Goal: Contribute content: Contribute content

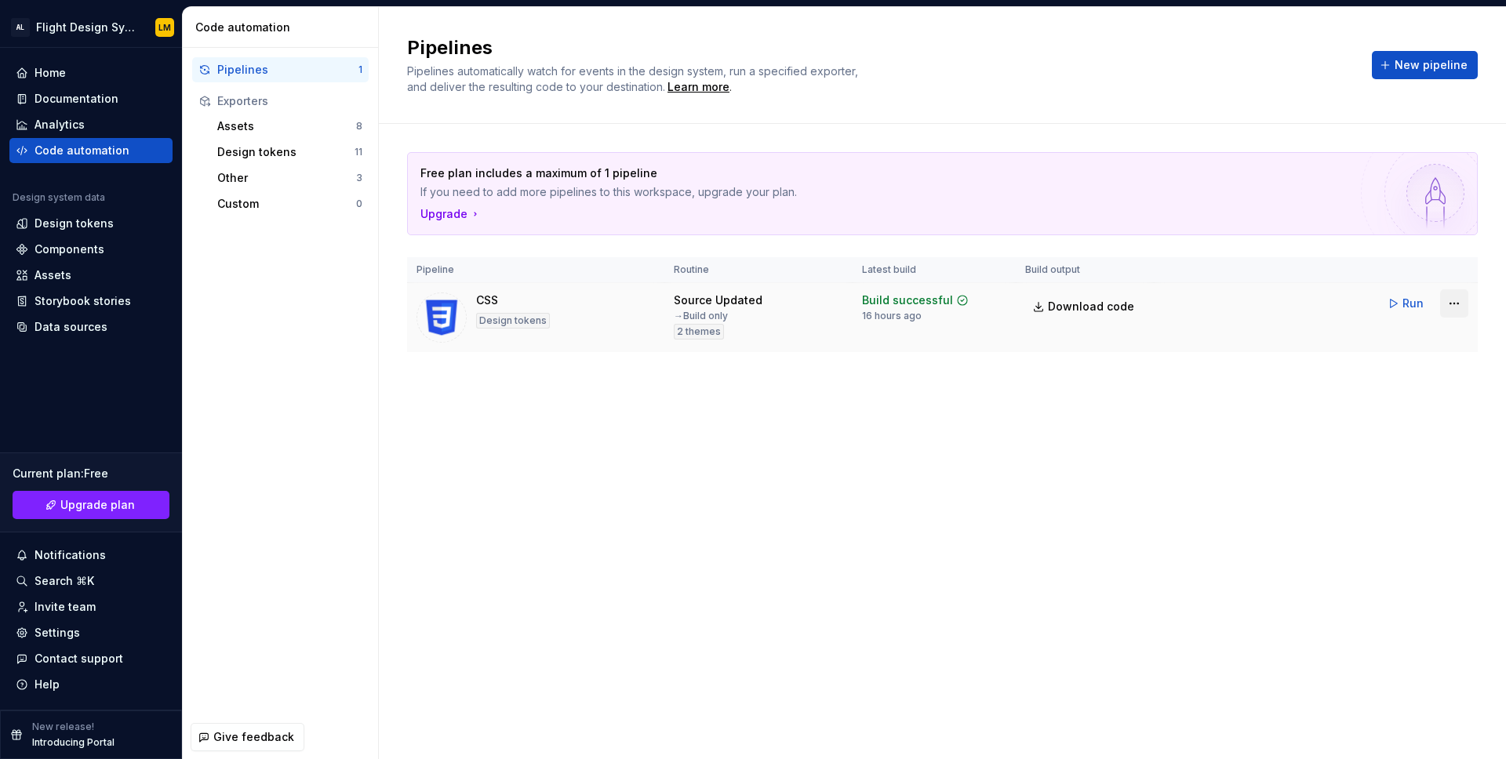
click at [1451, 302] on html "AL Flight Design System LM Home Documentation Analytics Code automation Design …" at bounding box center [753, 379] width 1506 height 759
click at [1268, 438] on html "AL Flight Design System LM Home Documentation Analytics Code automation Design …" at bounding box center [753, 379] width 1506 height 759
click at [494, 365] on div "Free plan includes a maximum of 1 pipeline If you need to add more pipelines to…" at bounding box center [942, 268] width 1071 height 288
click at [595, 323] on div "CSS Design tokens" at bounding box center [536, 318] width 238 height 50
click at [94, 501] on span "Upgrade plan" at bounding box center [97, 505] width 75 height 16
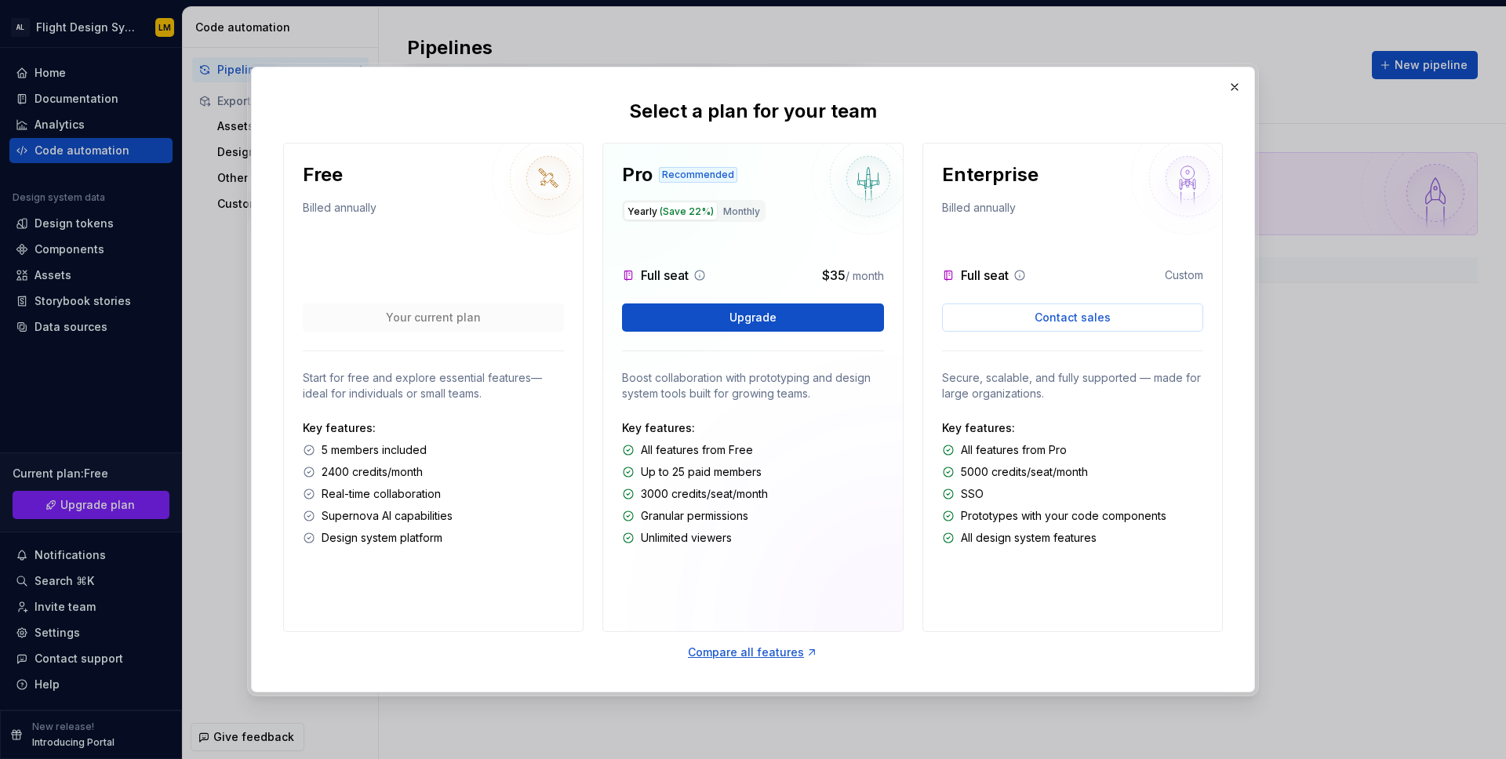
click at [722, 537] on p "Unlimited viewers" at bounding box center [686, 538] width 91 height 16
click at [721, 537] on p "Unlimited viewers" at bounding box center [686, 538] width 91 height 16
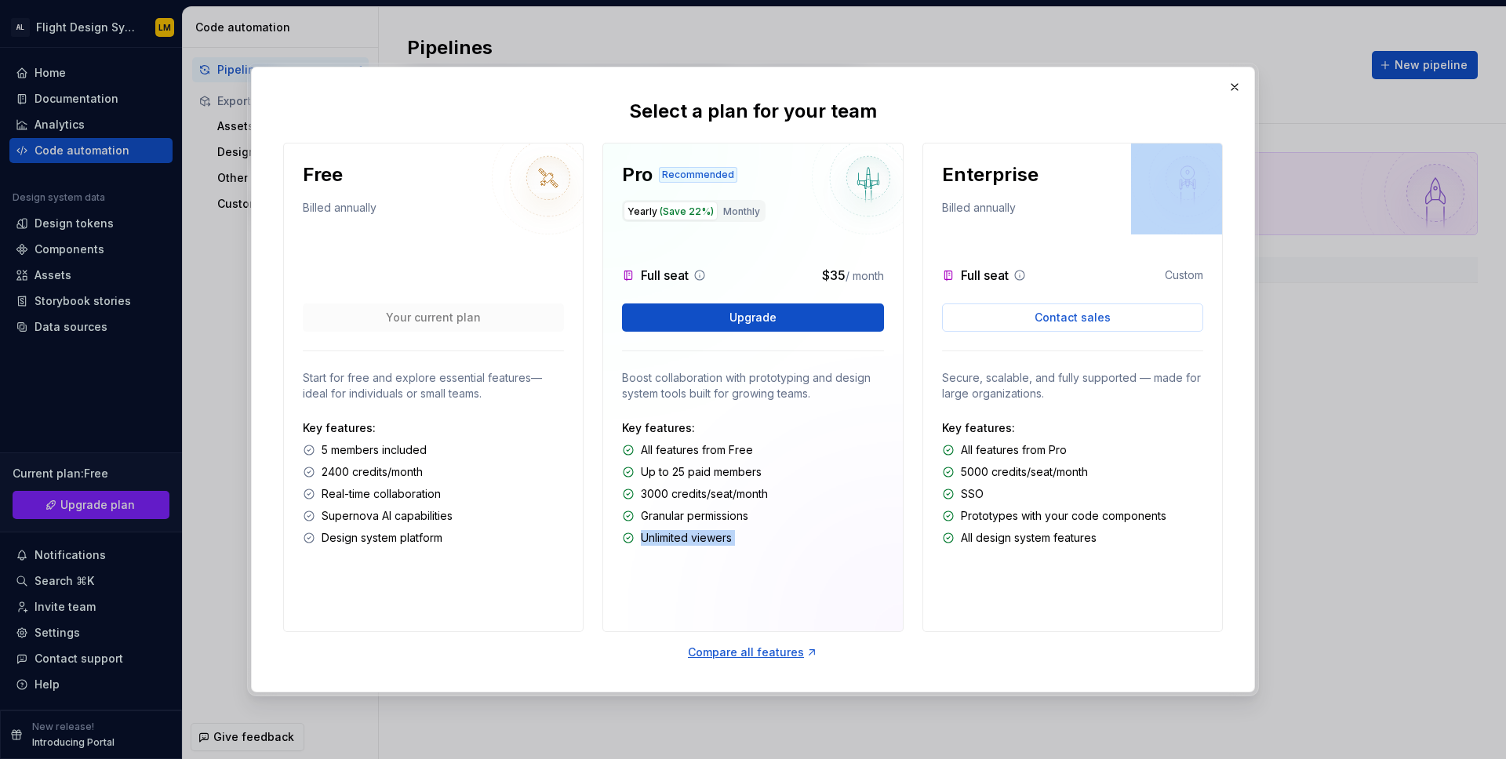
click at [721, 537] on p "Unlimited viewers" at bounding box center [686, 538] width 91 height 16
drag, startPoint x: 720, startPoint y: 480, endPoint x: 704, endPoint y: 475, distance: 17.1
click at [719, 480] on div "Key features: All features from Free Up to 25 paid members 3000 credits/seat/mo…" at bounding box center [752, 483] width 261 height 126
click at [681, 470] on p "Up to 25 paid members" at bounding box center [701, 472] width 121 height 16
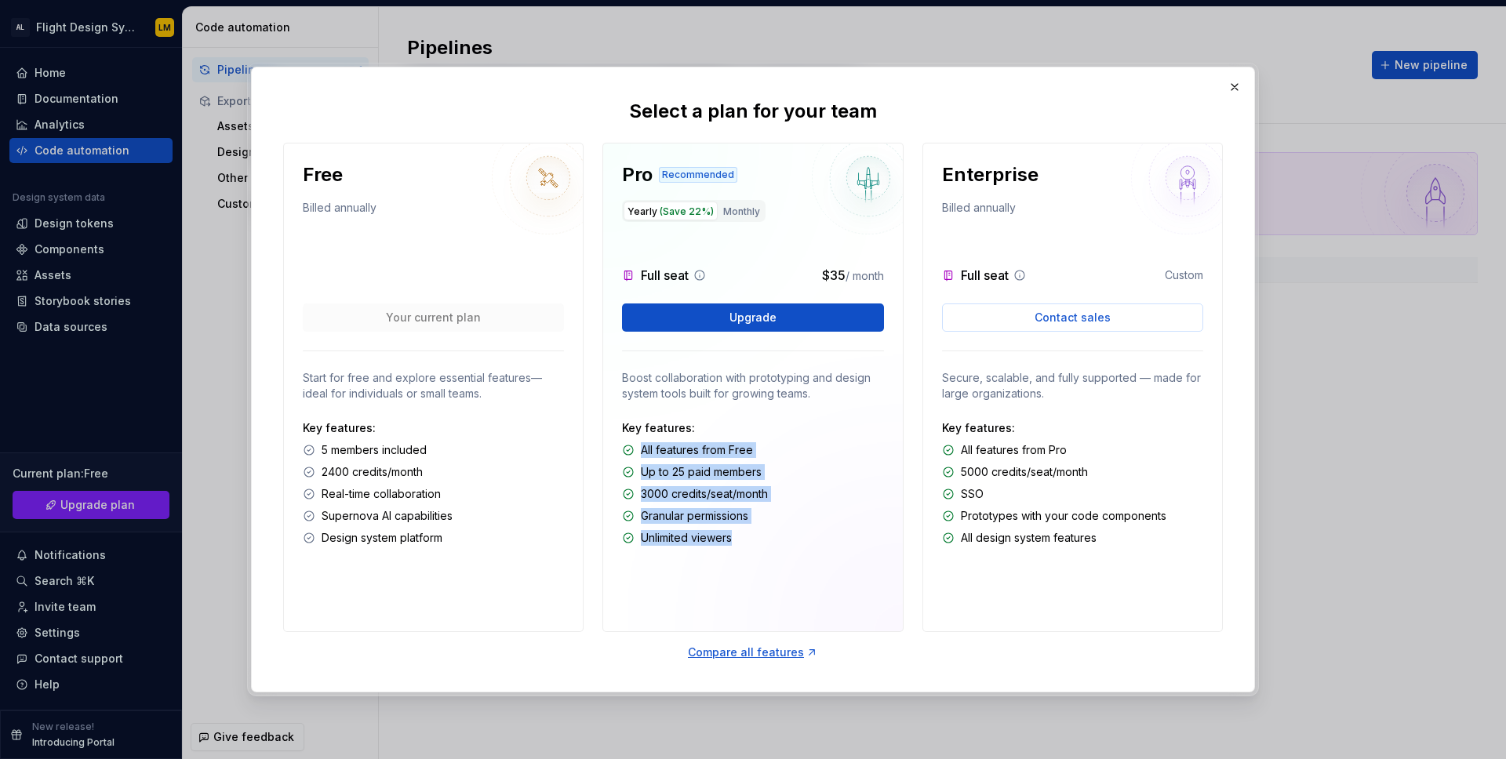
drag, startPoint x: 643, startPoint y: 452, endPoint x: 755, endPoint y: 542, distance: 144.0
click at [755, 542] on div "Key features: All features from Free Up to 25 paid members 3000 credits/seat/mo…" at bounding box center [752, 483] width 261 height 126
drag, startPoint x: 756, startPoint y: 542, endPoint x: 766, endPoint y: 543, distance: 10.2
click at [756, 542] on div "Unlimited viewers" at bounding box center [752, 538] width 261 height 16
drag, startPoint x: 773, startPoint y: 544, endPoint x: 676, endPoint y: 454, distance: 132.1
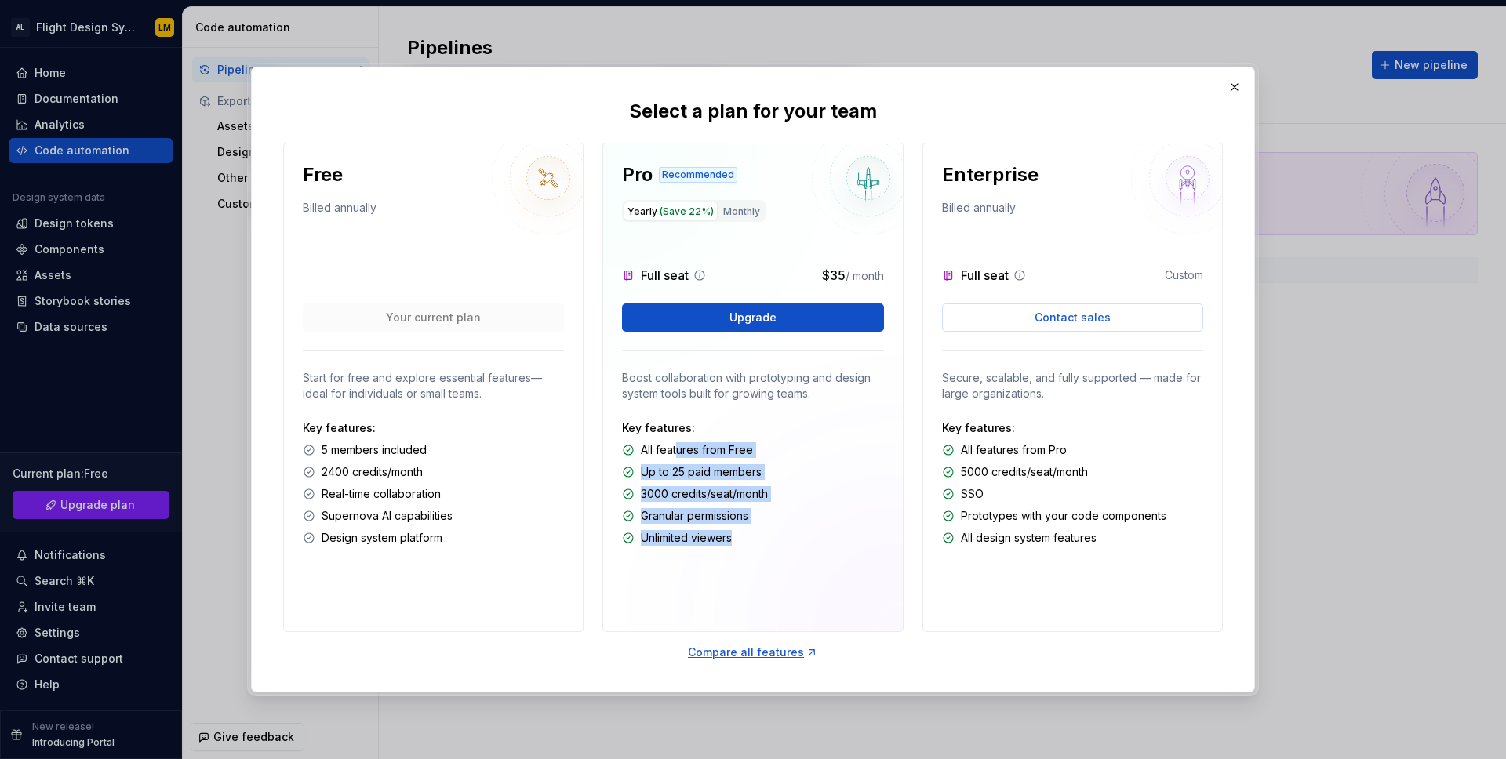
click at [676, 454] on div "Key features: All features from Free Up to 25 paid members 3000 credits/seat/mo…" at bounding box center [752, 483] width 261 height 126
click at [675, 454] on p "All features from Free" at bounding box center [697, 450] width 112 height 16
click at [636, 391] on p "Boost collaboration with prototyping and design system tools built for growing …" at bounding box center [752, 385] width 261 height 31
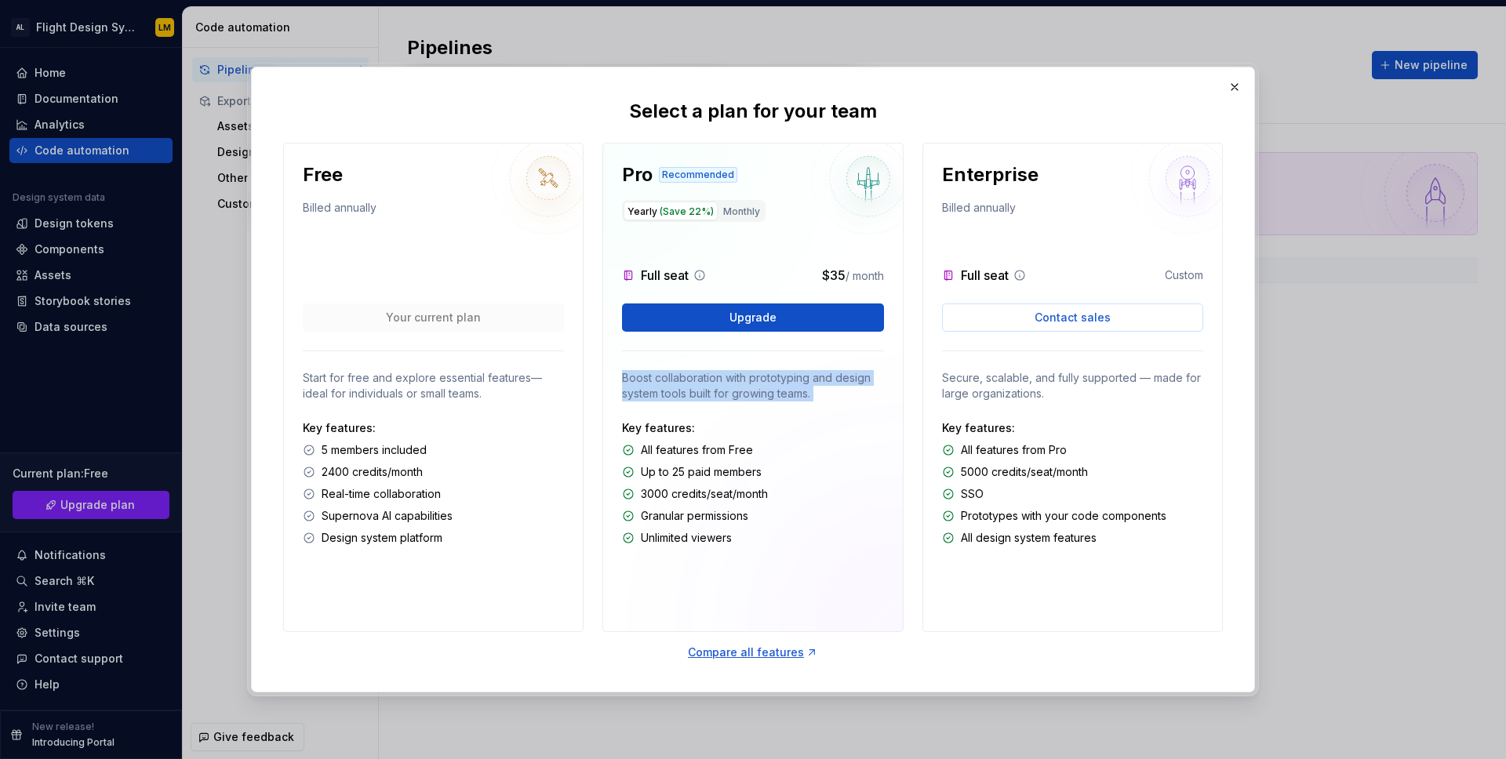
click at [636, 391] on p "Boost collaboration with prototyping and design system tools built for growing …" at bounding box center [752, 385] width 261 height 31
click at [682, 385] on p "Boost collaboration with prototyping and design system tools built for growing …" at bounding box center [752, 385] width 261 height 31
click at [682, 386] on p "Boost collaboration with prototyping and design system tools built for growing …" at bounding box center [752, 385] width 261 height 31
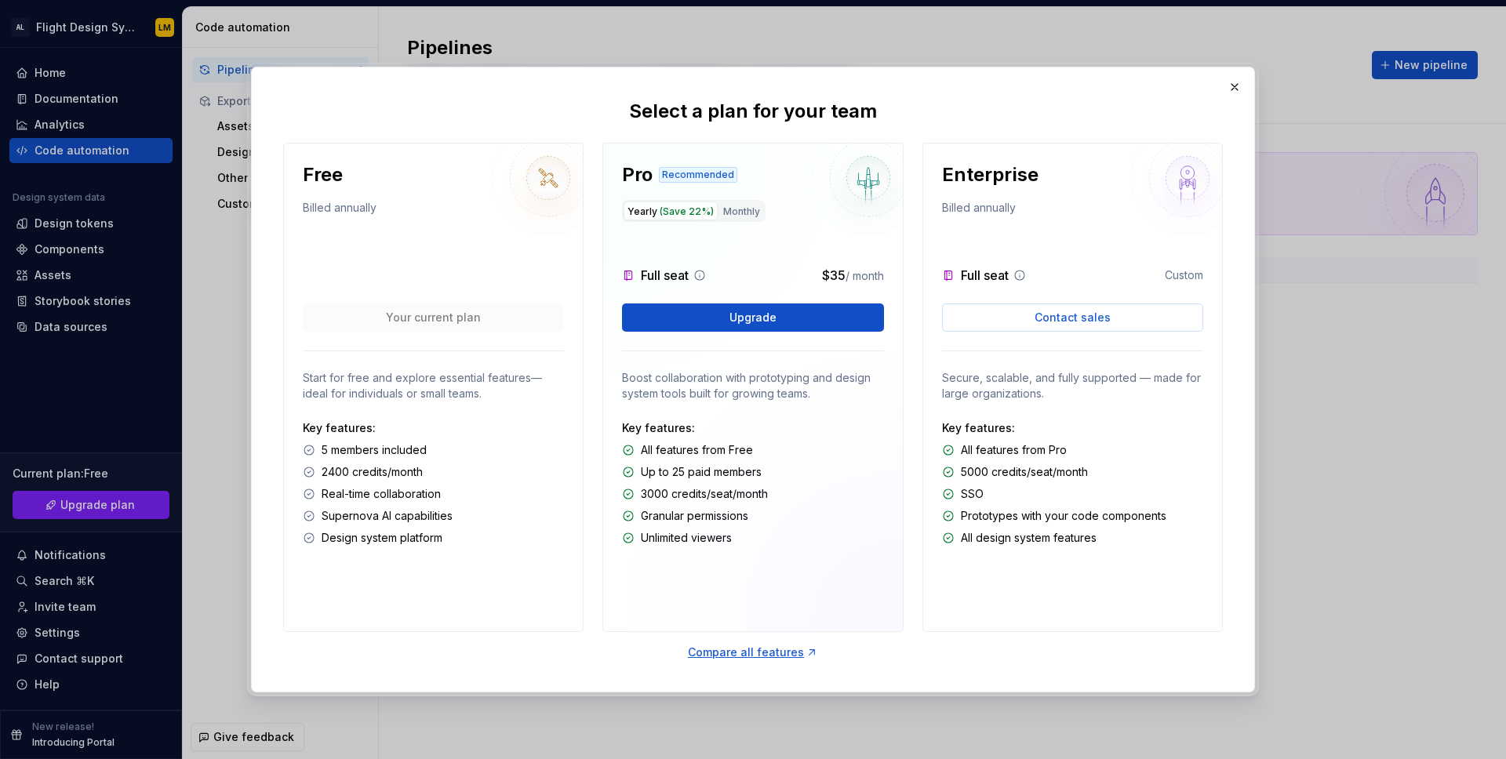
click at [1229, 87] on button "button" at bounding box center [1235, 87] width 22 height 22
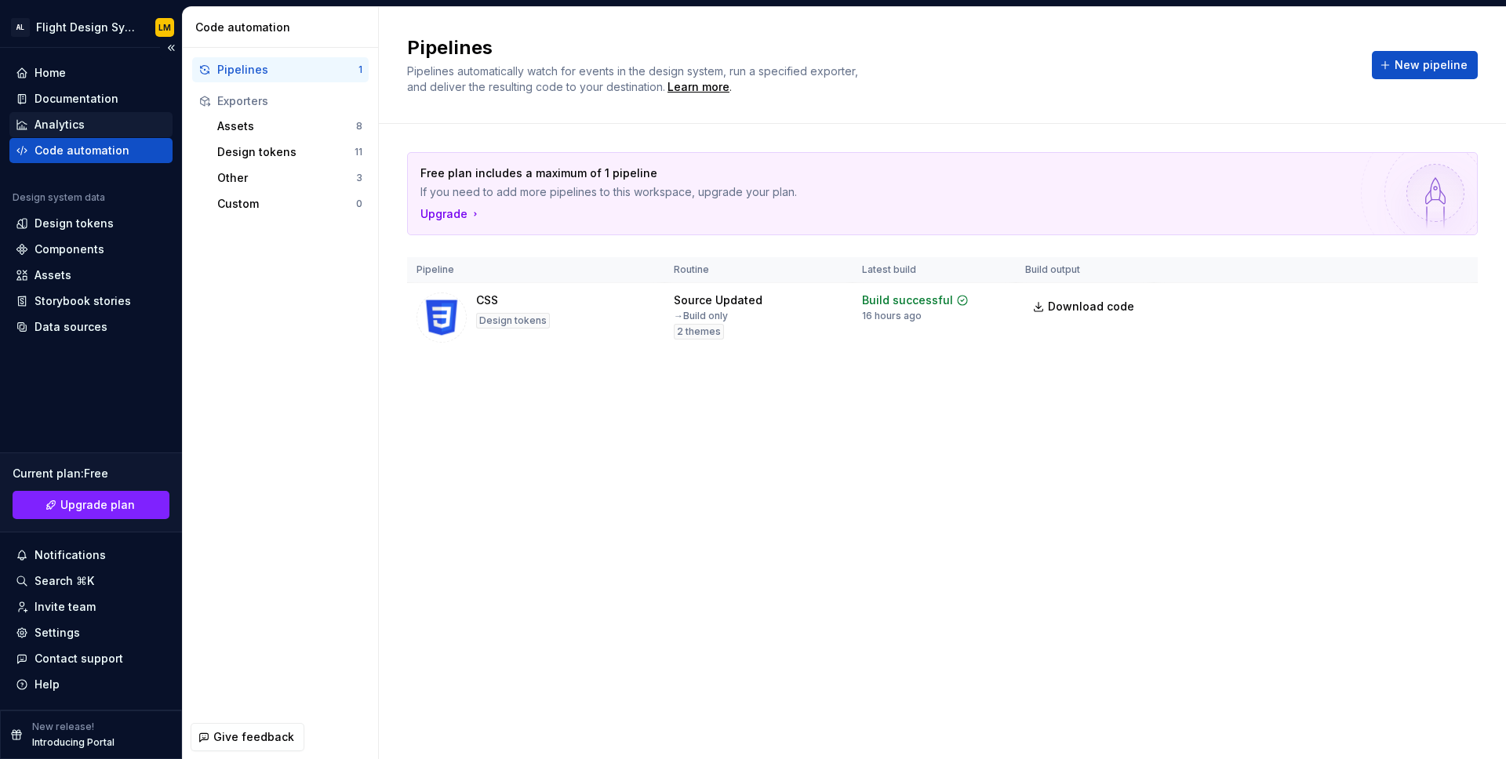
click at [35, 122] on div "Analytics" at bounding box center [60, 125] width 50 height 16
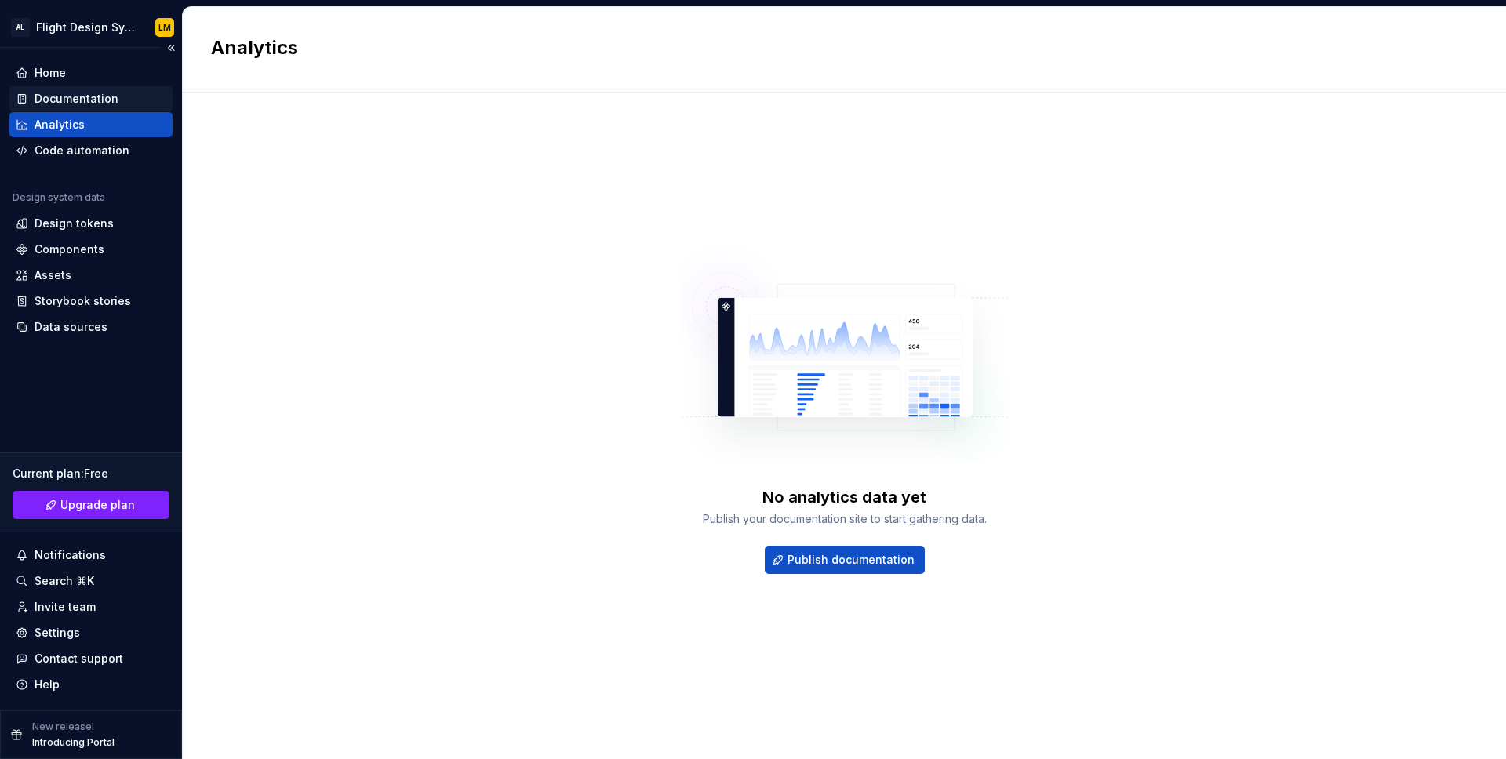
click at [46, 105] on div "Documentation" at bounding box center [77, 99] width 84 height 16
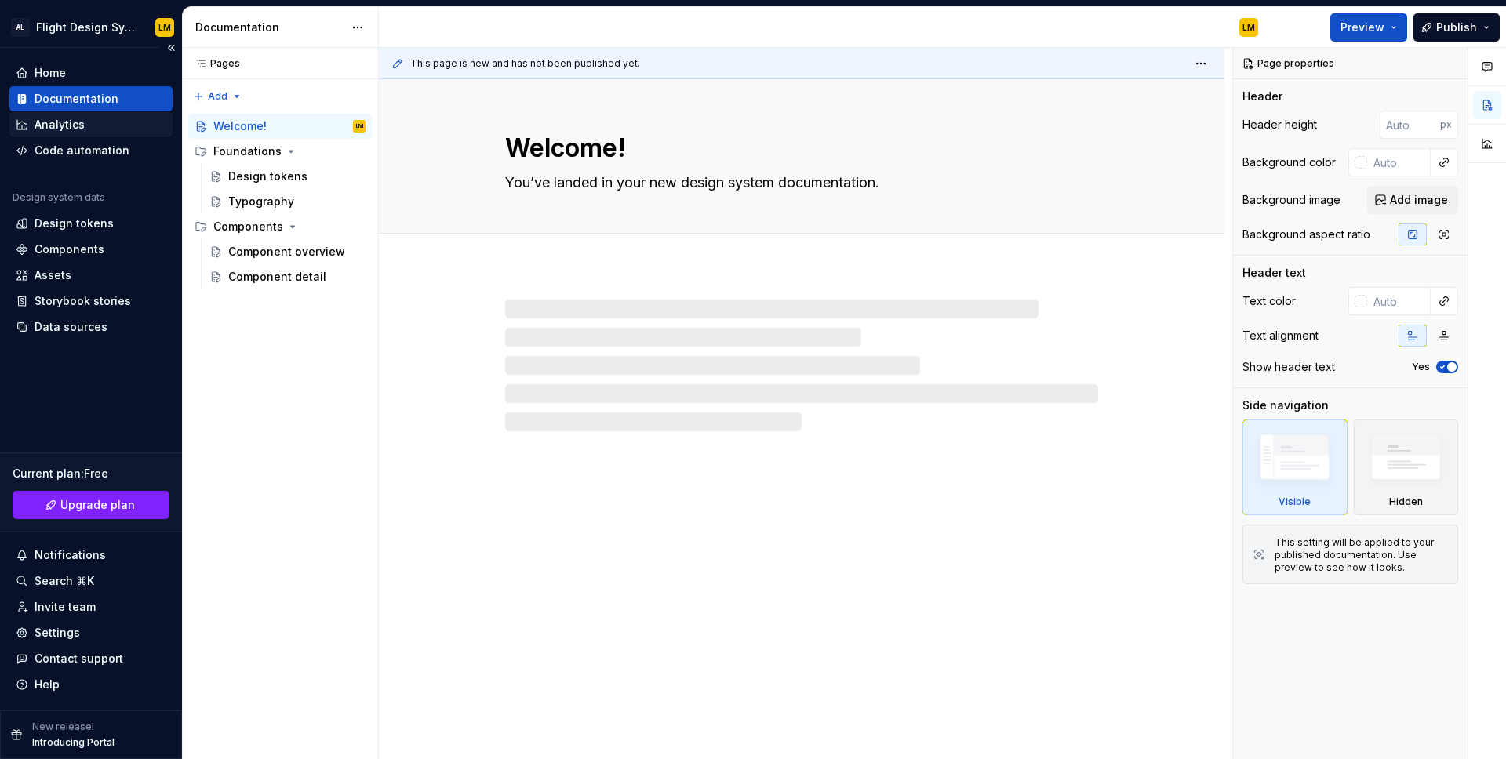
click at [46, 122] on div "Analytics" at bounding box center [60, 125] width 50 height 16
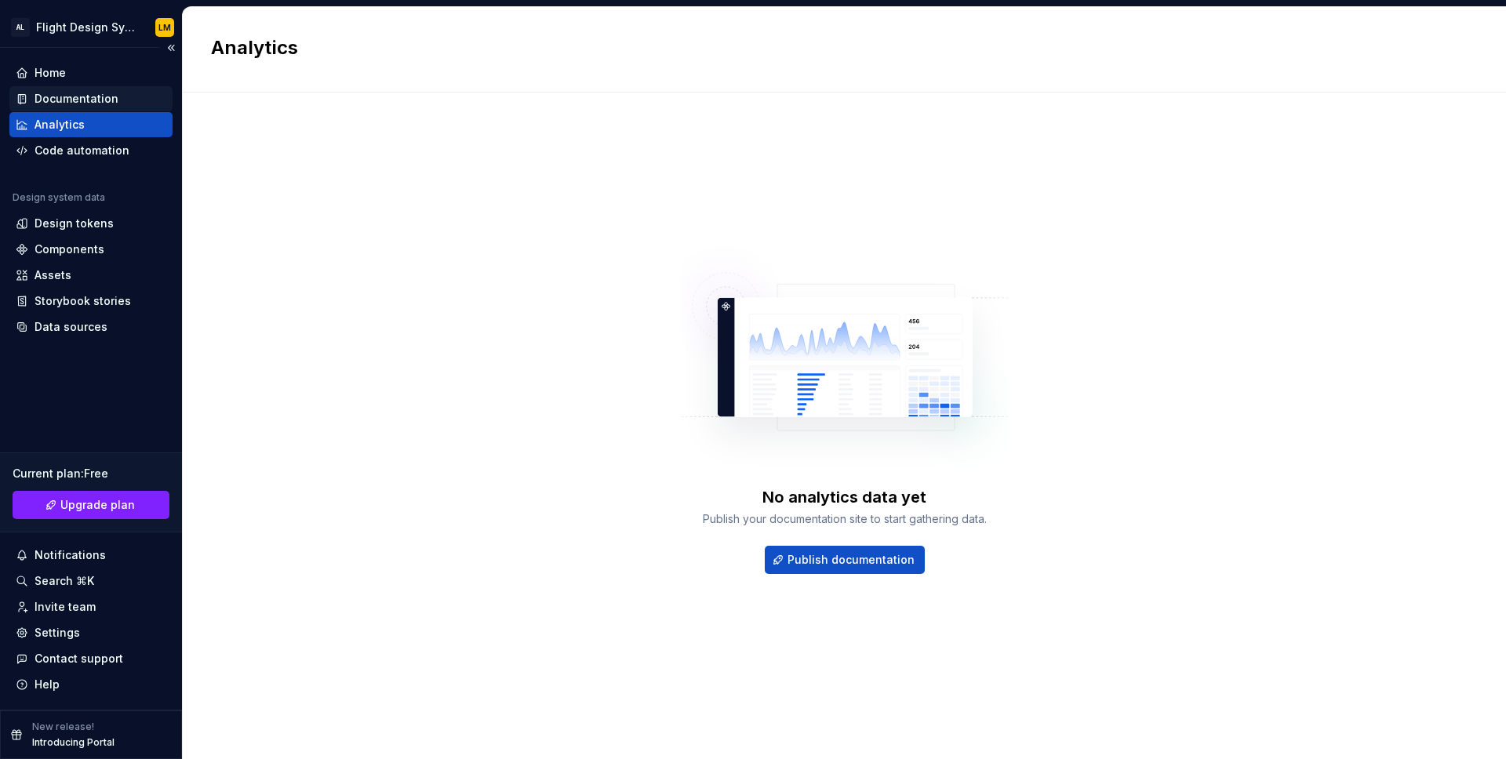
click at [86, 100] on div "Documentation" at bounding box center [77, 99] width 84 height 16
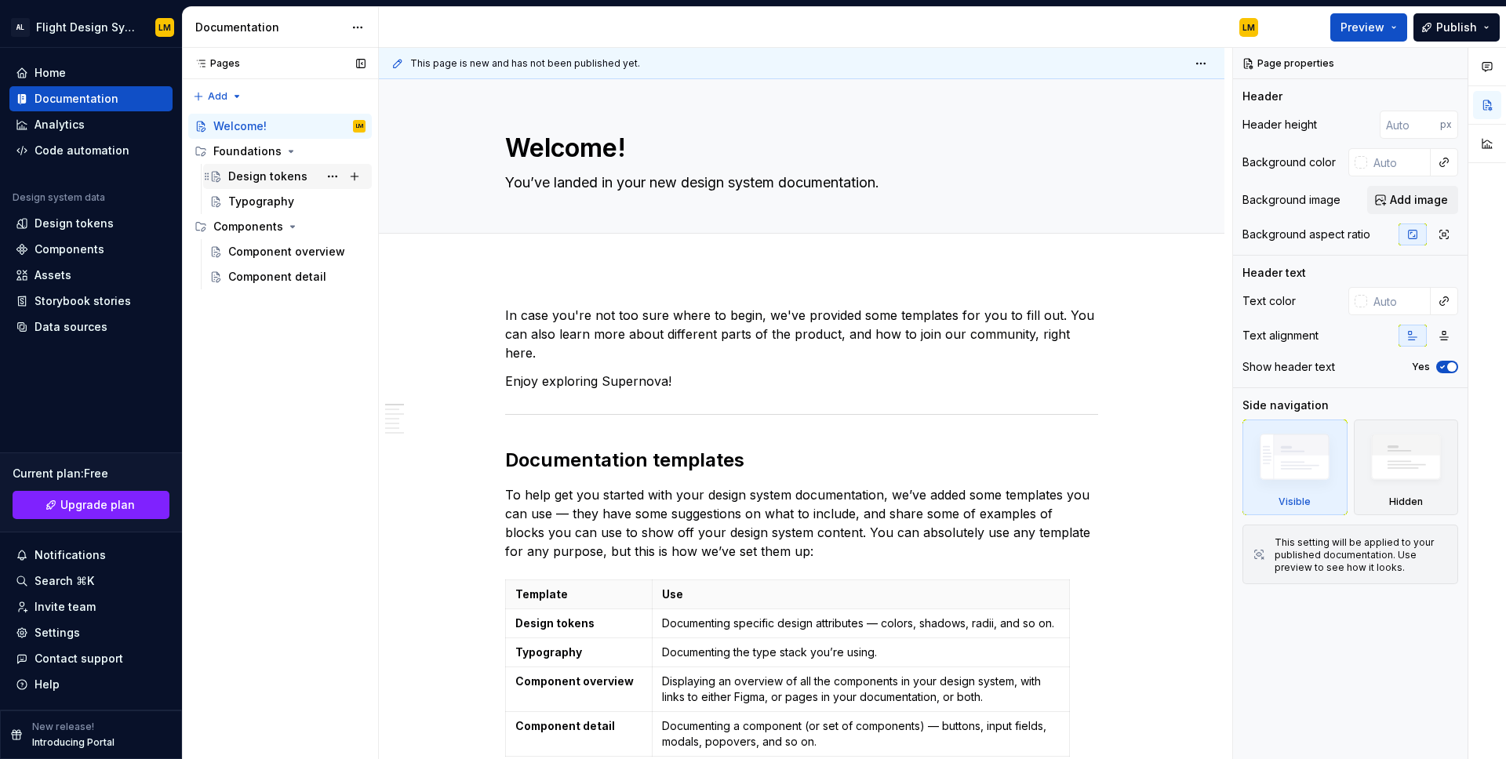
click at [266, 174] on div "Design tokens" at bounding box center [267, 177] width 79 height 16
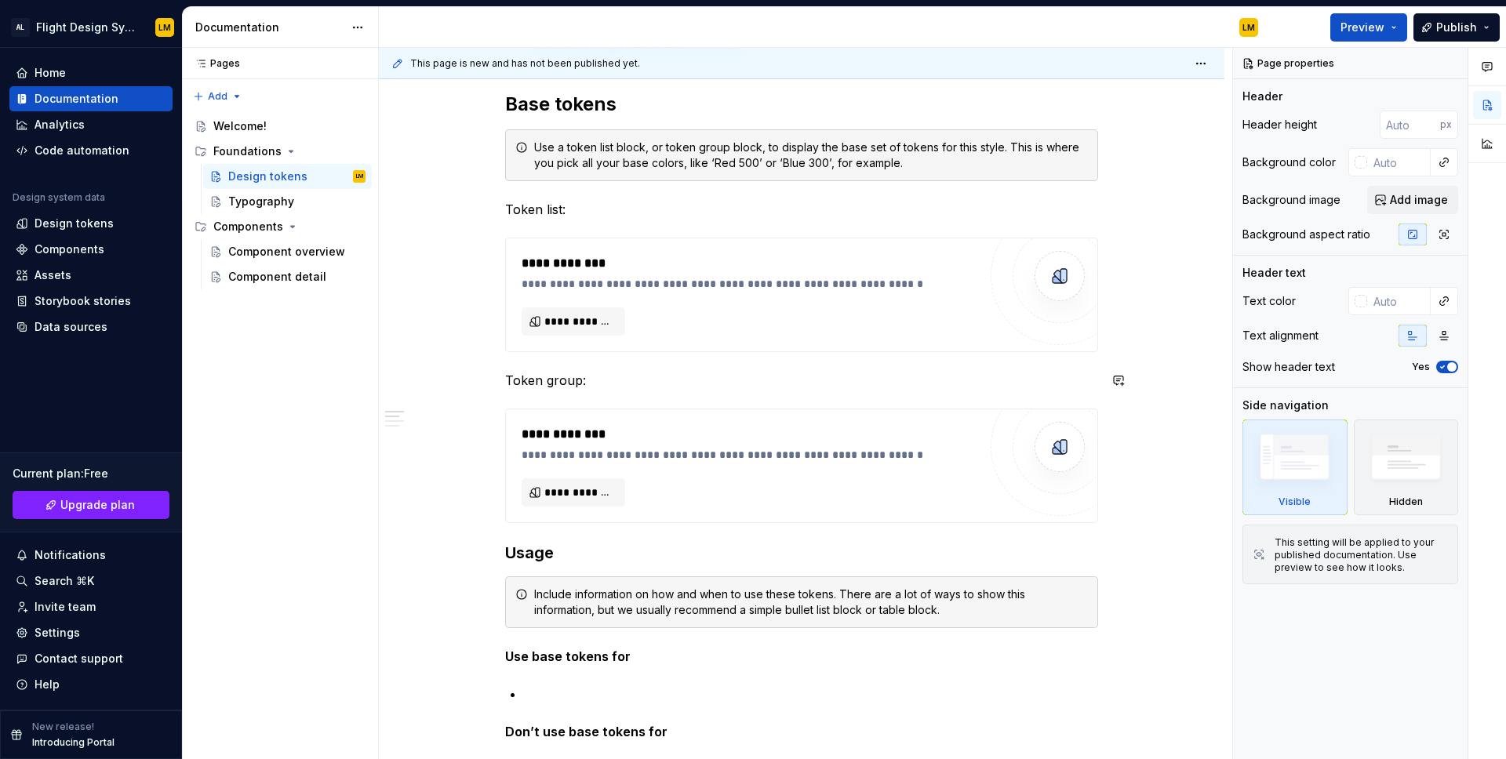
scroll to position [313, 0]
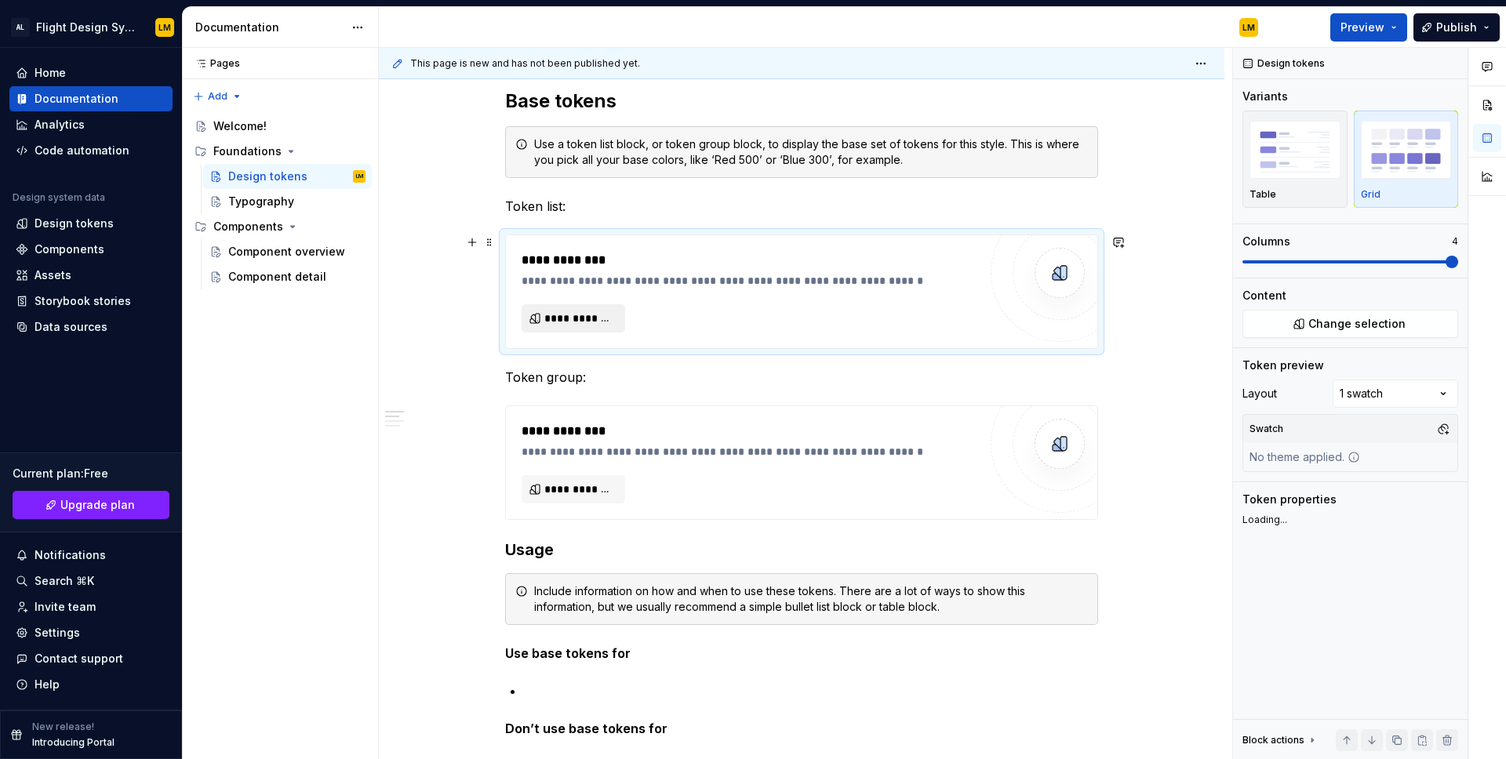
click at [593, 312] on span "**********" at bounding box center [579, 319] width 71 height 16
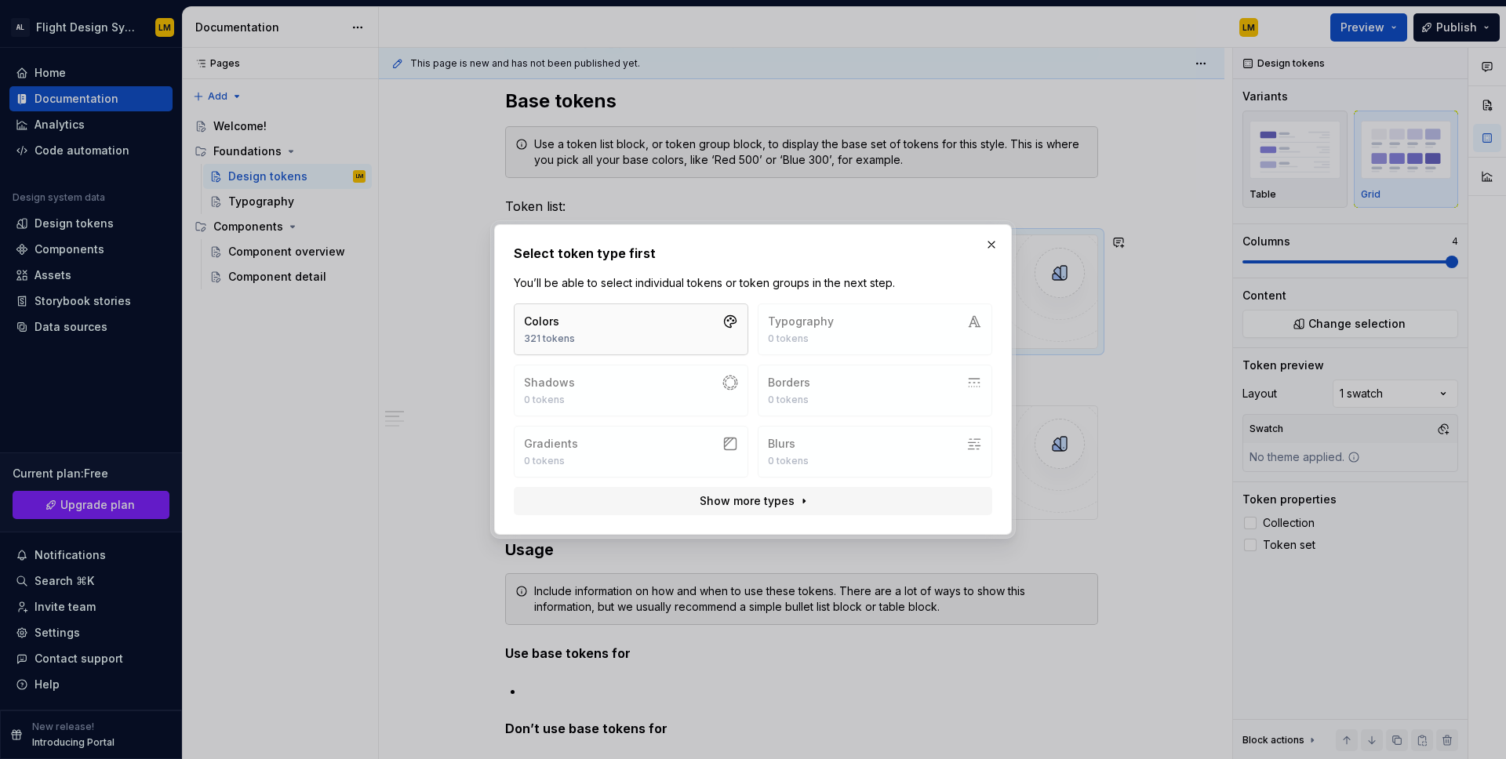
click at [588, 332] on button "Colors 321 tokens" at bounding box center [631, 330] width 235 height 52
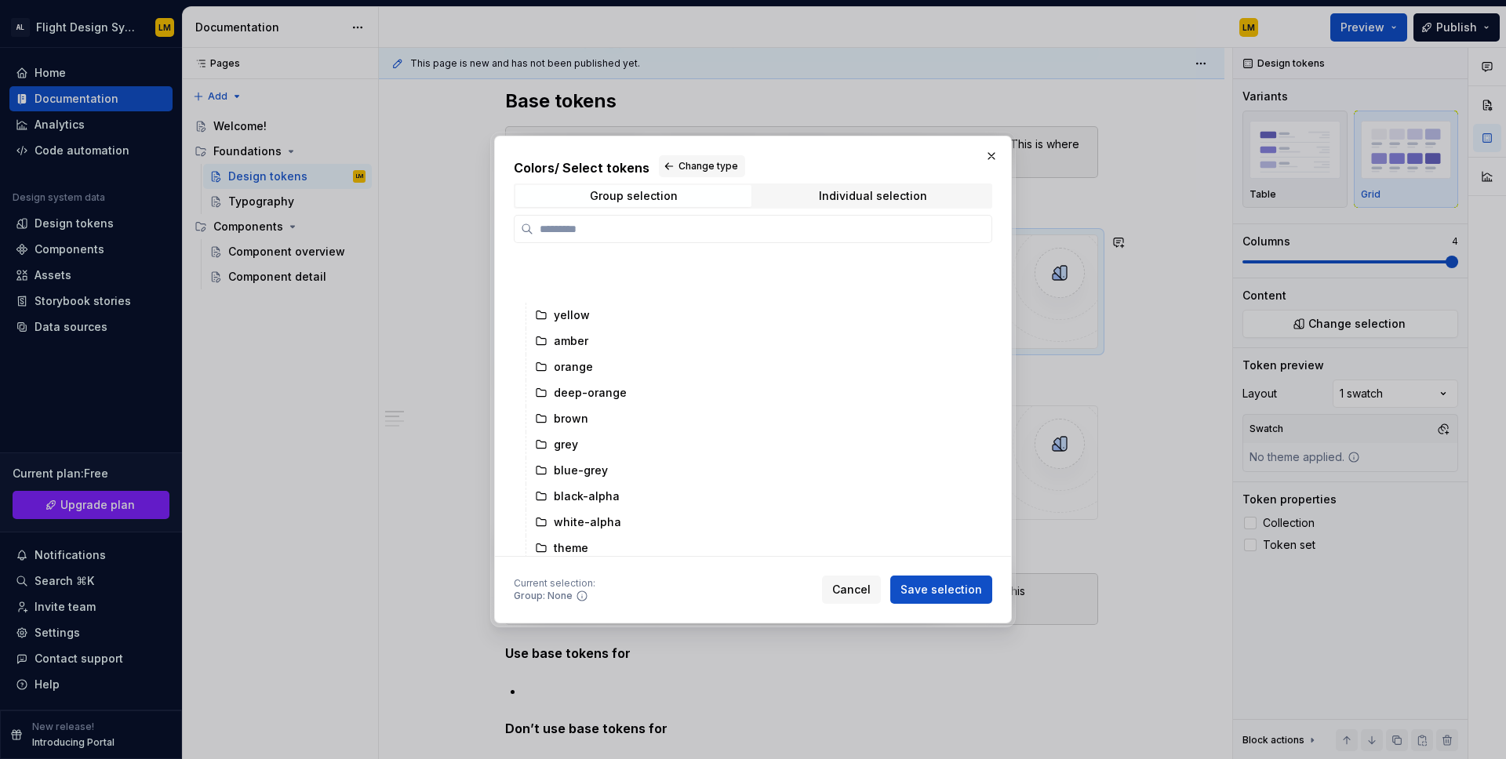
scroll to position [499, 0]
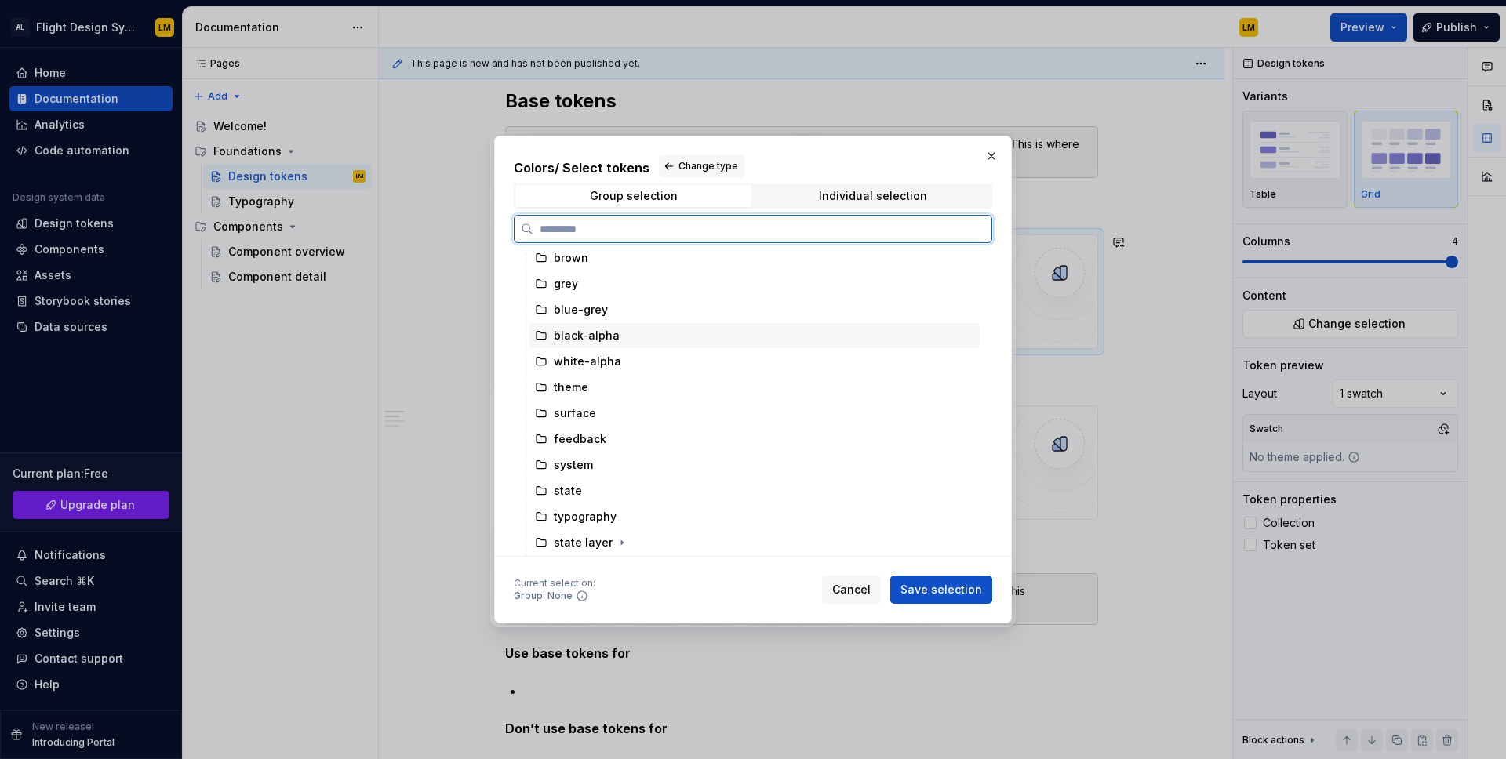
click at [562, 337] on div "black-alpha" at bounding box center [587, 336] width 66 height 16
click at [775, 337] on div "black-alpha" at bounding box center [754, 335] width 451 height 25
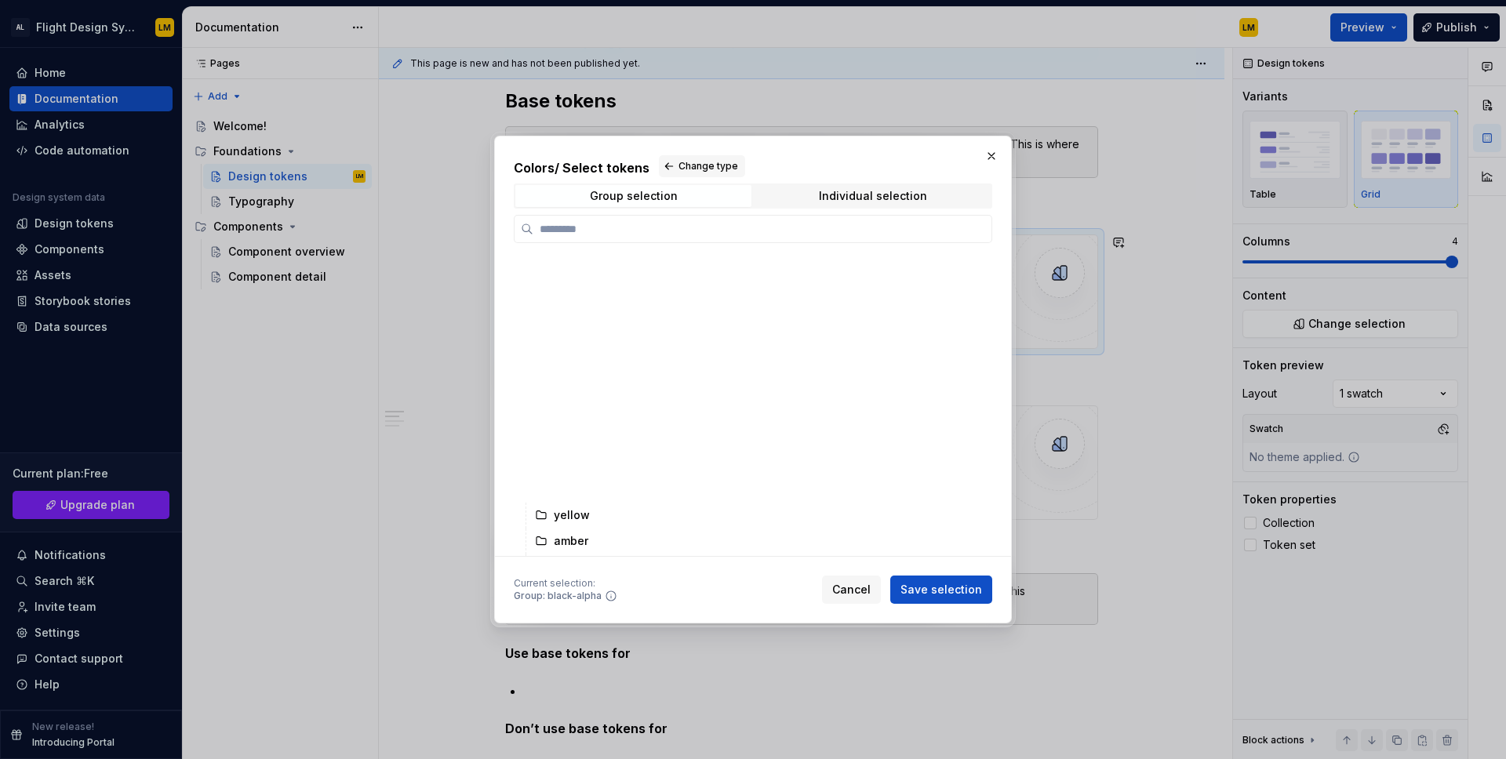
scroll to position [0, 0]
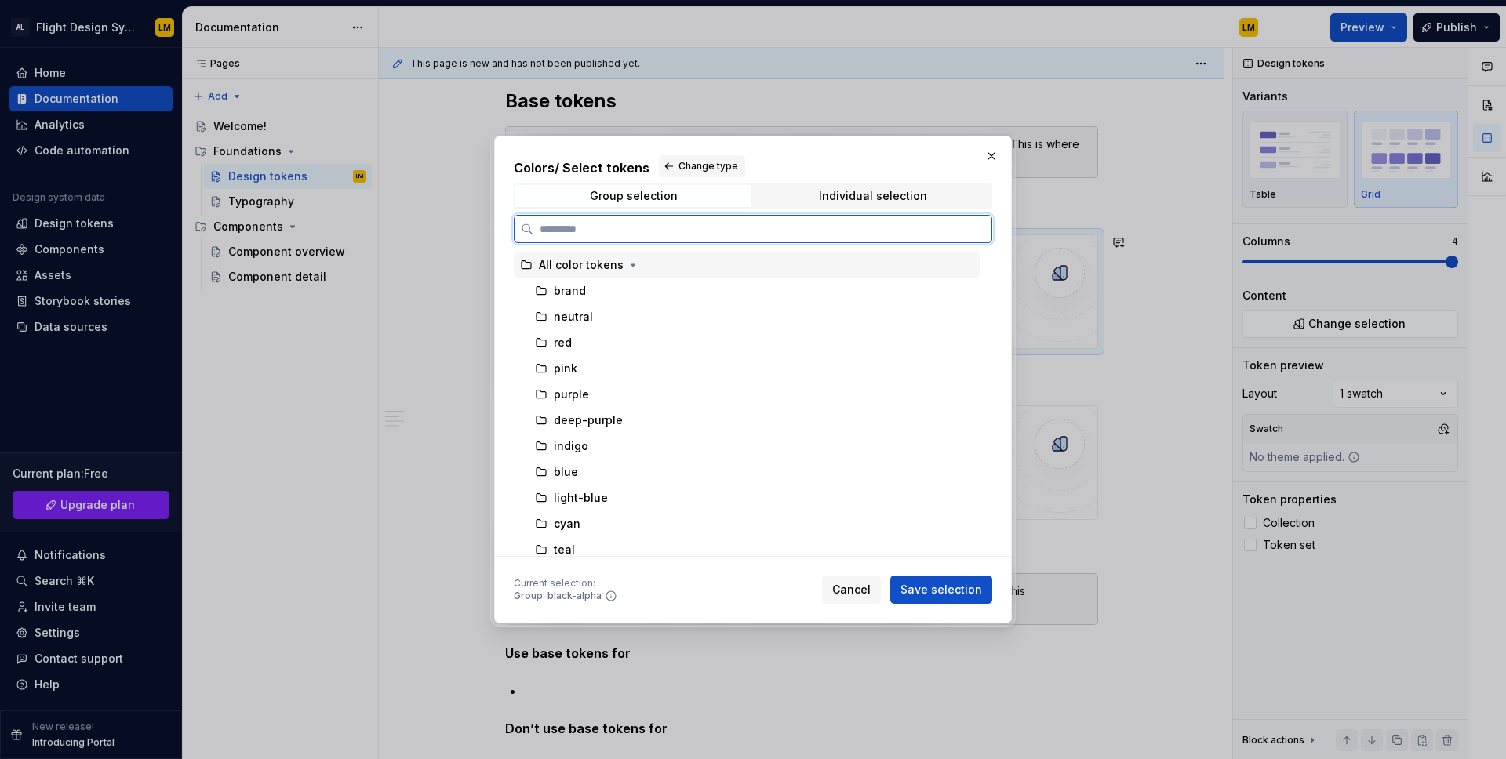
click at [550, 266] on div "All color tokens" at bounding box center [581, 265] width 85 height 16
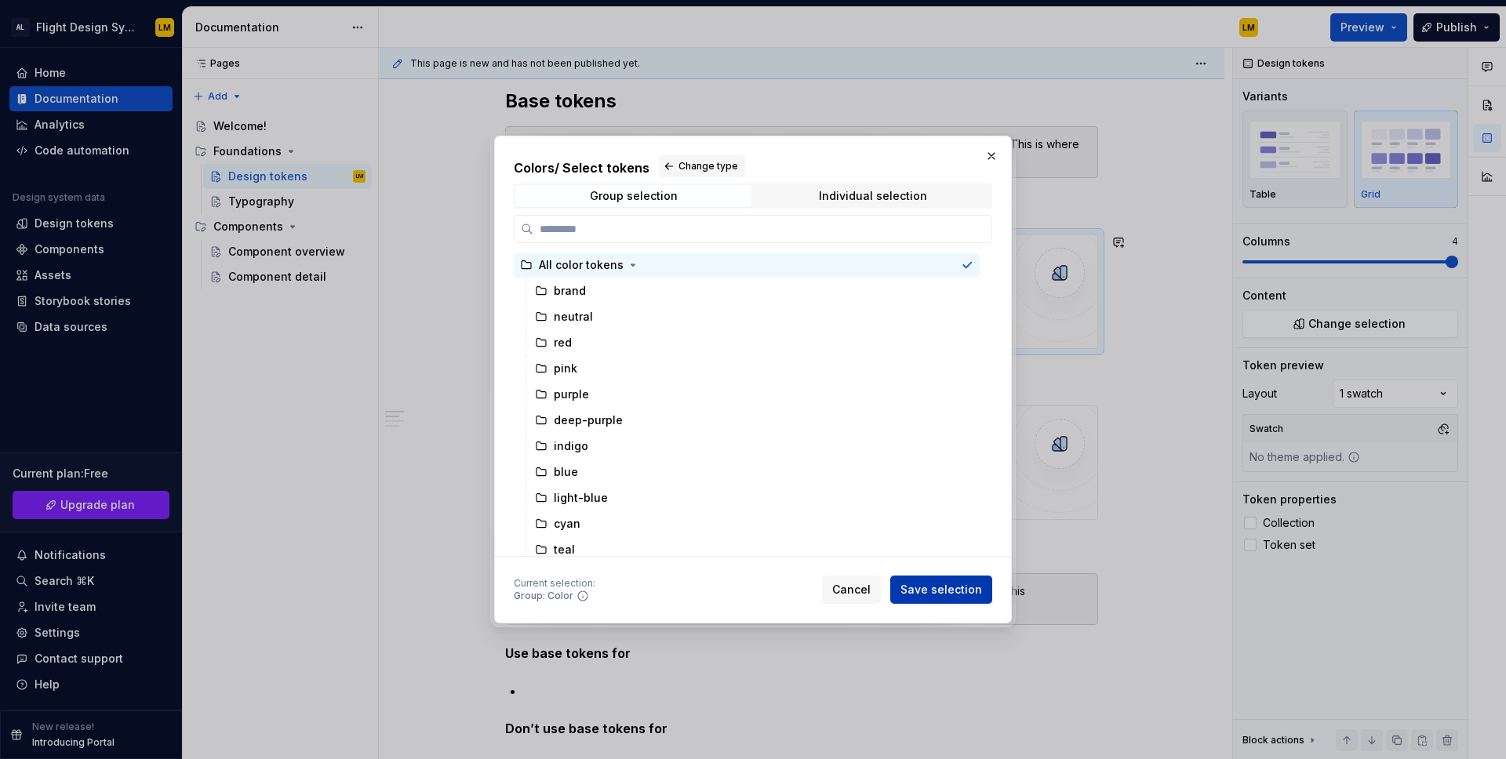
click at [978, 589] on span "Save selection" at bounding box center [942, 590] width 82 height 16
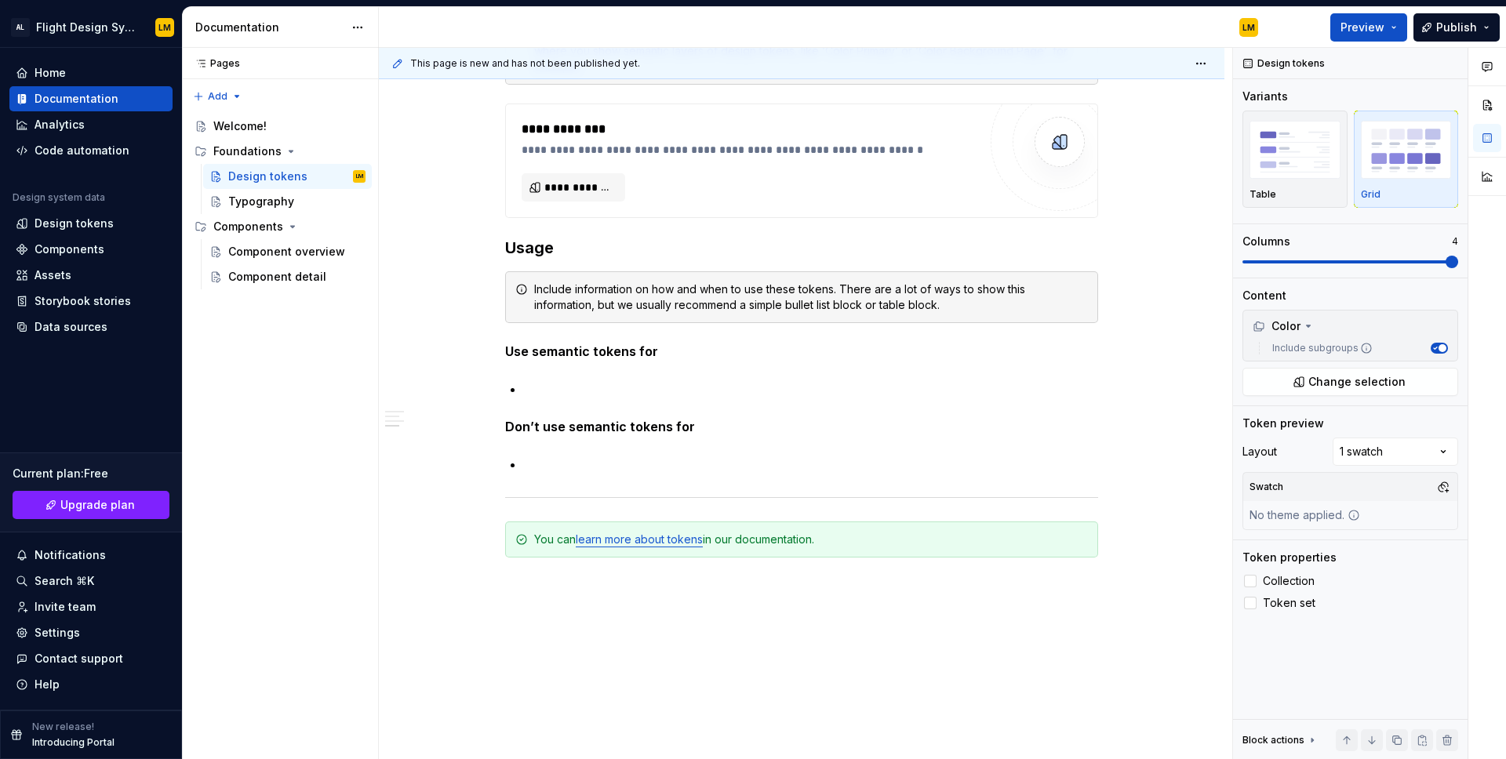
scroll to position [18633, 0]
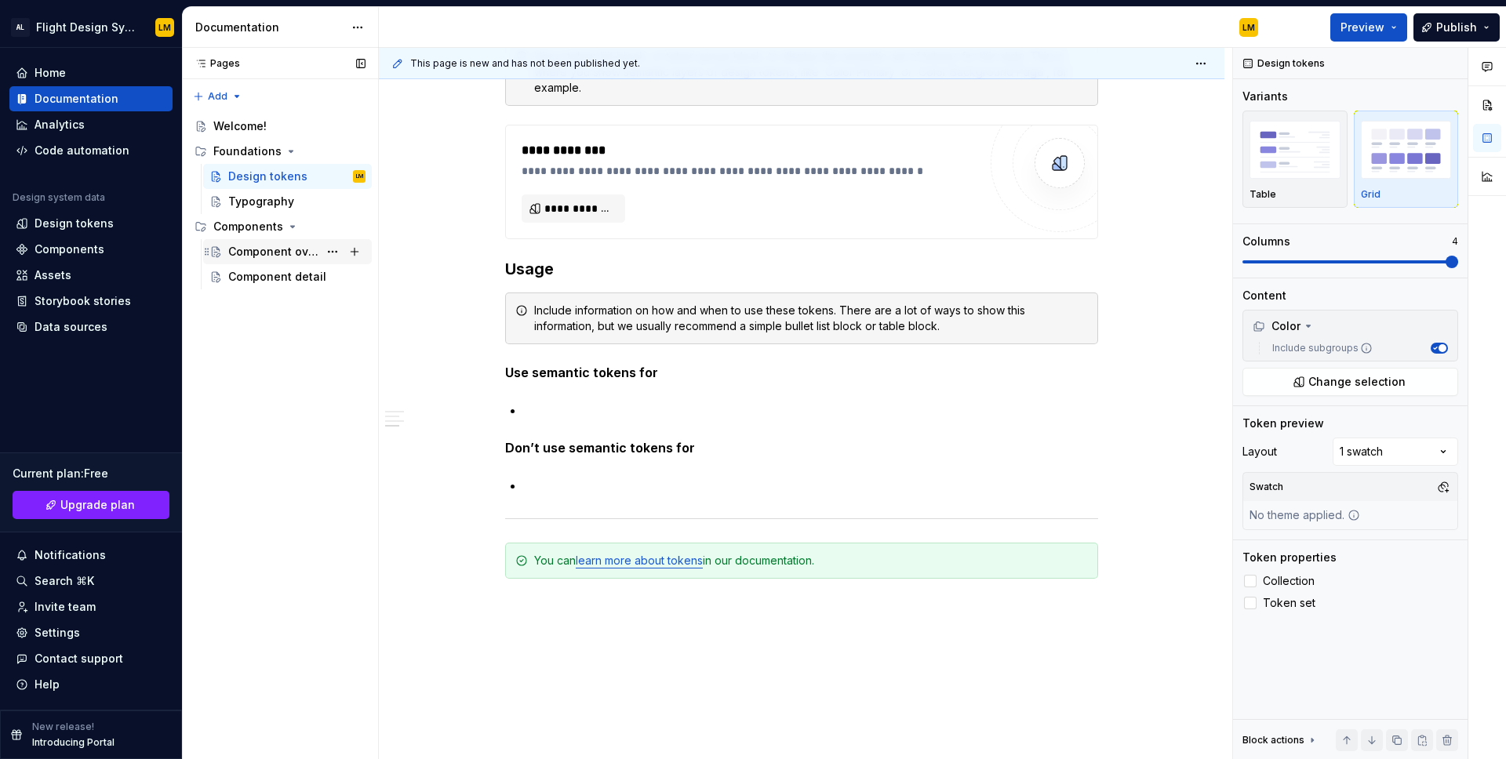
click at [296, 262] on div "Component overview" at bounding box center [296, 252] width 137 height 22
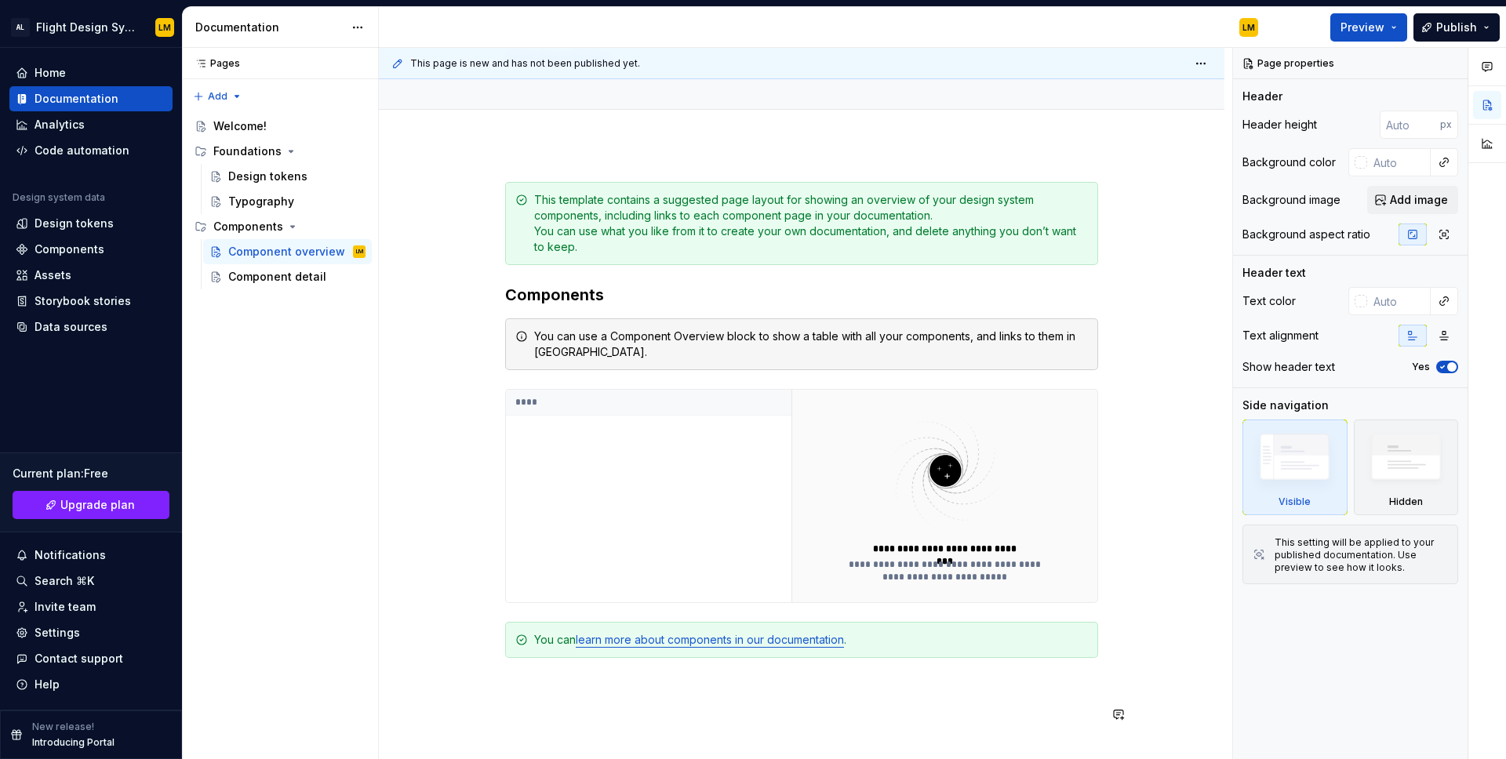
scroll to position [127, 0]
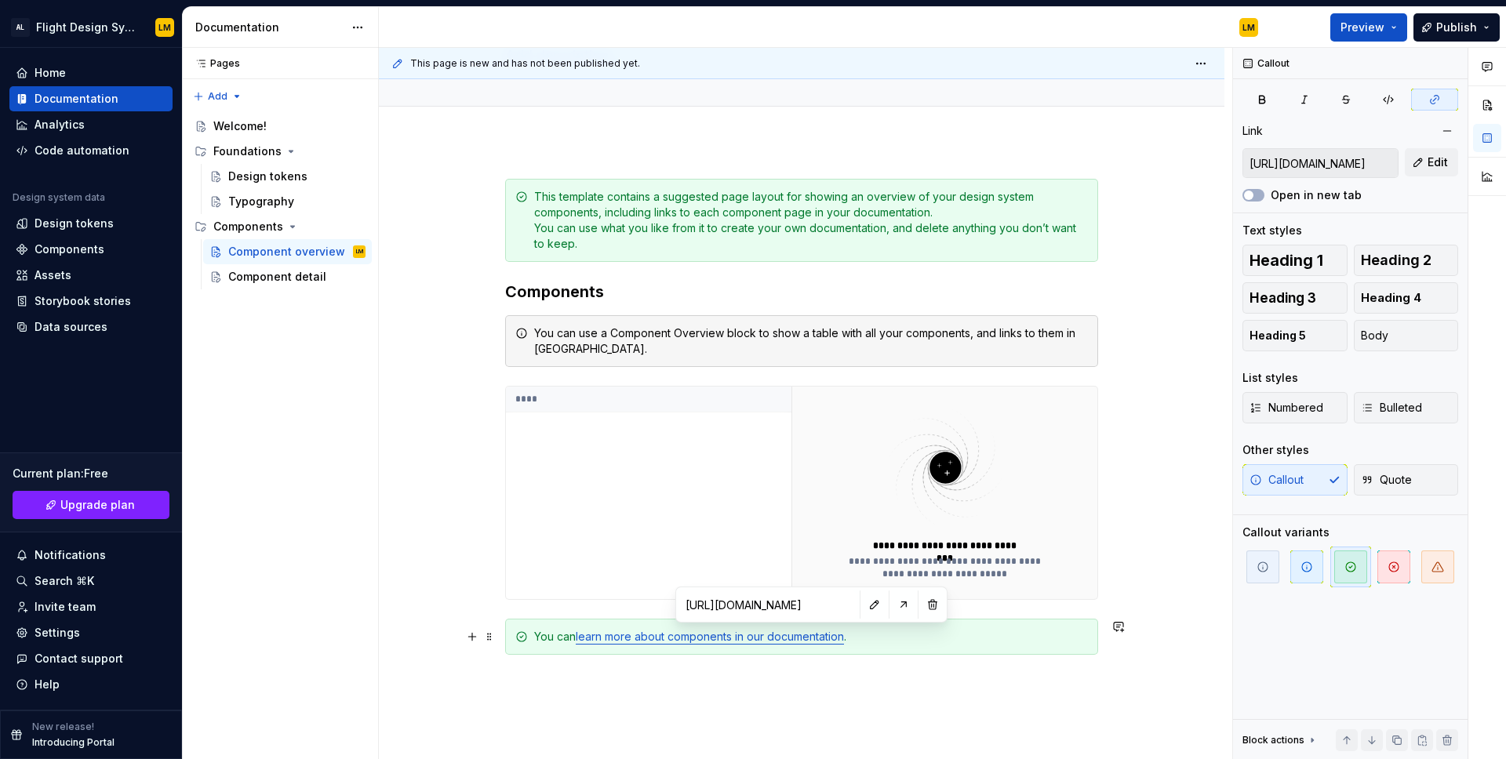
click at [797, 641] on link "learn more about components in our documentation" at bounding box center [710, 636] width 268 height 13
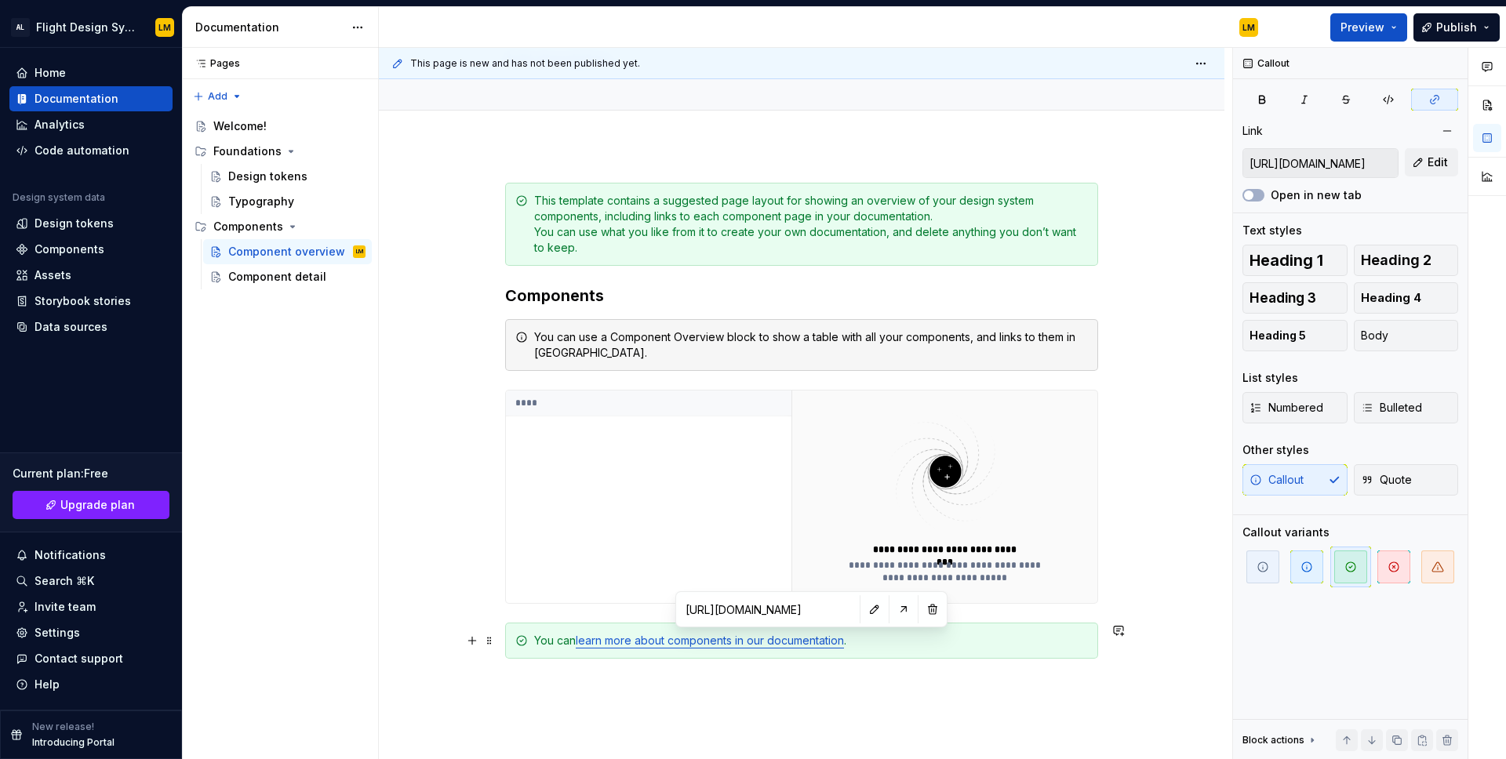
scroll to position [126, 0]
click at [922, 608] on span at bounding box center [933, 607] width 22 height 22
click at [893, 607] on button "button" at bounding box center [904, 607] width 22 height 22
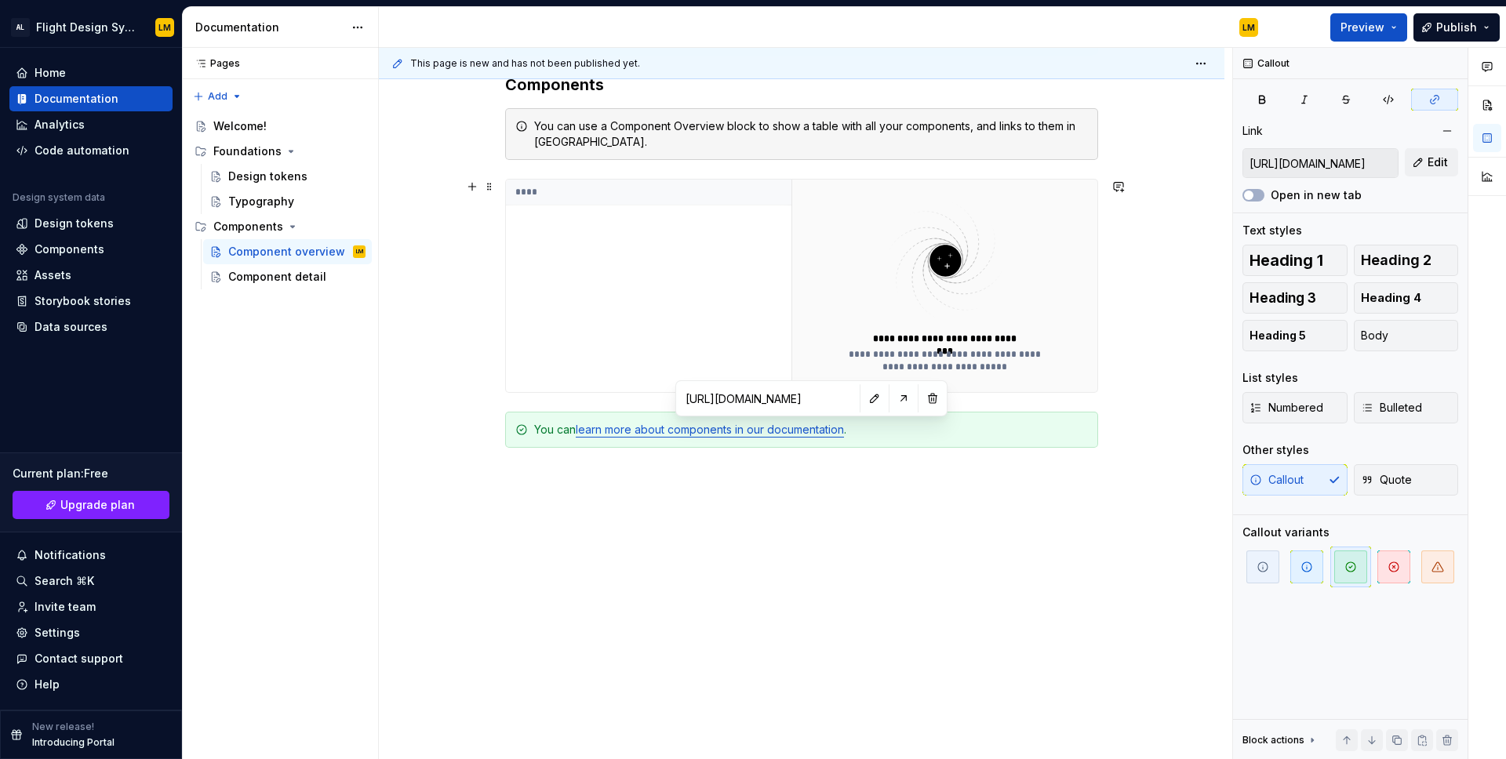
scroll to position [315, 0]
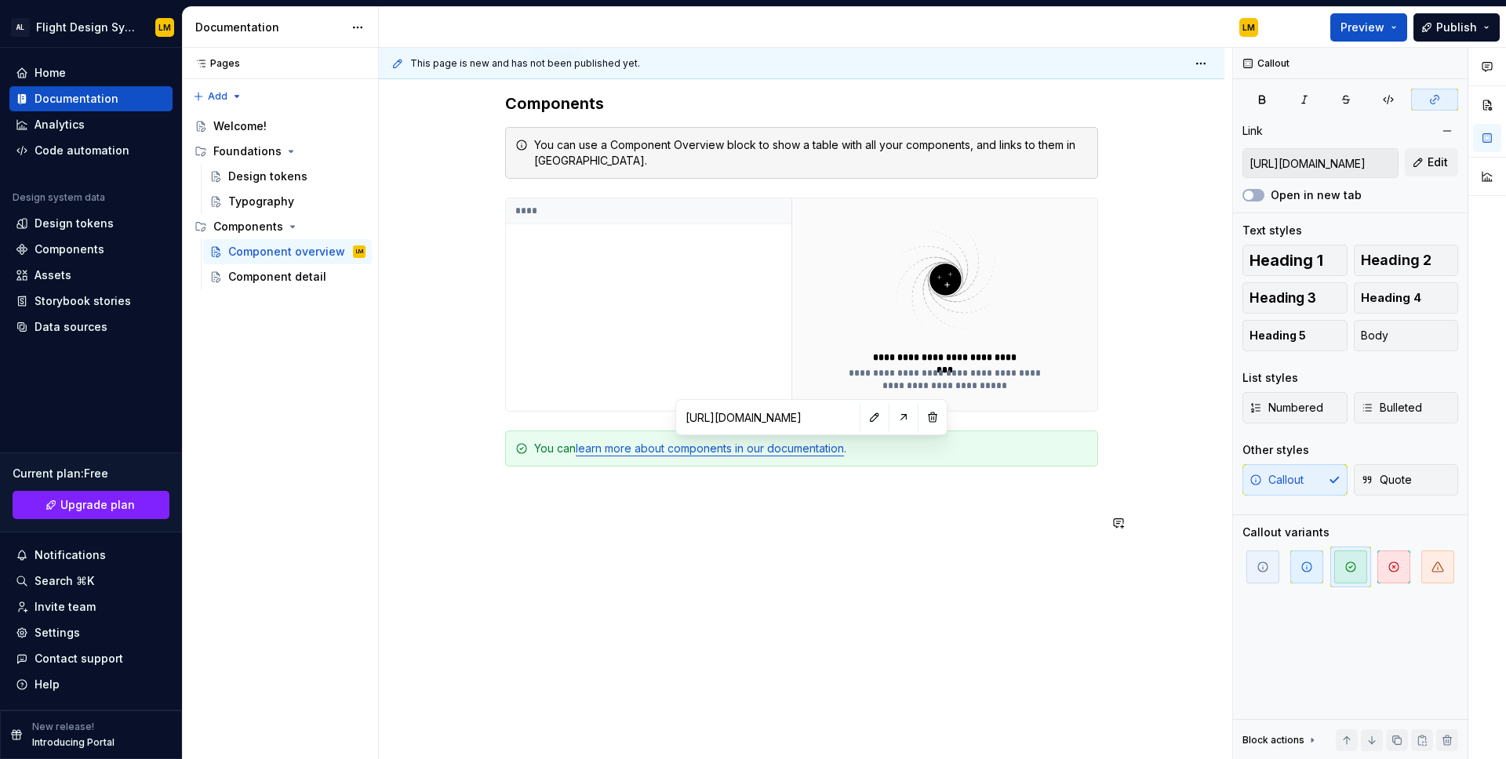
click at [853, 609] on div "**********" at bounding box center [806, 404] width 854 height 712
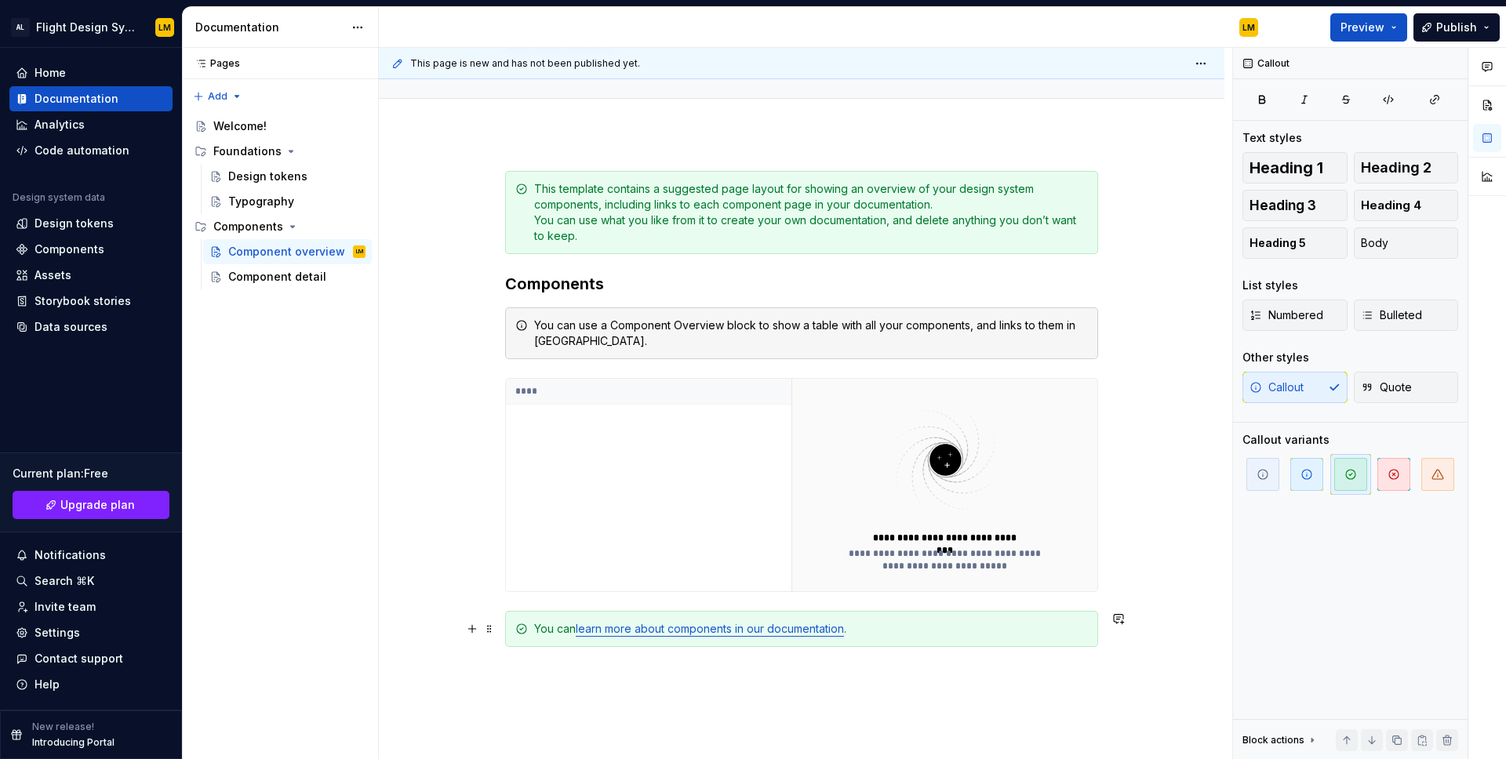
scroll to position [114, 0]
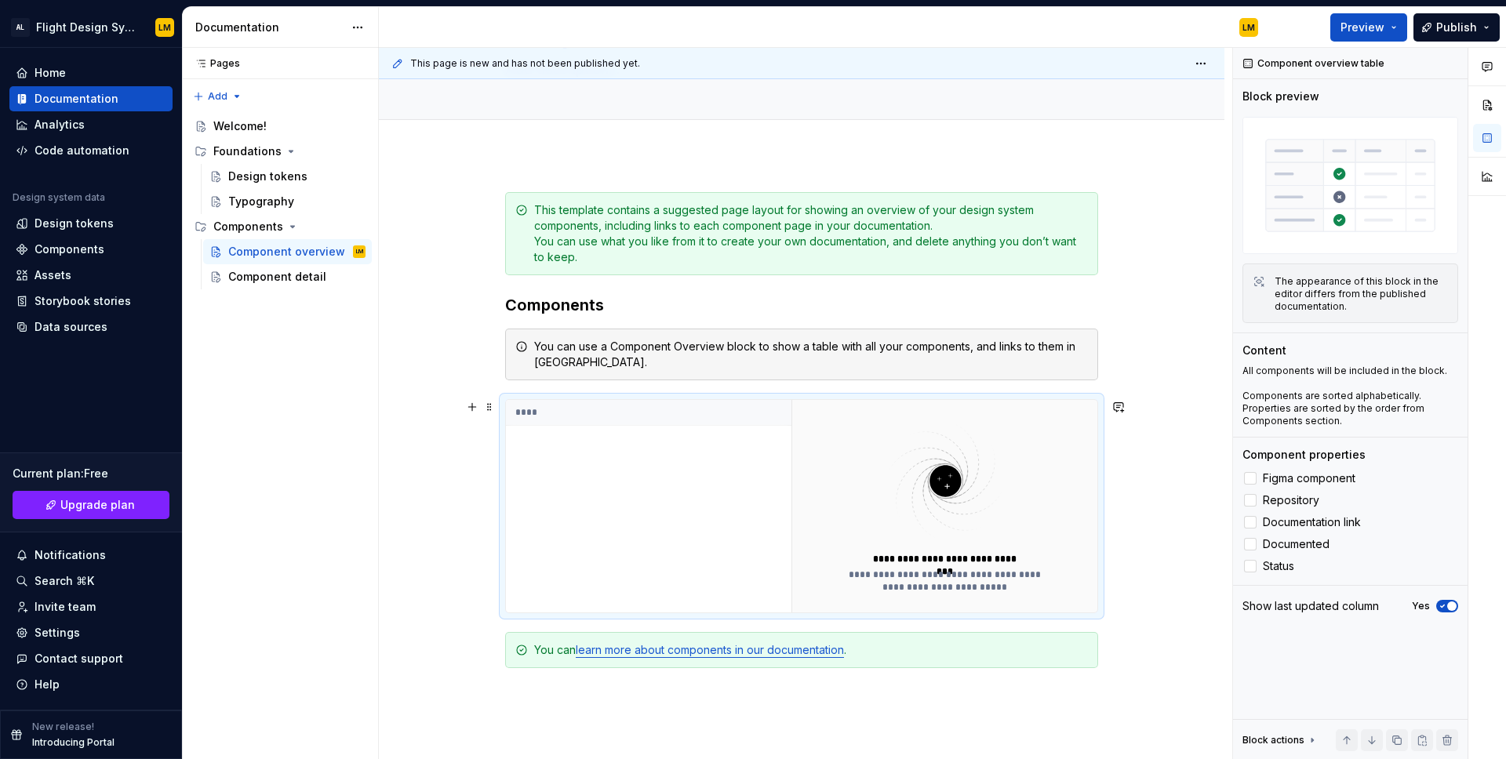
click at [870, 566] on div "**********" at bounding box center [945, 573] width 213 height 41
click at [1294, 479] on span "Figma component" at bounding box center [1309, 478] width 93 height 13
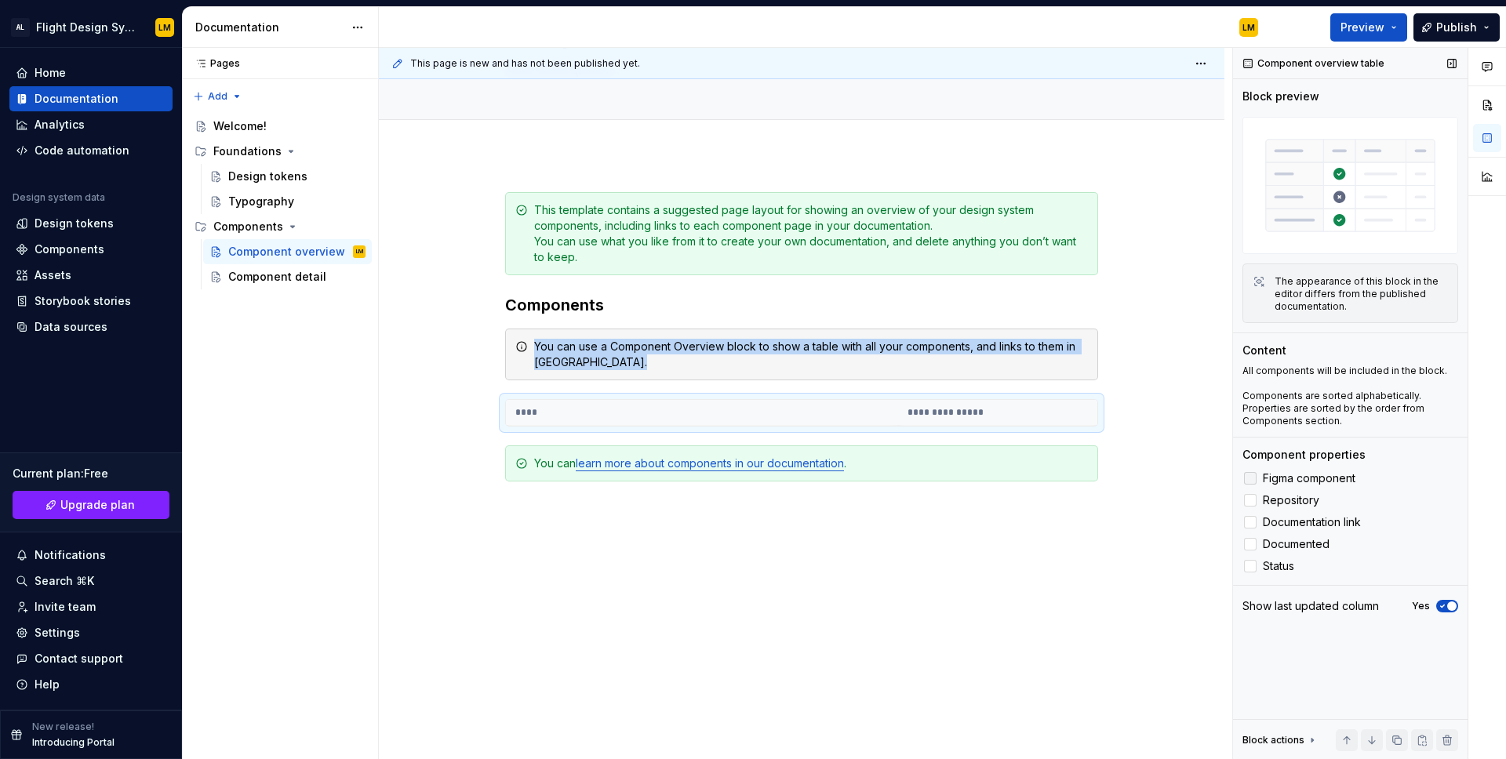
click at [1293, 479] on span "Figma component" at bounding box center [1309, 478] width 93 height 13
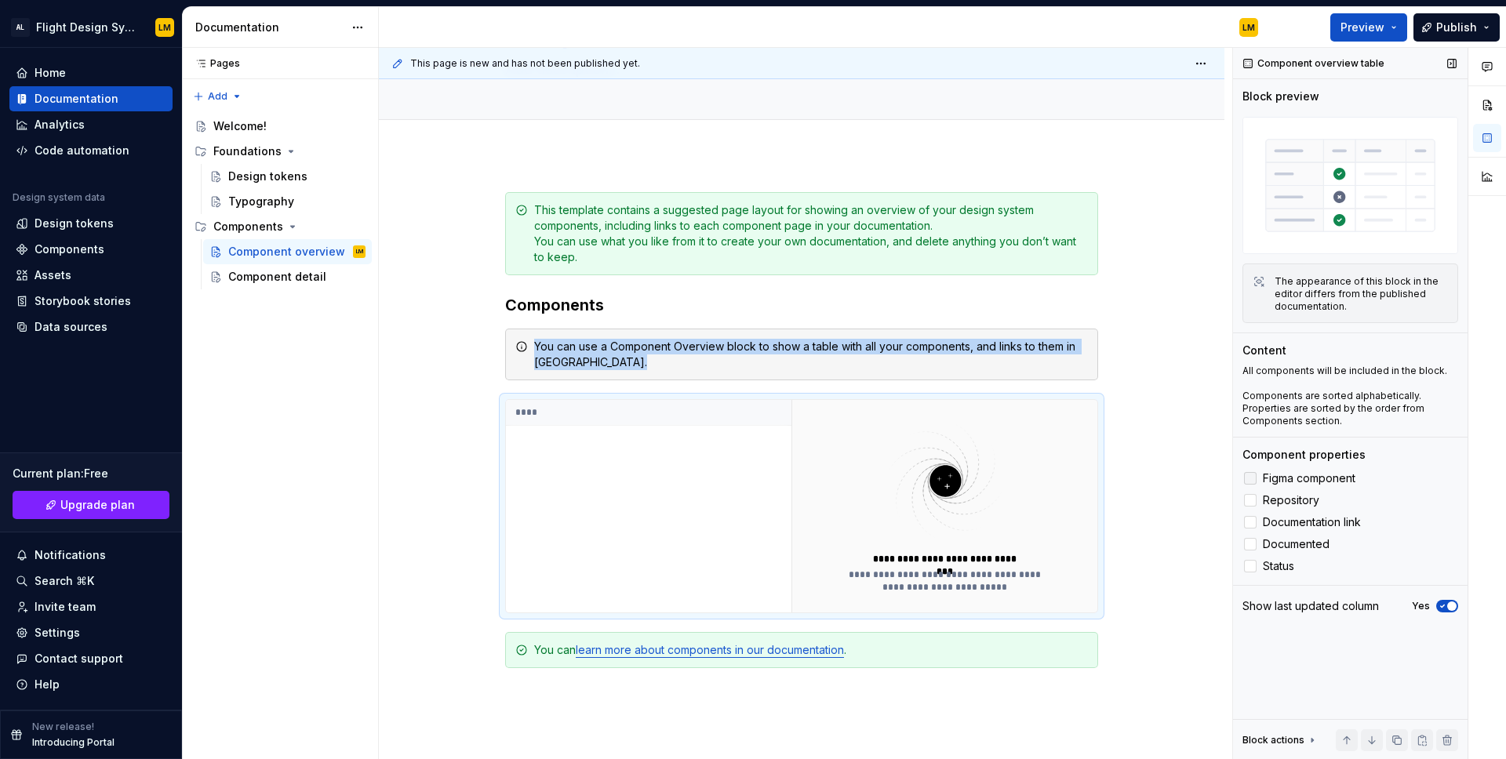
click at [1293, 479] on span "Figma component" at bounding box center [1309, 478] width 93 height 13
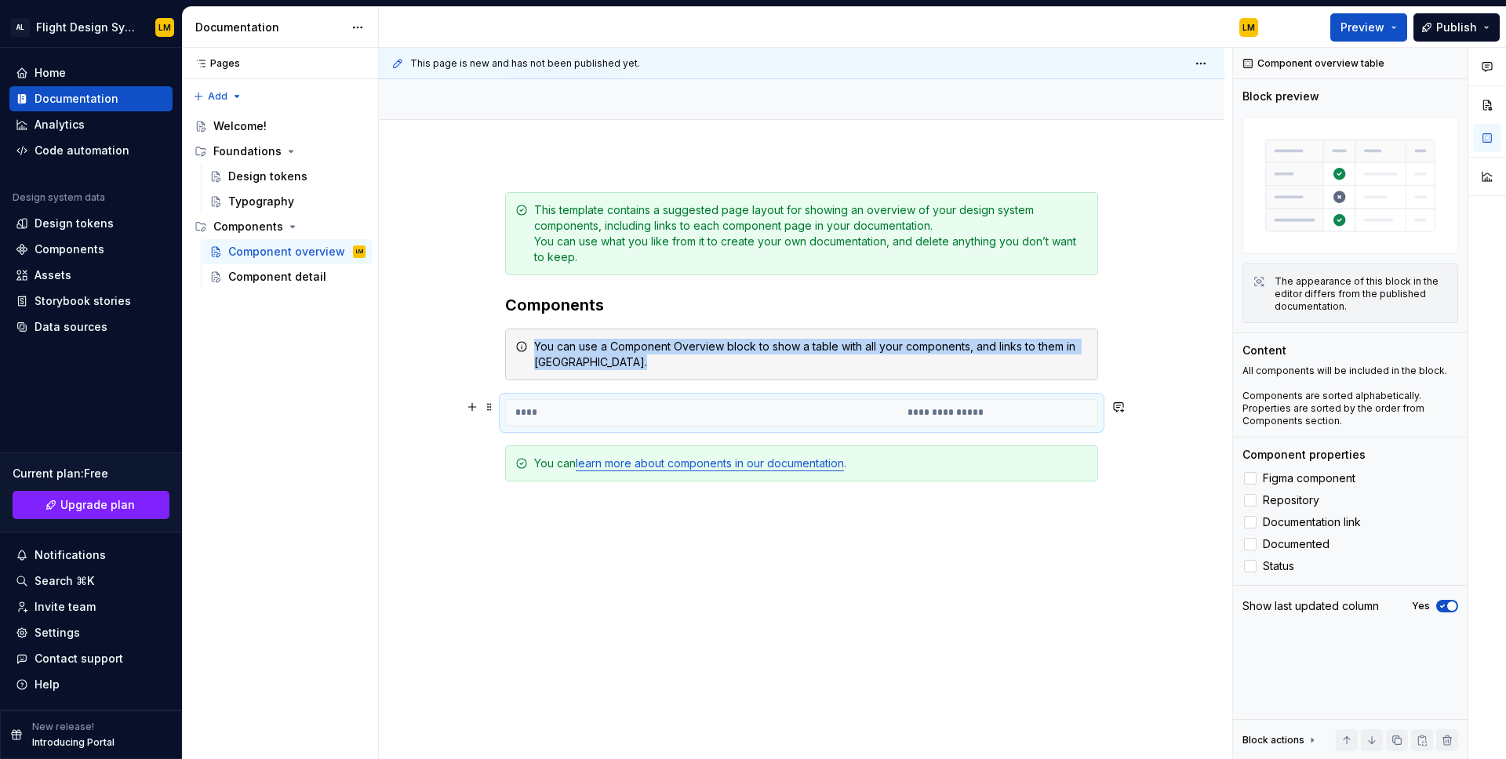
click at [825, 424] on th "****" at bounding box center [702, 413] width 392 height 26
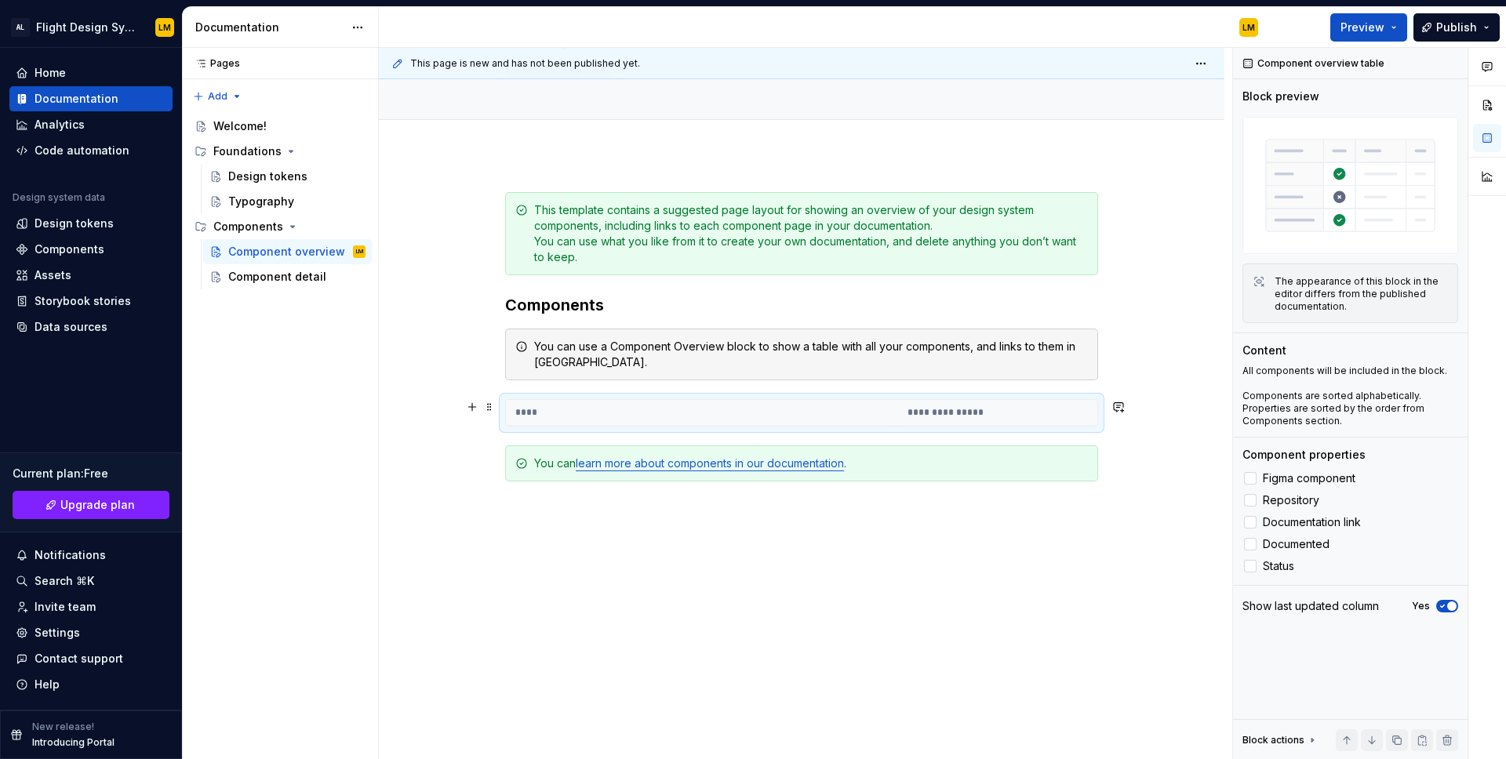
click at [957, 411] on th "**********" at bounding box center [997, 413] width 199 height 26
click at [541, 412] on th "****" at bounding box center [702, 413] width 392 height 26
drag, startPoint x: 1287, startPoint y: 475, endPoint x: 1262, endPoint y: 469, distance: 24.9
click at [1287, 475] on span "Figma component" at bounding box center [1309, 478] width 93 height 13
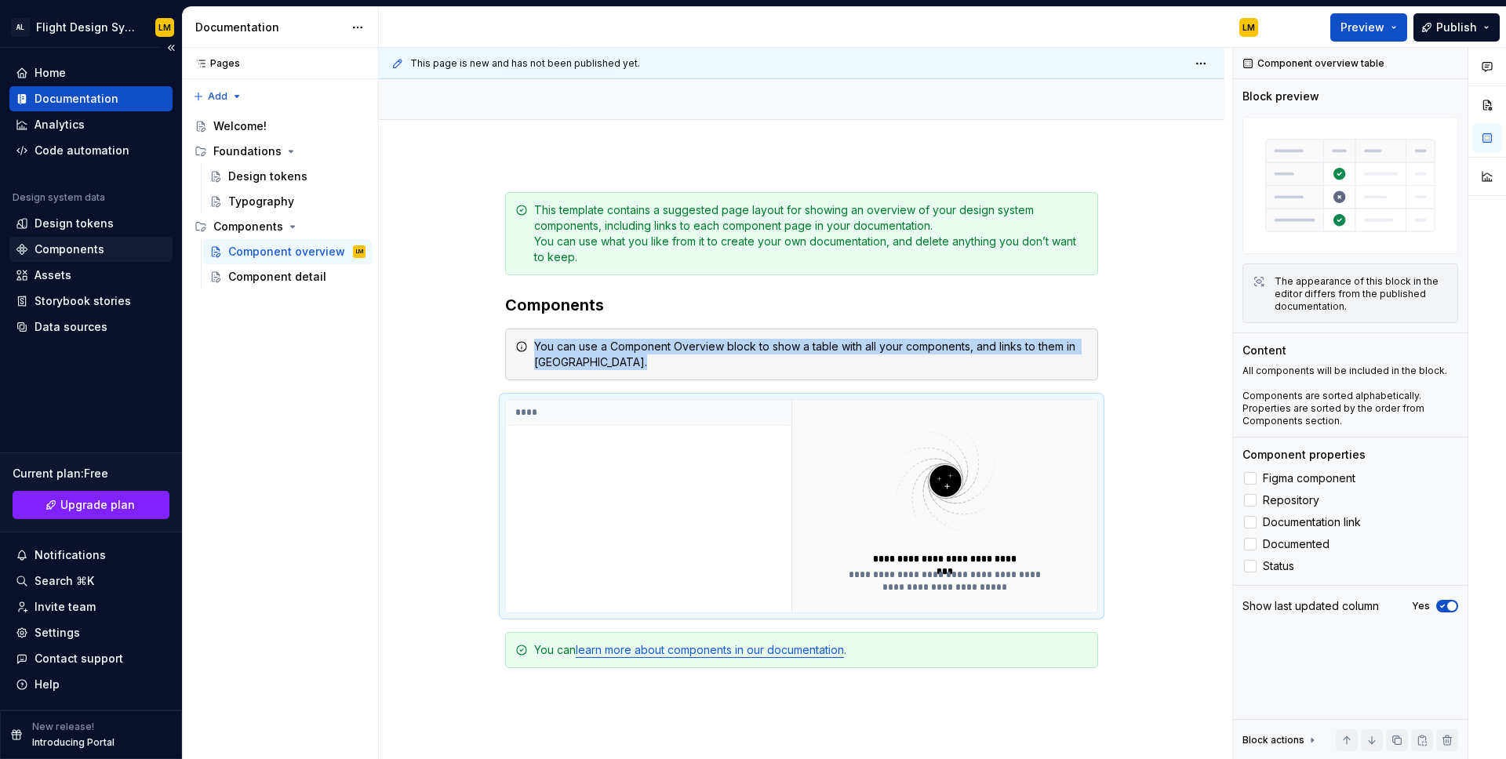
click at [72, 249] on div "Components" at bounding box center [70, 250] width 70 height 16
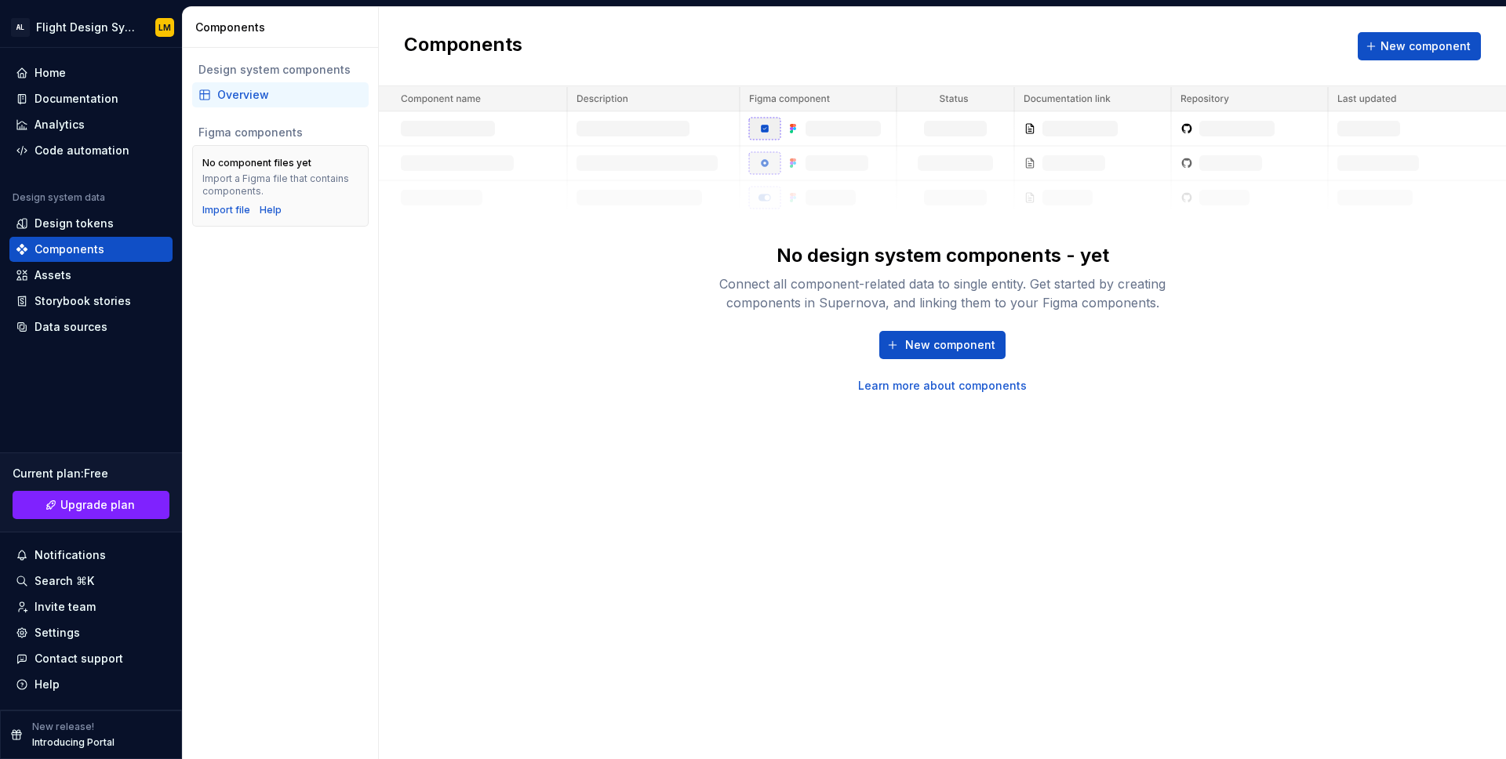
click at [952, 439] on div "Components New component No design system components - yet Connect all componen…" at bounding box center [942, 383] width 1127 height 752
click at [938, 339] on span "New component" at bounding box center [950, 345] width 90 height 16
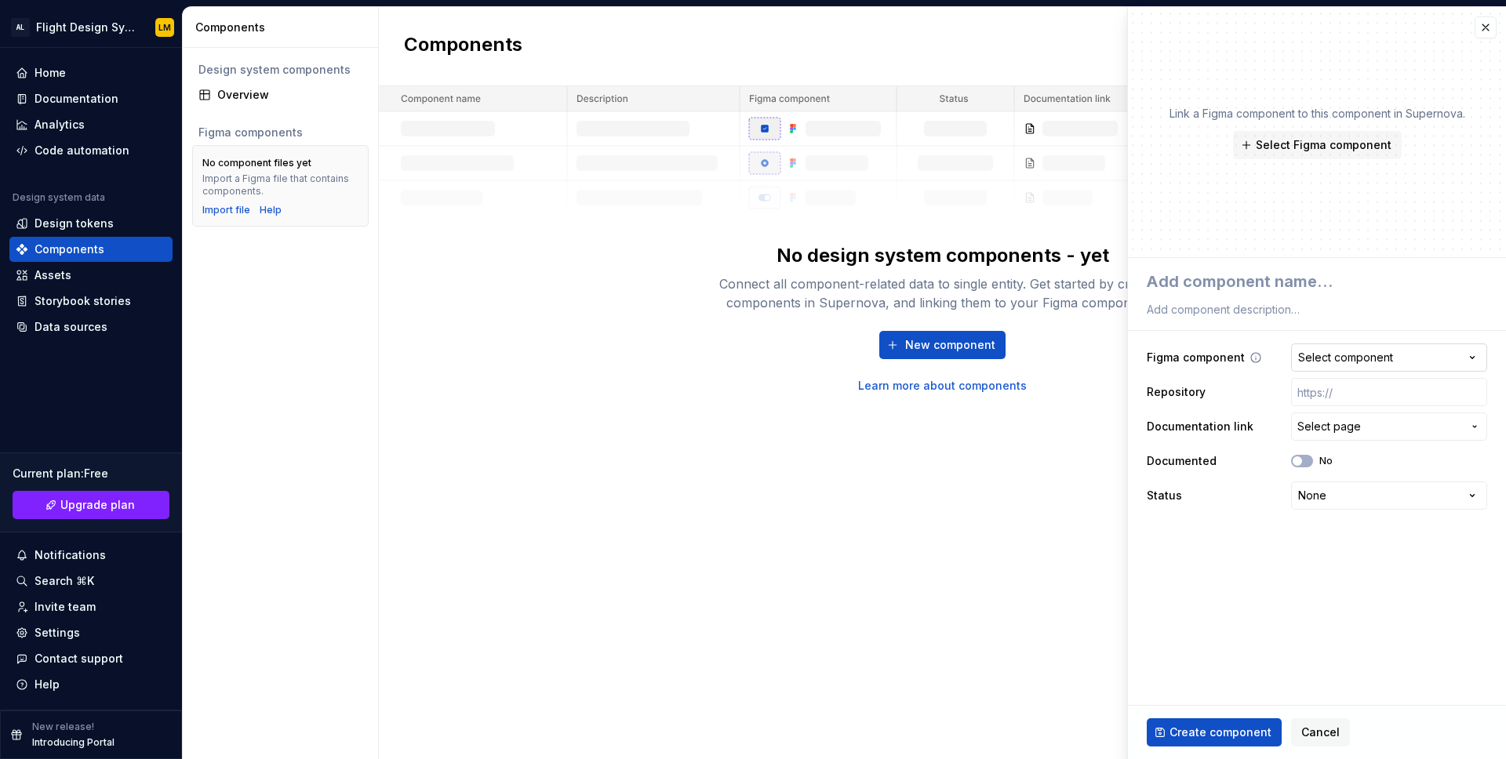
click at [1353, 351] on div "Select component" at bounding box center [1345, 358] width 95 height 16
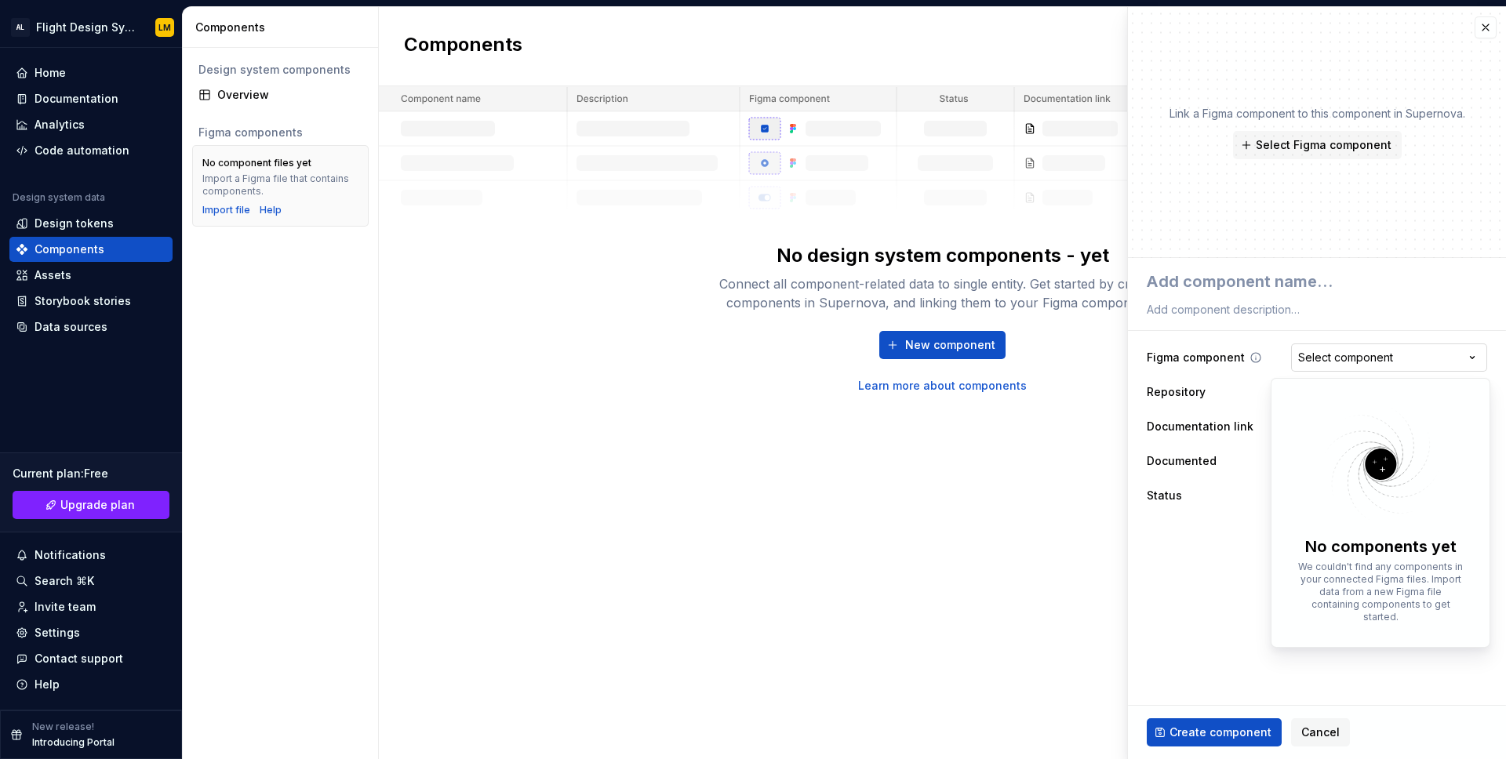
click at [1353, 352] on html "**********" at bounding box center [753, 379] width 1506 height 759
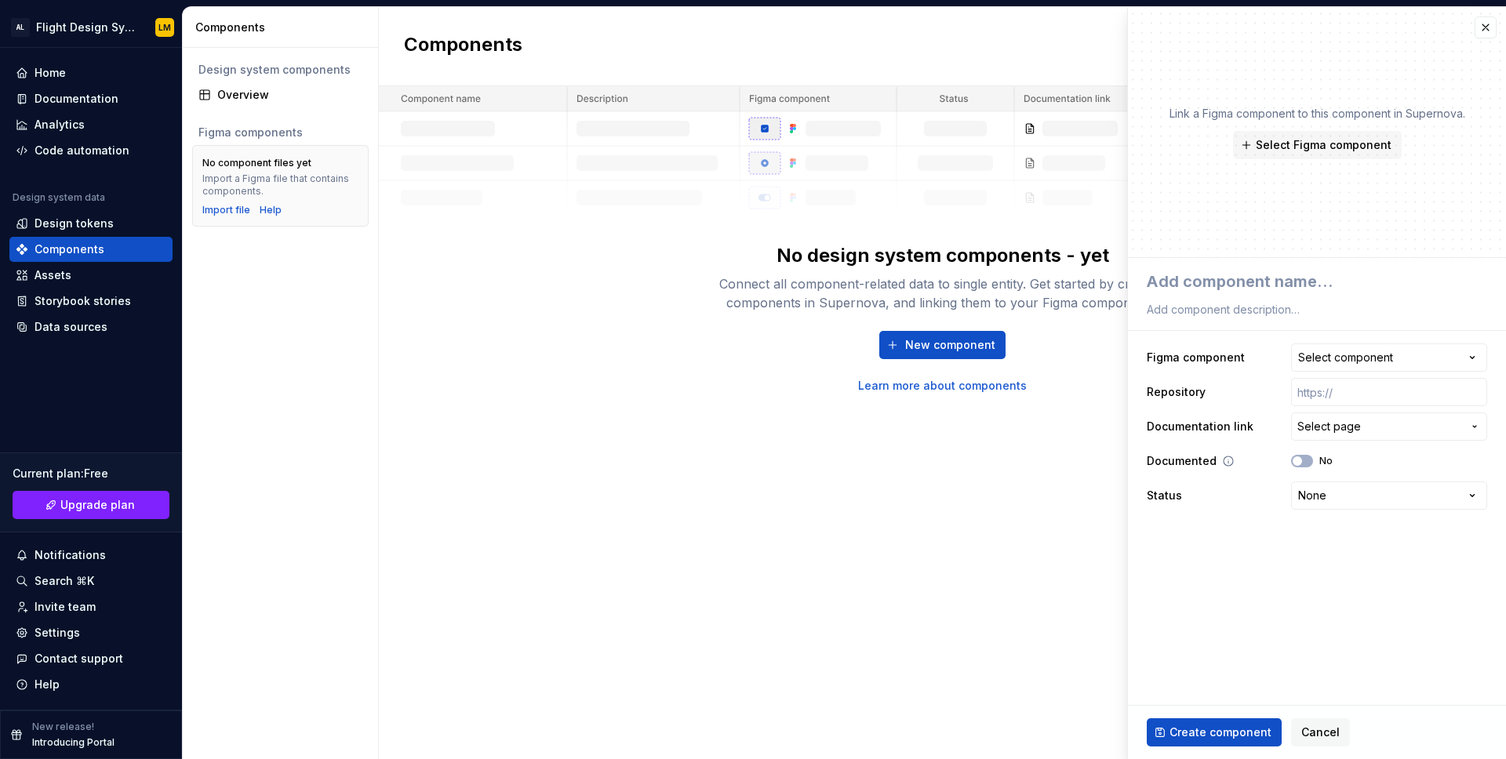
click at [1323, 456] on label "No" at bounding box center [1325, 461] width 13 height 13
click at [1313, 456] on button "No" at bounding box center [1302, 461] width 22 height 13
drag, startPoint x: 1323, startPoint y: 456, endPoint x: 1341, endPoint y: 486, distance: 35.1
click at [1323, 456] on label "Yes" at bounding box center [1328, 461] width 18 height 13
click at [1313, 456] on button "Yes" at bounding box center [1302, 461] width 22 height 13
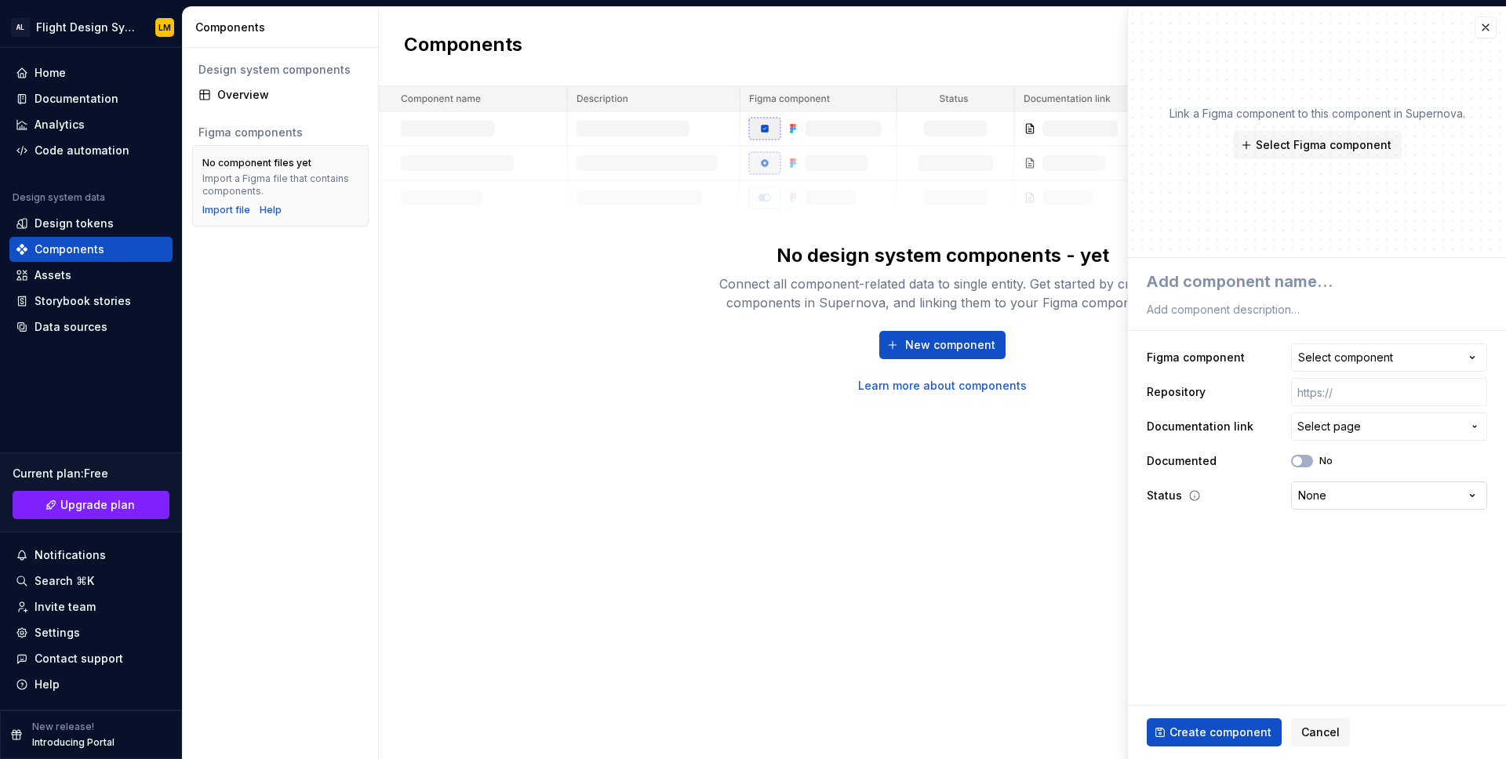
click at [1345, 496] on html "**********" at bounding box center [753, 379] width 1506 height 759
click at [1220, 544] on html "**********" at bounding box center [753, 379] width 1506 height 759
click at [1288, 152] on span "Select Figma component" at bounding box center [1324, 145] width 136 height 16
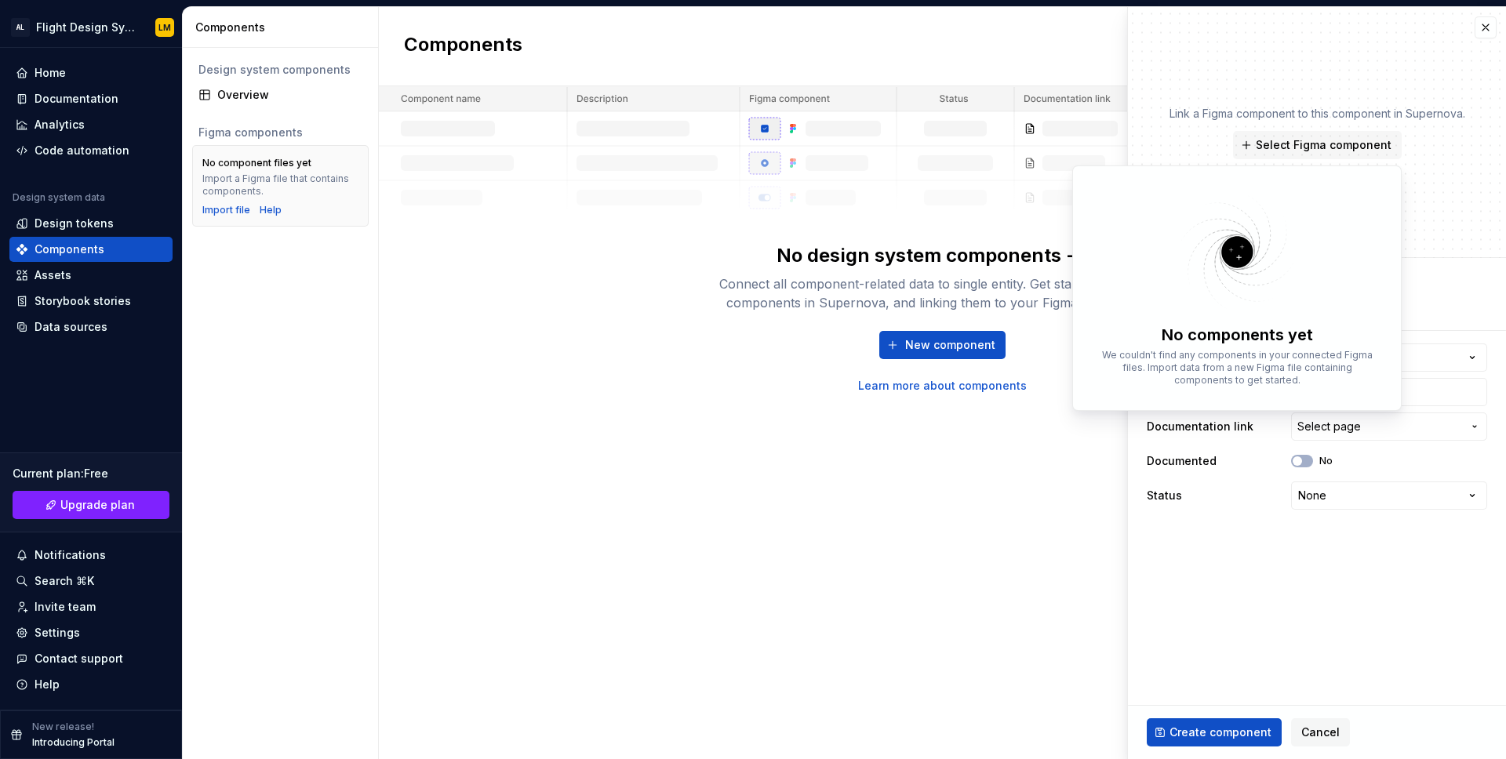
drag, startPoint x: 1447, startPoint y: 140, endPoint x: 1451, endPoint y: 130, distance: 10.7
click at [1447, 140] on div "Link a Figma component to this component in Supernova. Select Figma component" at bounding box center [1318, 132] width 296 height 53
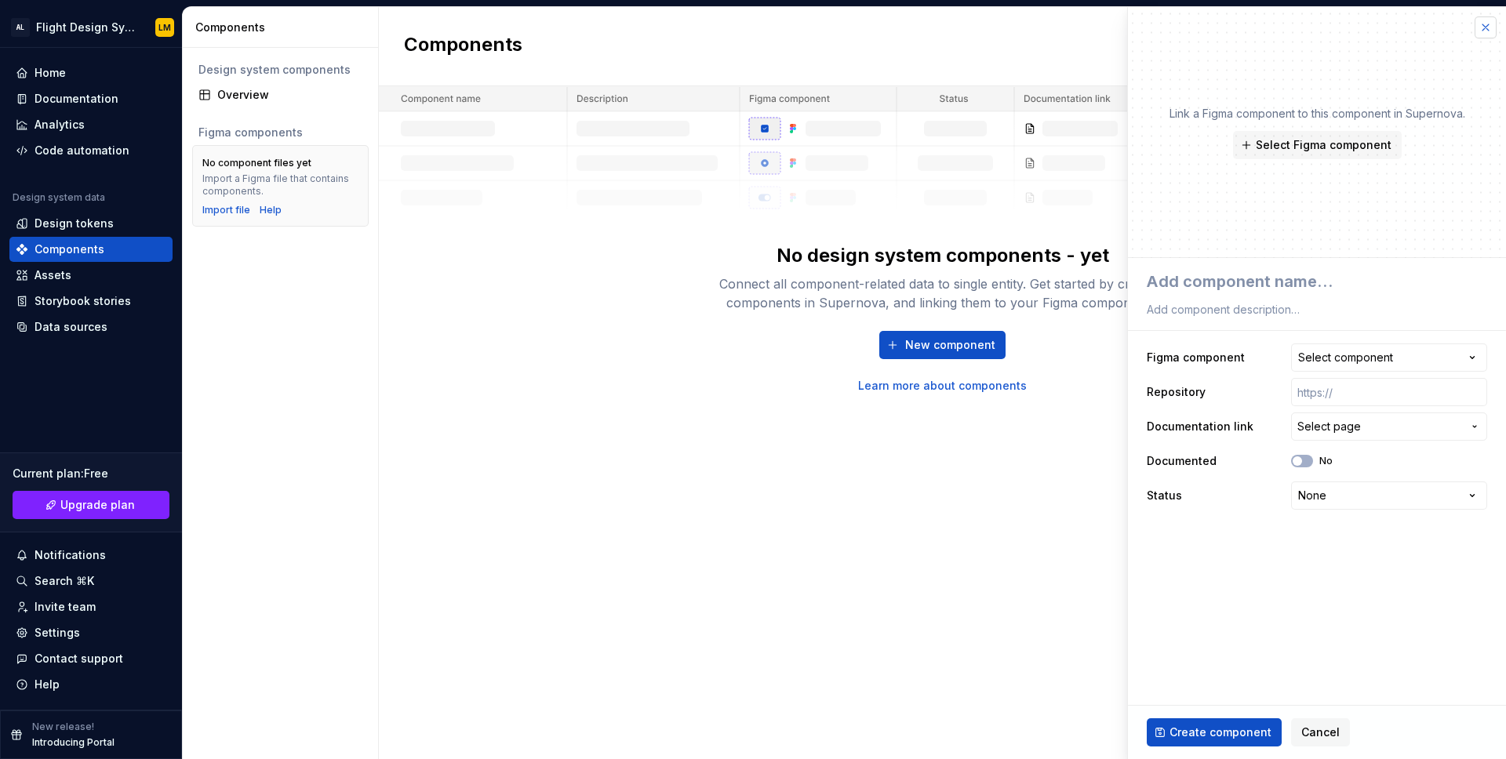
click at [1491, 28] on button "button" at bounding box center [1486, 27] width 22 height 22
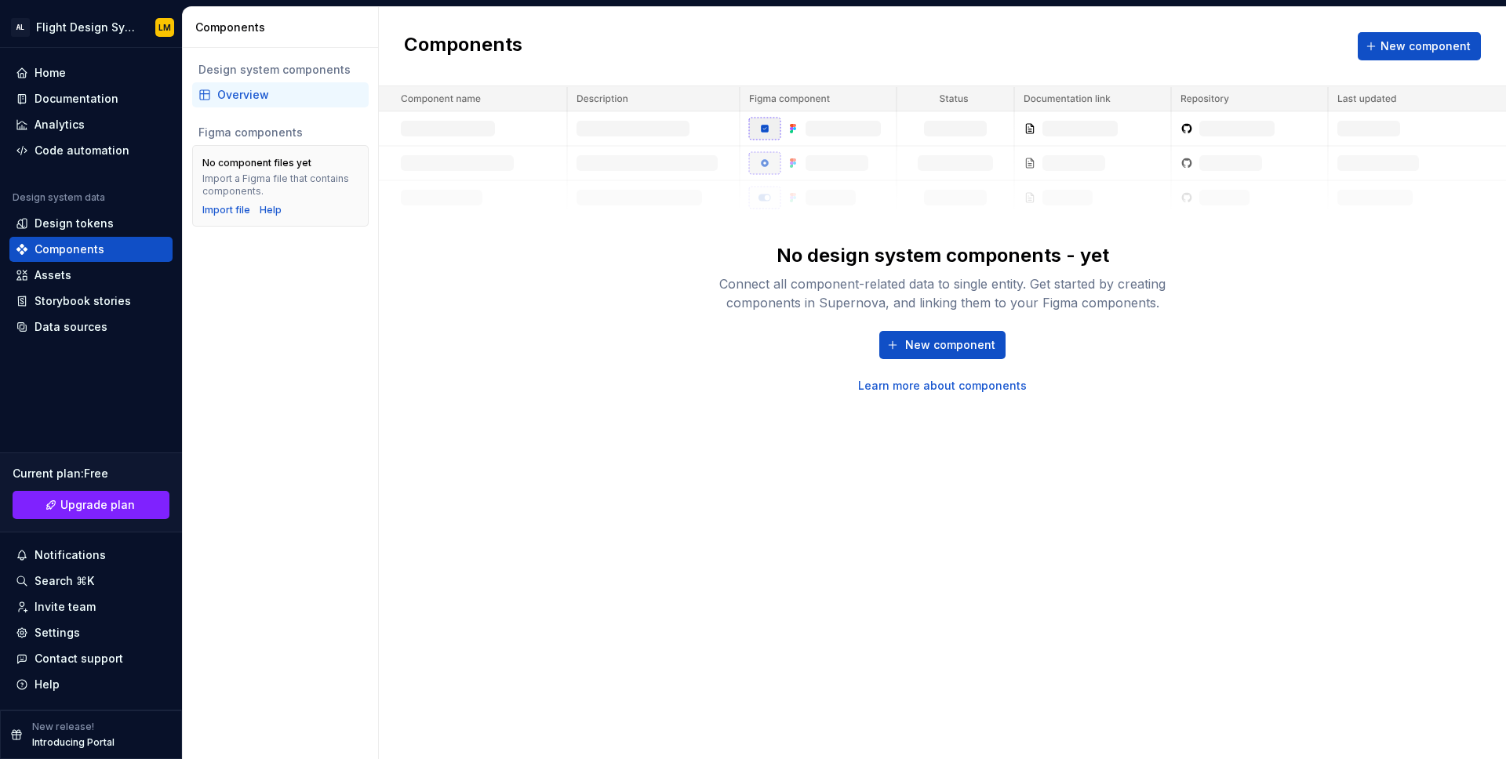
click at [595, 348] on div "No design system components - yet Connect all component-related data to single …" at bounding box center [942, 240] width 1127 height 308
click at [67, 261] on div "Components" at bounding box center [90, 249] width 163 height 25
click at [65, 270] on div "Assets" at bounding box center [53, 276] width 37 height 16
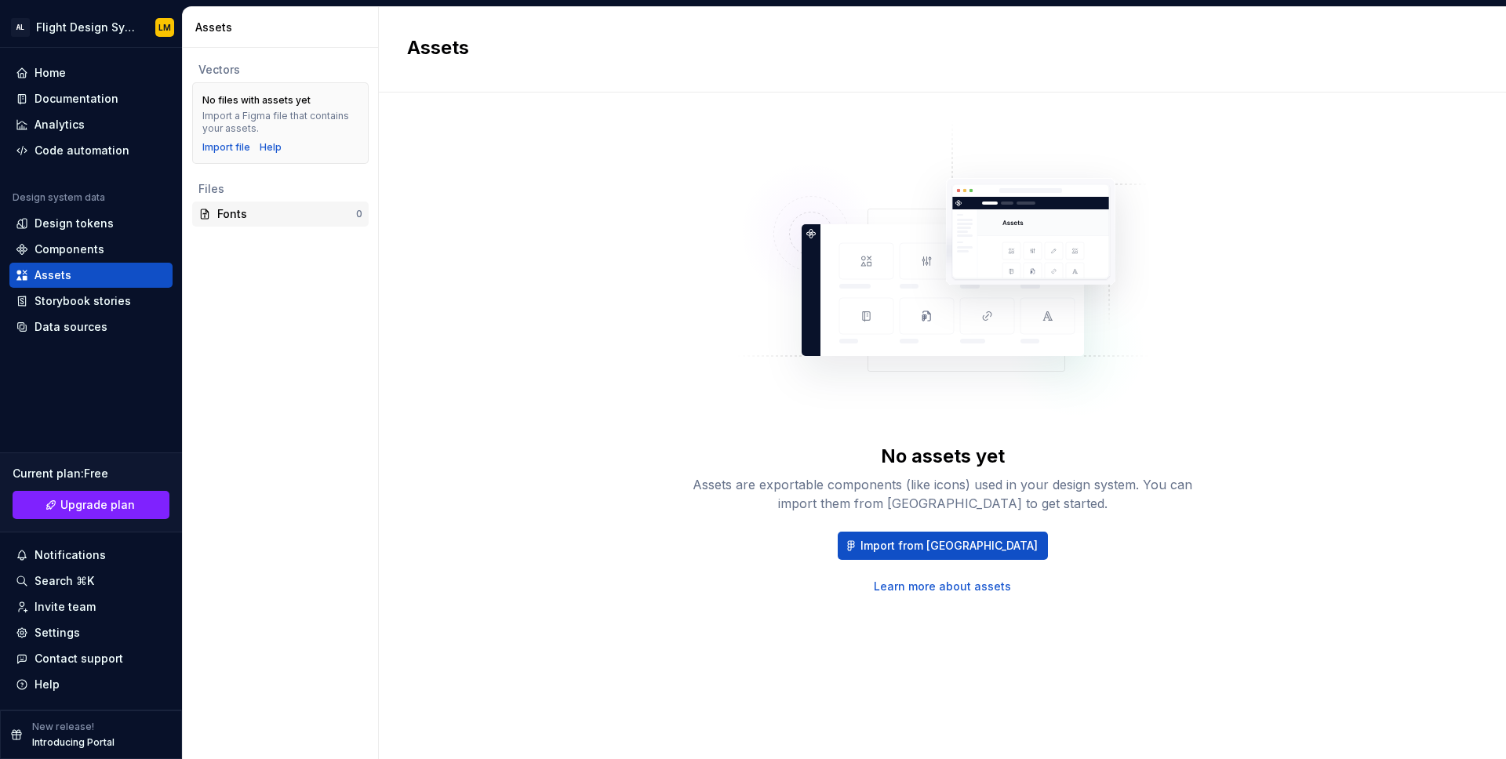
click at [203, 209] on icon at bounding box center [204, 214] width 13 height 13
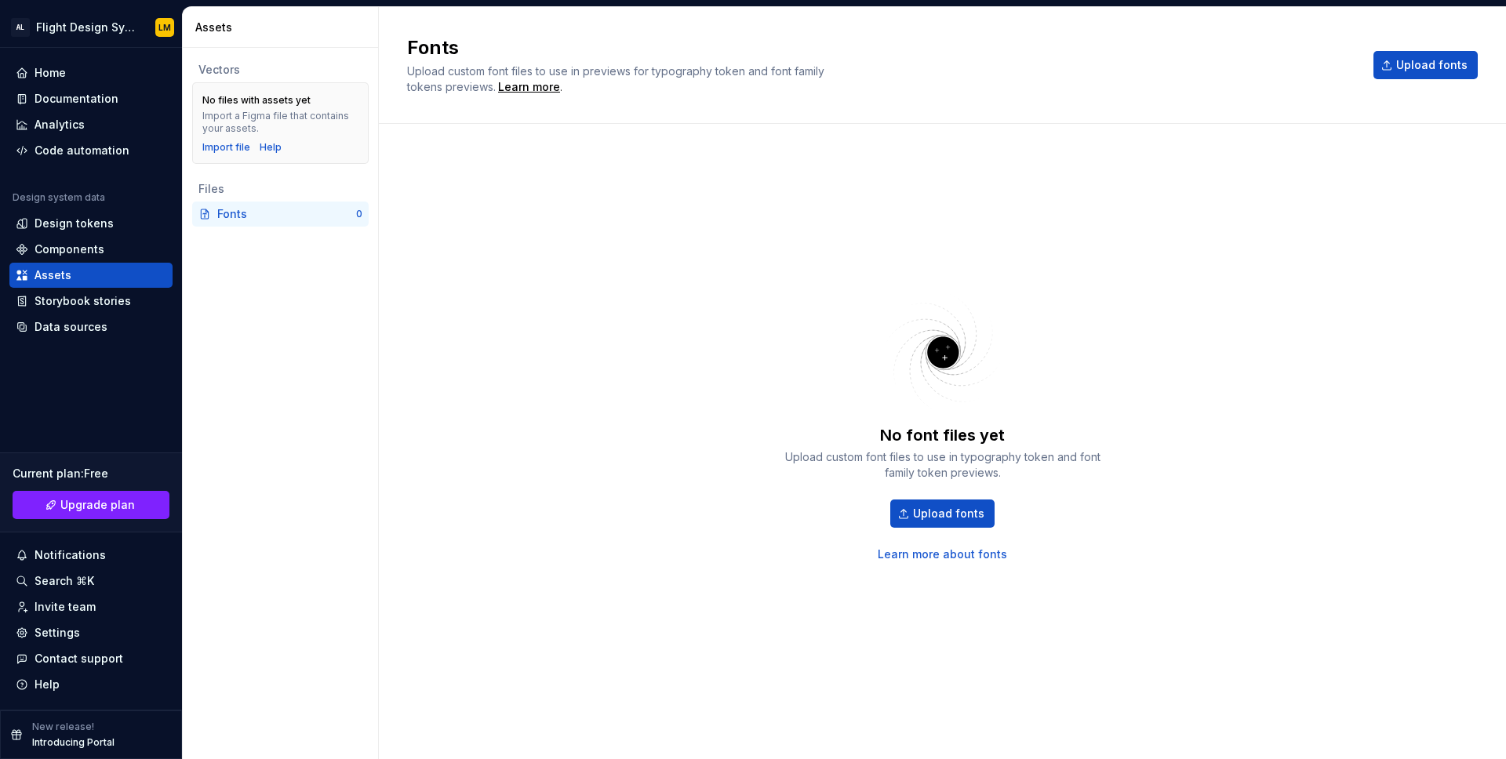
click at [200, 211] on icon at bounding box center [204, 214] width 13 height 13
click at [937, 519] on span "Upload fonts" at bounding box center [948, 514] width 71 height 16
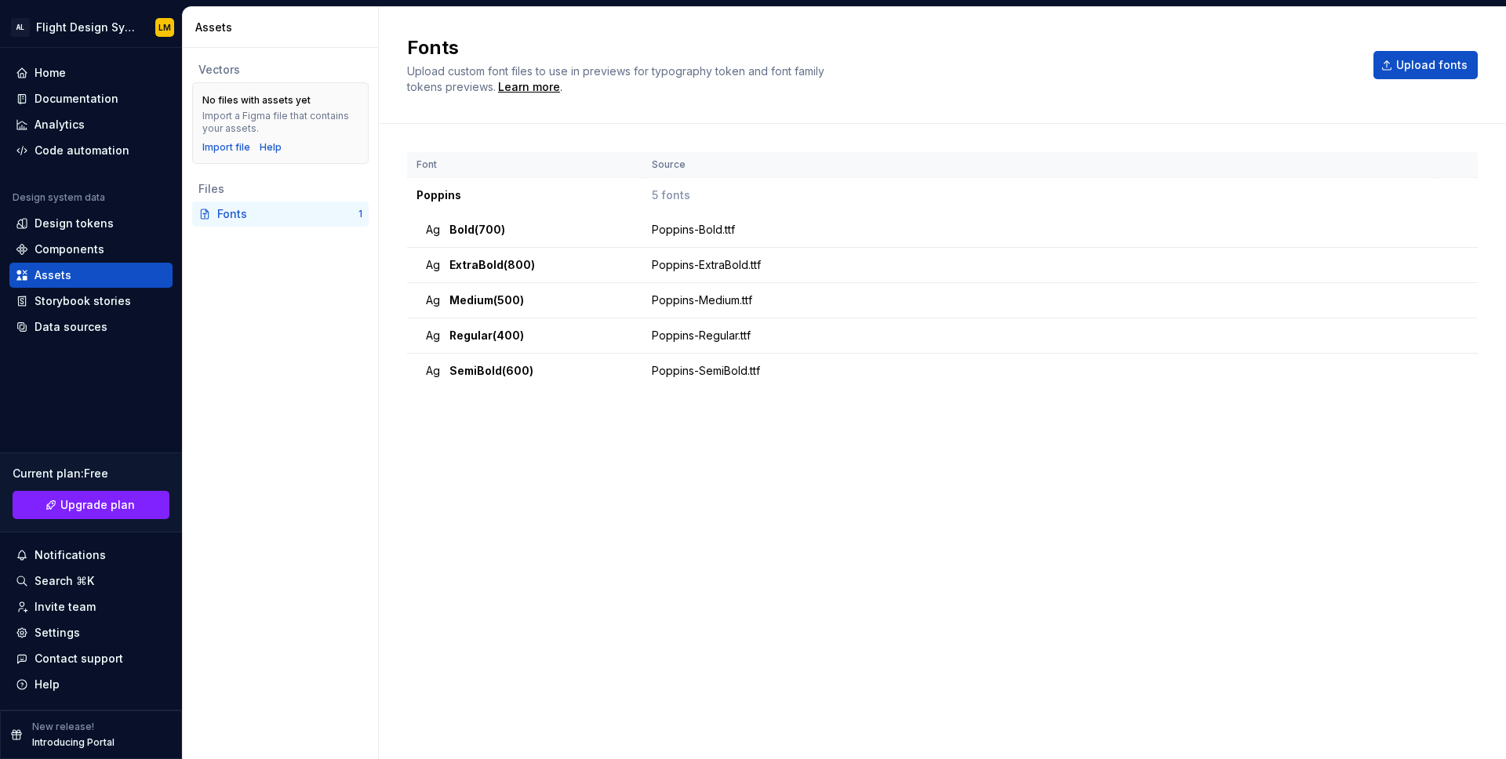
click at [700, 623] on div "Font Source Poppins 5 fonts Ag Bold (700) Poppins-Bold.ttf Ag ExtraBold (800) P…" at bounding box center [942, 426] width 1071 height 548
click at [489, 231] on span "Bold (700)" at bounding box center [478, 230] width 56 height 16
click at [538, 79] on div "Learn more" at bounding box center [529, 87] width 62 height 16
click at [58, 80] on div "Home" at bounding box center [50, 73] width 31 height 16
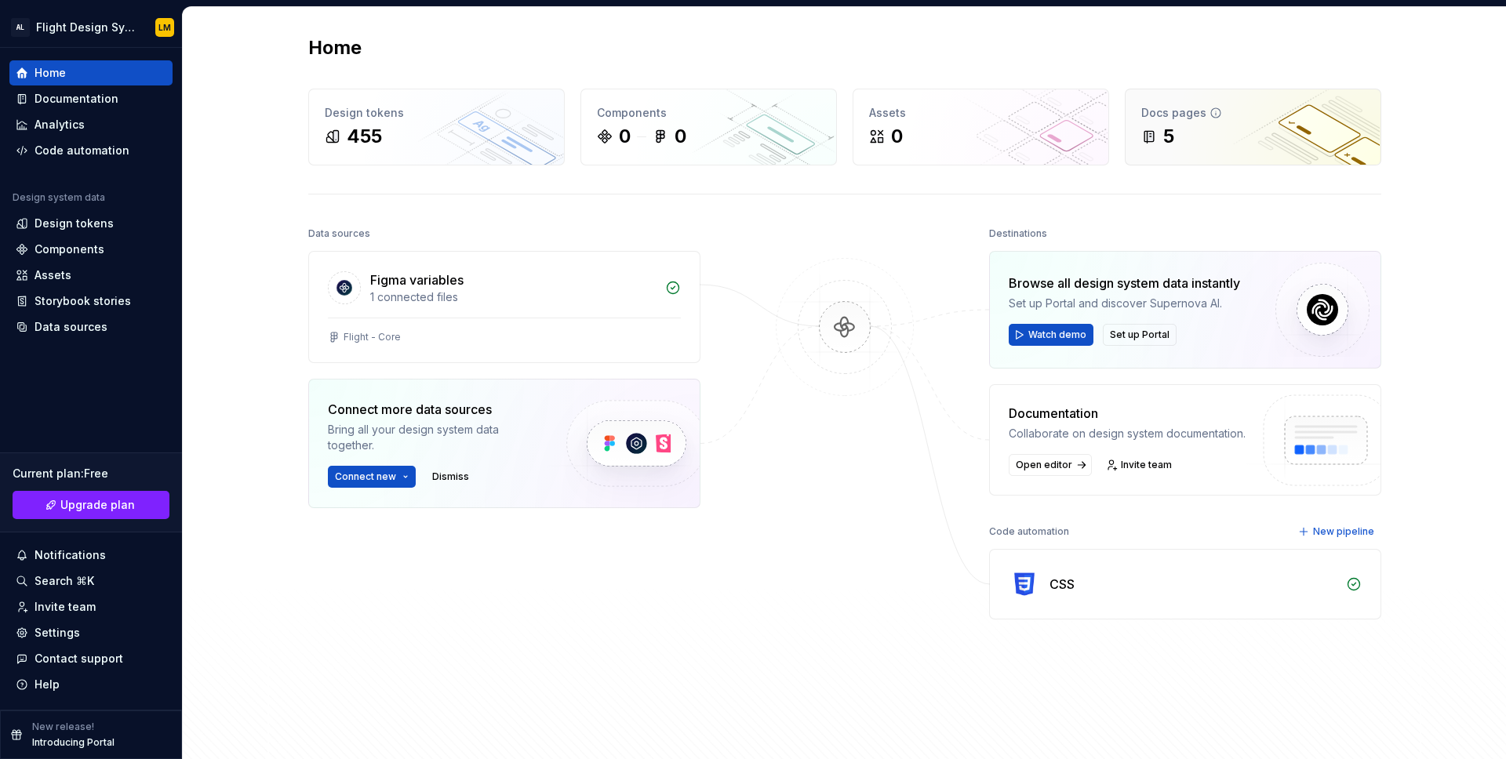
click at [1185, 140] on div "5" at bounding box center [1253, 136] width 224 height 25
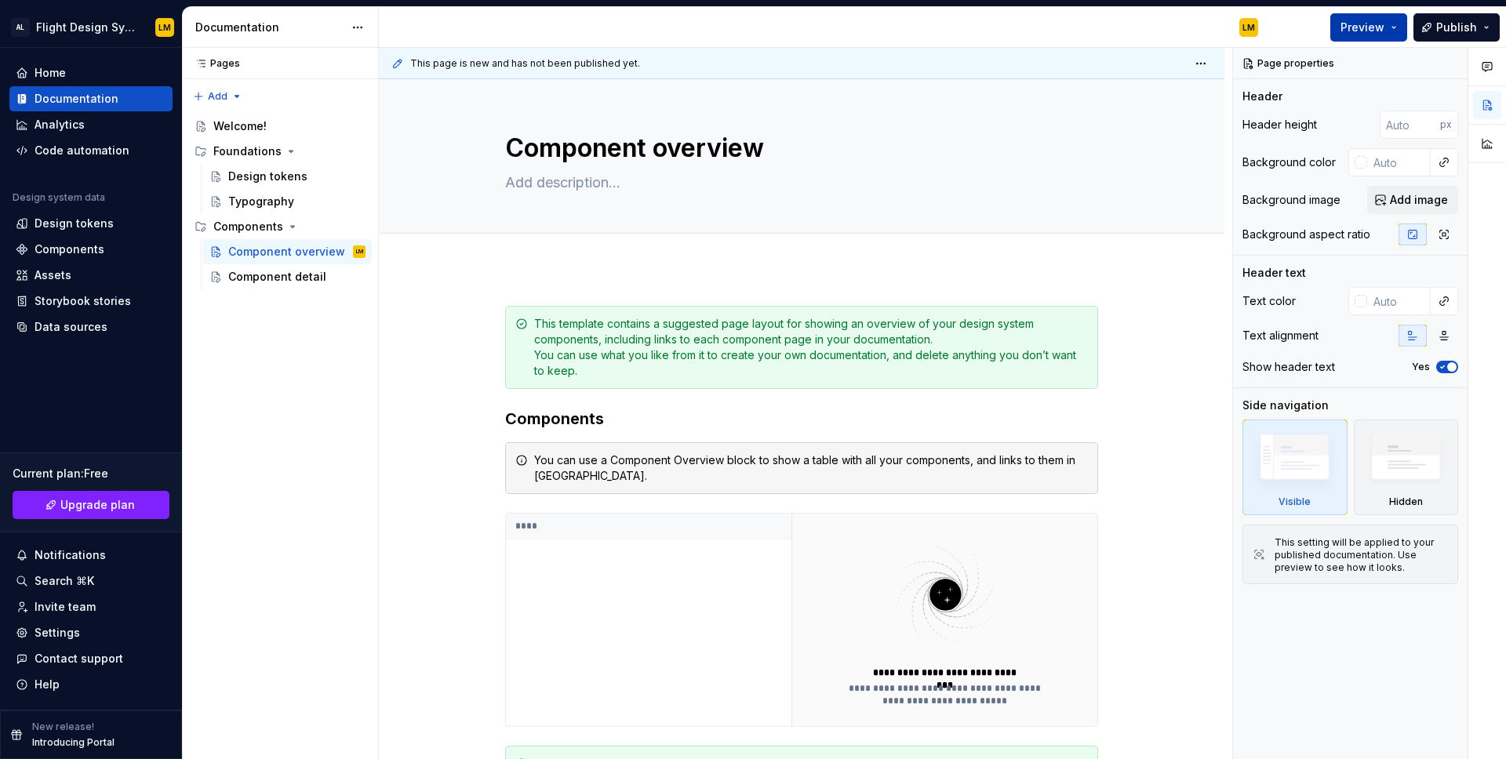
click at [1361, 36] on button "Preview" at bounding box center [1368, 27] width 77 height 28
click at [1456, 20] on span "Publish" at bounding box center [1456, 28] width 41 height 16
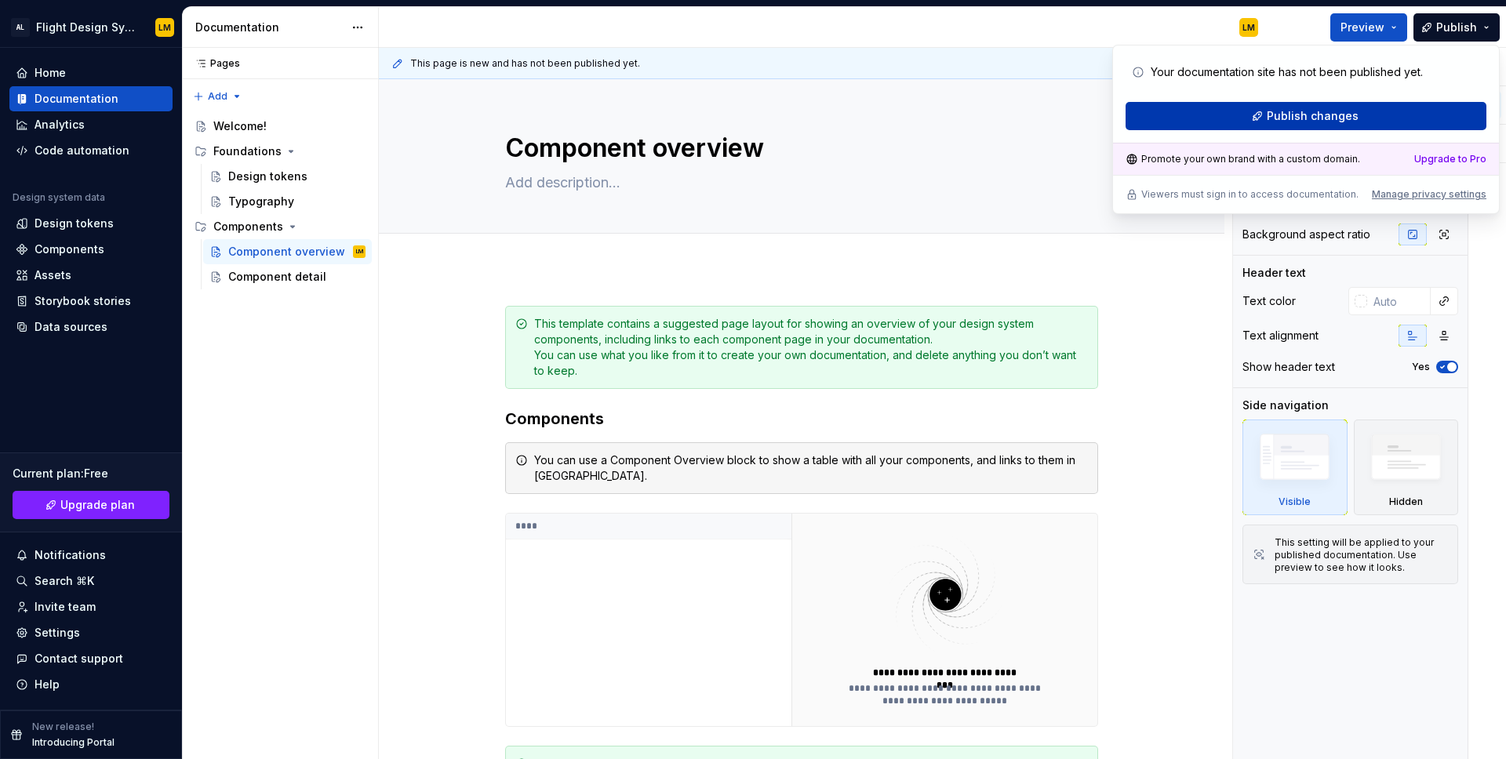
click at [1363, 114] on button "Publish changes" at bounding box center [1306, 116] width 361 height 28
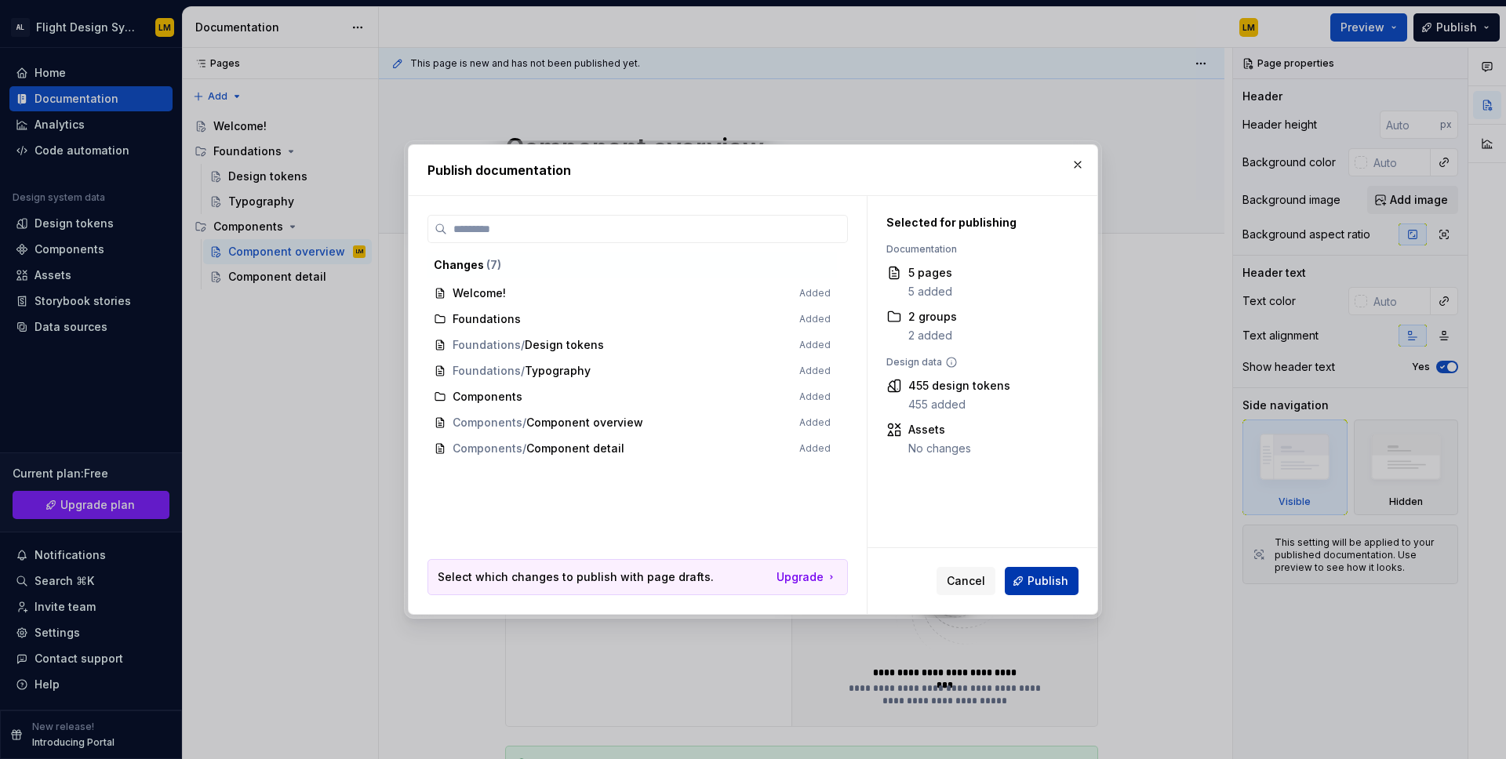
click at [1038, 577] on span "Publish" at bounding box center [1048, 581] width 41 height 16
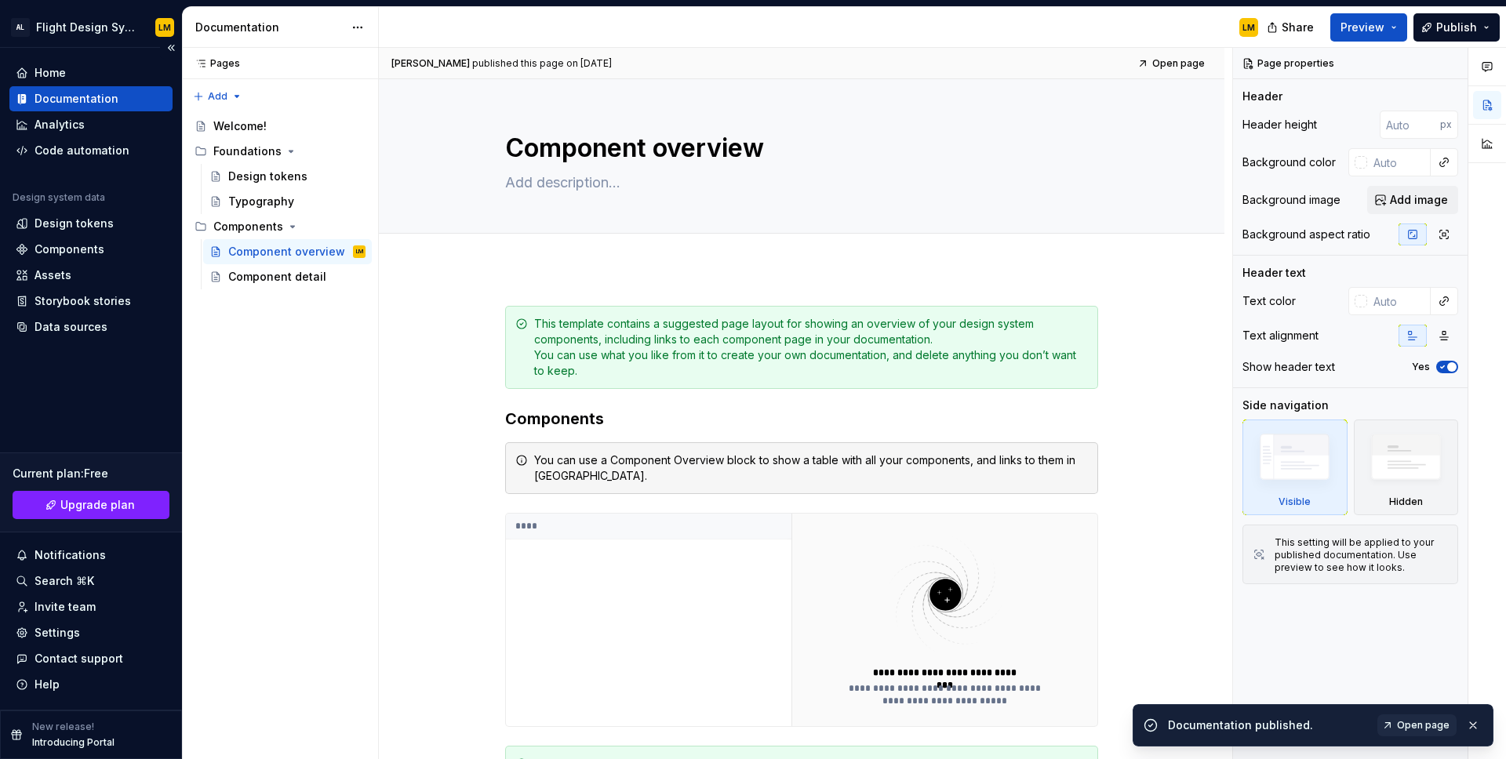
click at [101, 747] on p "Introducing Portal" at bounding box center [73, 743] width 82 height 13
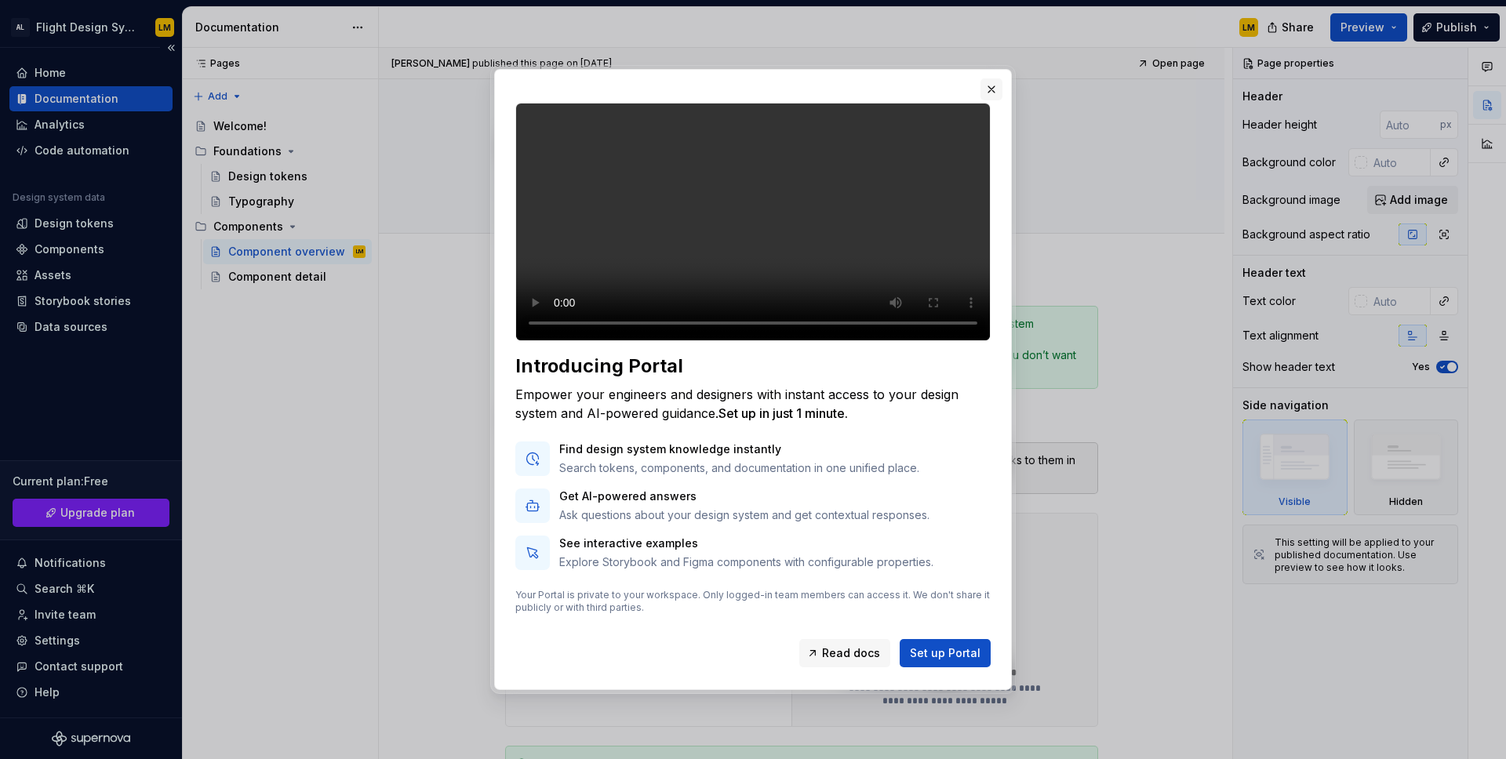
click at [986, 78] on button "button" at bounding box center [992, 89] width 22 height 22
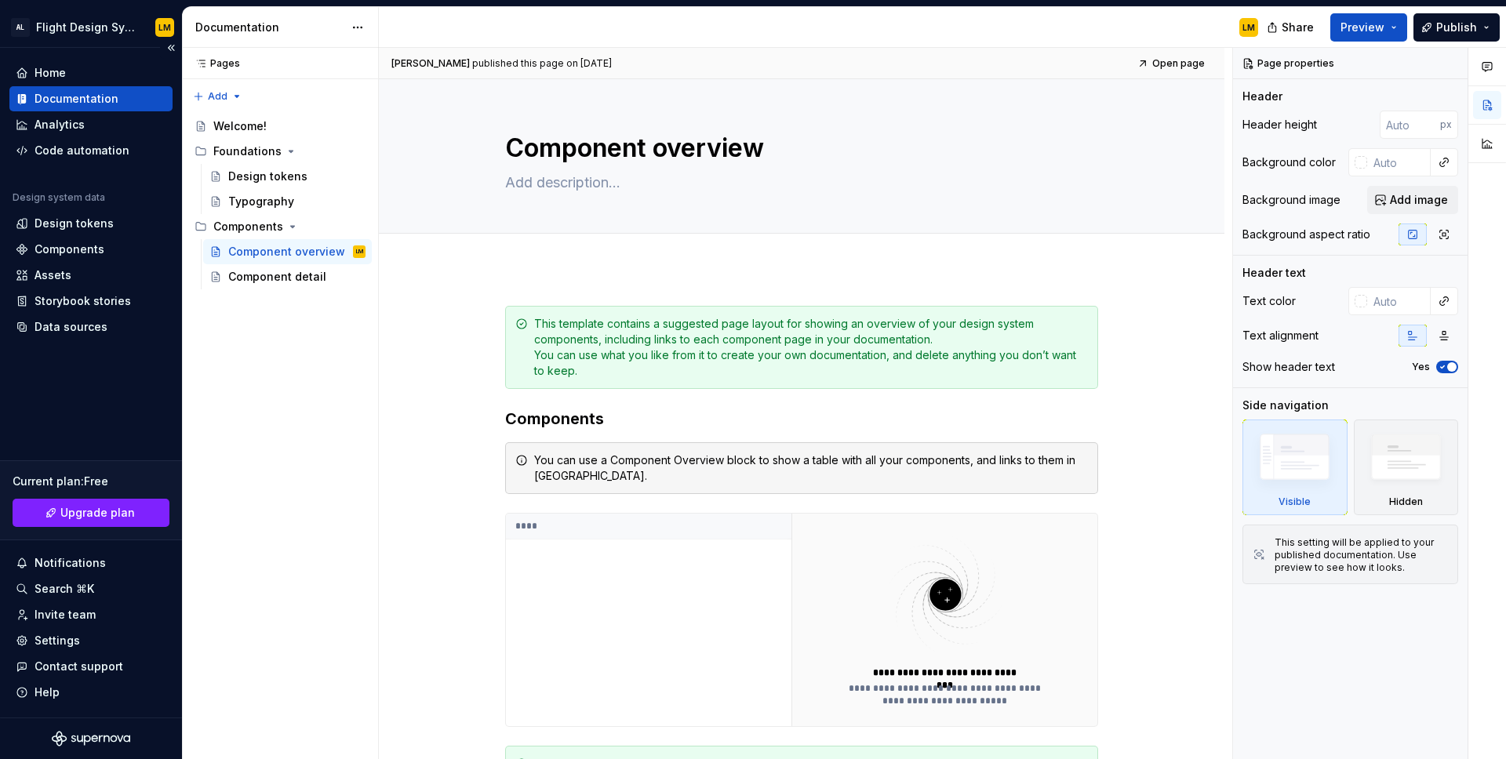
click at [92, 479] on div "Current plan : Free" at bounding box center [91, 482] width 157 height 16
type textarea "*"
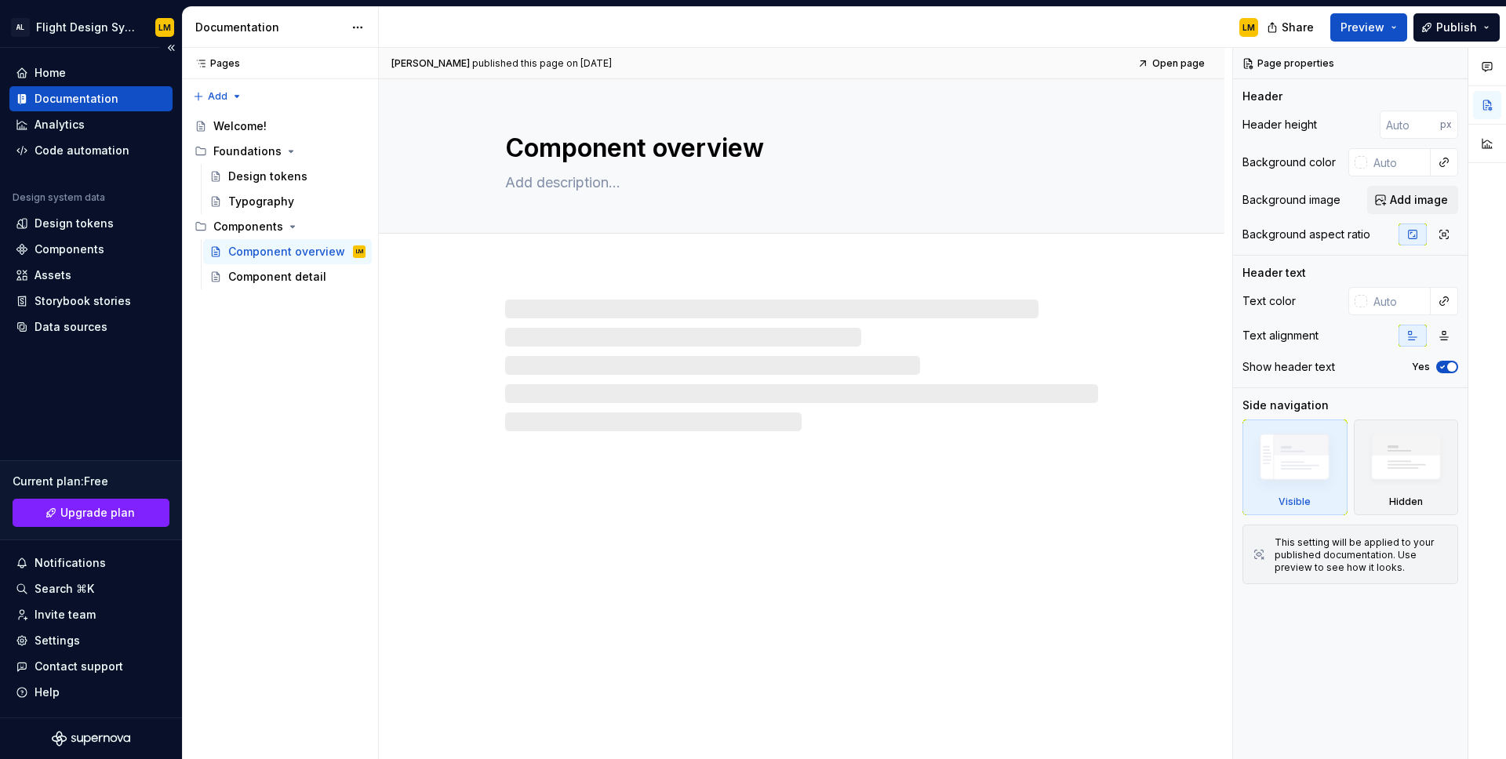
click at [86, 743] on icon "Supernova Logo" at bounding box center [91, 739] width 78 height 16
type textarea "*"
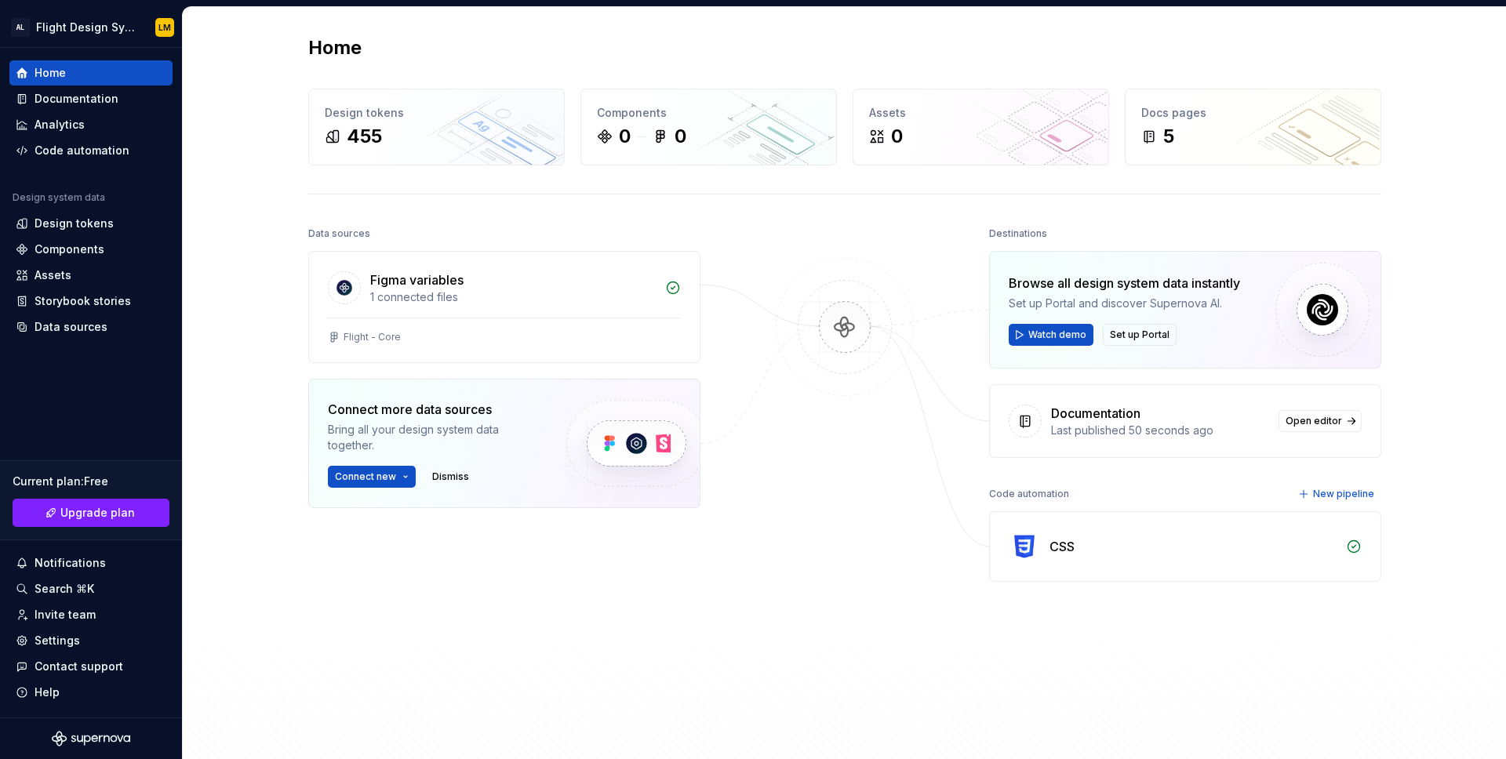
click at [562, 627] on div "Data sources Figma variables 1 connected files Flight - Core Connect more data …" at bounding box center [504, 451] width 392 height 456
click at [861, 534] on div at bounding box center [844, 451] width 157 height 456
click at [71, 560] on div "Notifications" at bounding box center [70, 563] width 71 height 16
click at [80, 592] on html "AL Flight Design System LM Home Documentation Analytics Code automation Design …" at bounding box center [753, 379] width 1506 height 759
click at [80, 592] on div "Search ⌘K" at bounding box center [65, 589] width 60 height 16
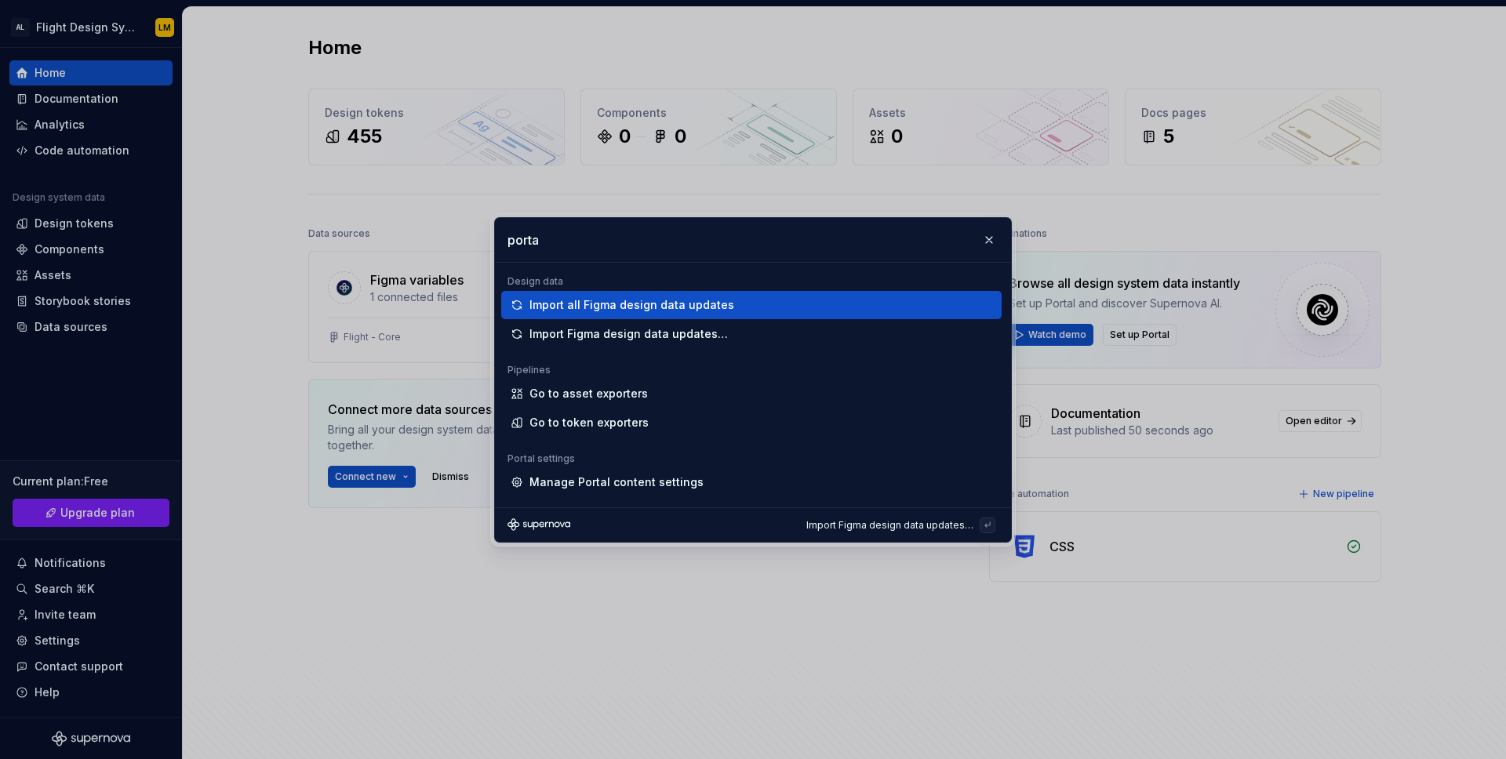
type input "portal"
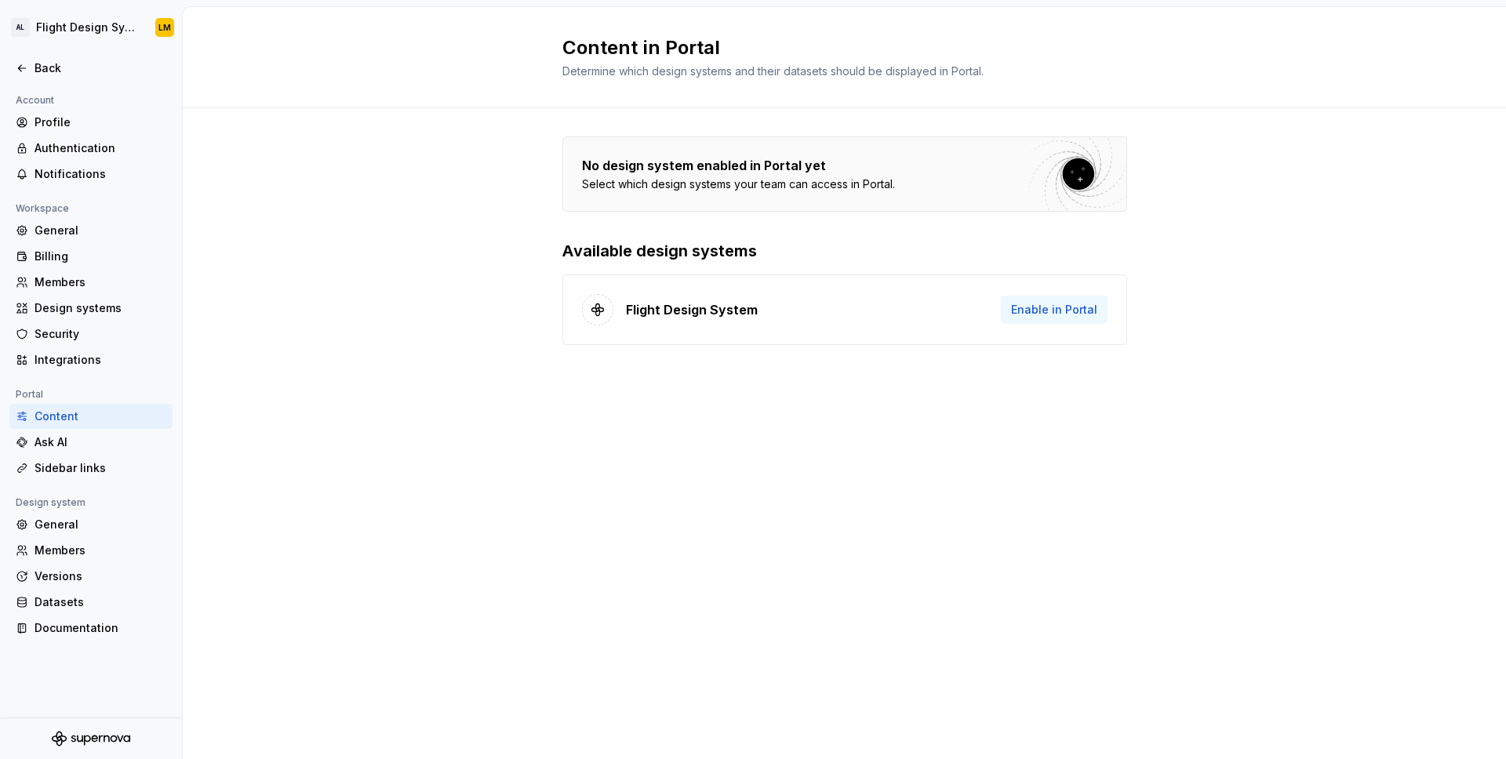
click at [1027, 305] on span "Enable in Portal" at bounding box center [1054, 310] width 86 height 16
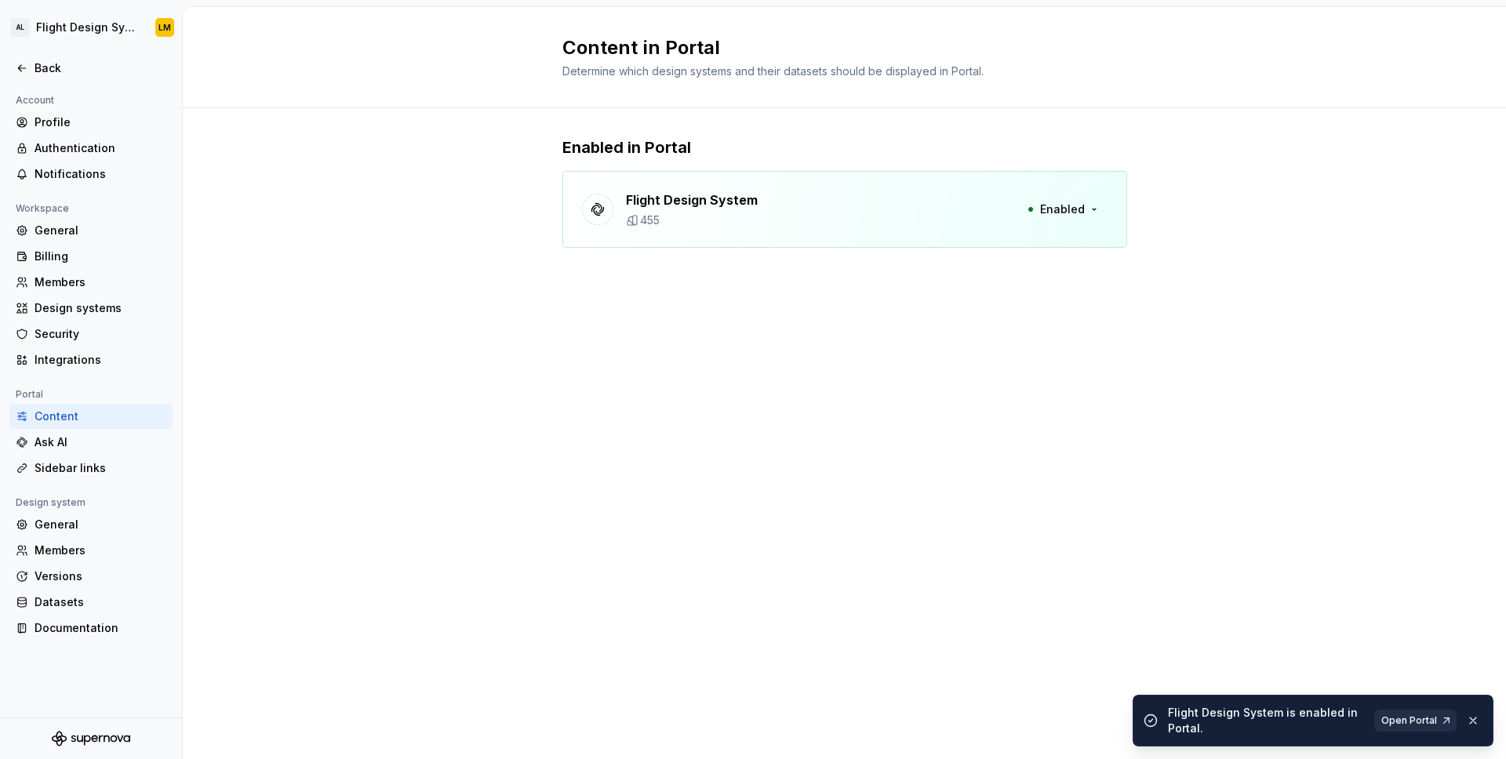
click at [1395, 715] on span "Open Portal" at bounding box center [1409, 721] width 56 height 13
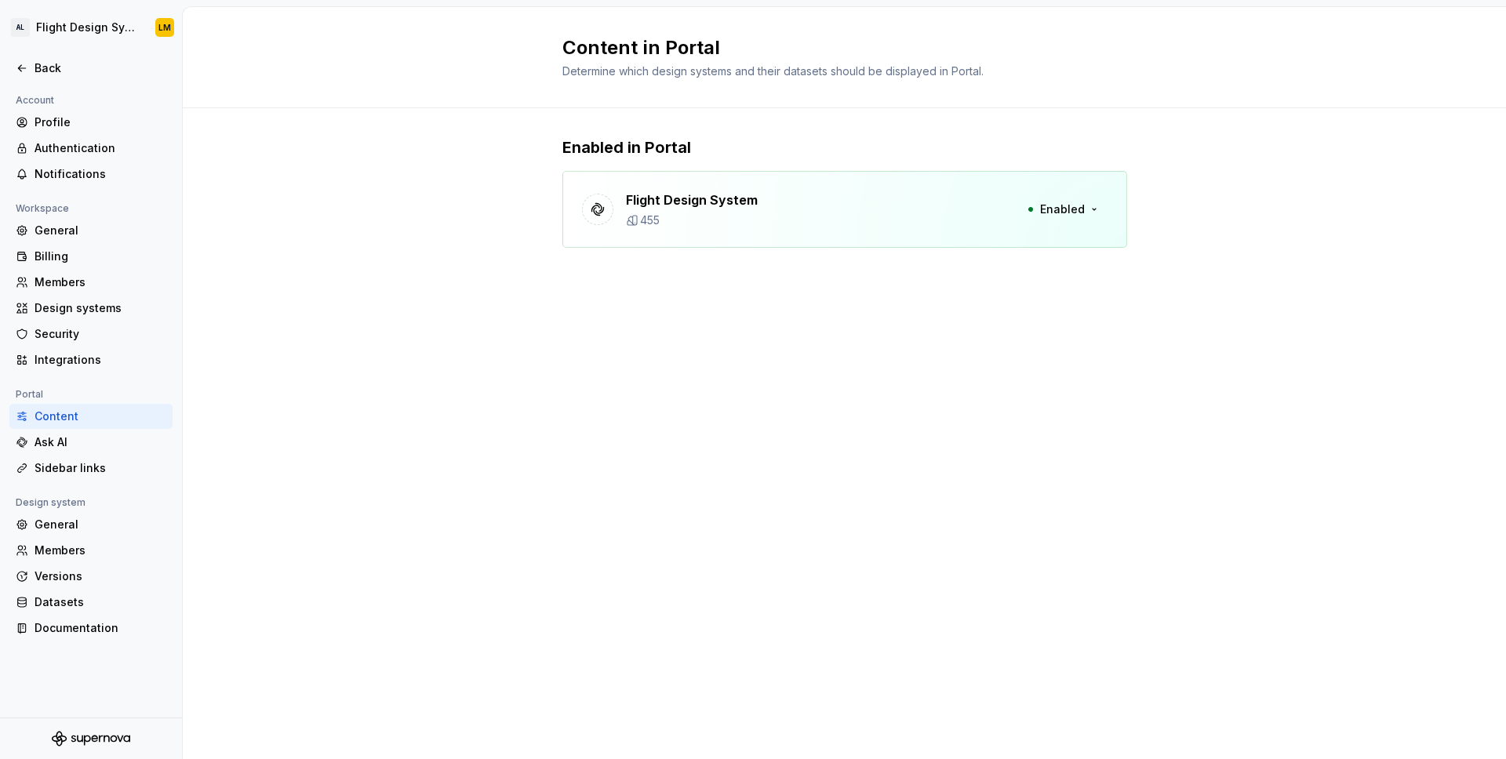
click at [445, 404] on div "Content in Portal Determine which design systems and their datasets should be d…" at bounding box center [844, 383] width 1323 height 752
click at [31, 62] on div "Back" at bounding box center [91, 68] width 151 height 16
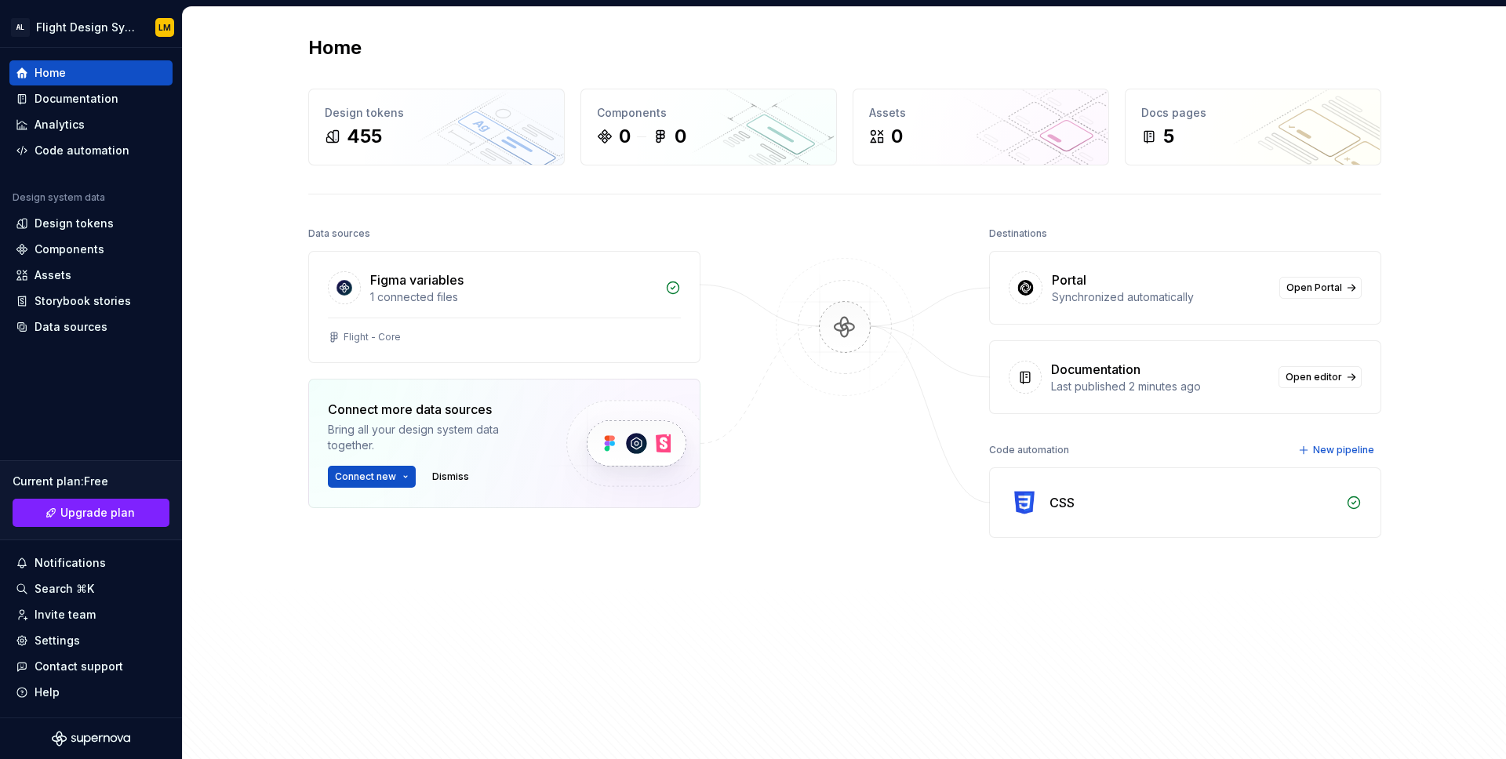
click at [306, 282] on div "Home Design tokens 455 Components 0 0 Assets 0 Docs pages 5 Data sources Figma …" at bounding box center [845, 388] width 1130 height 763
click at [594, 427] on img at bounding box center [636, 444] width 192 height 128
click at [402, 468] on button "Connect new" at bounding box center [372, 477] width 88 height 22
click at [754, 637] on div "Data sources Figma variables 1 connected files Flight - Core Connect more data …" at bounding box center [844, 482] width 1073 height 519
click at [374, 473] on span "Connect new" at bounding box center [365, 477] width 61 height 13
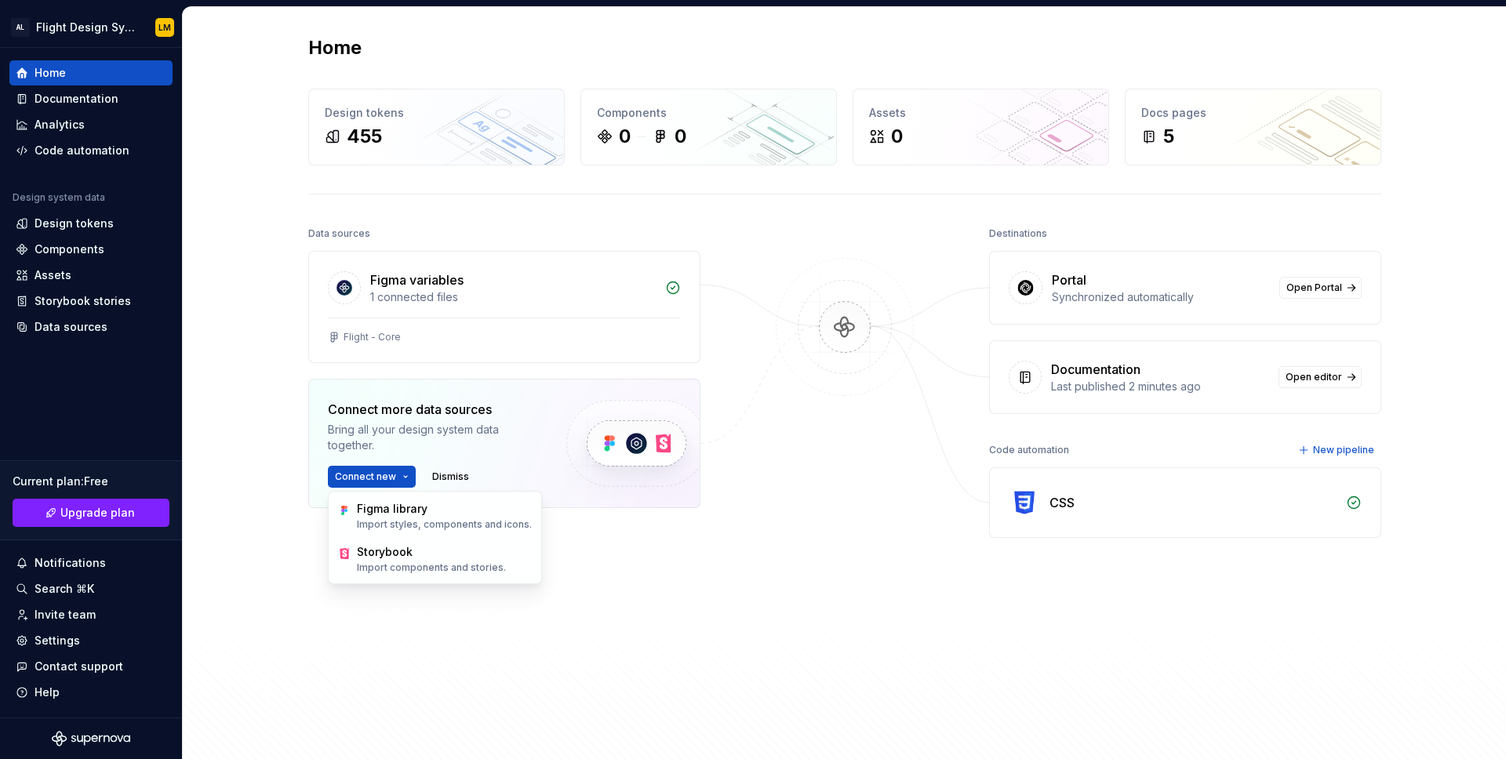
click at [629, 601] on div "Data sources Figma variables 1 connected files Flight - Core Connect more data …" at bounding box center [504, 451] width 392 height 456
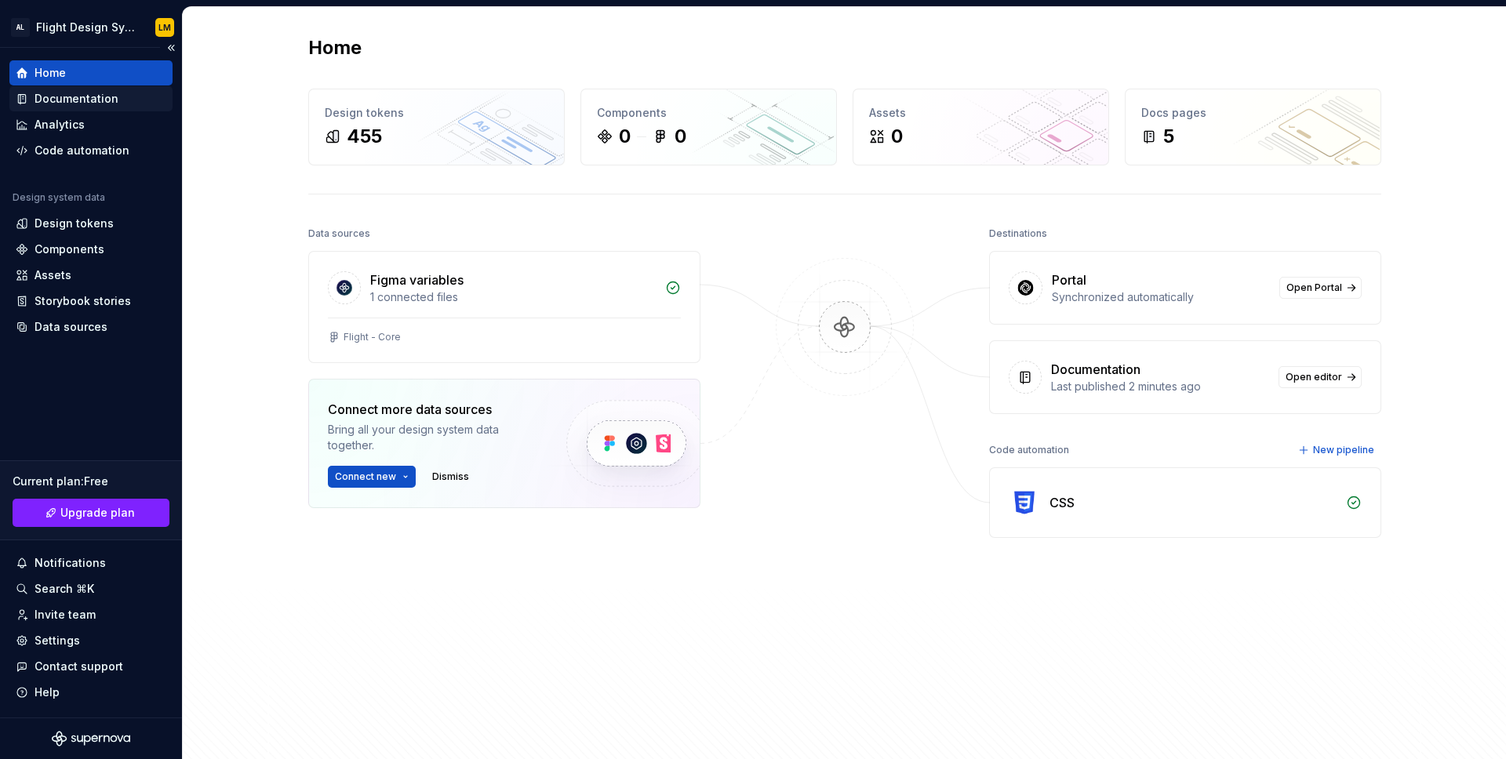
click at [76, 104] on div "Documentation" at bounding box center [77, 99] width 84 height 16
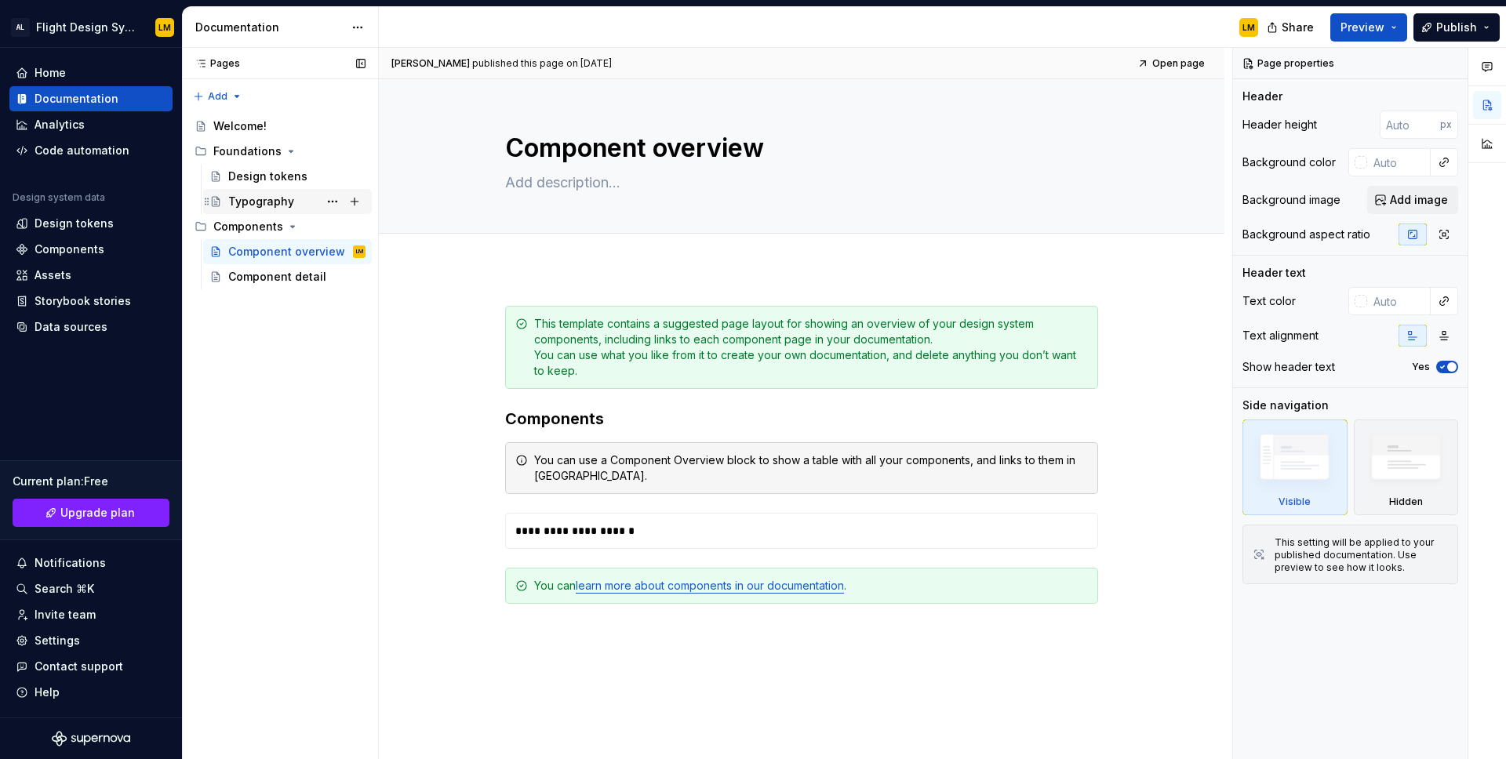
click at [235, 200] on div "Typography" at bounding box center [261, 202] width 66 height 16
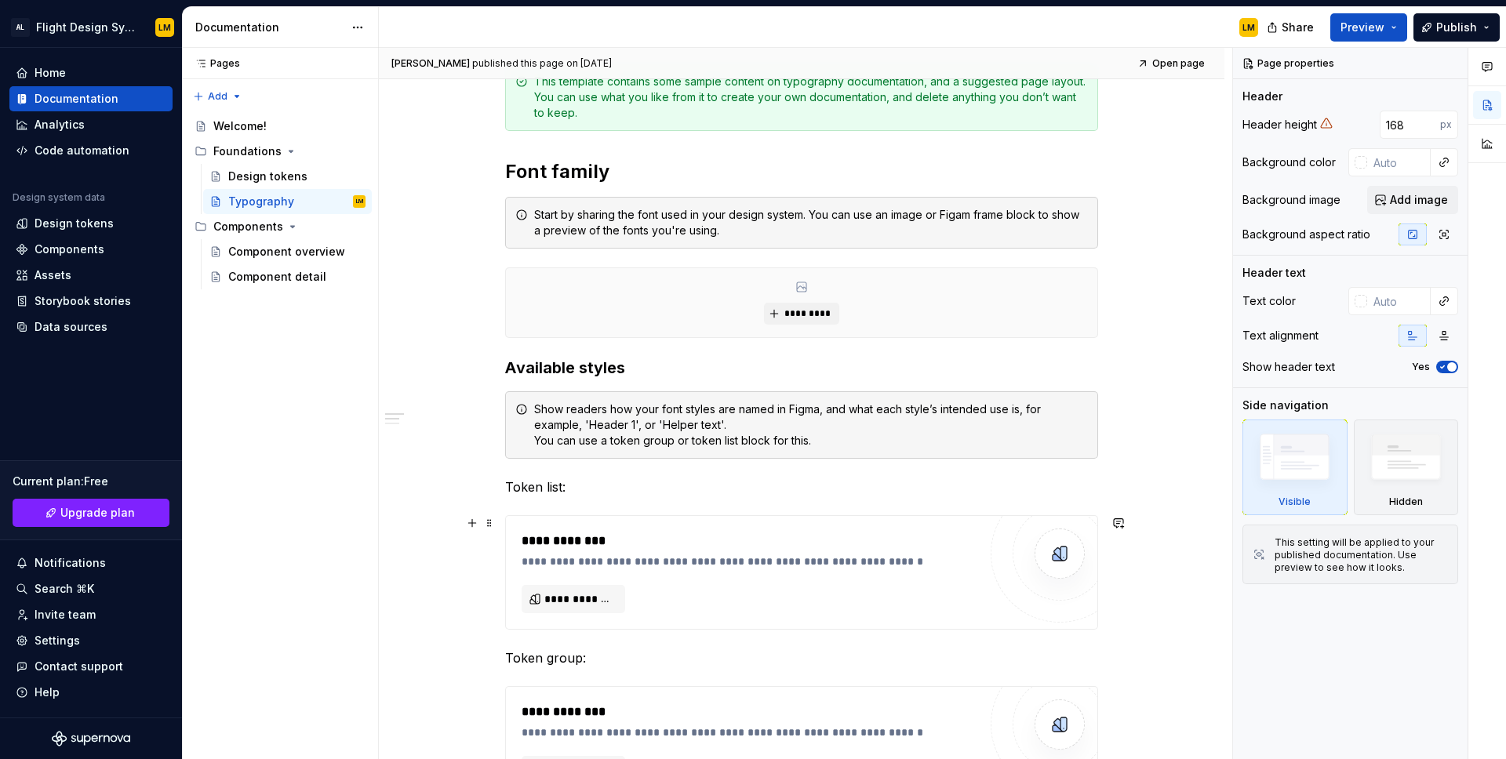
scroll to position [250, 0]
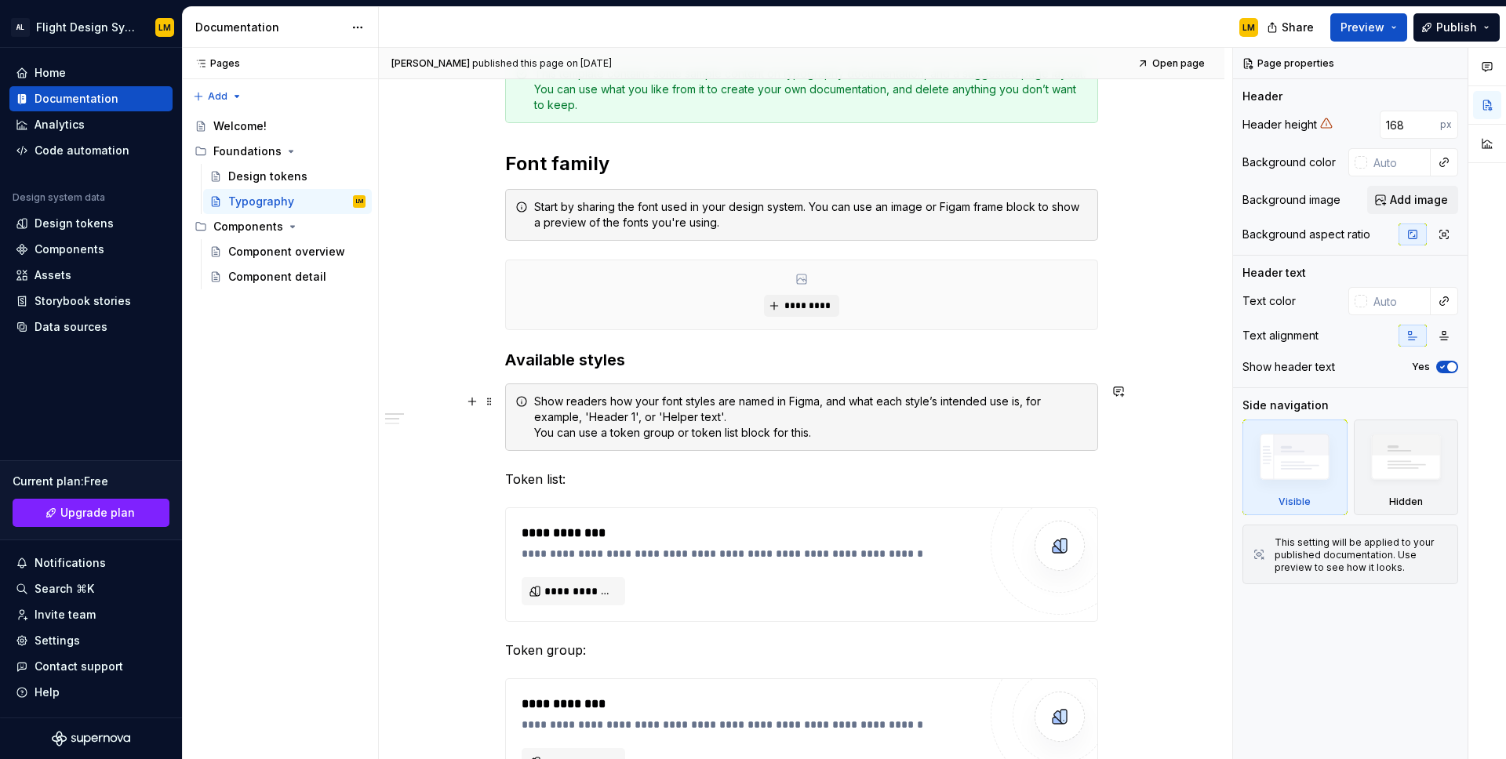
click at [717, 394] on div "Show readers how your font styles are named in Figma, and what each style’s int…" at bounding box center [811, 417] width 554 height 47
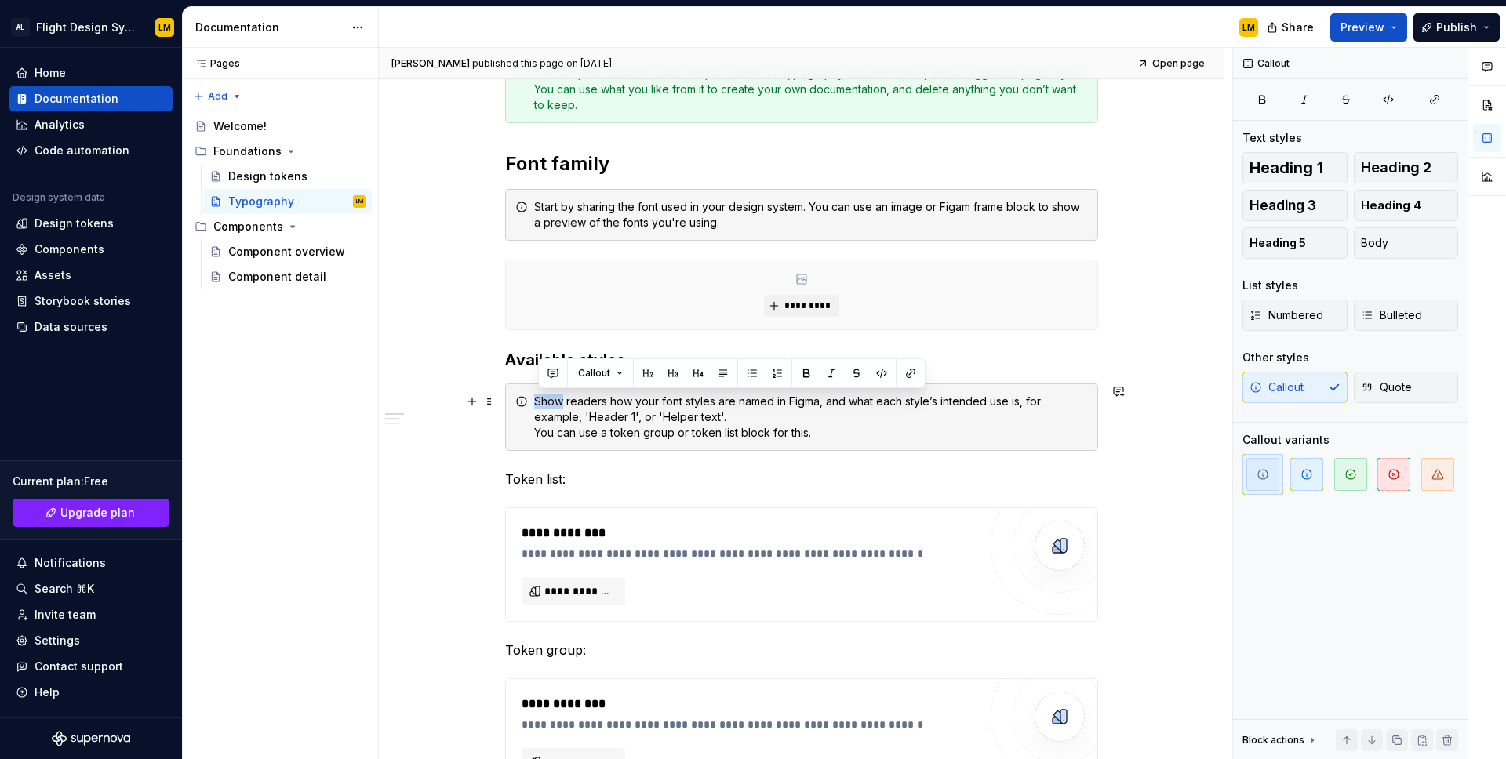
click at [717, 394] on div "Show readers how your font styles are named in Figma, and what each style’s int…" at bounding box center [811, 417] width 554 height 47
click at [1301, 164] on span "Heading 1" at bounding box center [1287, 168] width 74 height 16
click at [1118, 230] on div "**********" at bounding box center [806, 404] width 854 height 712
drag, startPoint x: 1329, startPoint y: 278, endPoint x: 1327, endPoint y: 267, distance: 11.2
click at [1328, 278] on div "List styles" at bounding box center [1351, 286] width 216 height 16
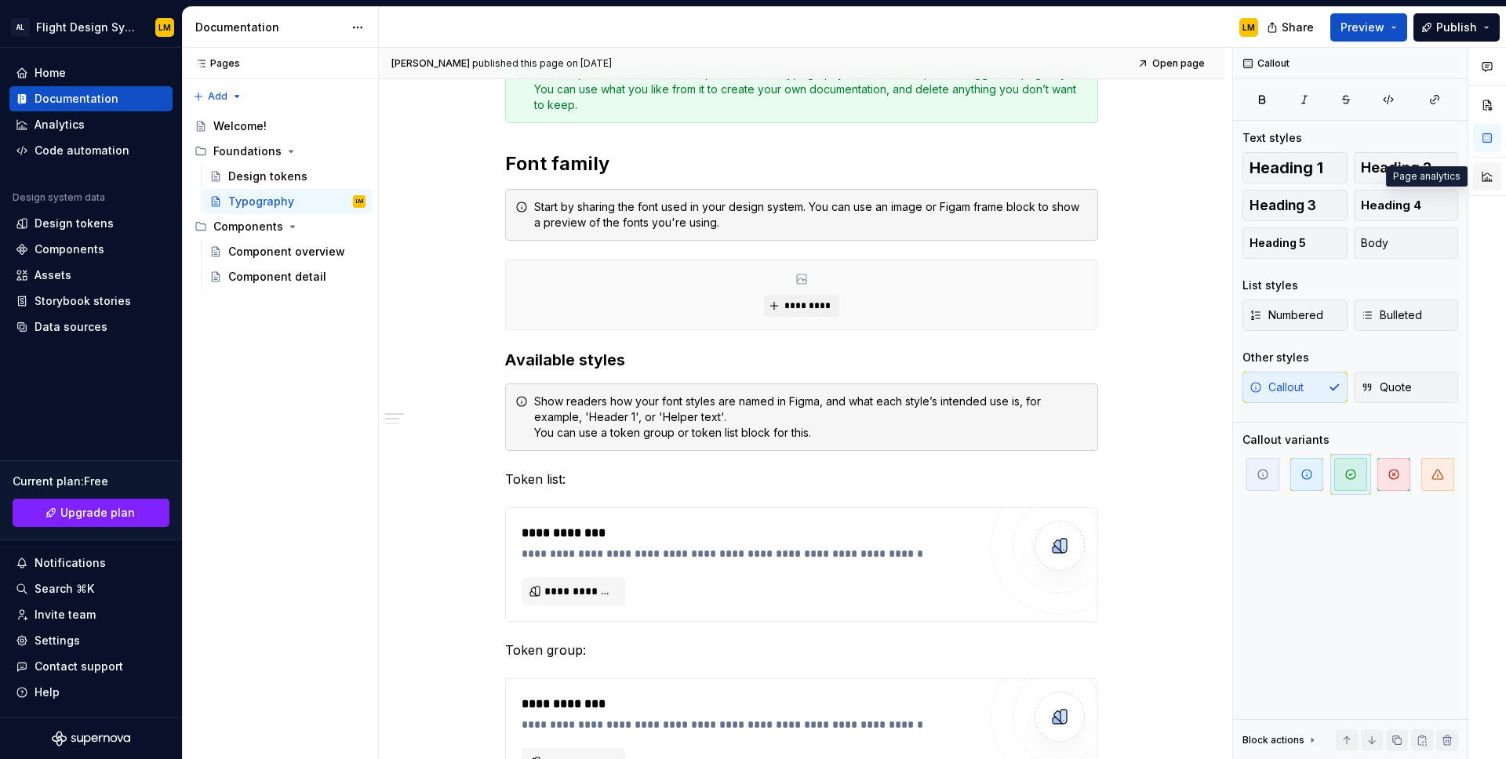
click at [1485, 181] on button "button" at bounding box center [1487, 176] width 28 height 28
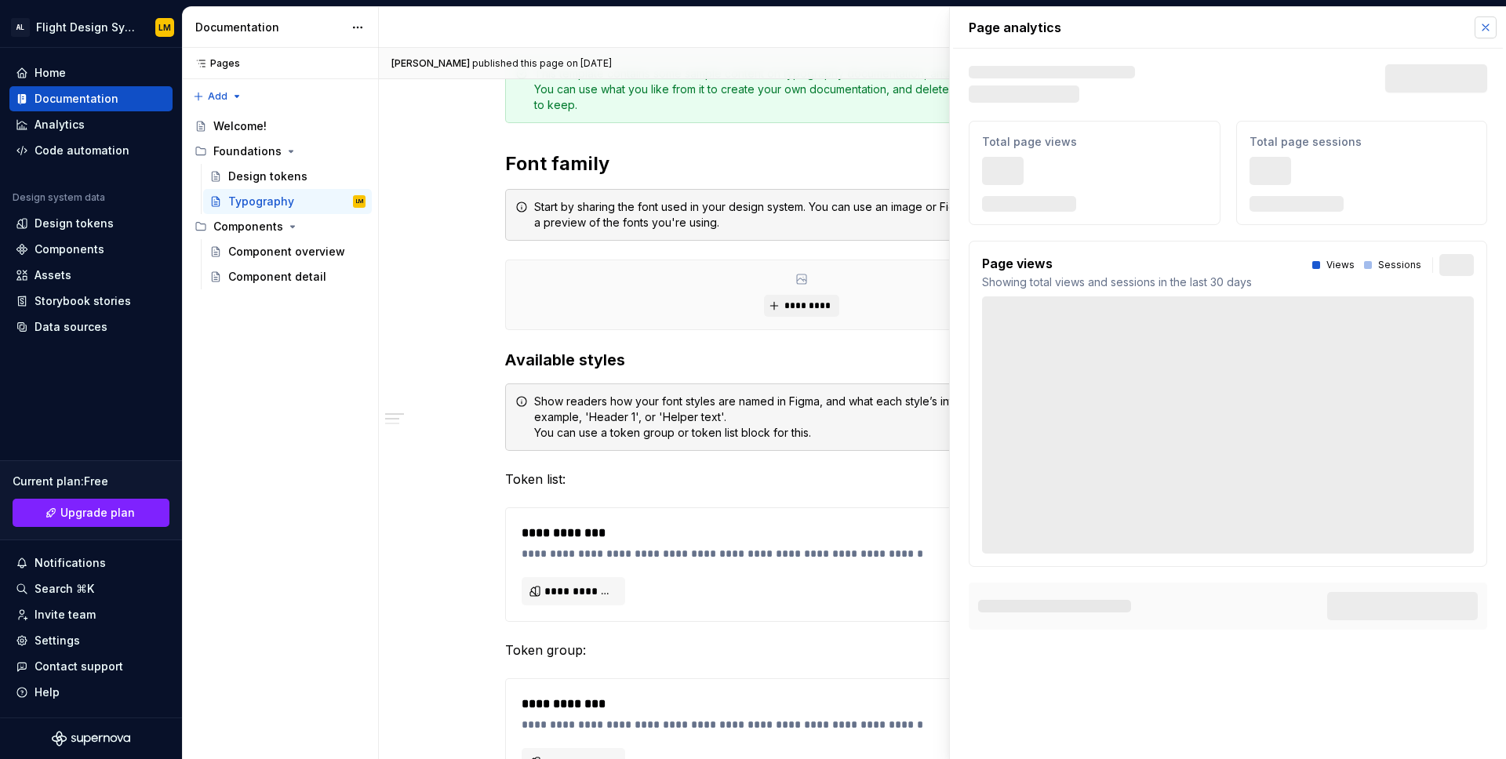
click at [1493, 23] on button "button" at bounding box center [1486, 27] width 22 height 22
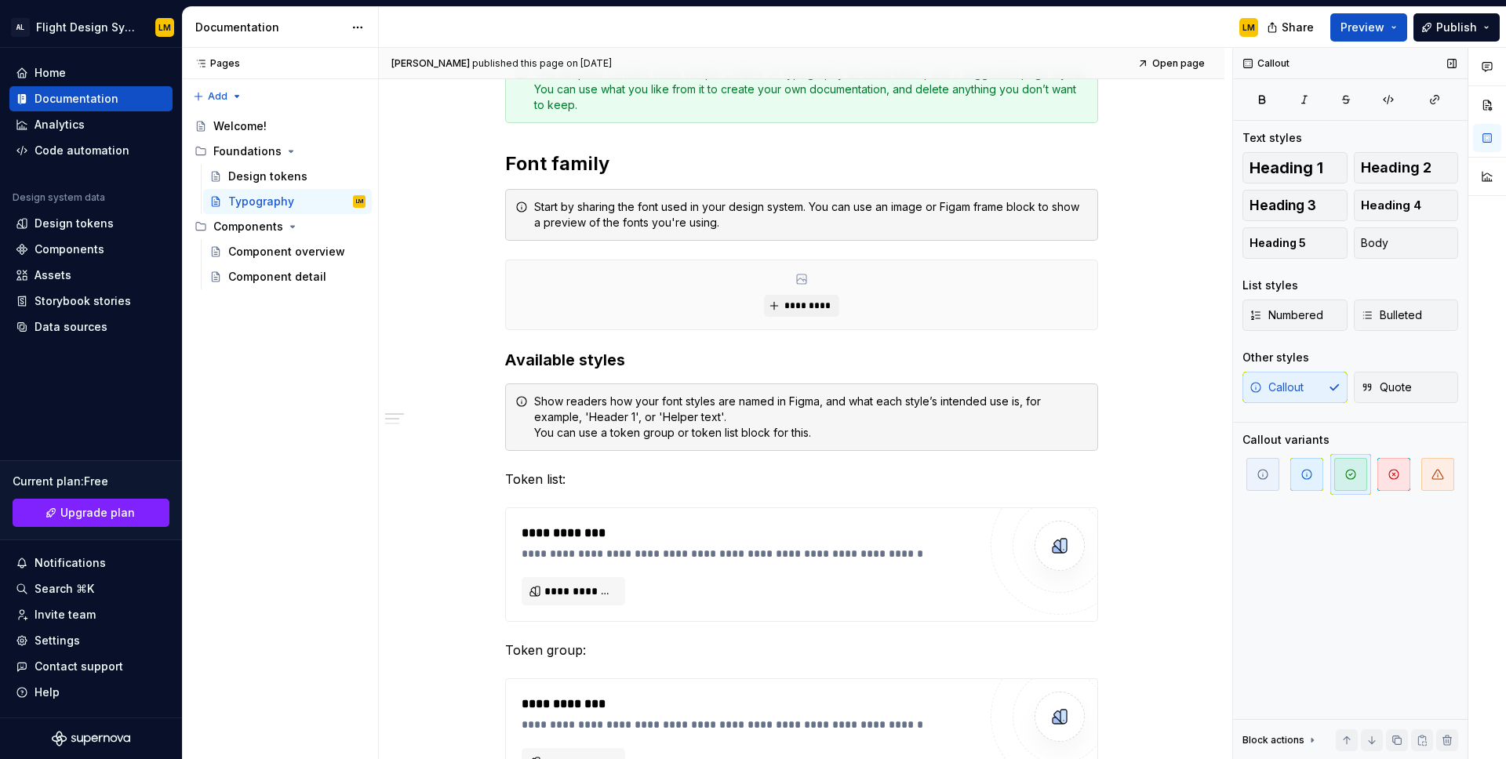
click at [1295, 736] on div "Block actions" at bounding box center [1274, 740] width 62 height 13
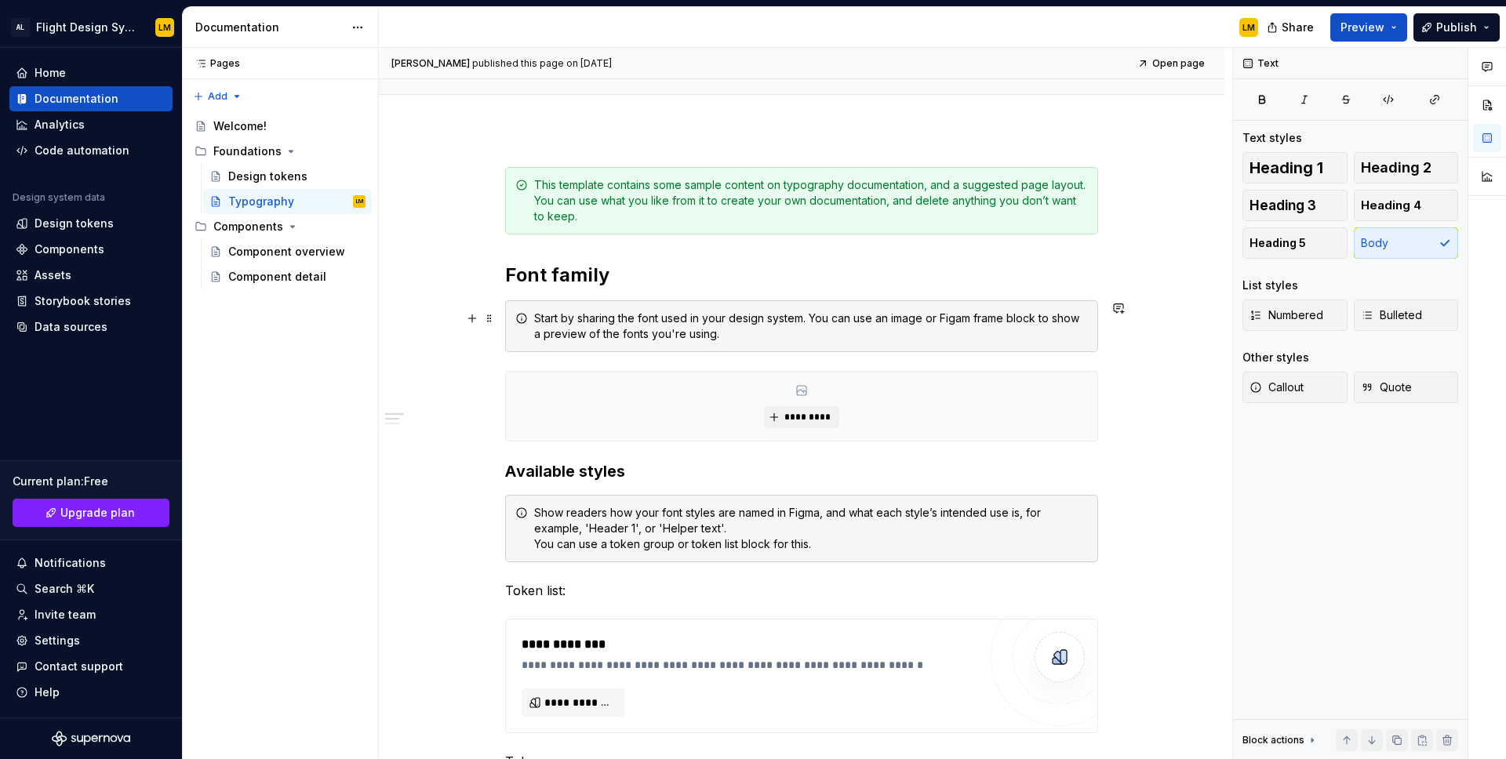
scroll to position [133, 0]
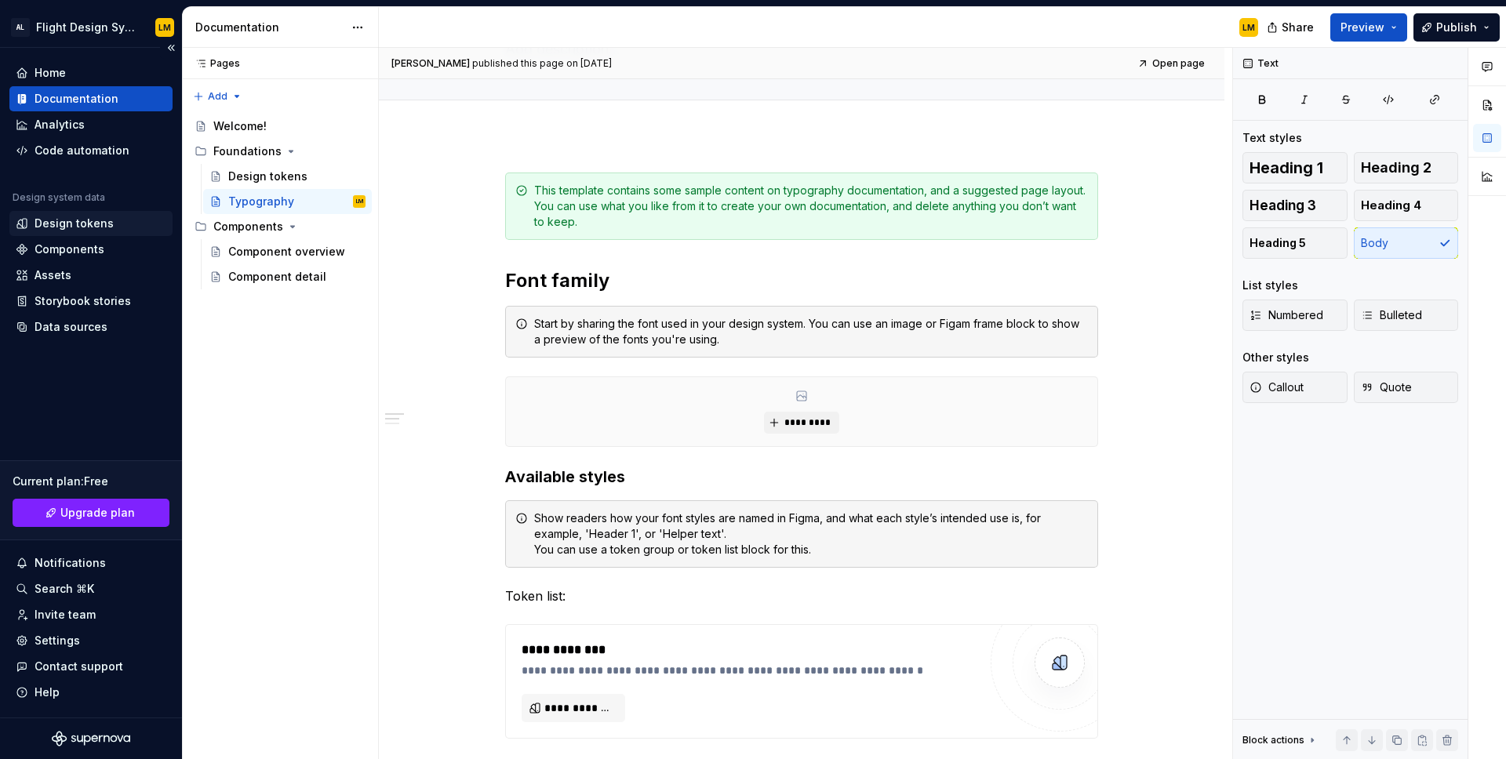
click at [82, 231] on div "Design tokens" at bounding box center [74, 224] width 79 height 16
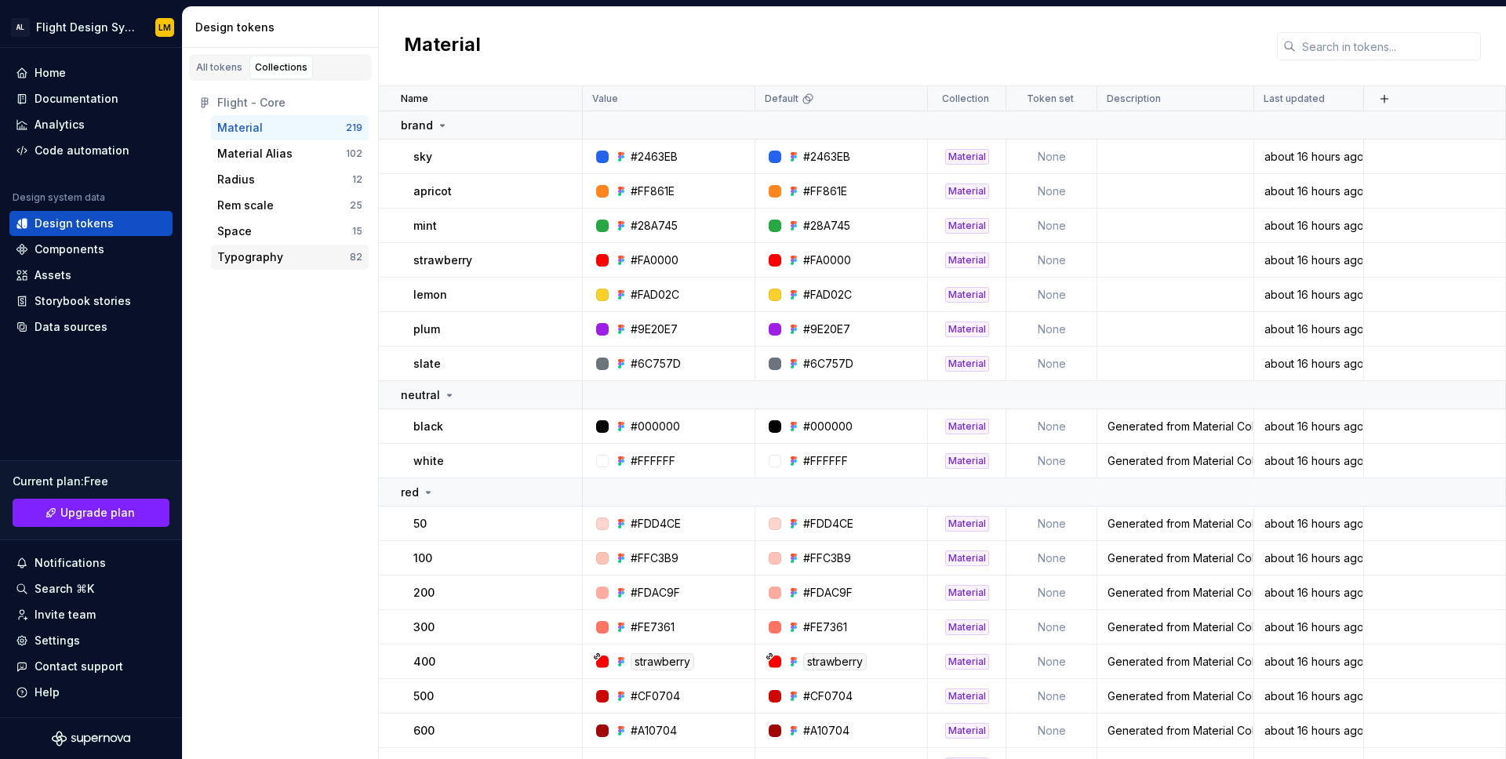
click at [246, 258] on div "Typography" at bounding box center [250, 257] width 66 height 16
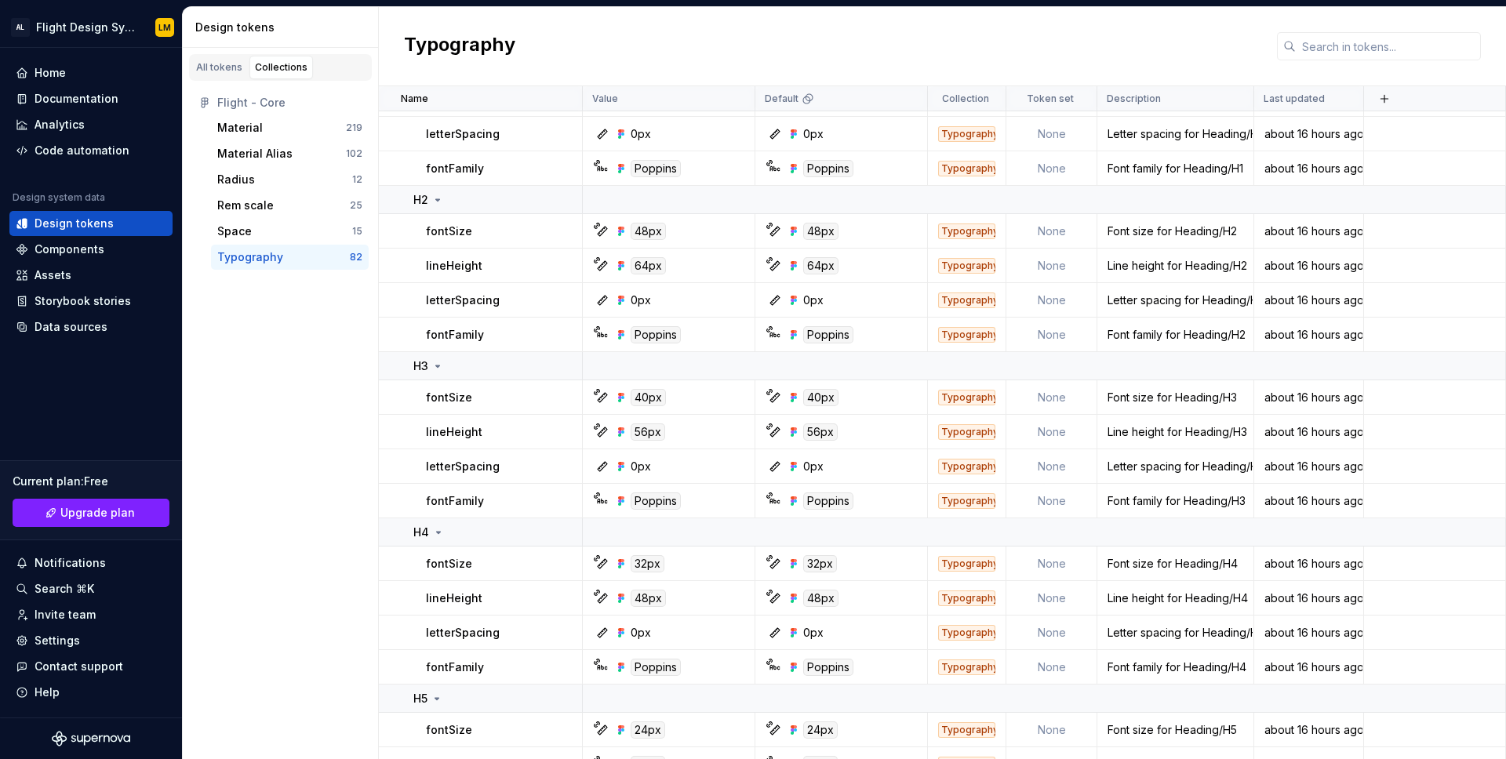
scroll to position [1039, 0]
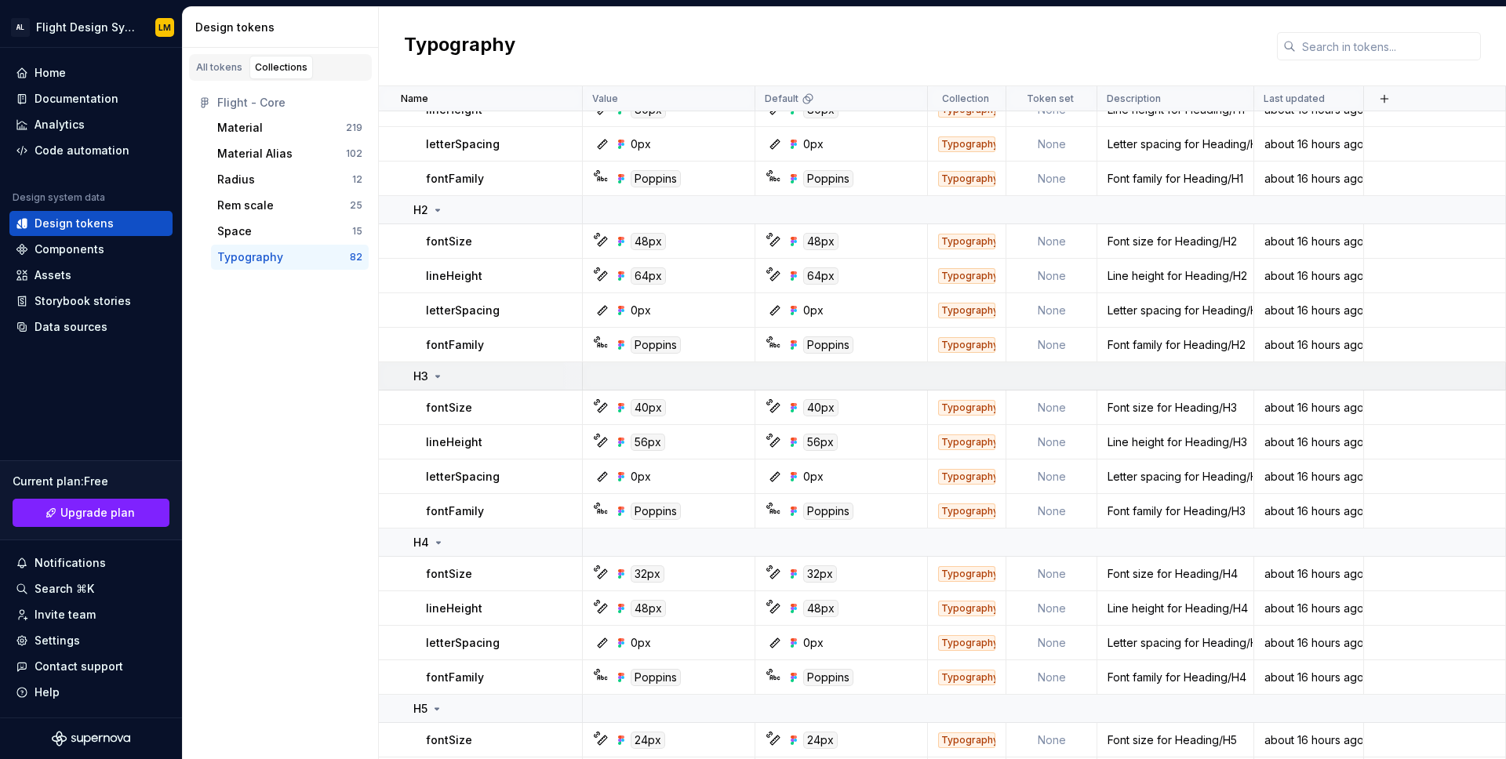
click at [436, 377] on icon at bounding box center [437, 376] width 13 height 13
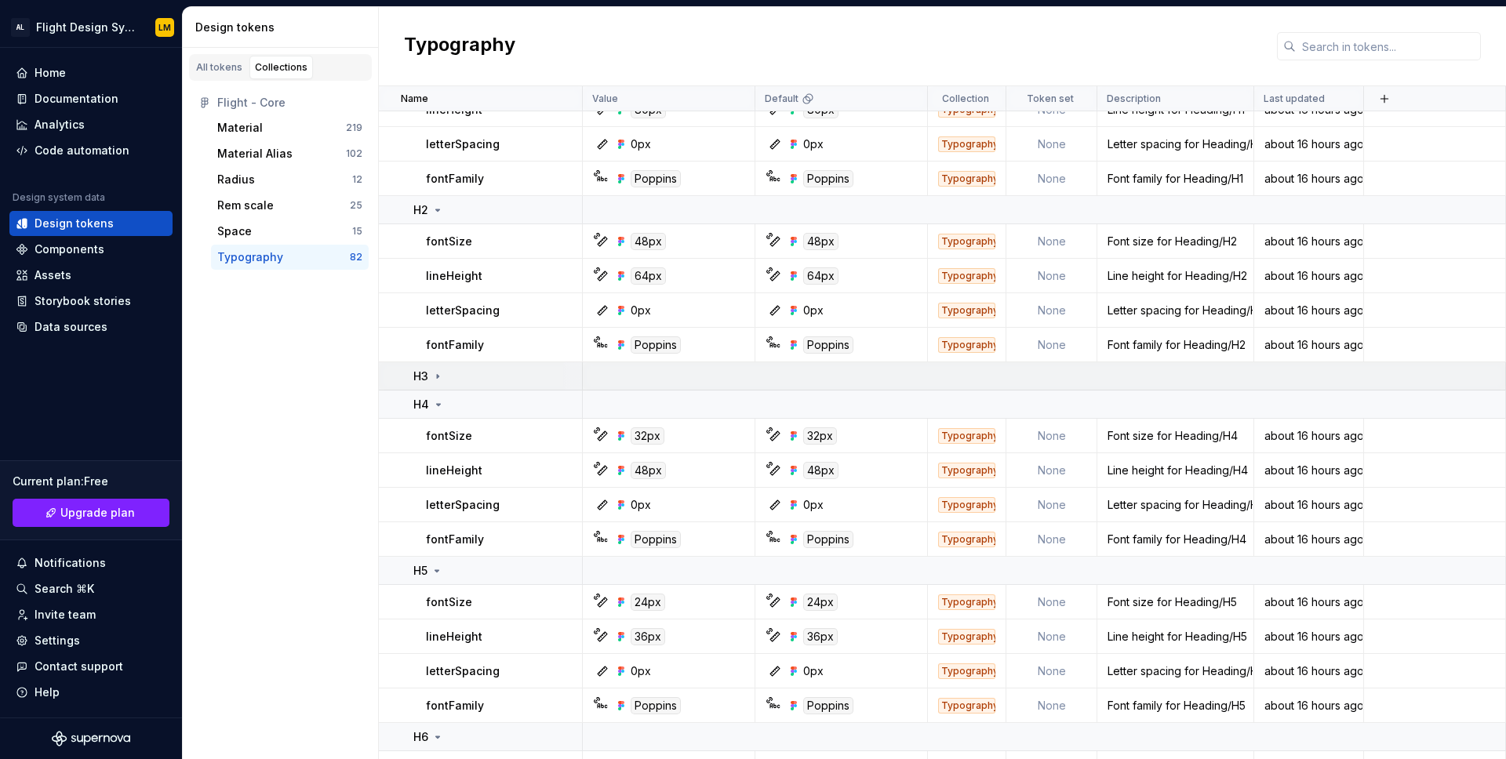
click at [436, 377] on icon at bounding box center [437, 376] width 13 height 13
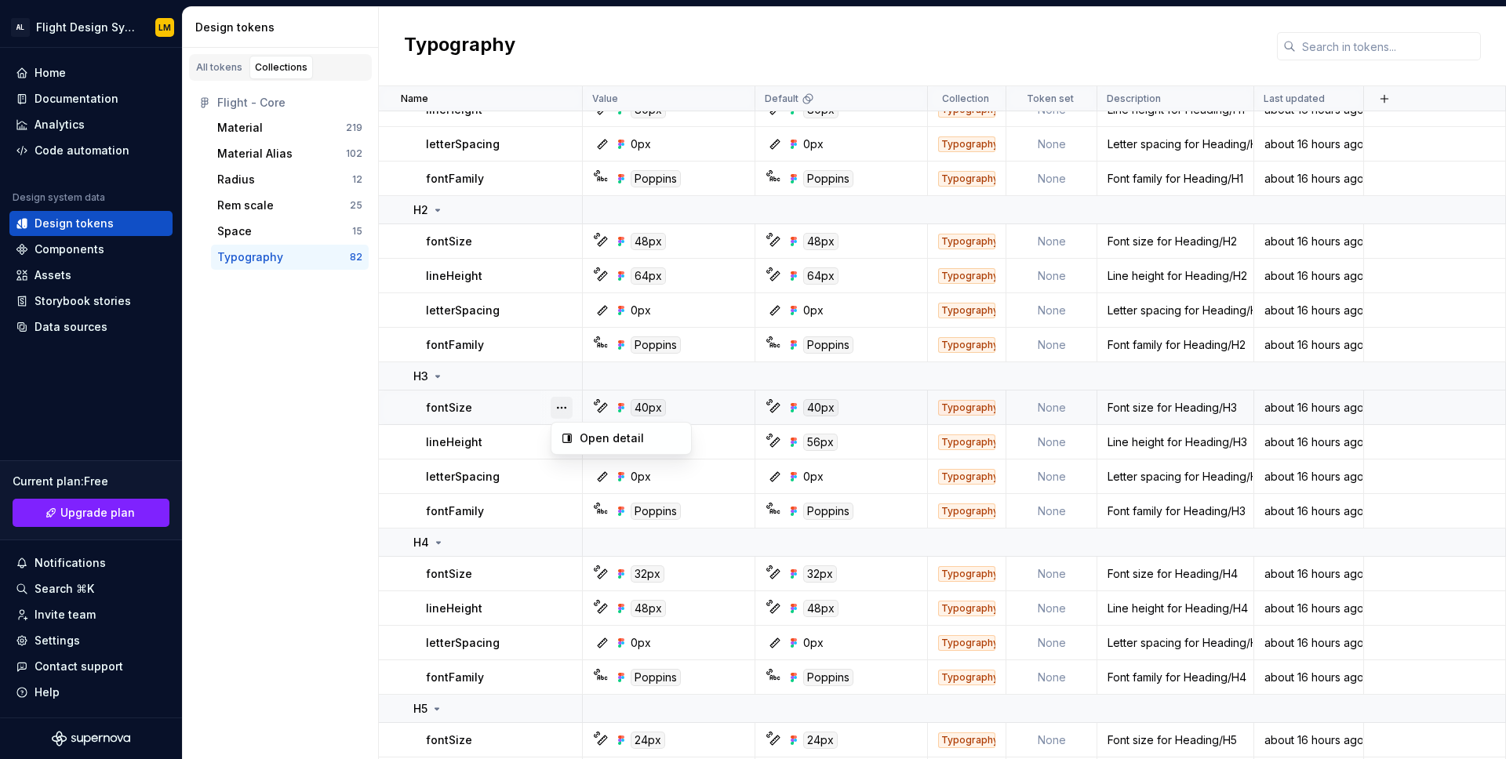
click at [568, 409] on button "button" at bounding box center [562, 408] width 22 height 22
click at [585, 434] on div "Open detail" at bounding box center [631, 439] width 102 height 16
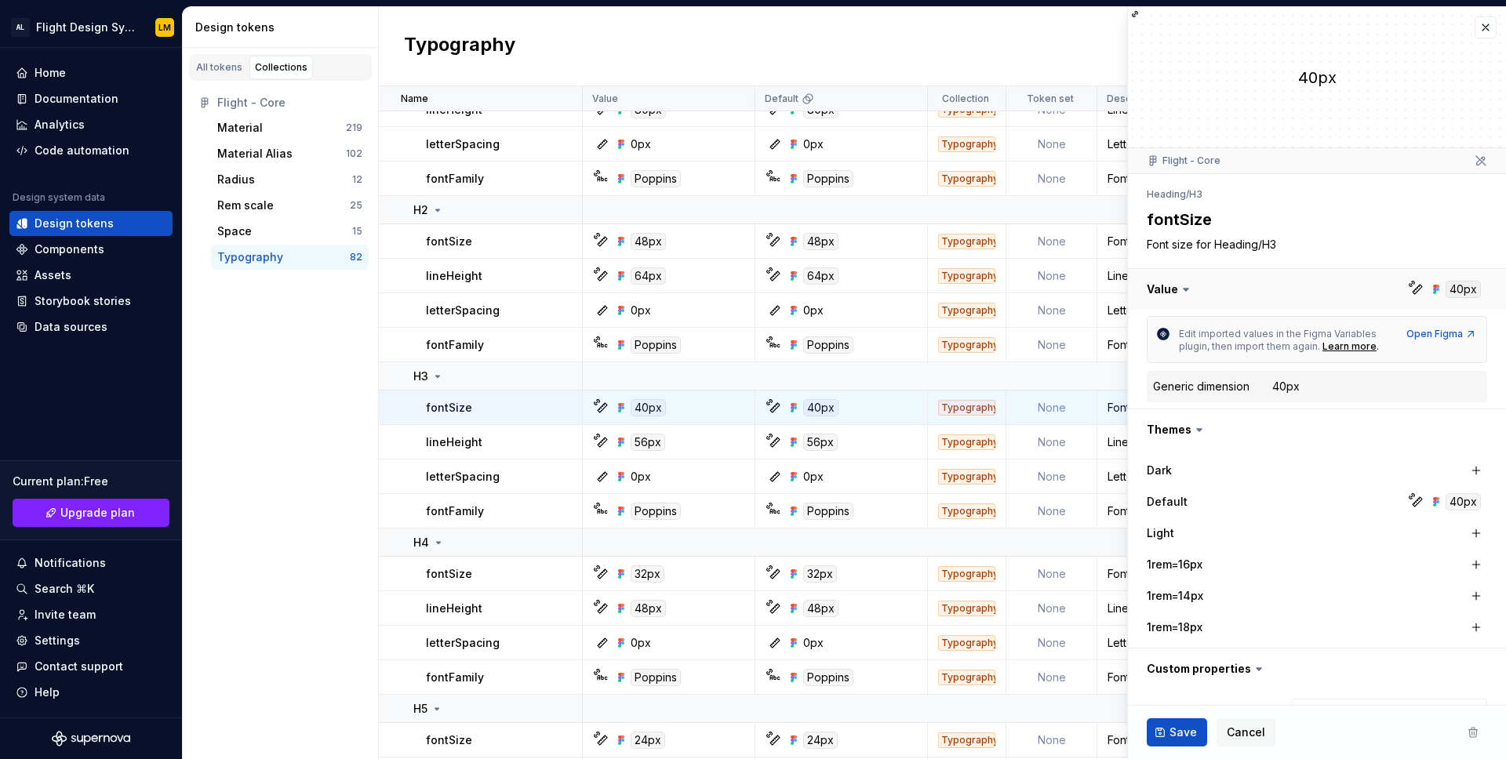
click at [1287, 308] on button "button" at bounding box center [1317, 289] width 378 height 41
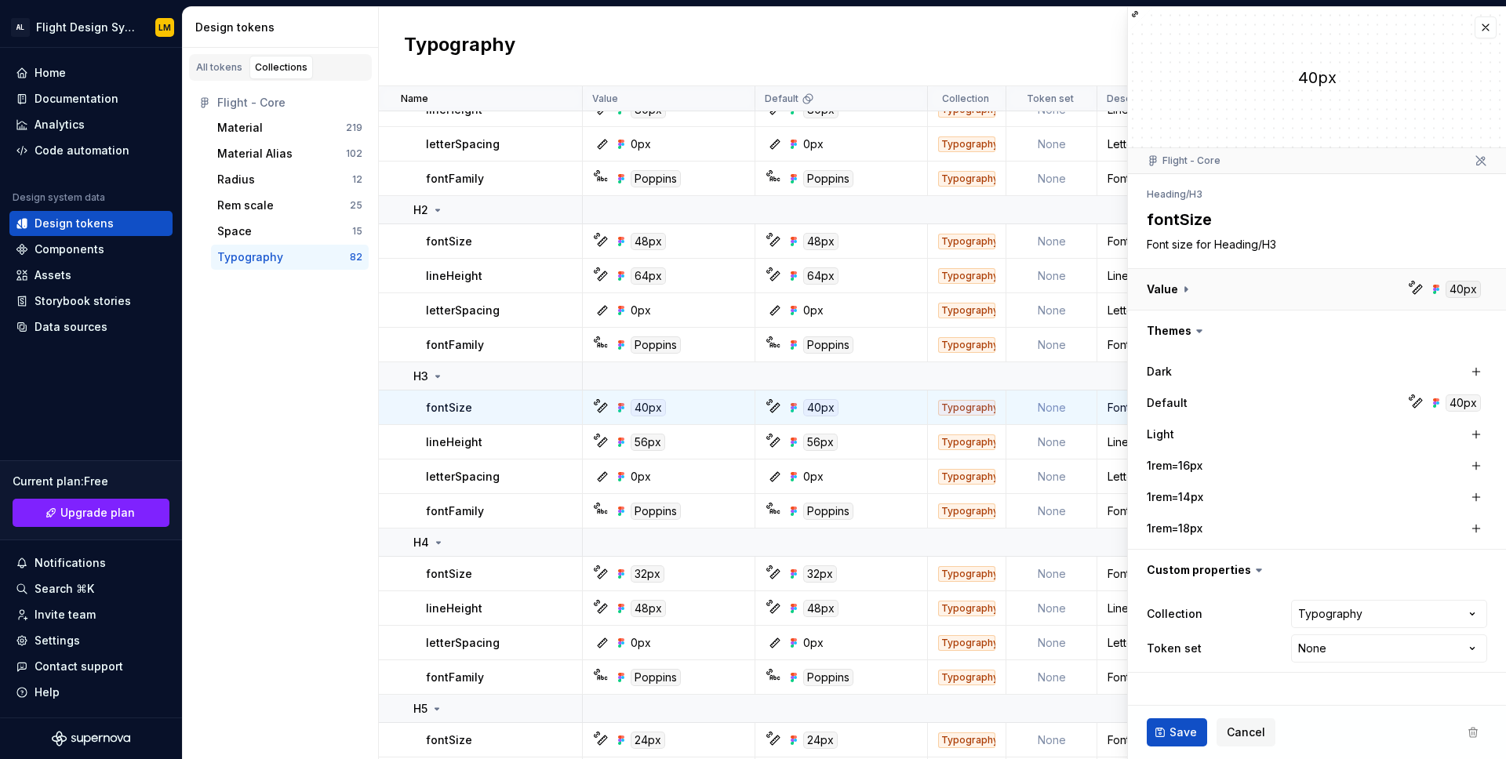
click at [1260, 282] on button "button" at bounding box center [1317, 289] width 378 height 41
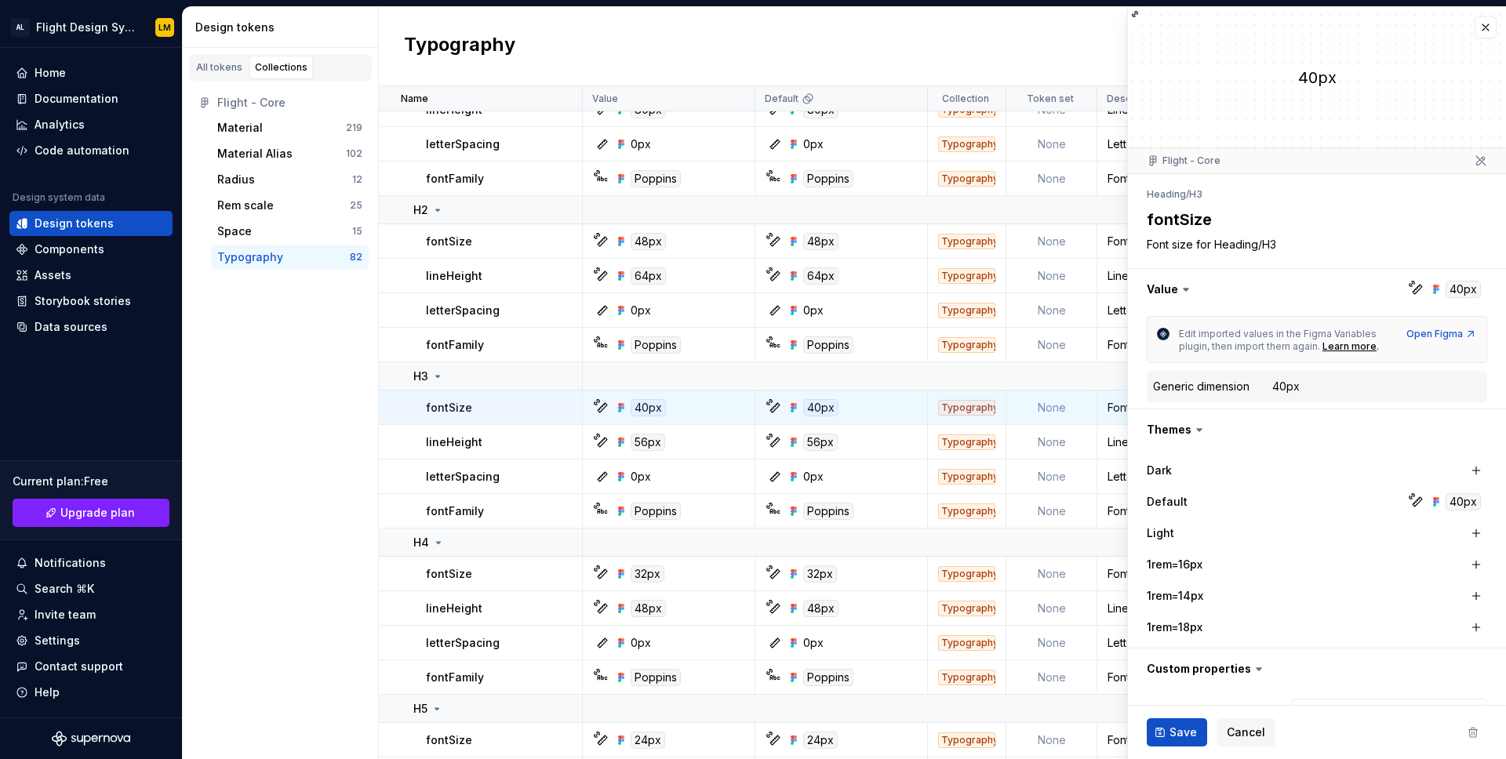
click at [1264, 161] on div "Flight - Core" at bounding box center [1317, 161] width 378 height 26
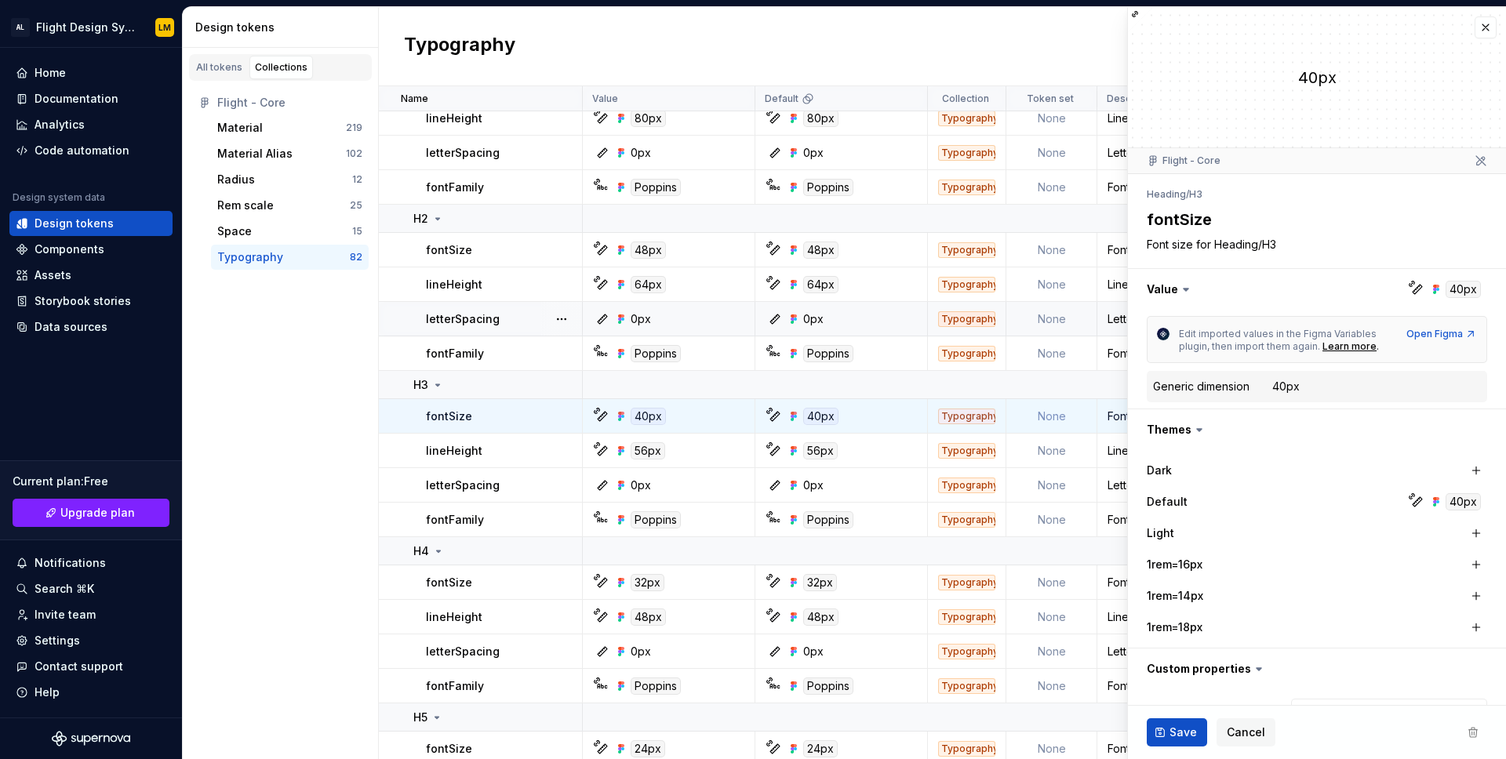
scroll to position [1028, 0]
click at [1485, 22] on button "button" at bounding box center [1486, 27] width 22 height 22
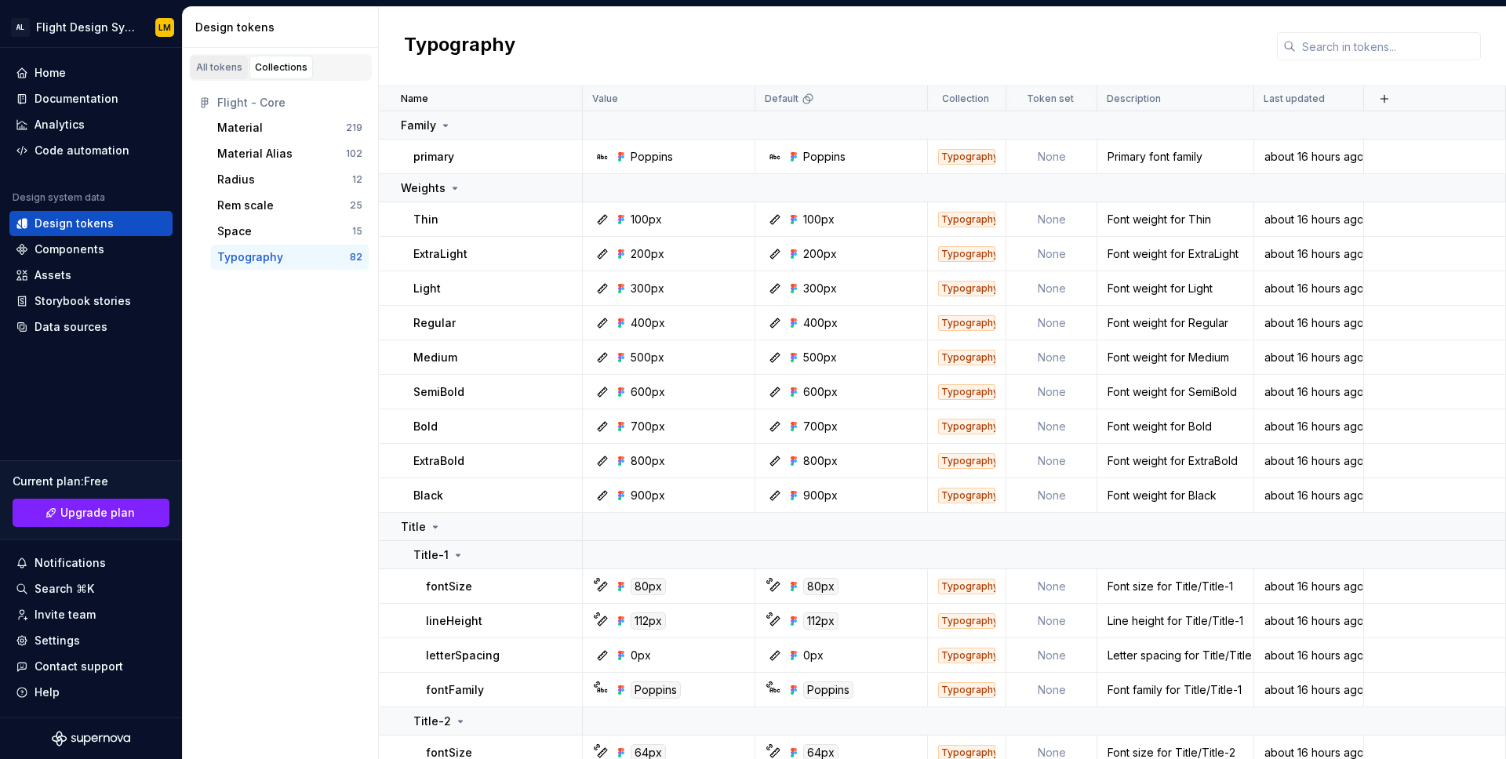
click at [222, 69] on div "All tokens" at bounding box center [219, 67] width 46 height 13
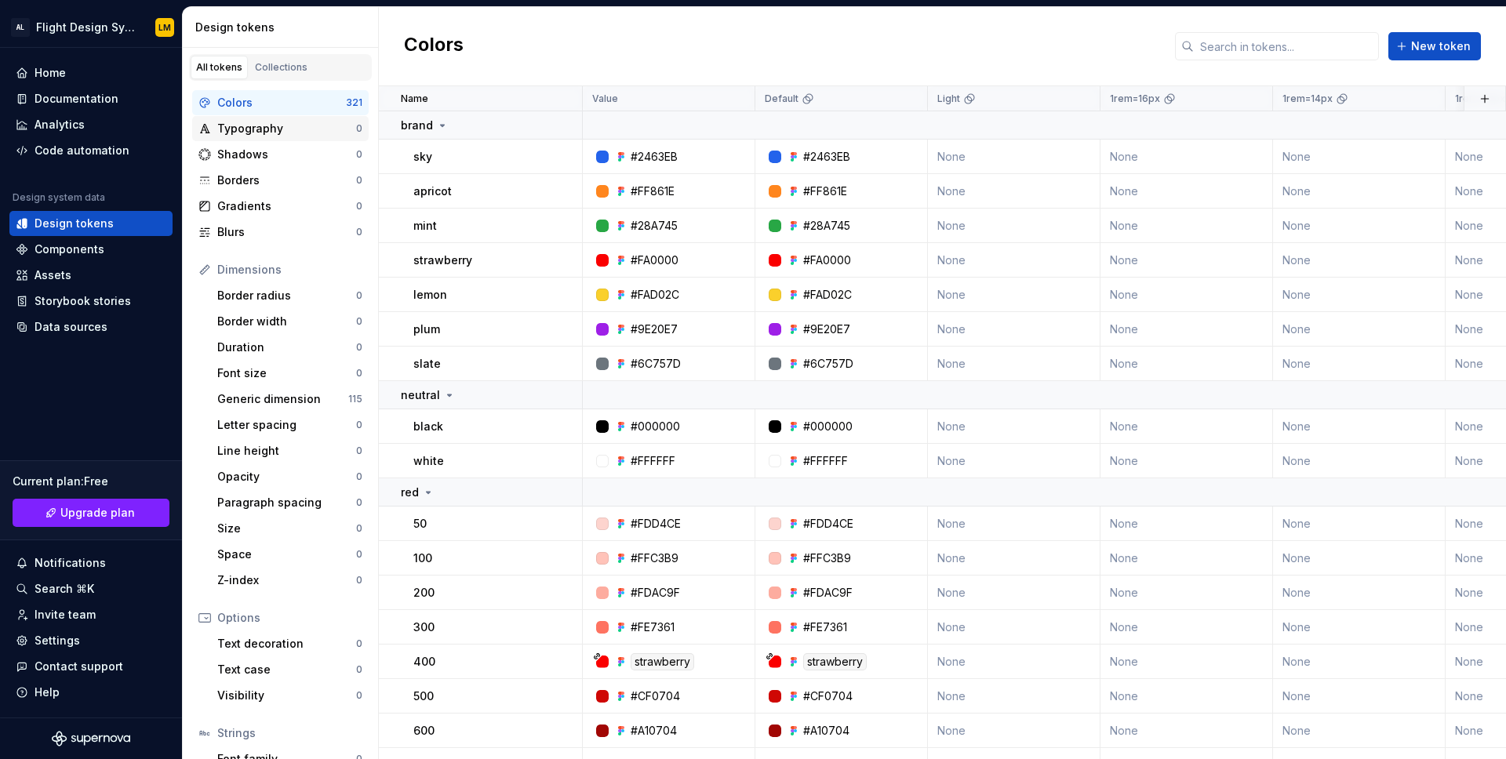
click at [264, 129] on div "Typography" at bounding box center [286, 129] width 139 height 16
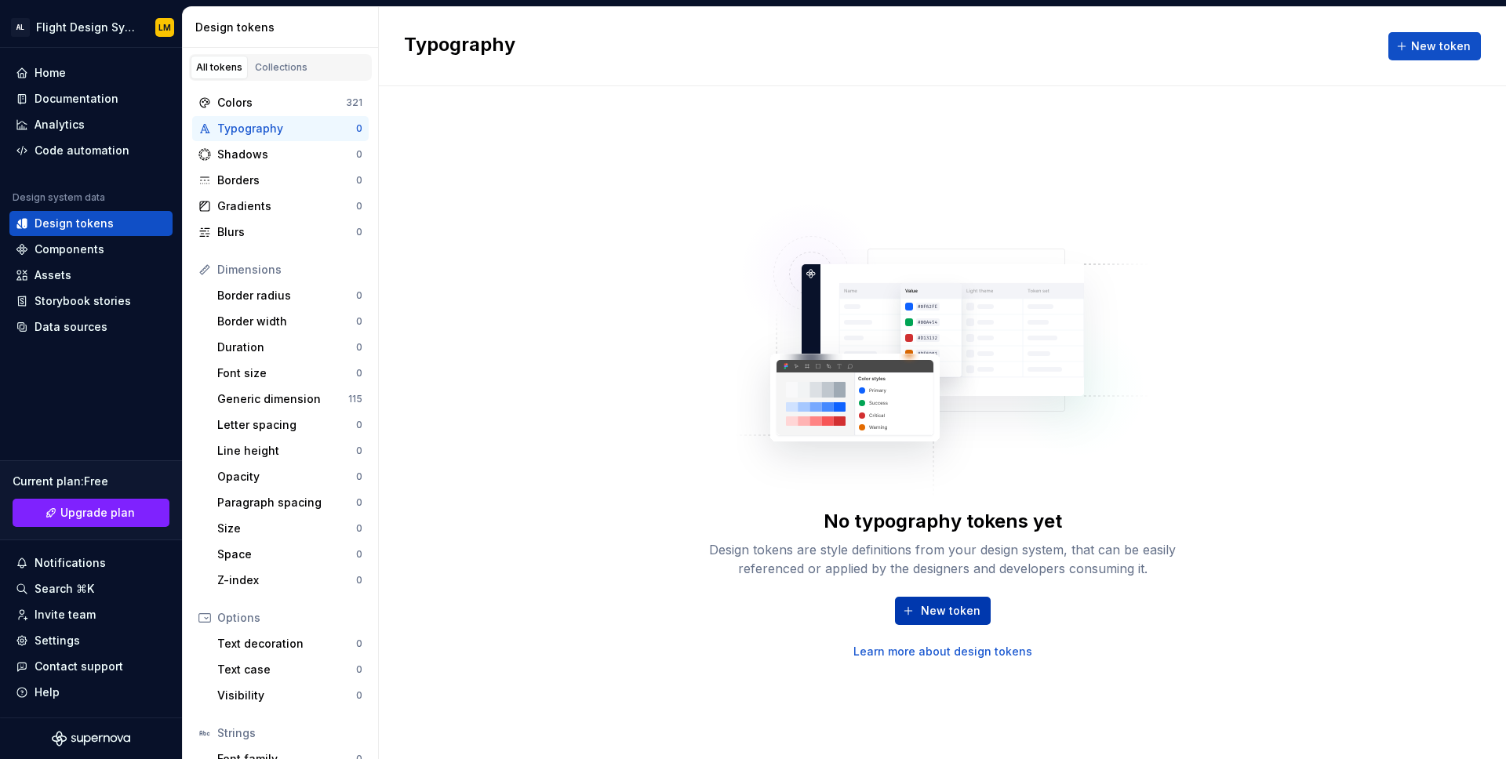
click at [958, 597] on button "New token" at bounding box center [943, 611] width 96 height 28
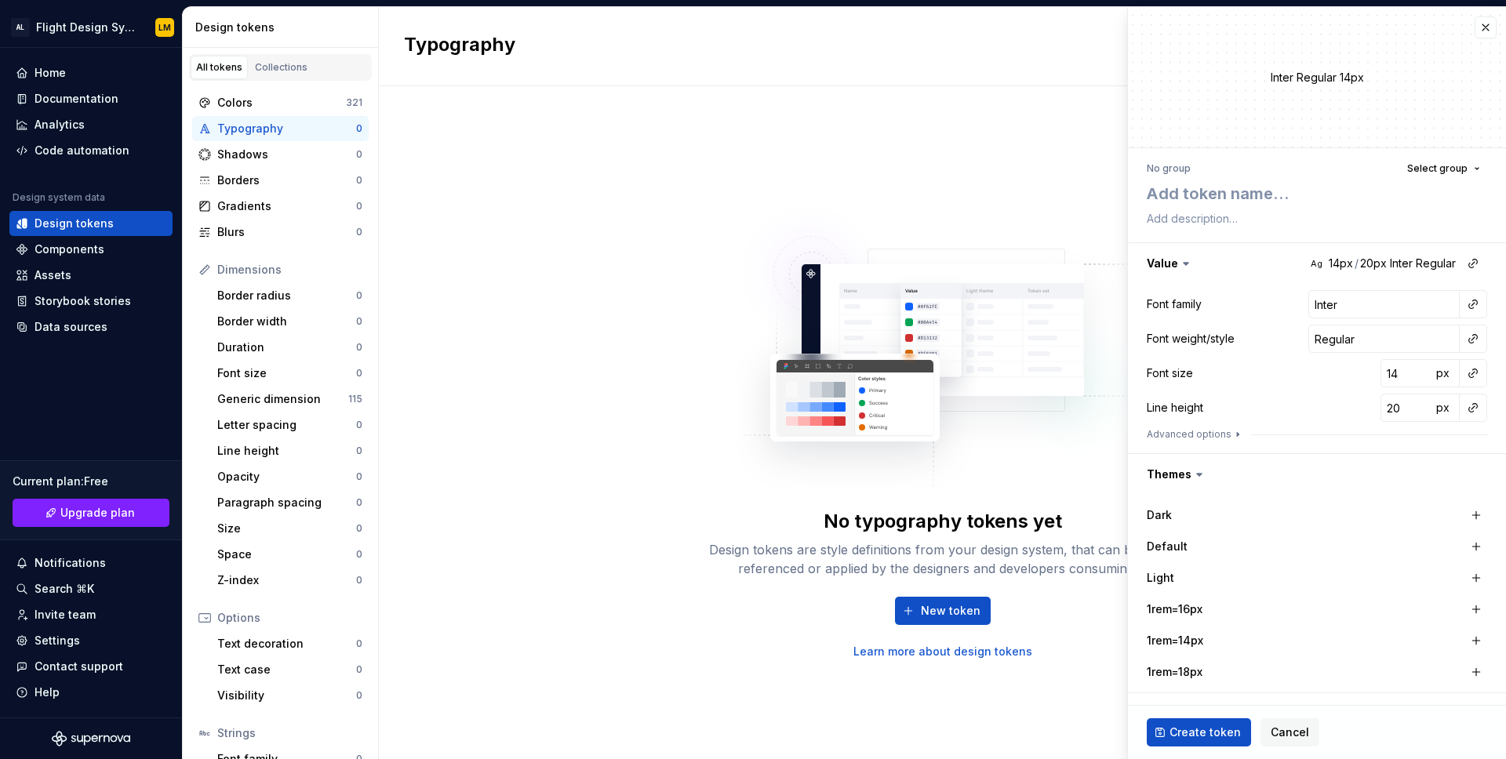
click at [697, 254] on div "No typography tokens yet Design tokens are style definitions from your design s…" at bounding box center [943, 423] width 502 height 474
click at [1489, 31] on button "button" at bounding box center [1486, 27] width 22 height 22
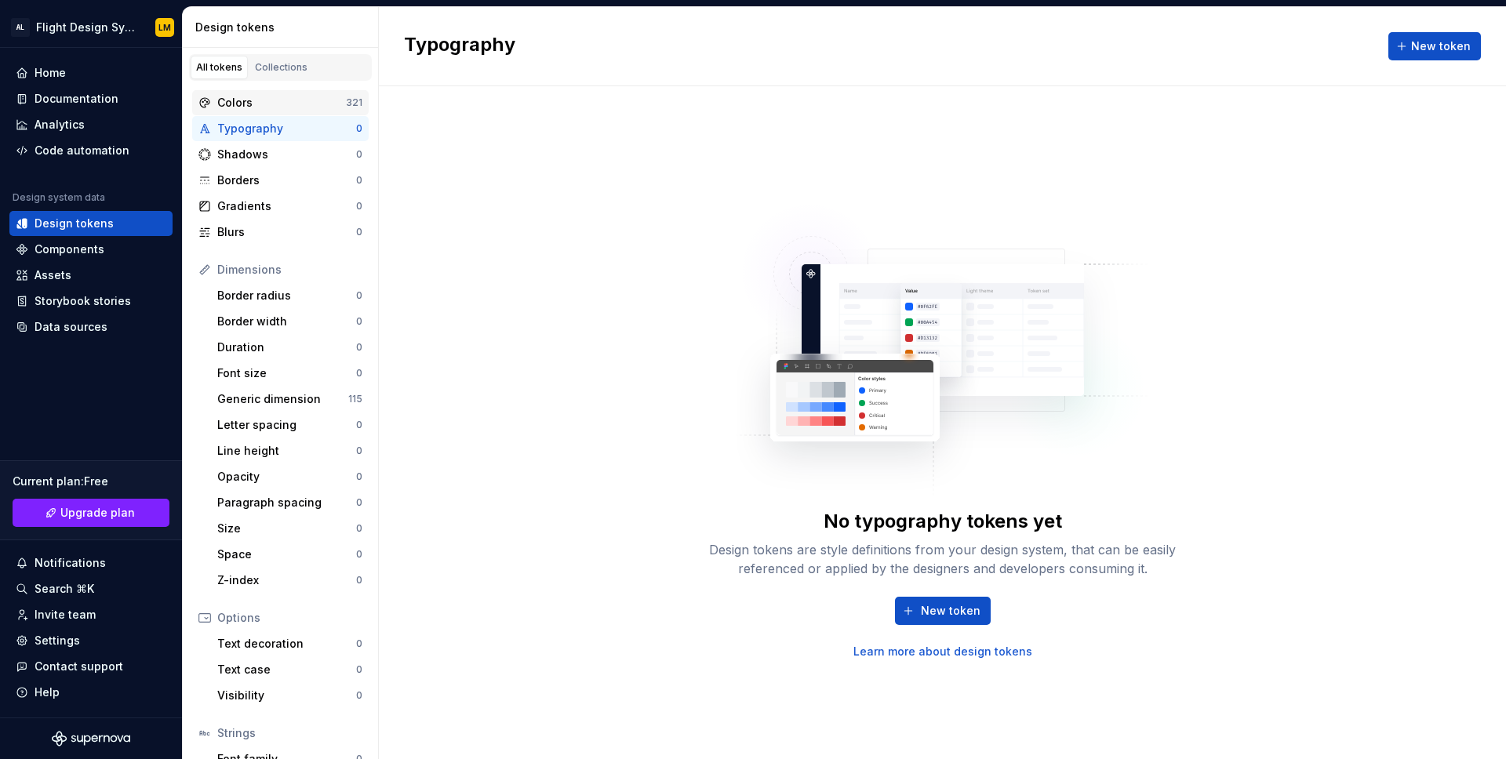
click at [310, 113] on div "Colors 321" at bounding box center [280, 102] width 177 height 25
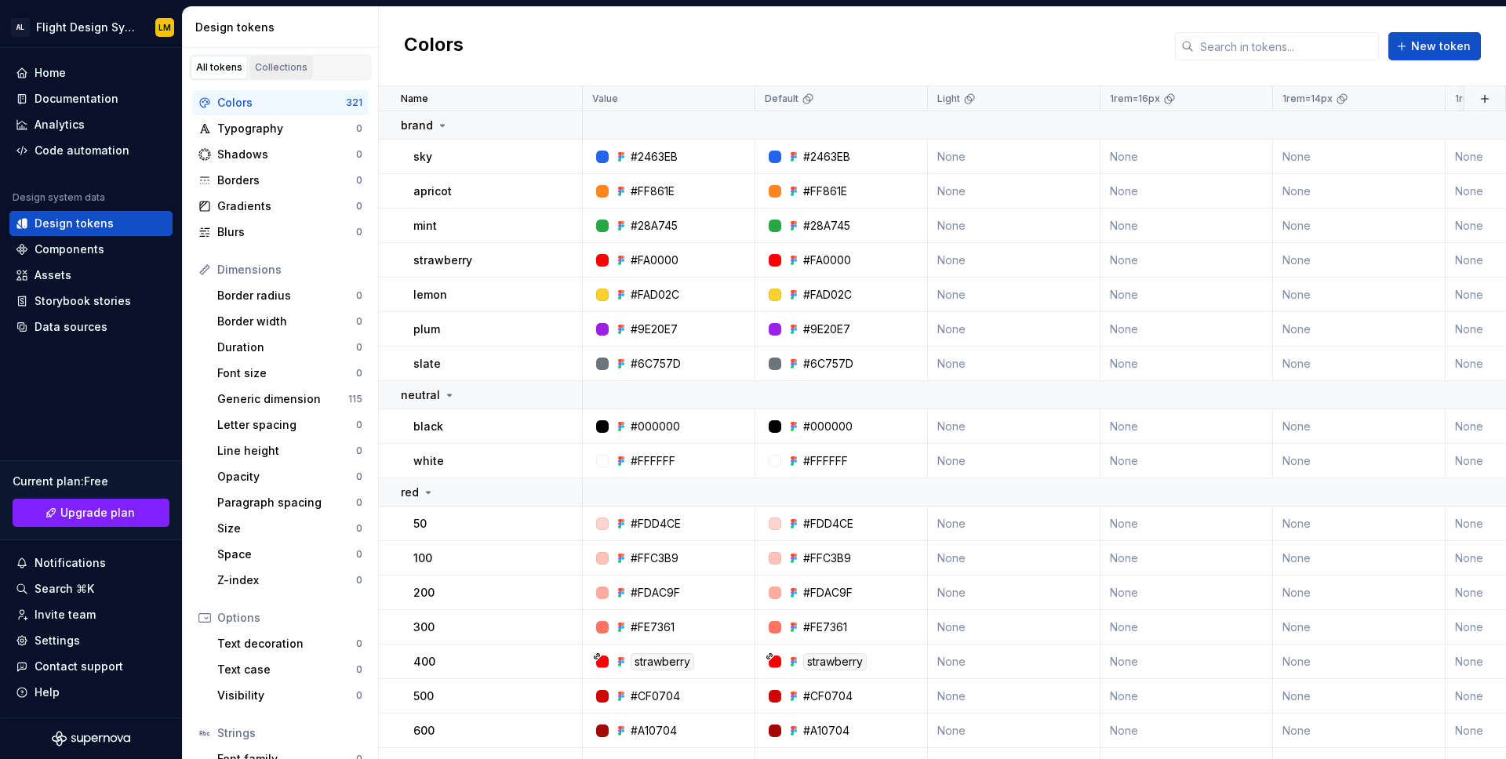
click at [290, 69] on div "Collections" at bounding box center [281, 67] width 53 height 13
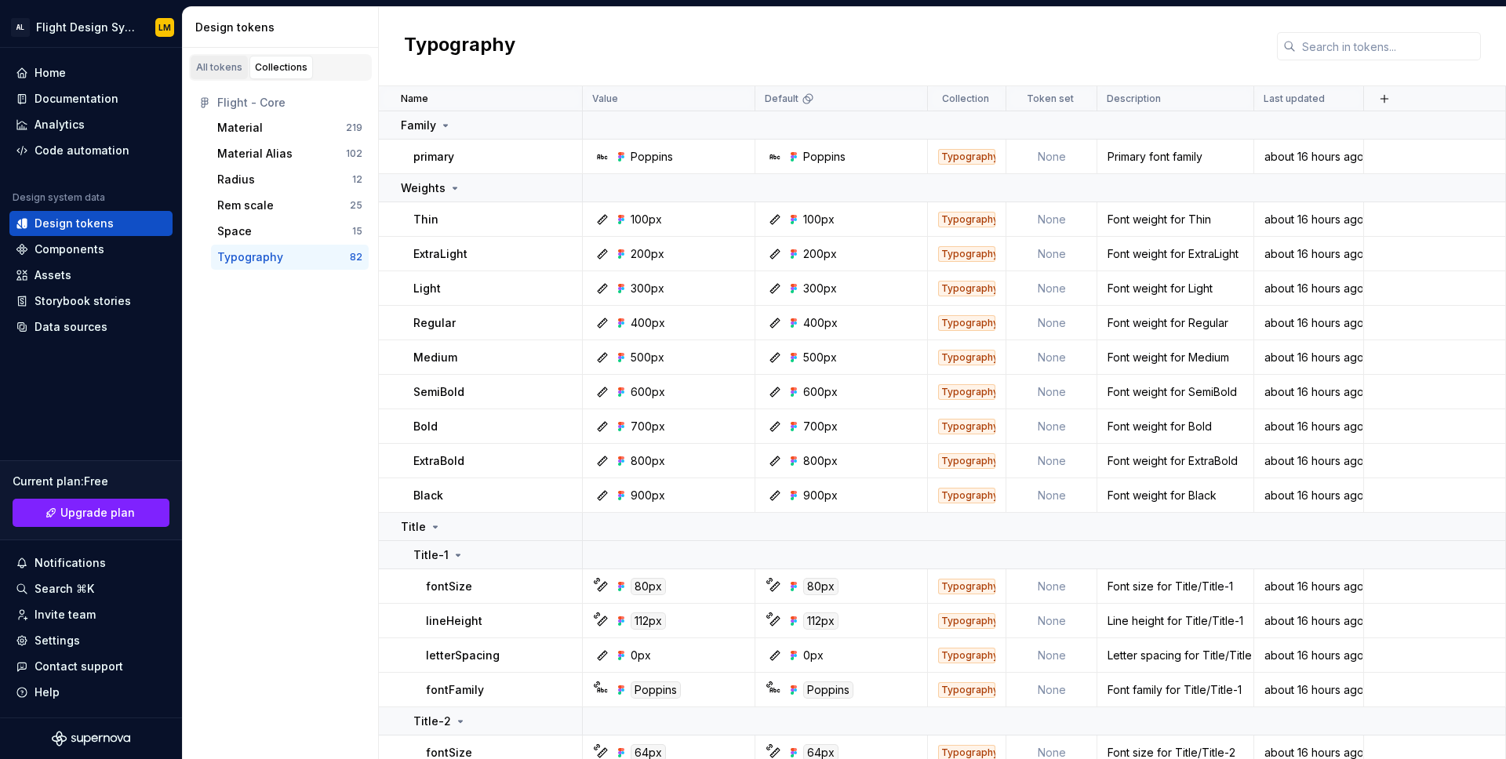
click at [222, 62] on div "All tokens" at bounding box center [219, 67] width 46 height 13
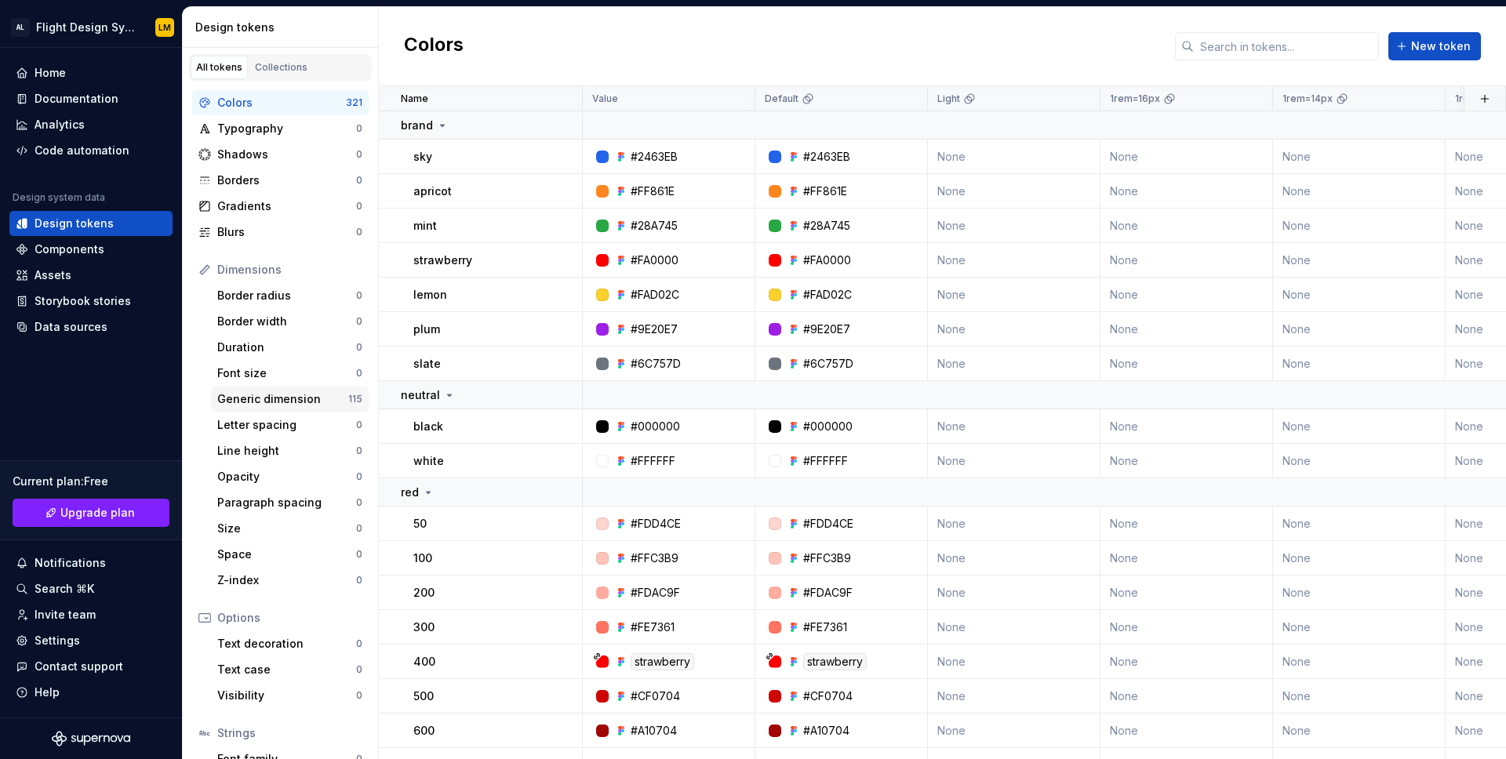
click at [284, 399] on div "Generic dimension" at bounding box center [282, 399] width 131 height 16
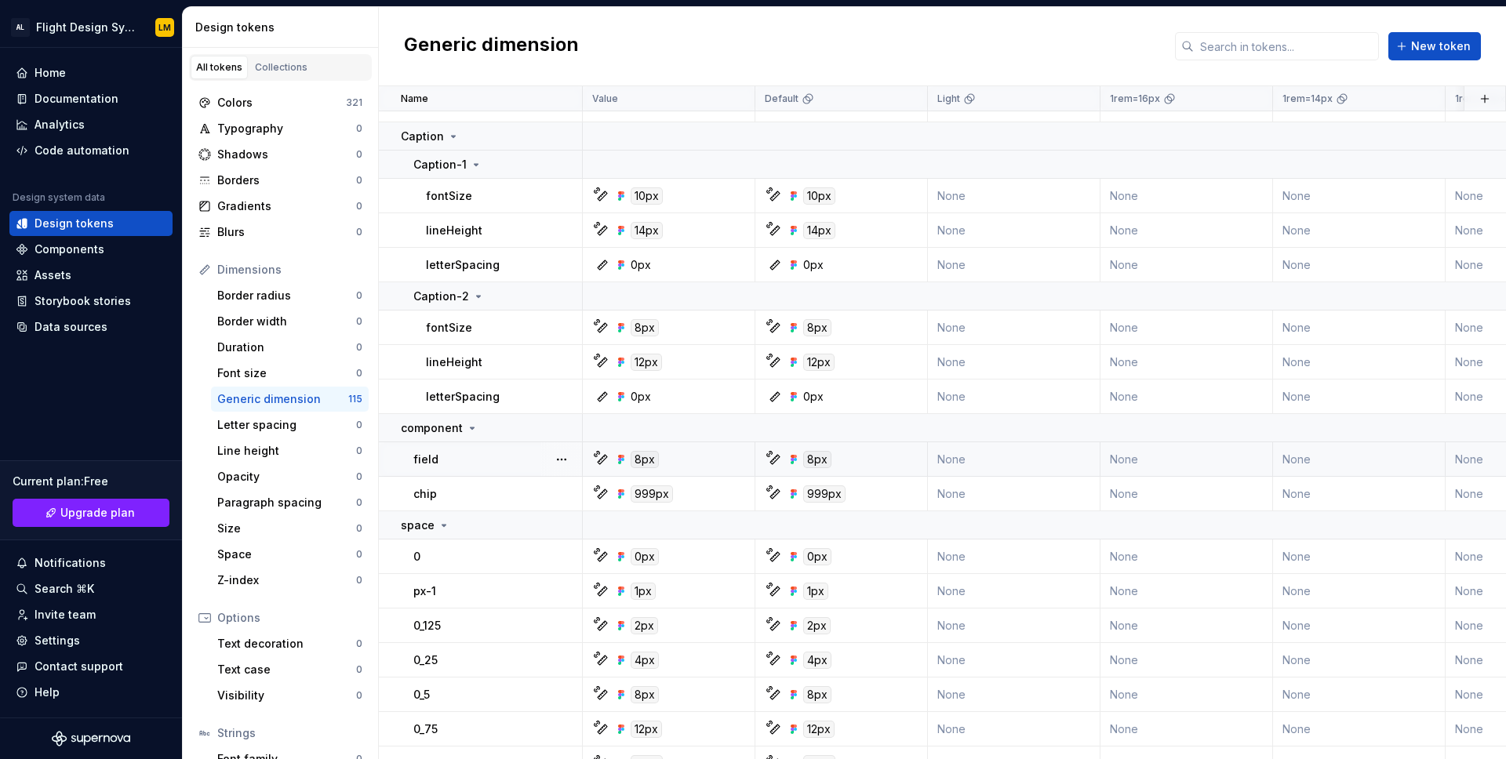
scroll to position [3766, 3]
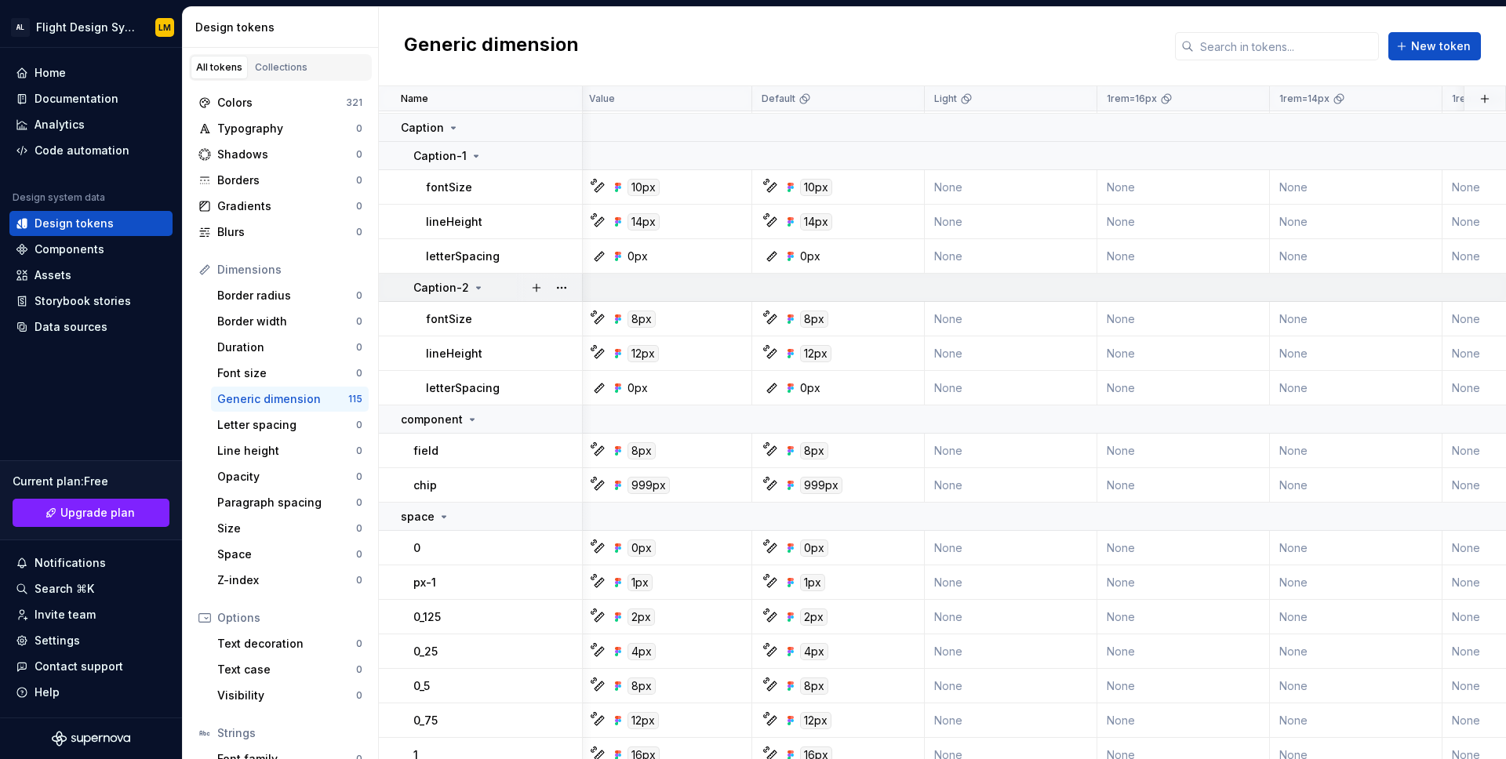
drag, startPoint x: 496, startPoint y: 518, endPoint x: 496, endPoint y: 509, distance: 8.6
click at [474, 506] on td "space" at bounding box center [481, 517] width 204 height 28
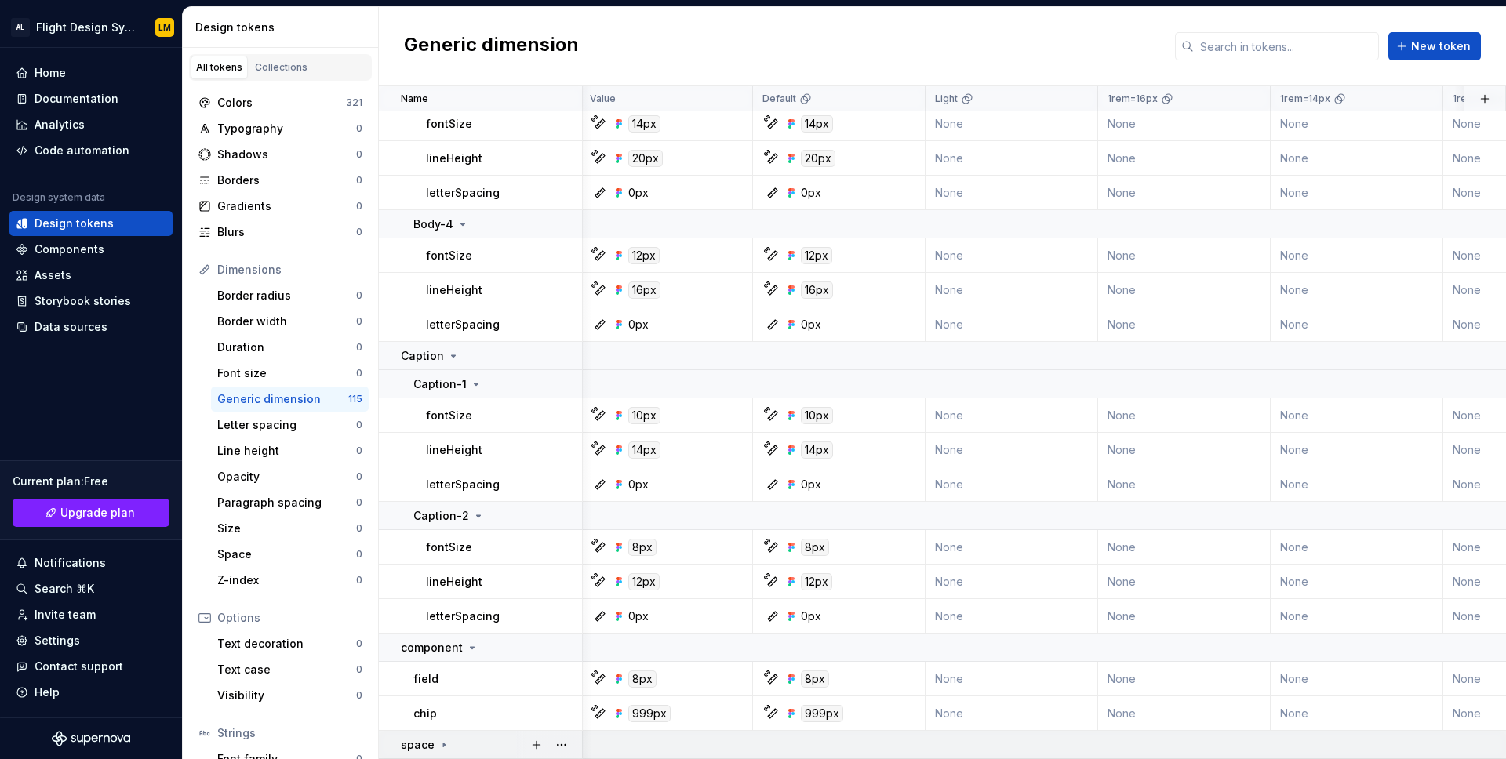
click at [487, 738] on div "space" at bounding box center [491, 745] width 180 height 16
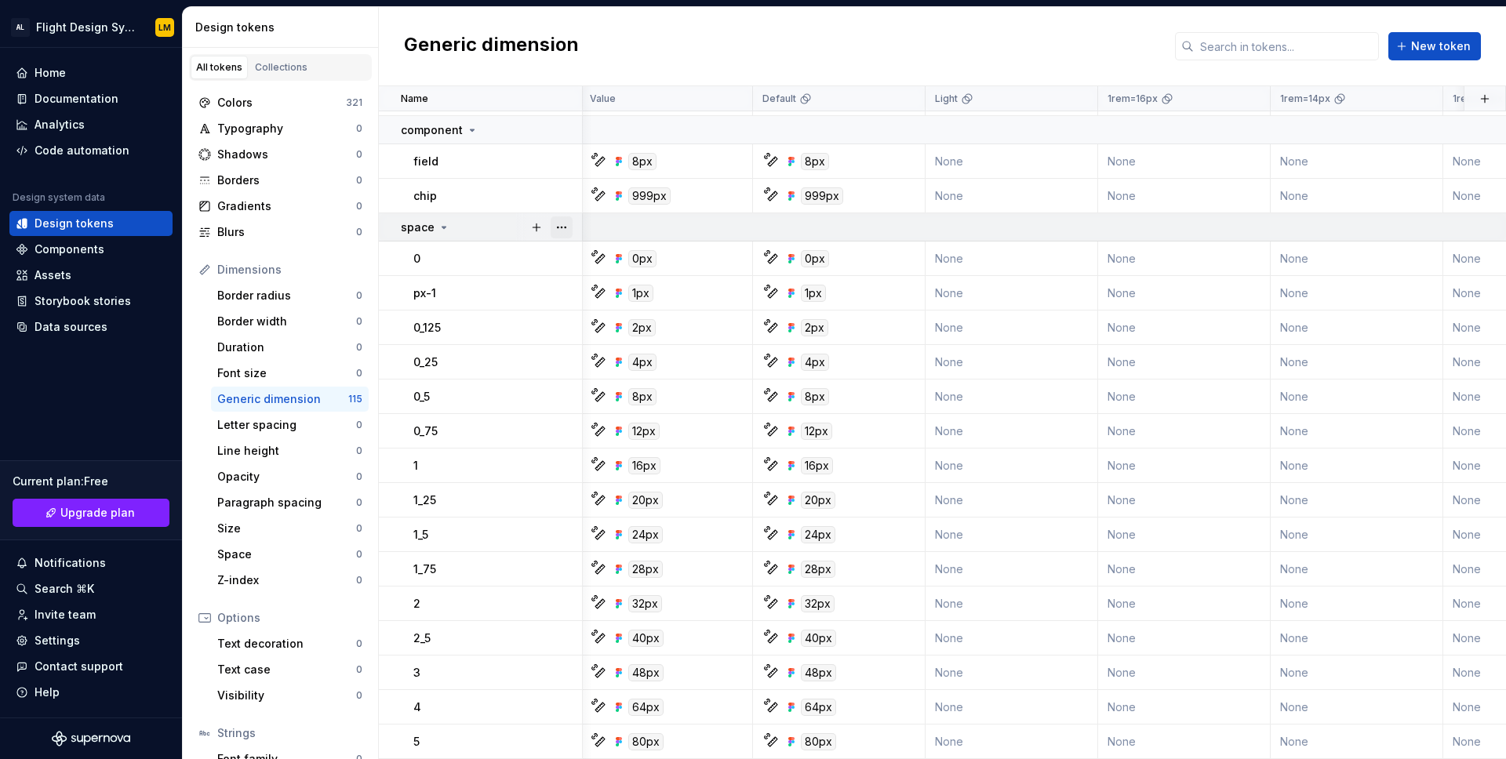
scroll to position [4056, 4]
click at [571, 232] on button "button" at bounding box center [562, 228] width 22 height 22
click at [493, 128] on html "AL Flight Design System LM Home Documentation Analytics Code automation Design …" at bounding box center [753, 379] width 1506 height 759
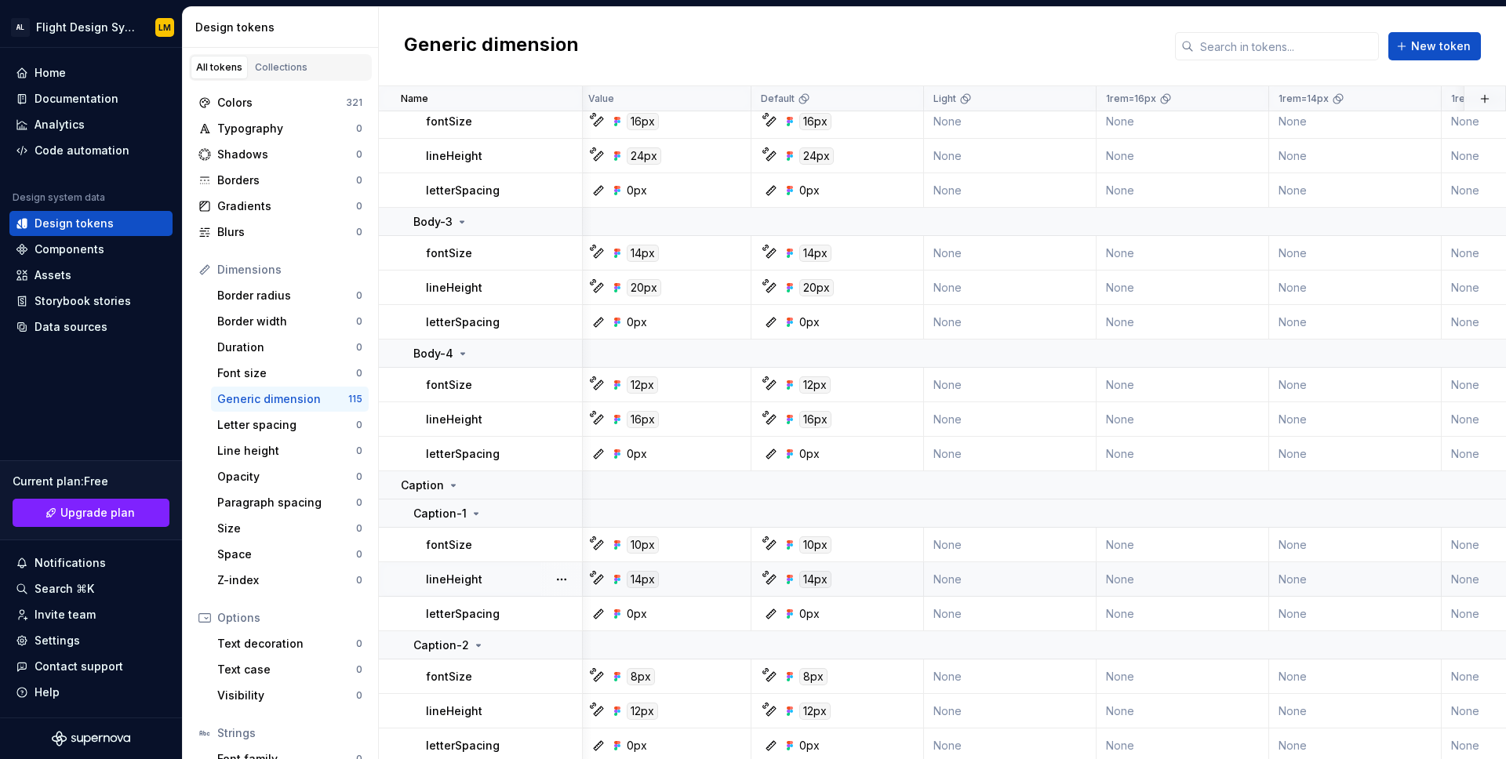
scroll to position [3398, 4]
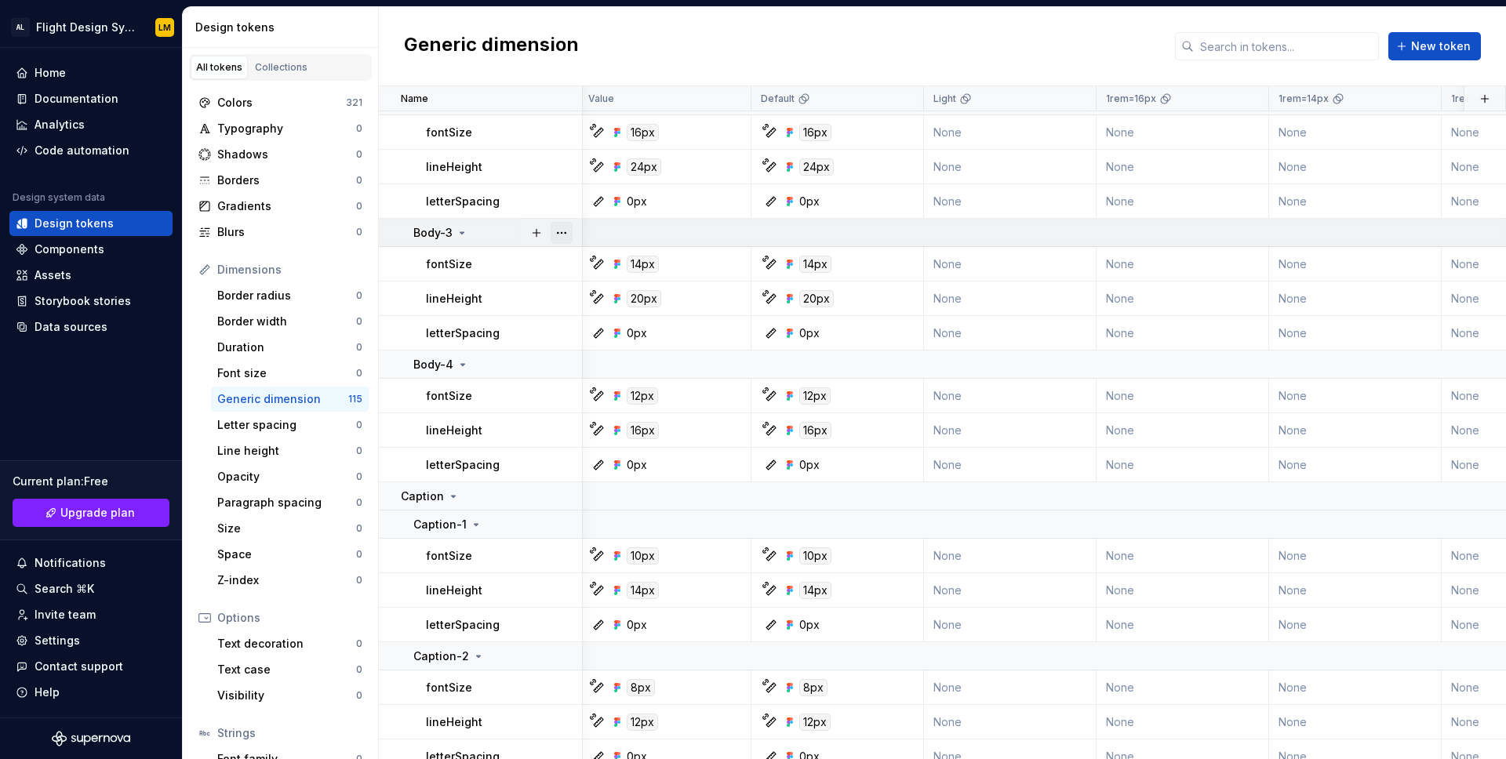
click at [563, 228] on button "button" at bounding box center [562, 233] width 22 height 22
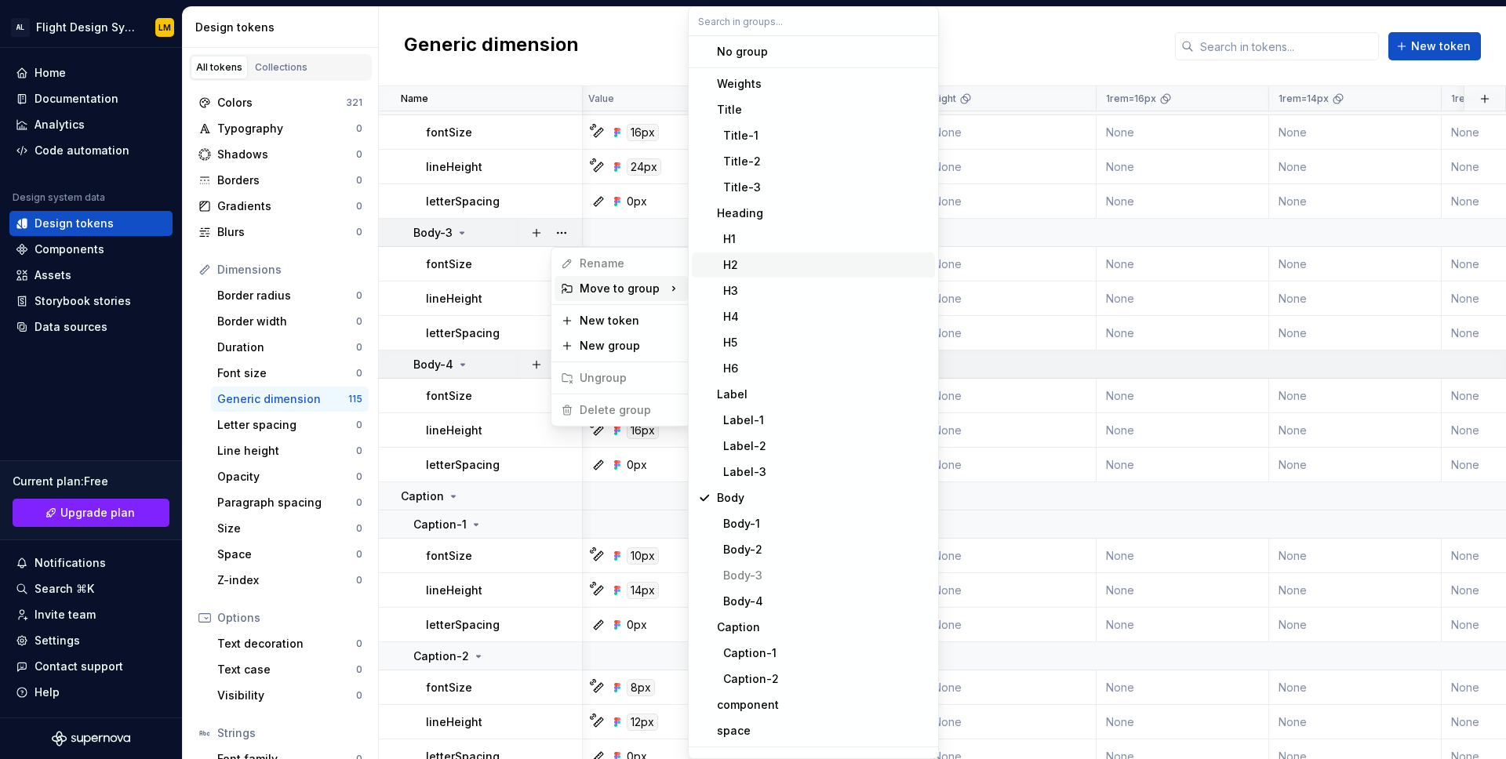
click at [490, 367] on html "AL Flight Design System LM Home Documentation Analytics Code automation Design …" at bounding box center [753, 379] width 1506 height 759
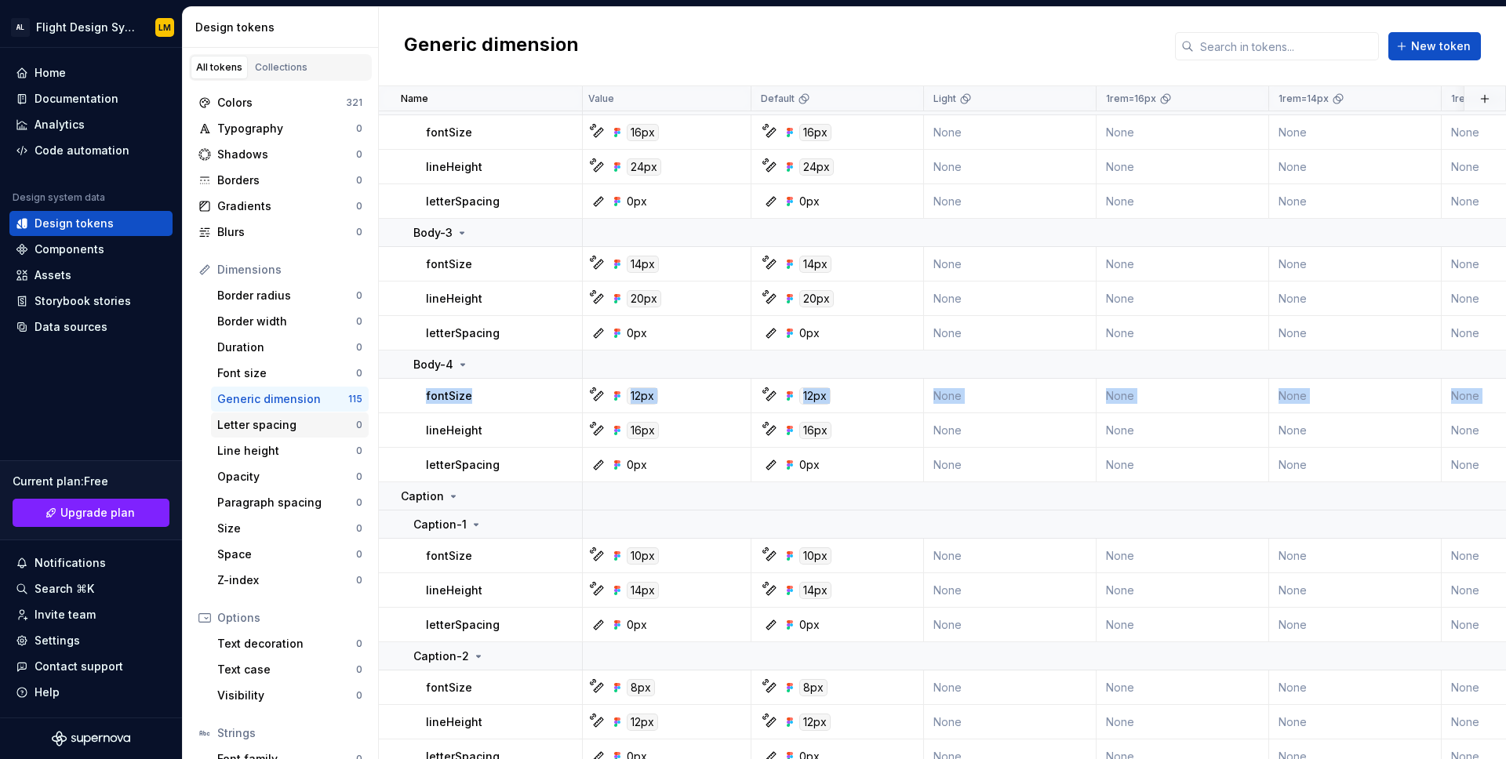
scroll to position [3398, 0]
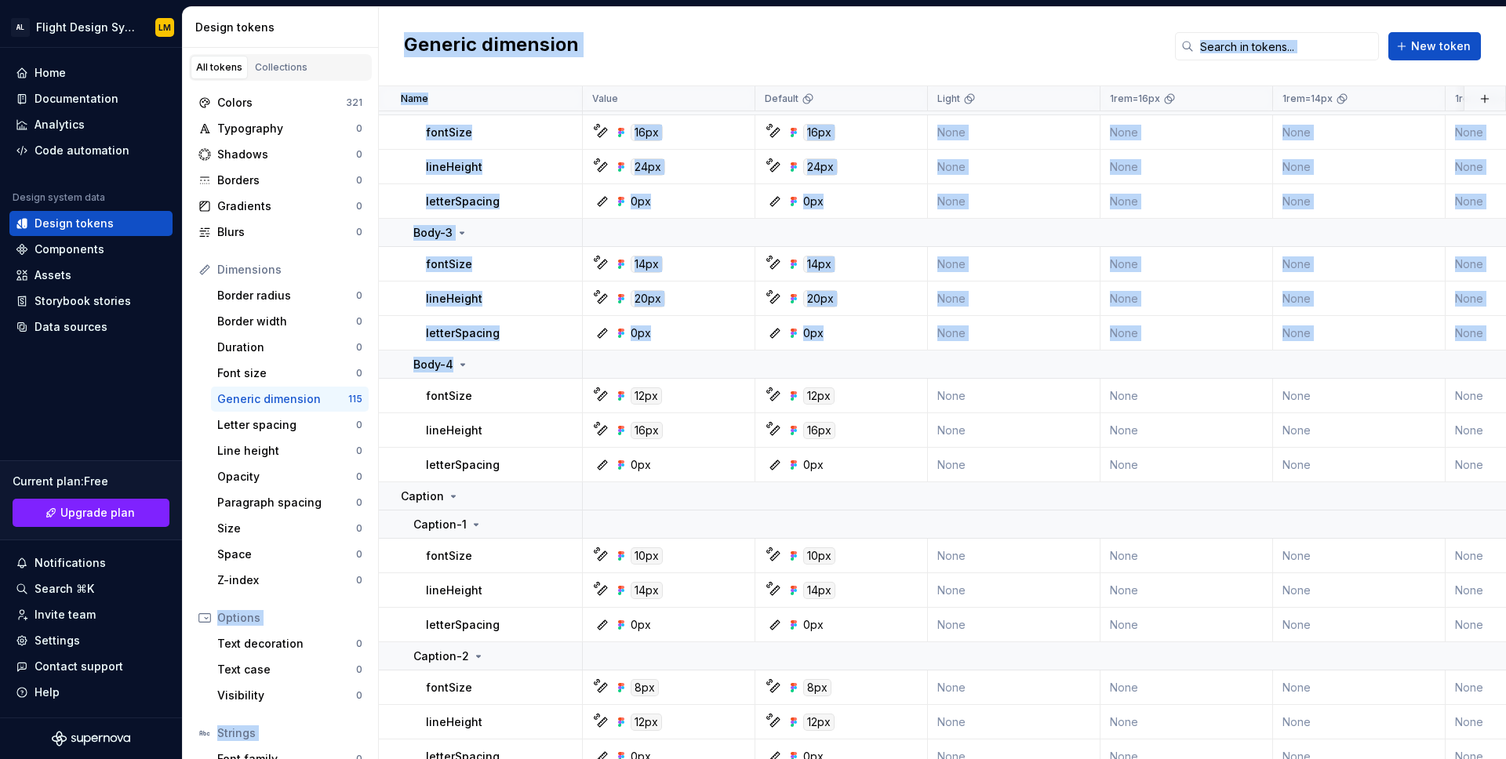
drag, startPoint x: 497, startPoint y: 367, endPoint x: 373, endPoint y: 414, distance: 131.9
click at [372, 414] on div "Design tokens All tokens Collections Colors 321 Typography 0 Shadows 0 Borders …" at bounding box center [844, 383] width 1323 height 752
click at [311, 395] on div "Generic dimension" at bounding box center [282, 399] width 131 height 16
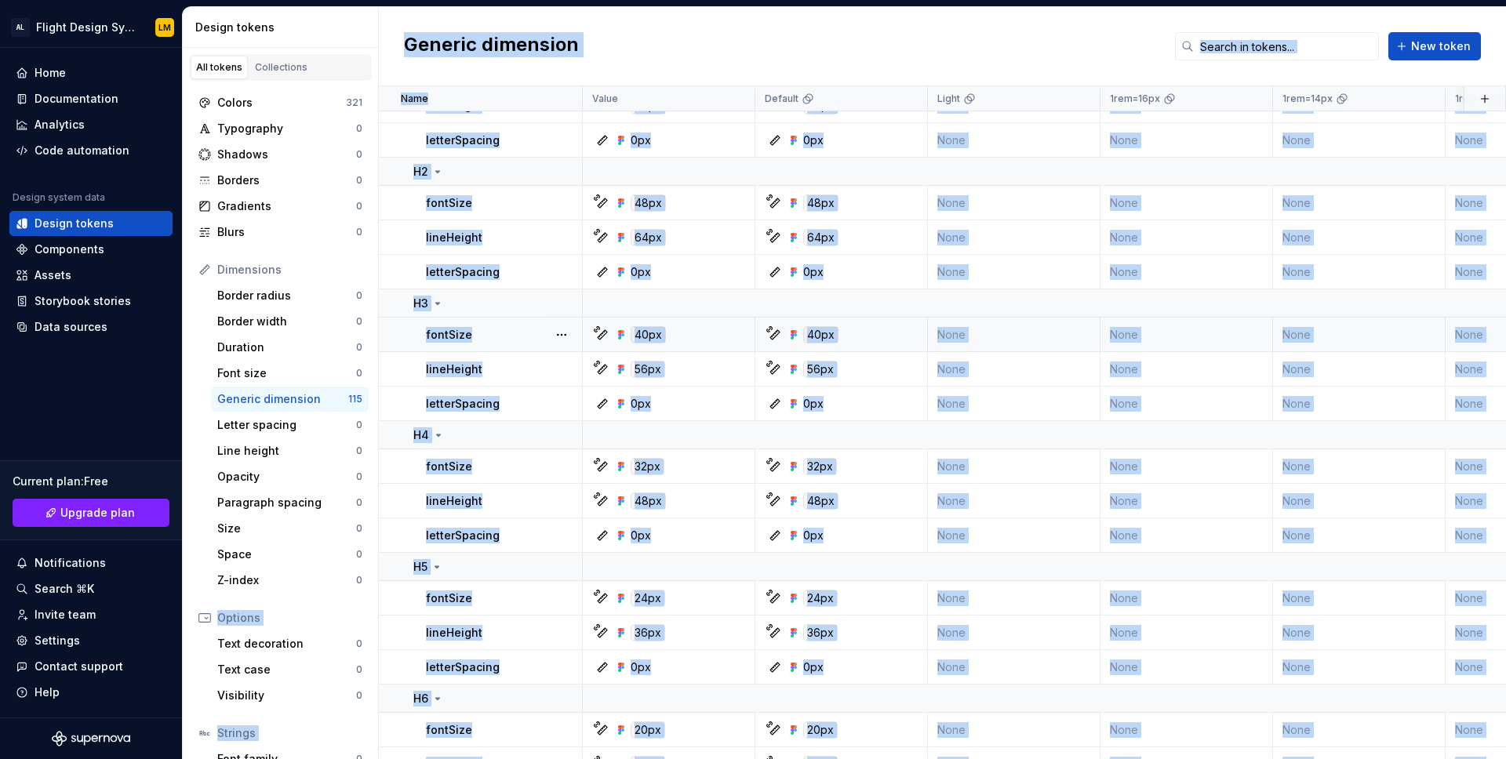
scroll to position [2085, 0]
click at [562, 202] on button "button" at bounding box center [562, 202] width 22 height 22
click at [588, 235] on div "Open detail" at bounding box center [631, 233] width 102 height 16
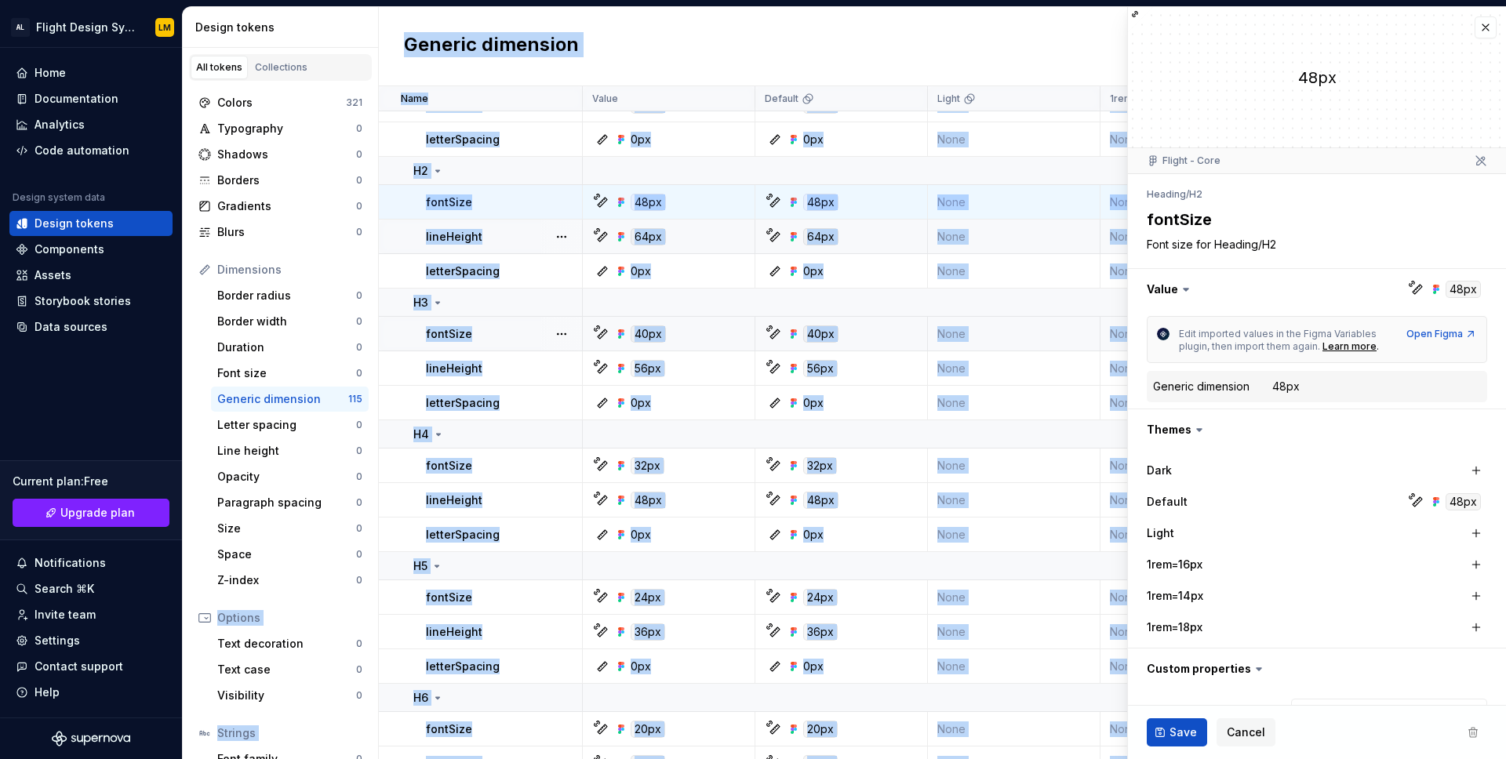
type textarea "*"
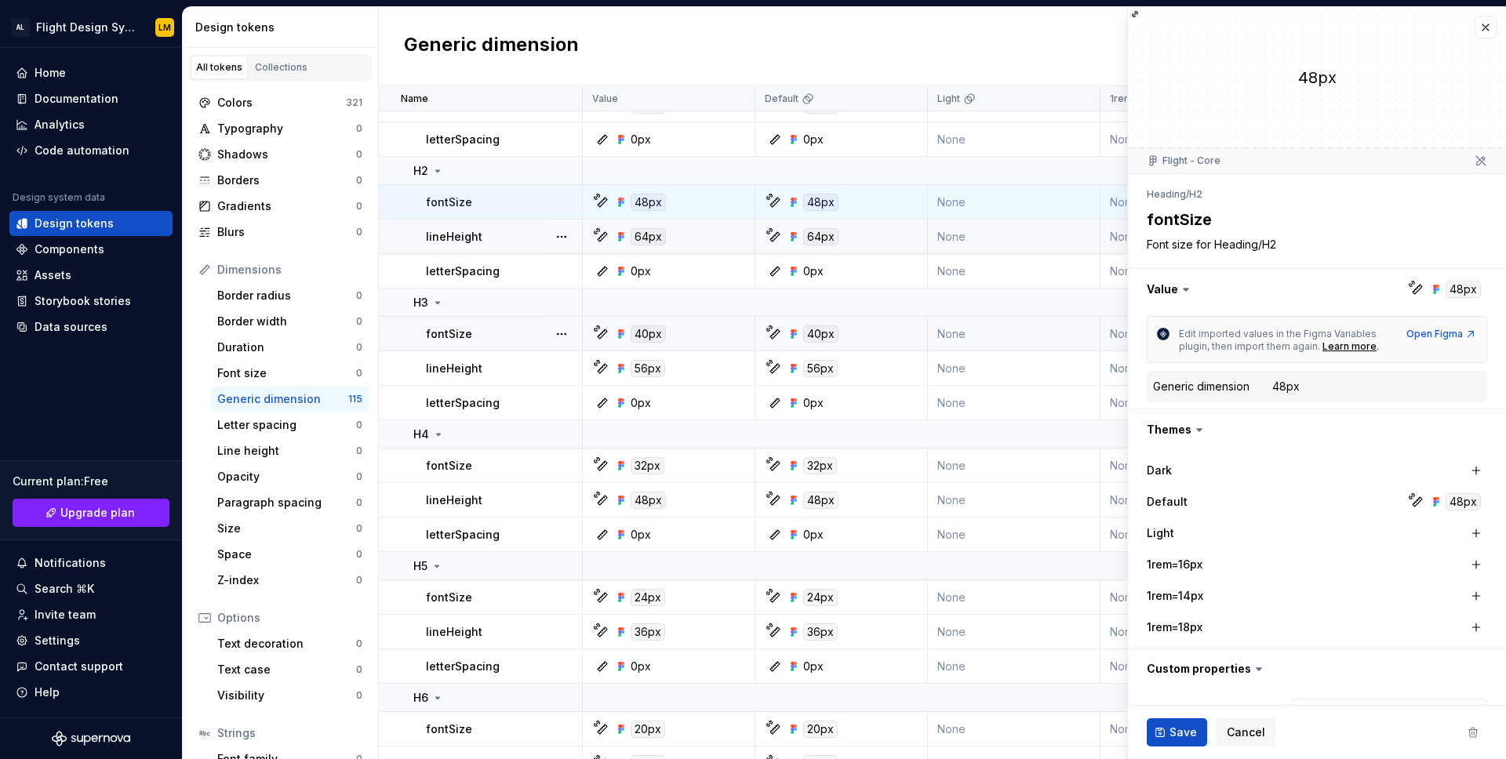
click at [1185, 289] on icon at bounding box center [1186, 290] width 5 height 2
click at [1279, 388] on div "48px" at bounding box center [1285, 387] width 27 height 16
click at [1463, 336] on div "Open Figma" at bounding box center [1442, 334] width 71 height 13
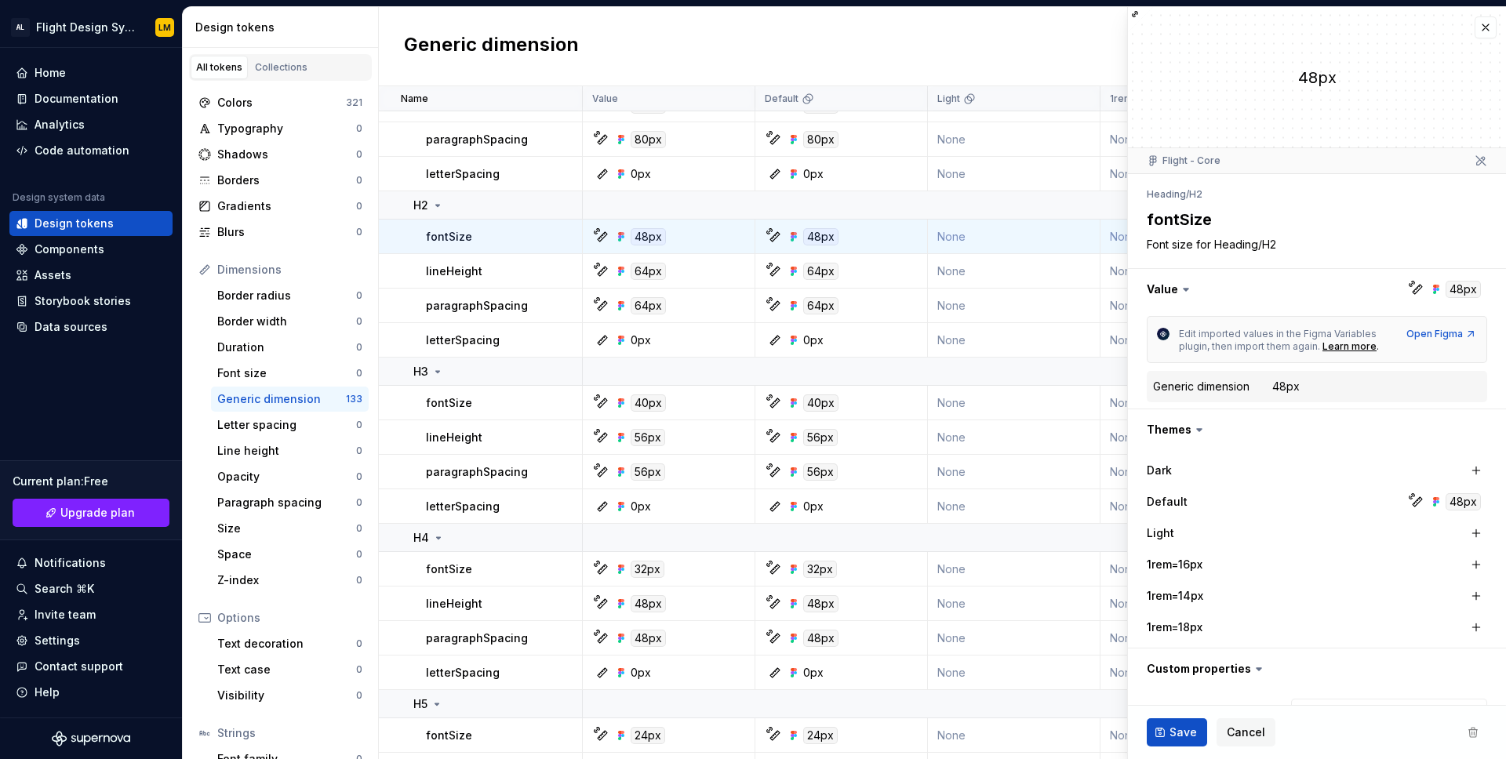
scroll to position [100, 0]
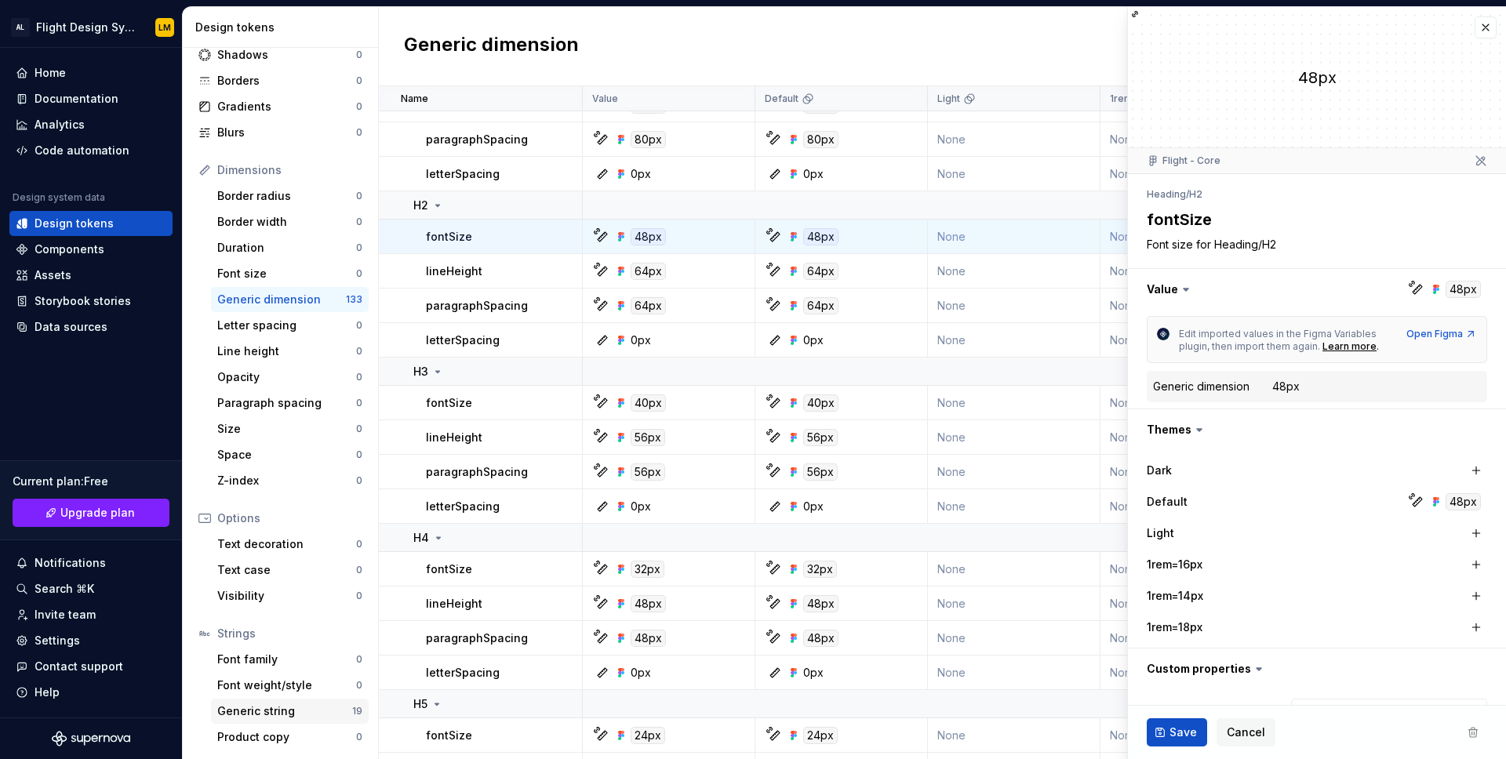
click at [271, 711] on div "Generic string" at bounding box center [284, 712] width 135 height 16
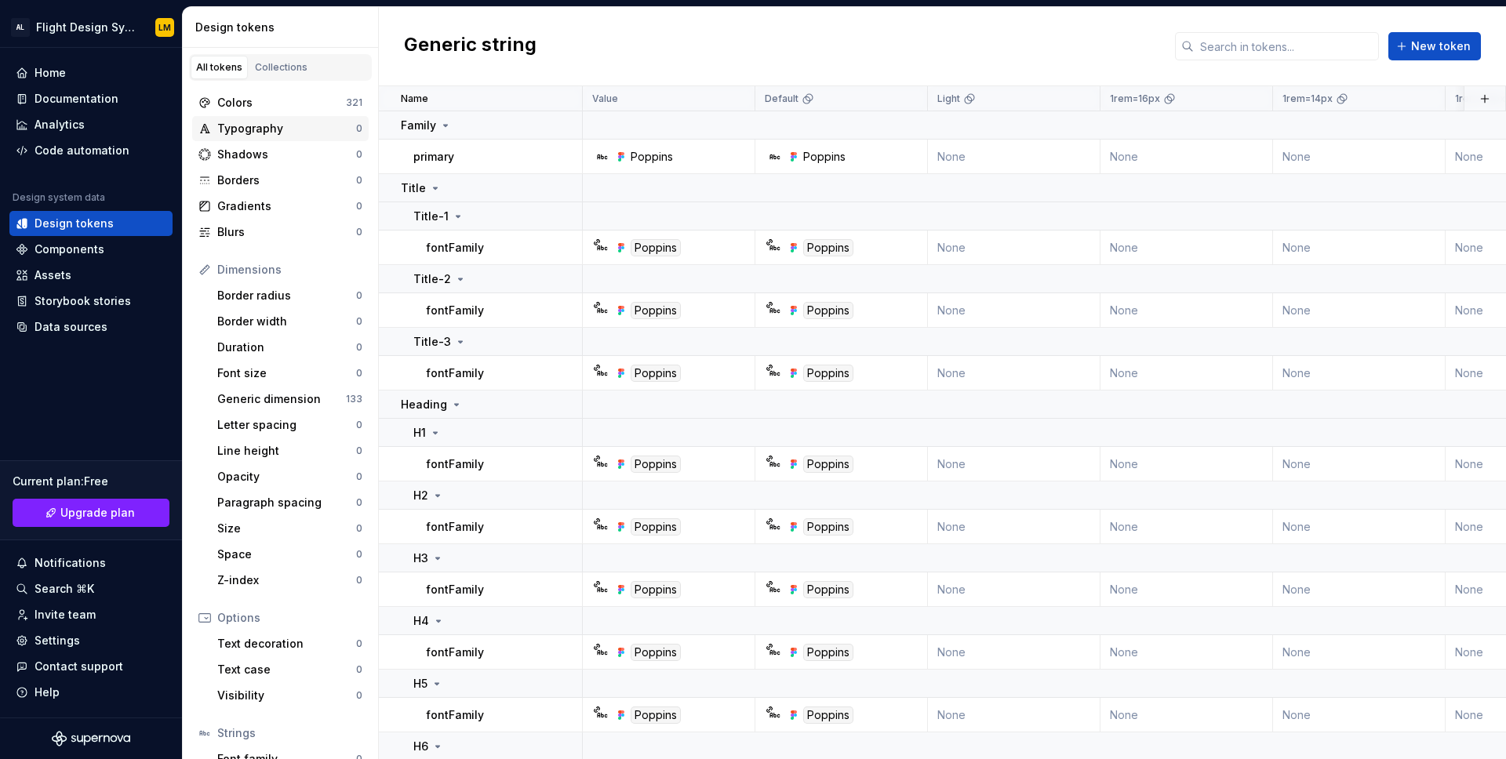
click at [296, 122] on div "Typography" at bounding box center [286, 129] width 139 height 16
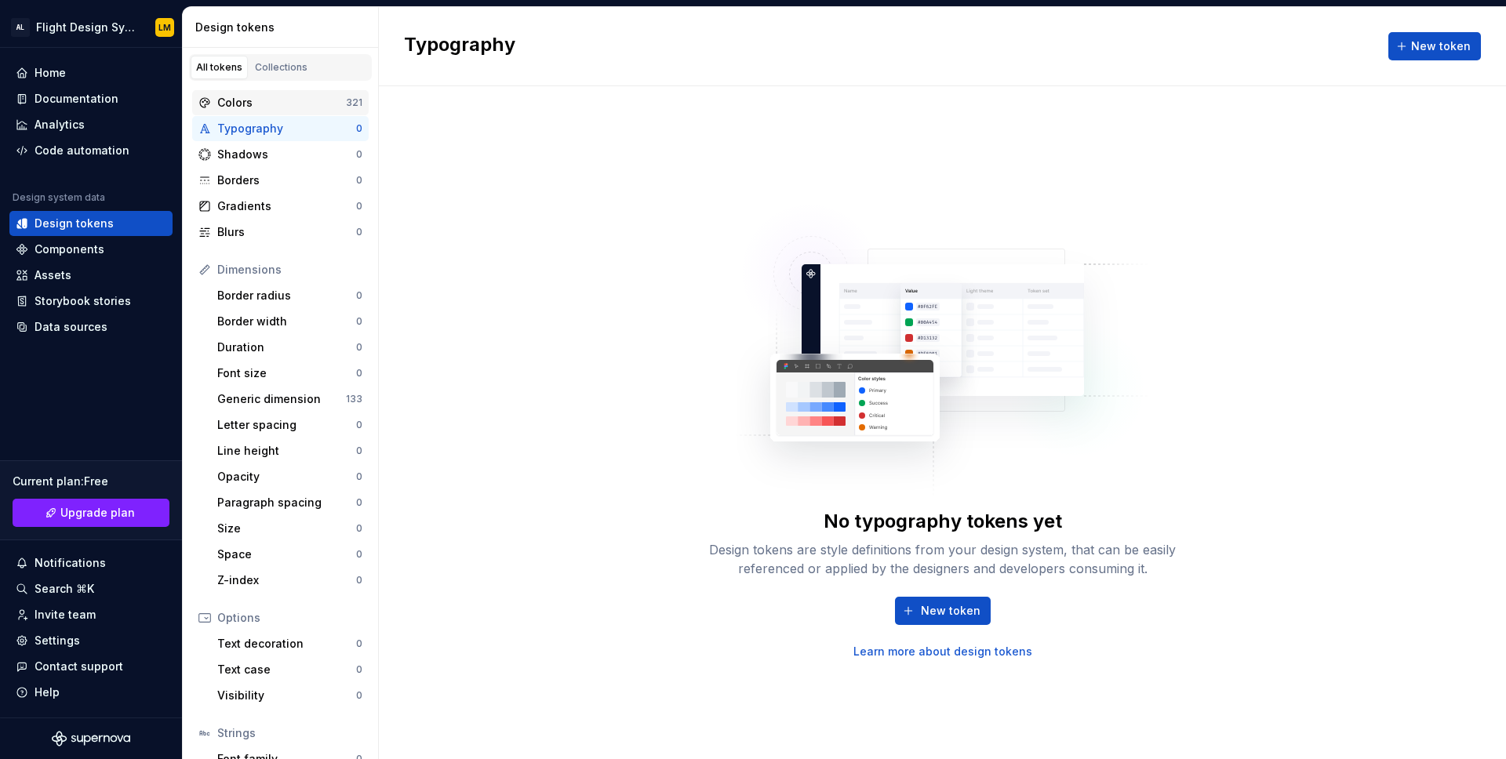
click at [262, 100] on div "Colors" at bounding box center [281, 103] width 129 height 16
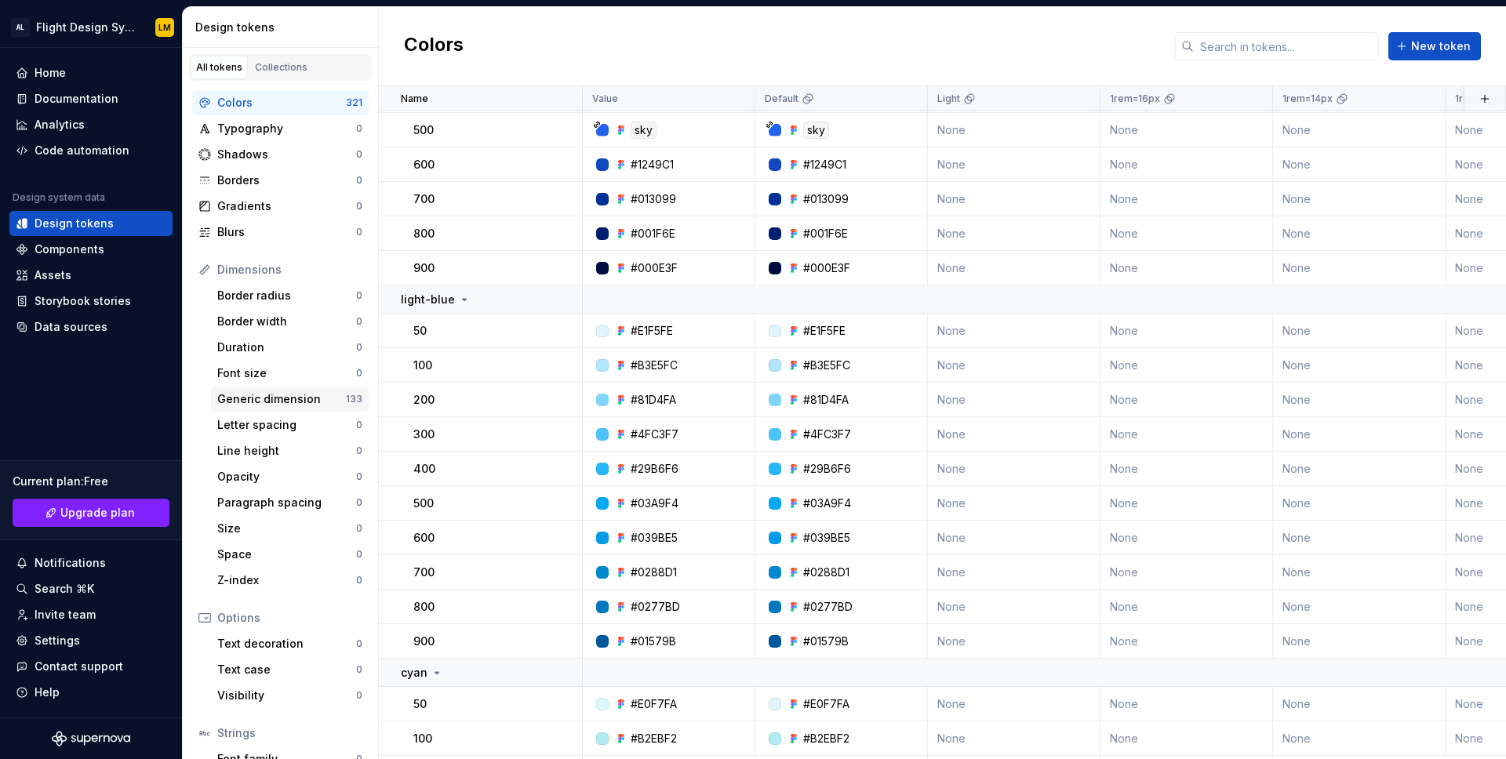
scroll to position [2419, 0]
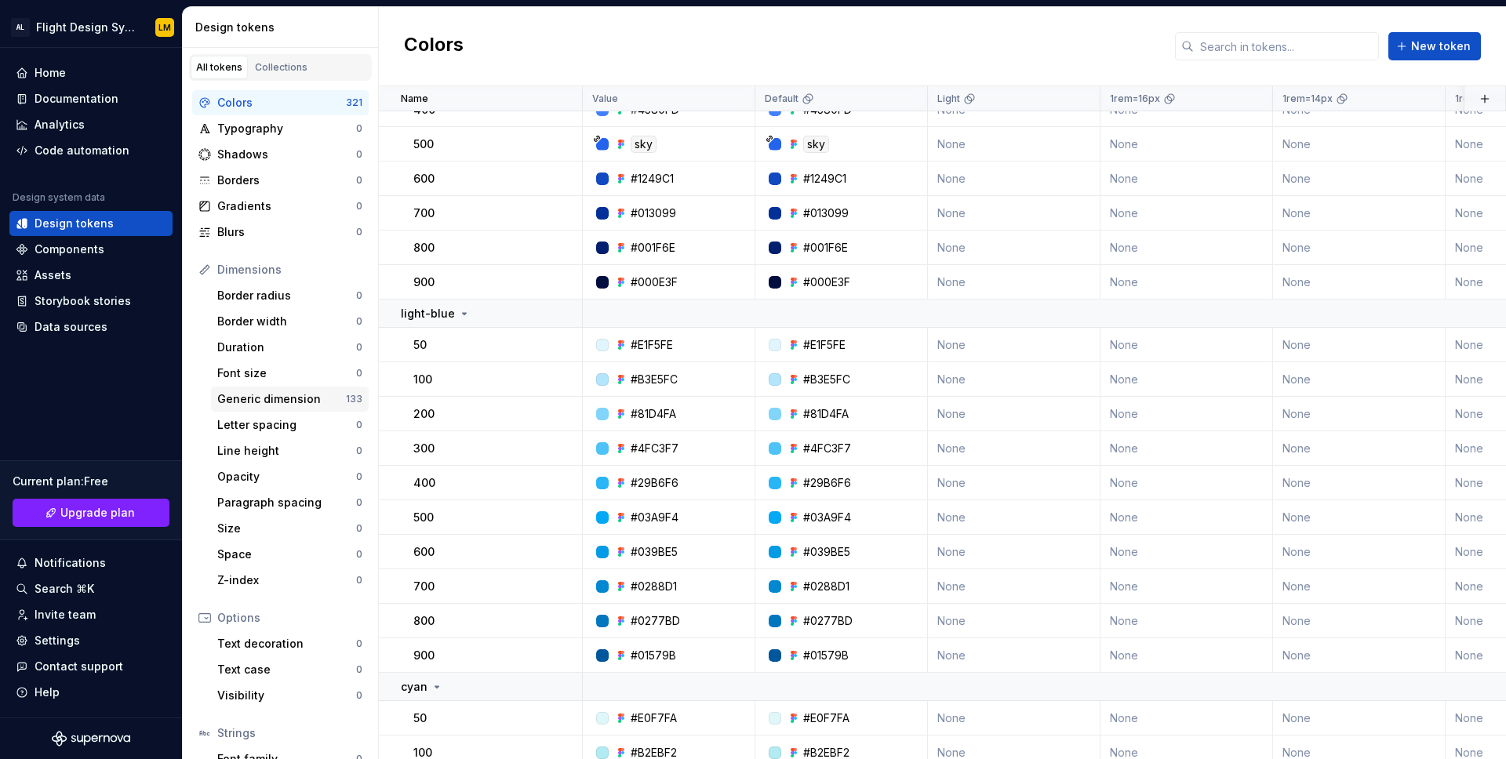
click at [278, 392] on div "Generic dimension" at bounding box center [281, 399] width 129 height 16
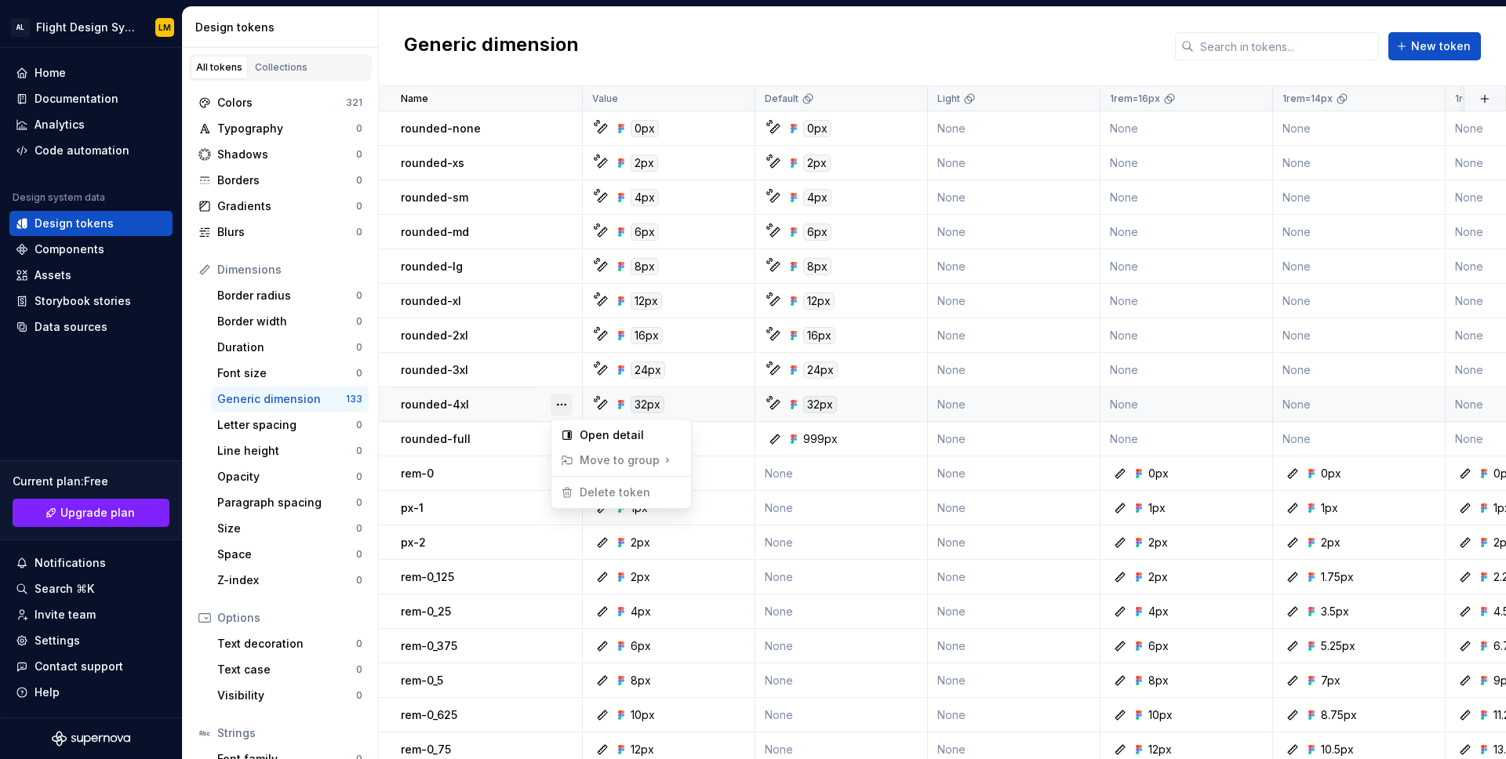
click at [555, 402] on button "button" at bounding box center [562, 405] width 22 height 22
click at [611, 431] on div "Open detail" at bounding box center [631, 436] width 102 height 16
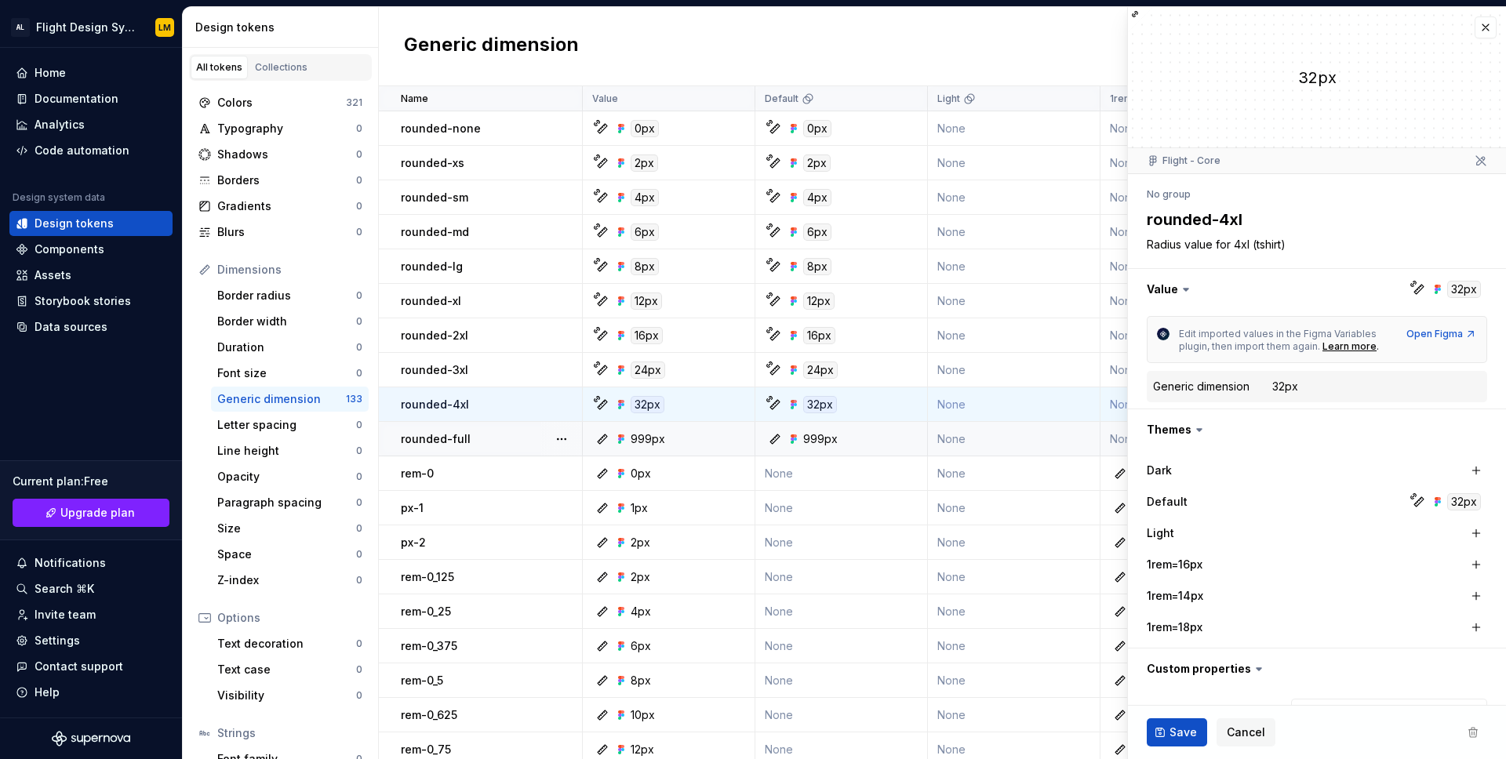
type textarea "*"
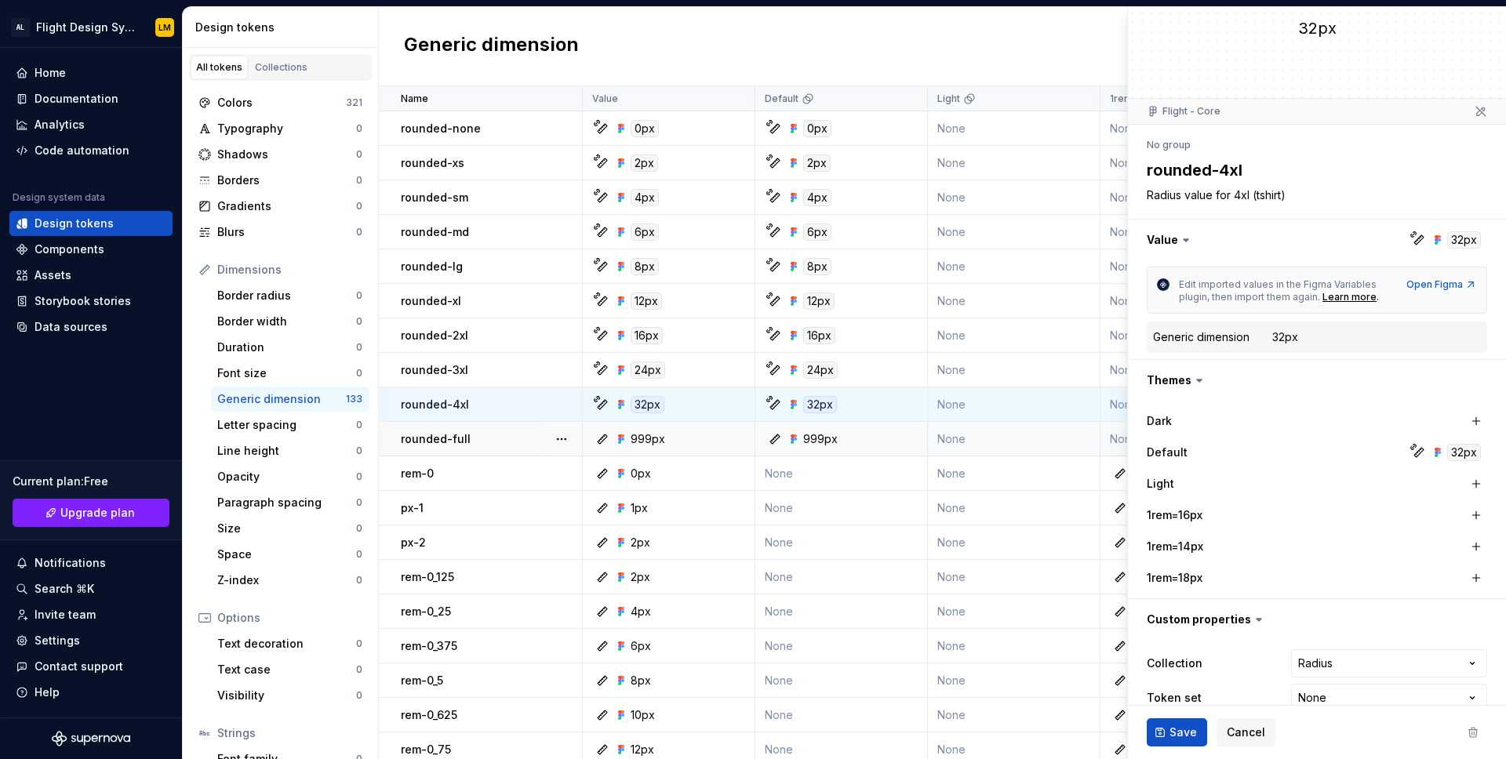
scroll to position [76, 0]
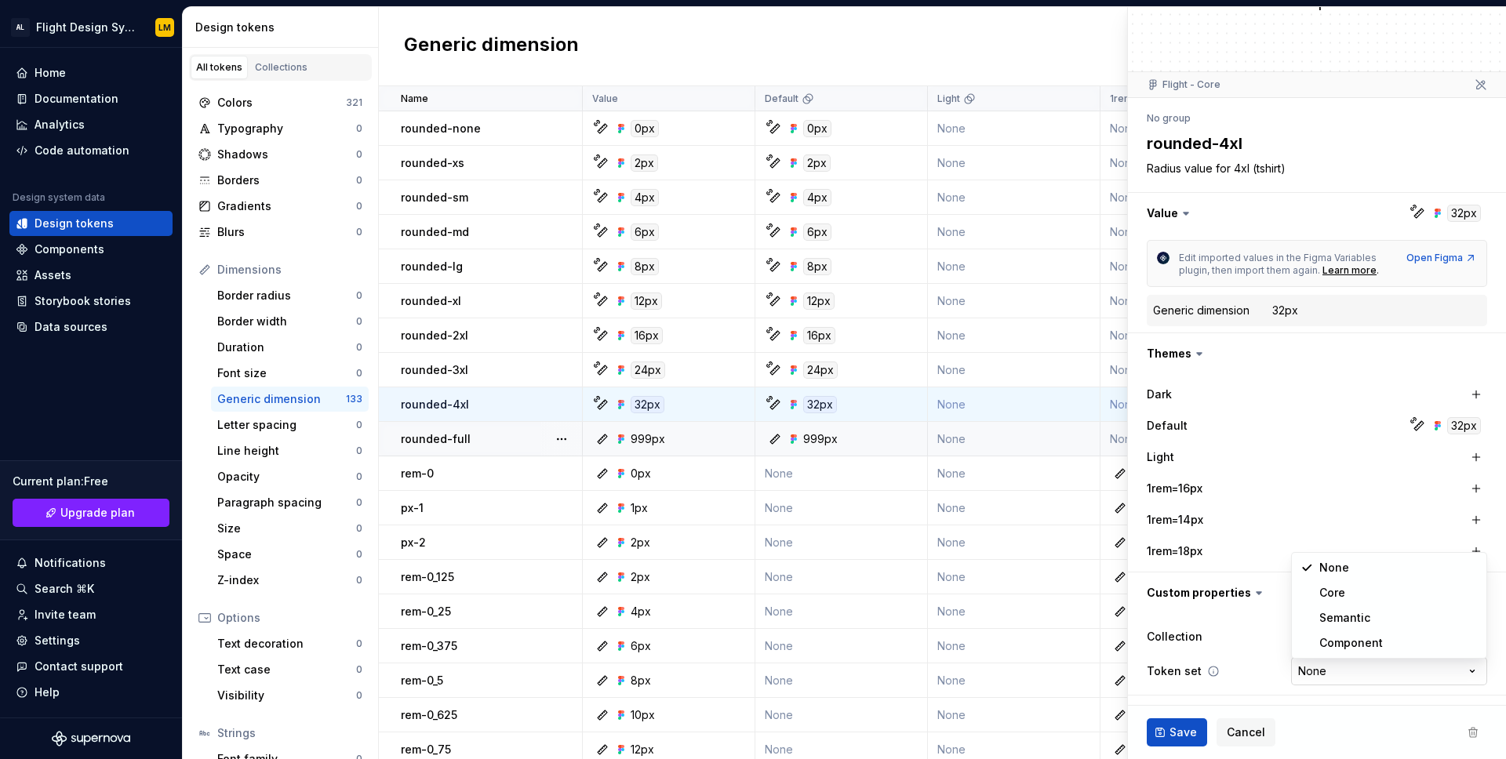
click at [1308, 678] on html "AL Flight Design System LM Home Documentation Analytics Code automation Design …" at bounding box center [753, 379] width 1506 height 759
click at [1264, 661] on html "AL Flight Design System LM Home Documentation Analytics Code automation Design …" at bounding box center [753, 379] width 1506 height 759
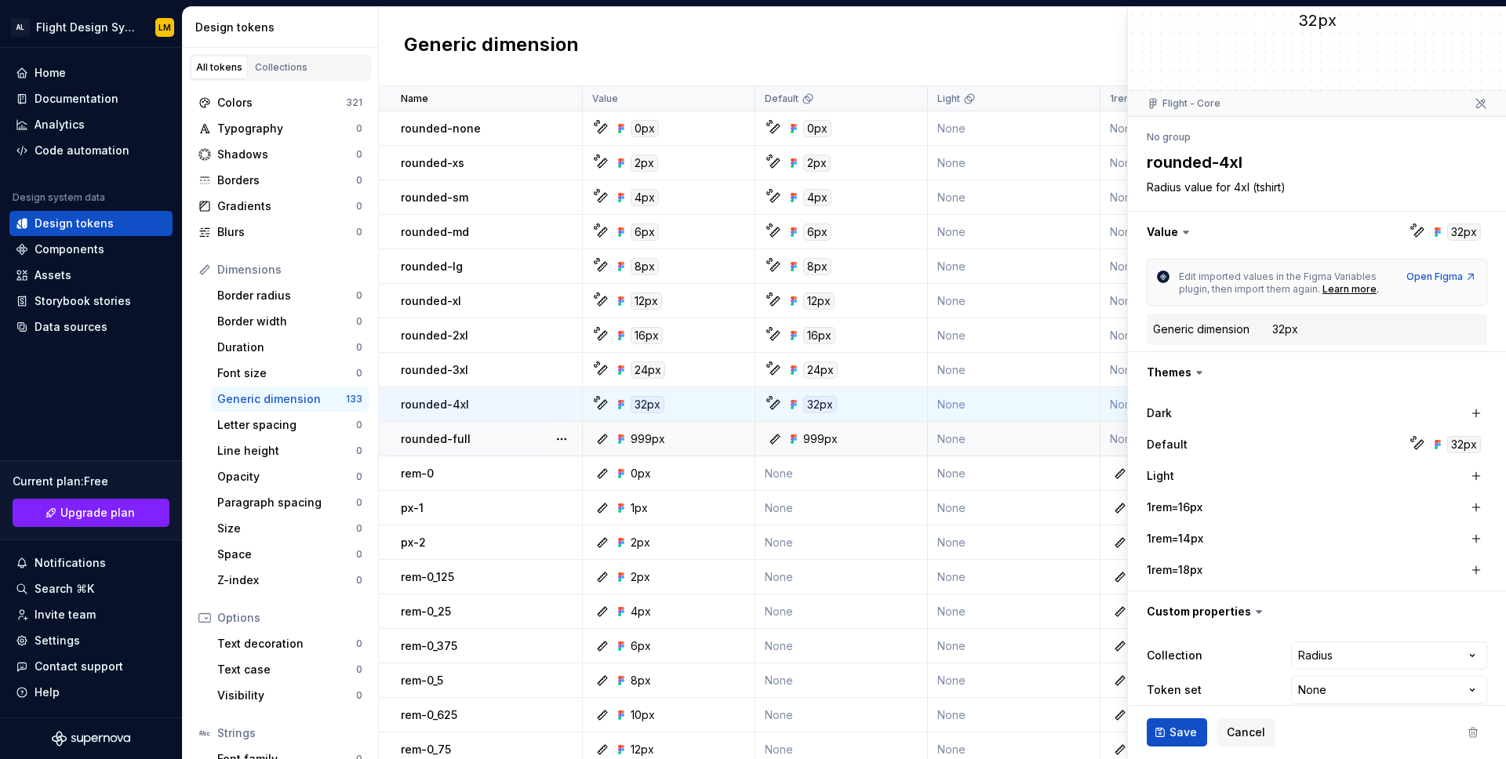
scroll to position [0, 0]
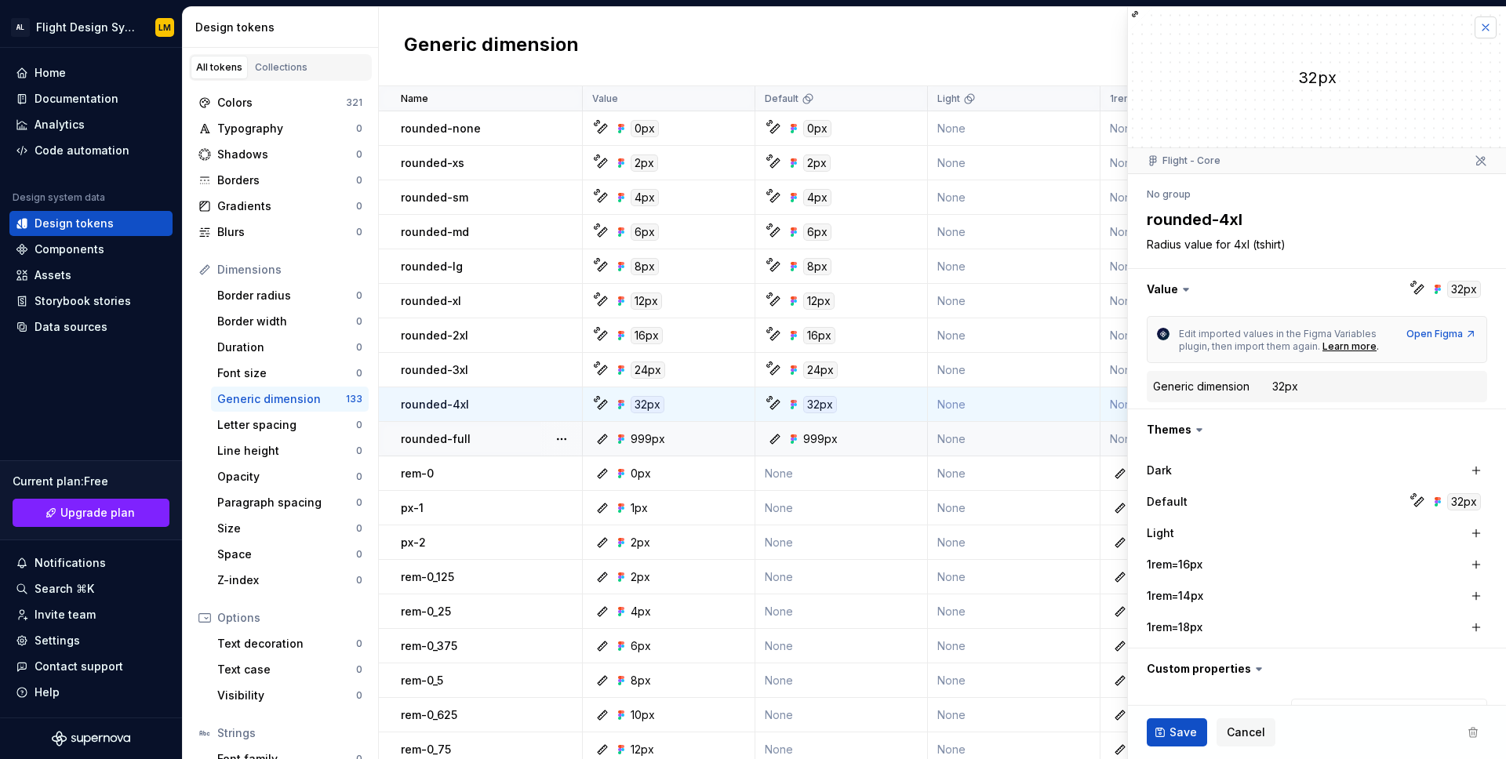
click at [1487, 37] on button "button" at bounding box center [1486, 27] width 22 height 22
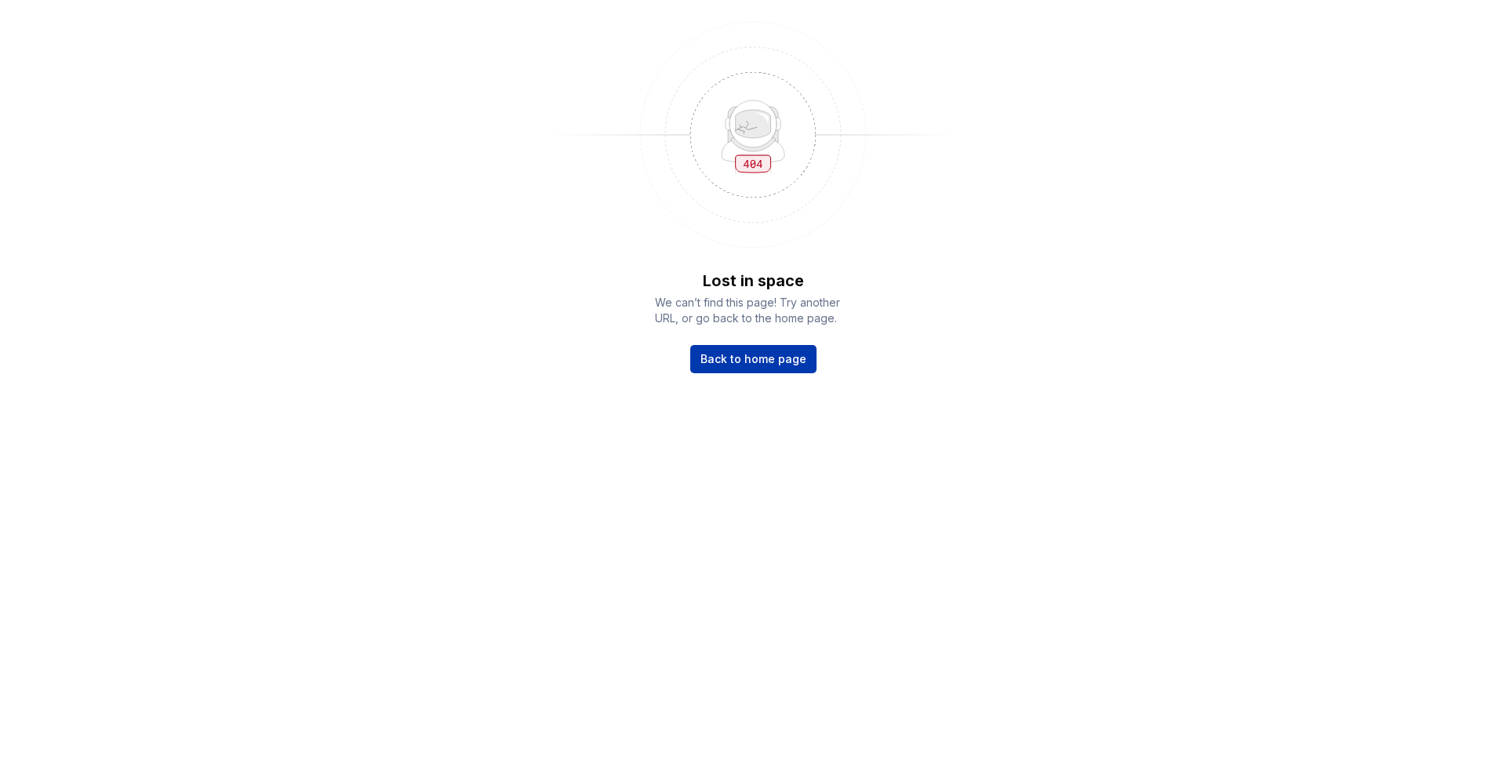
click at [766, 366] on span "Back to home page" at bounding box center [754, 359] width 106 height 16
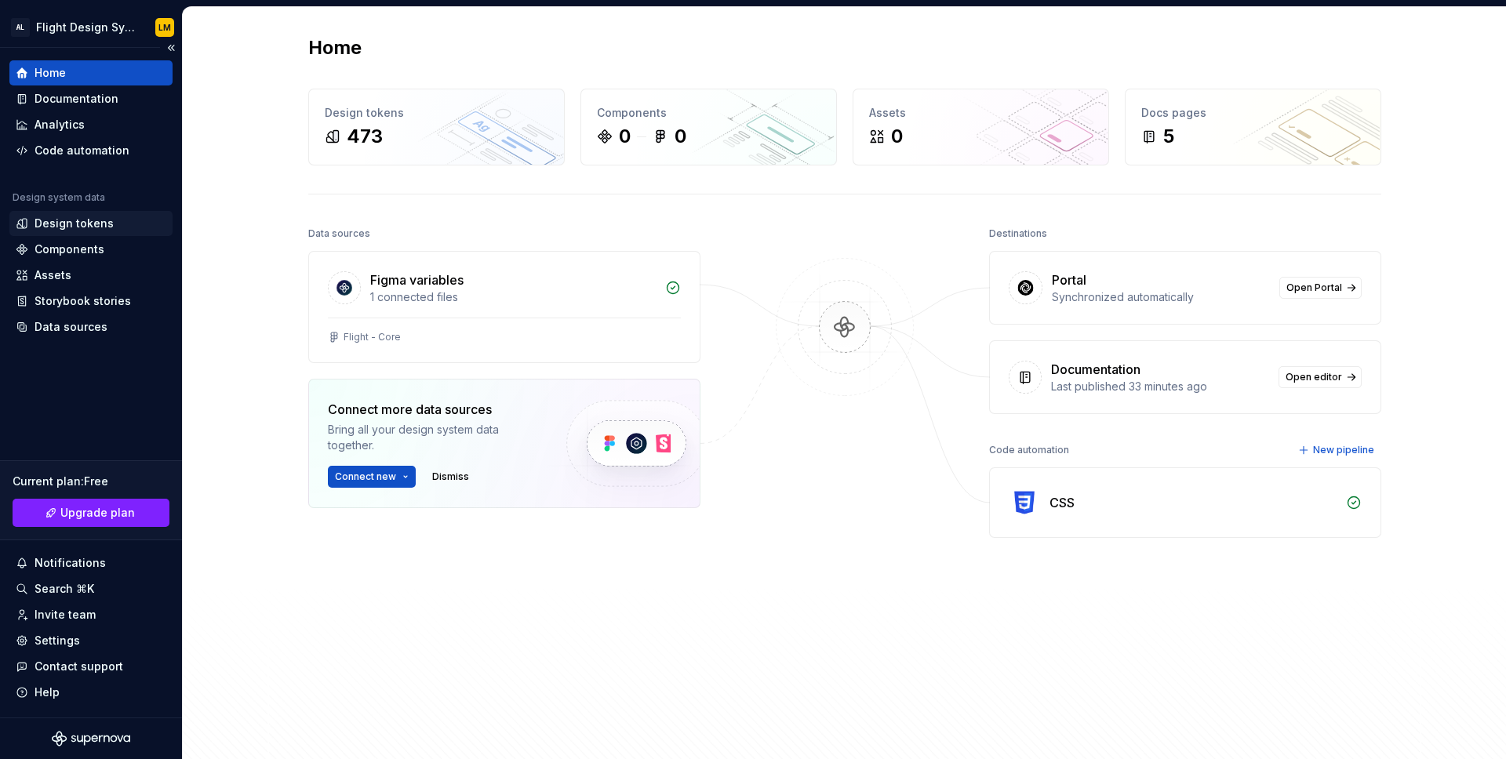
click at [88, 213] on div "Design tokens" at bounding box center [90, 223] width 163 height 25
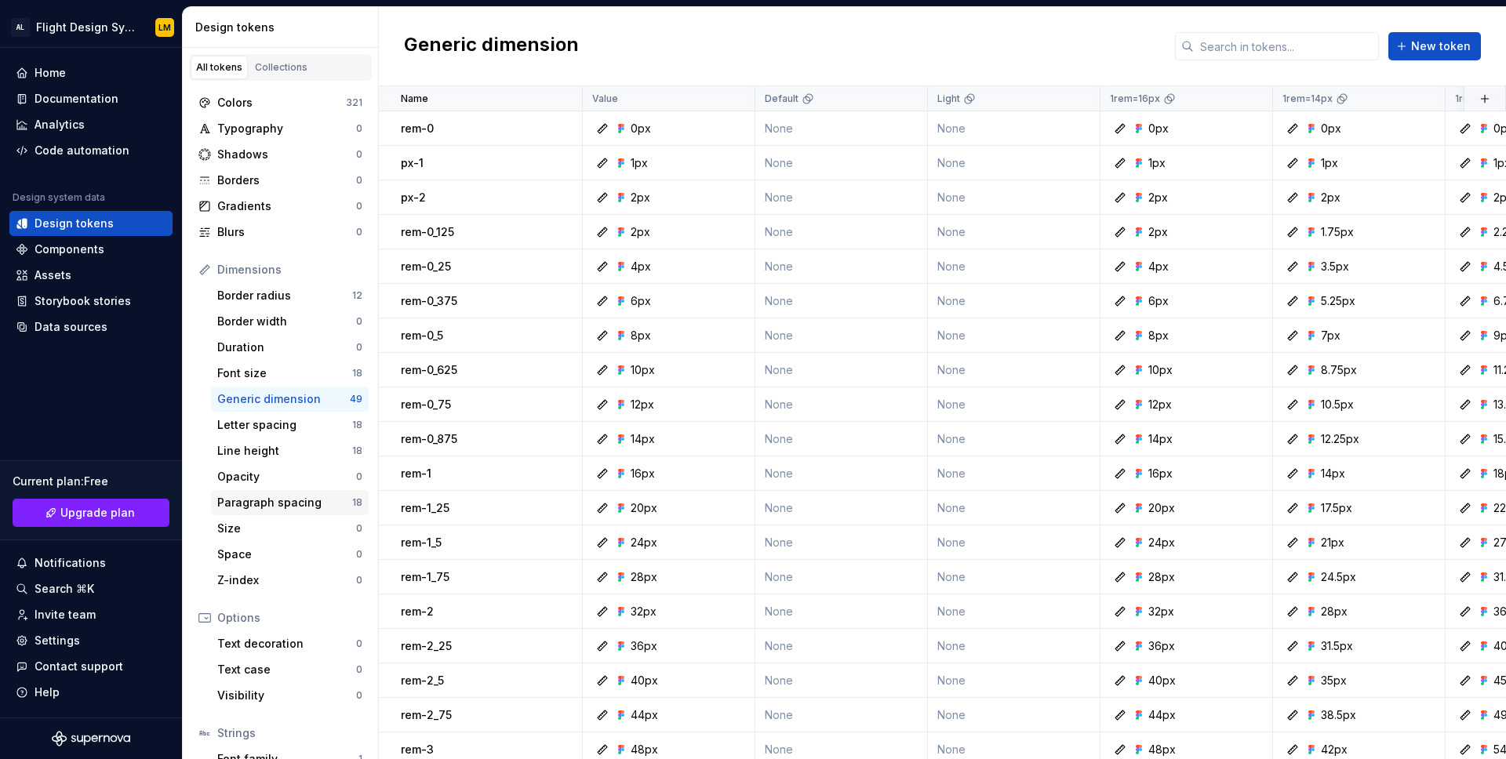
click at [298, 497] on div "Paragraph spacing" at bounding box center [284, 503] width 135 height 16
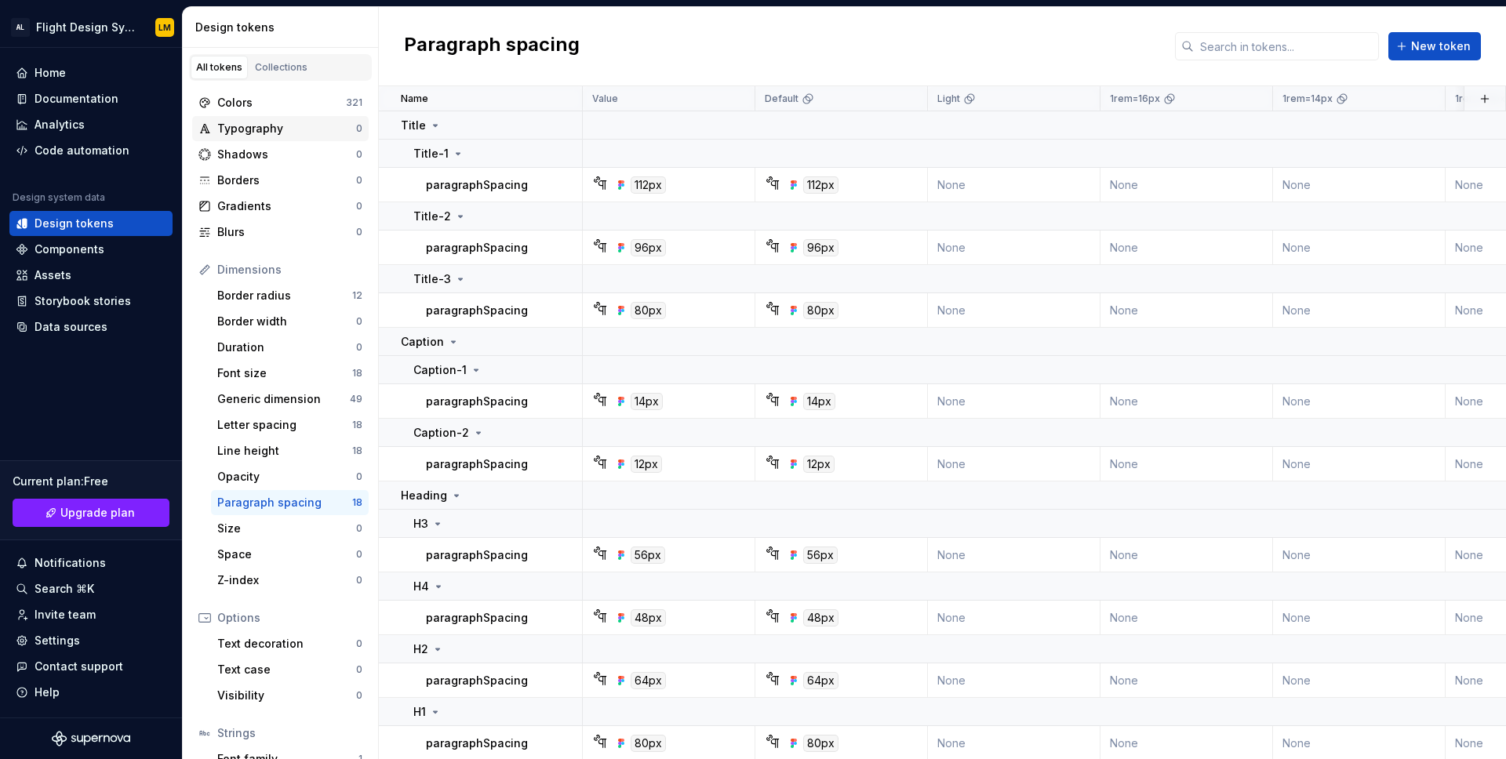
click at [268, 123] on div "Typography" at bounding box center [286, 129] width 139 height 16
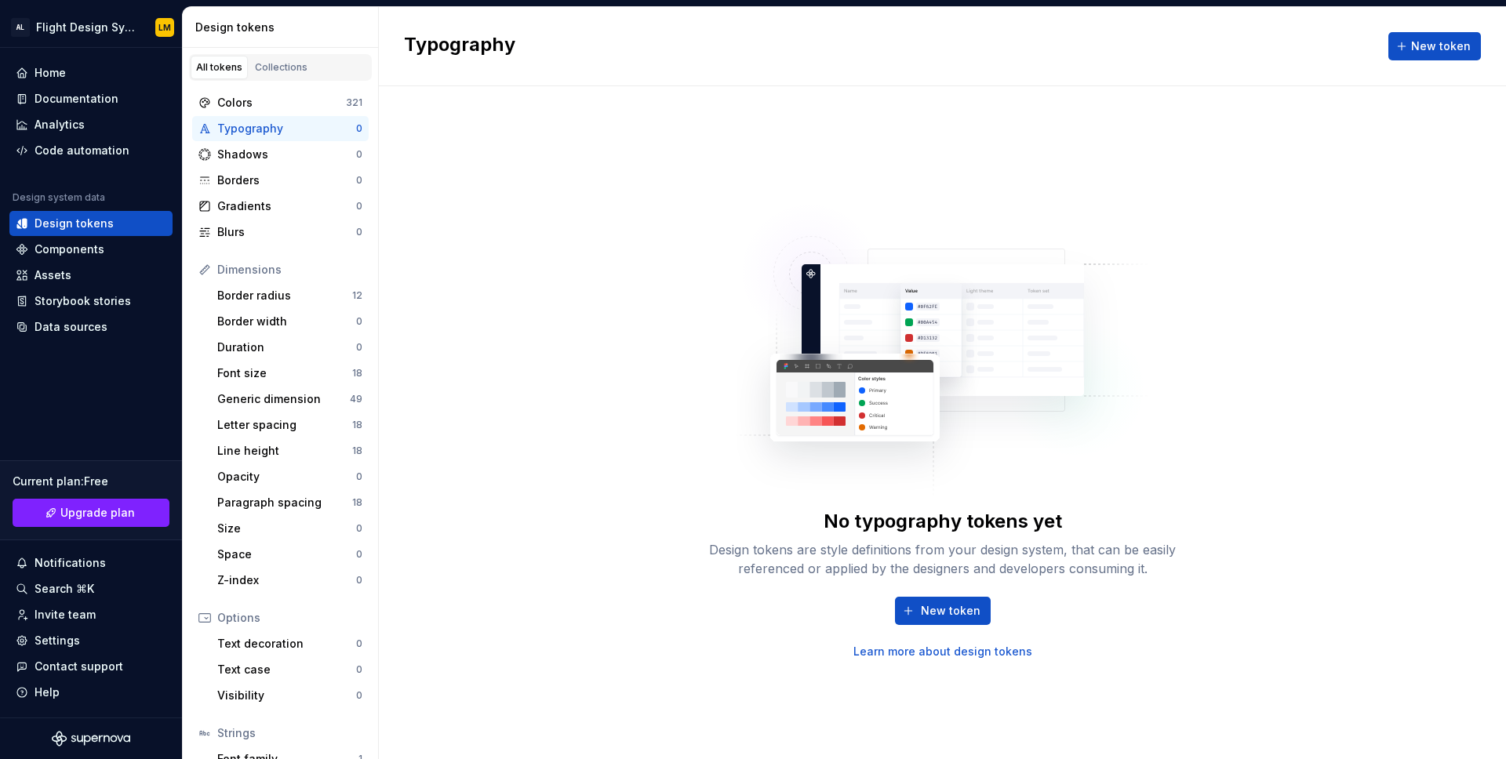
click at [921, 556] on div "Design tokens are style definitions from your design system, that can be easily…" at bounding box center [943, 560] width 502 height 38
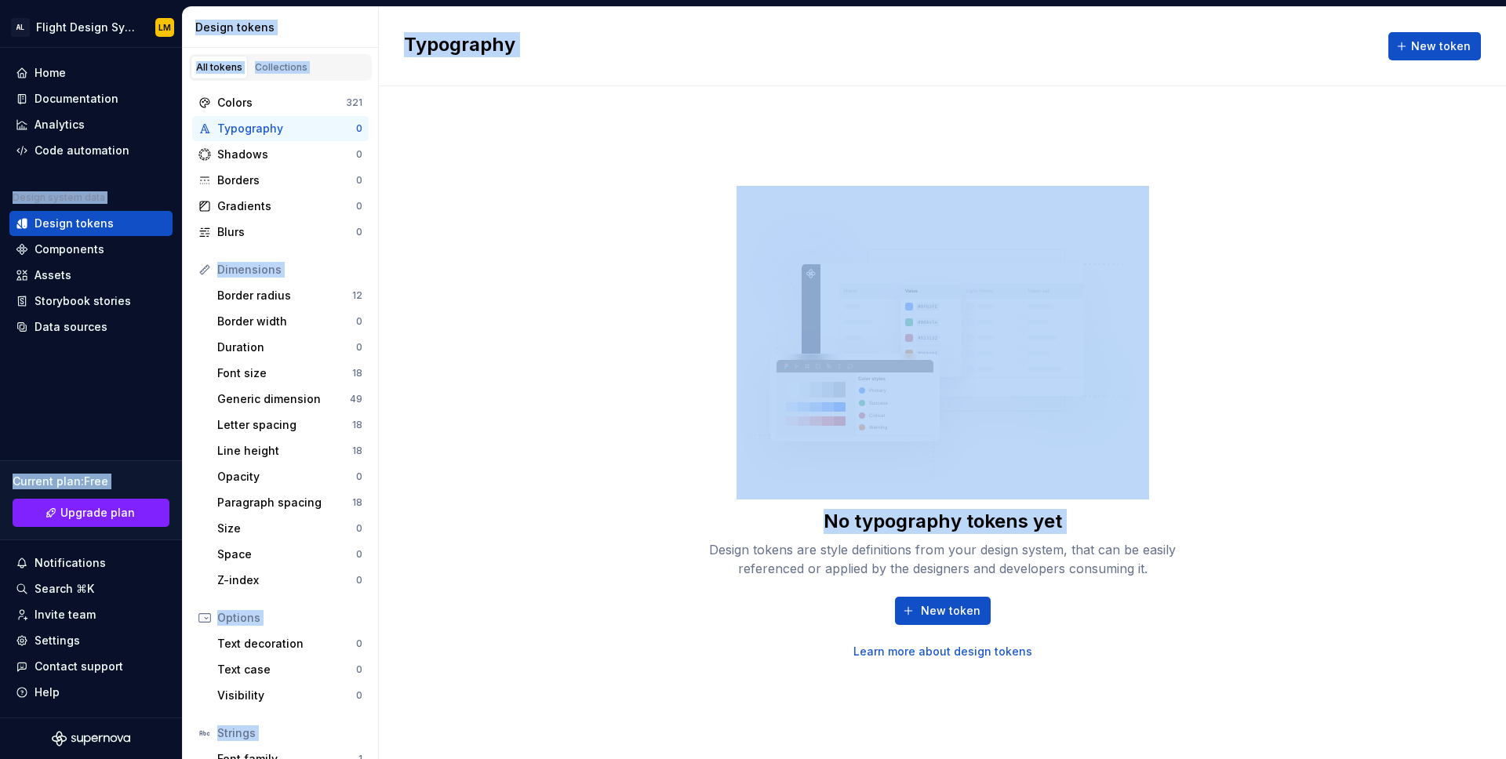
click at [976, 556] on div "Design tokens are style definitions from your design system, that can be easily…" at bounding box center [943, 560] width 502 height 38
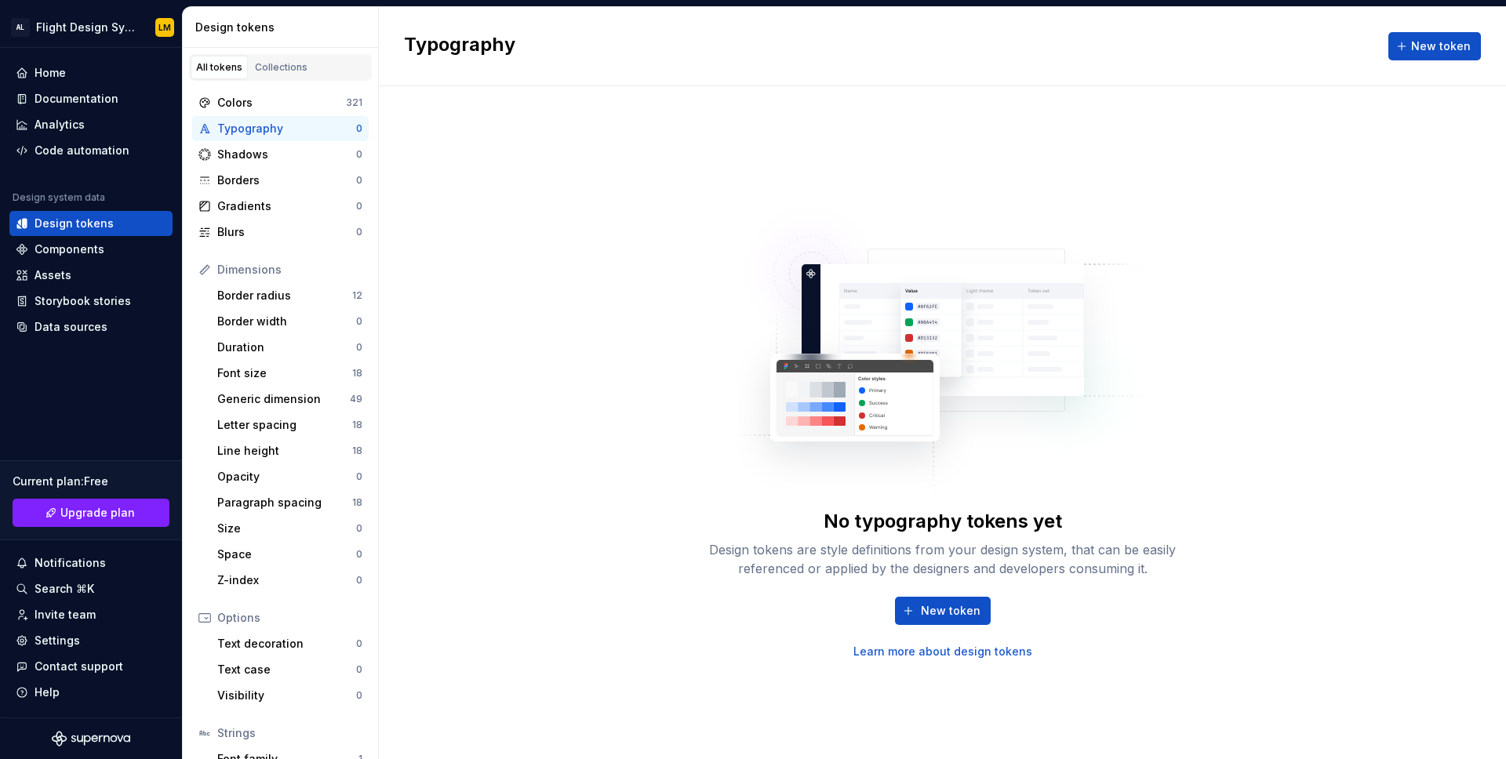
click at [976, 556] on div "Design tokens are style definitions from your design system, that can be easily…" at bounding box center [943, 560] width 502 height 38
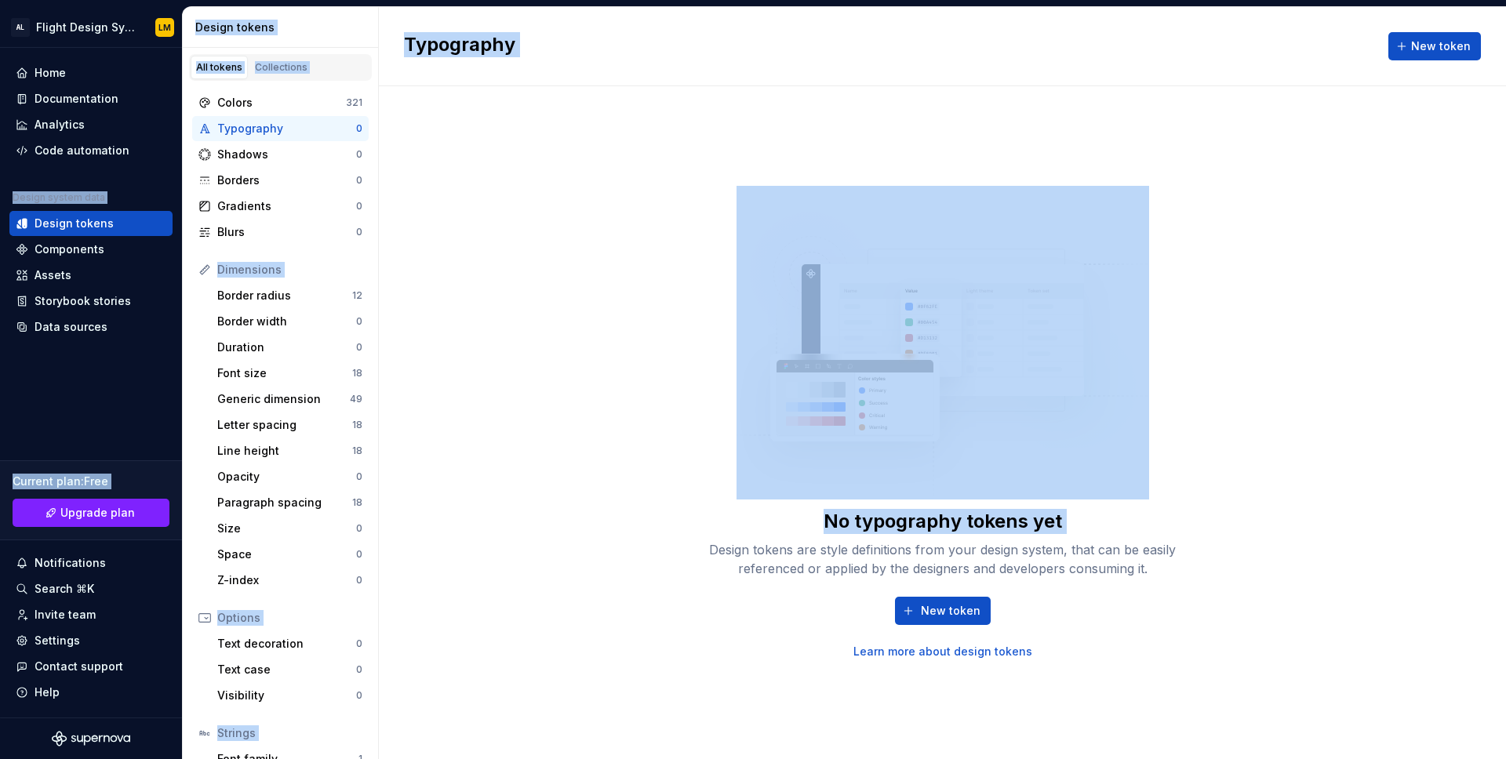
click at [976, 556] on div "Design tokens are style definitions from your design system, that can be easily…" at bounding box center [943, 560] width 502 height 38
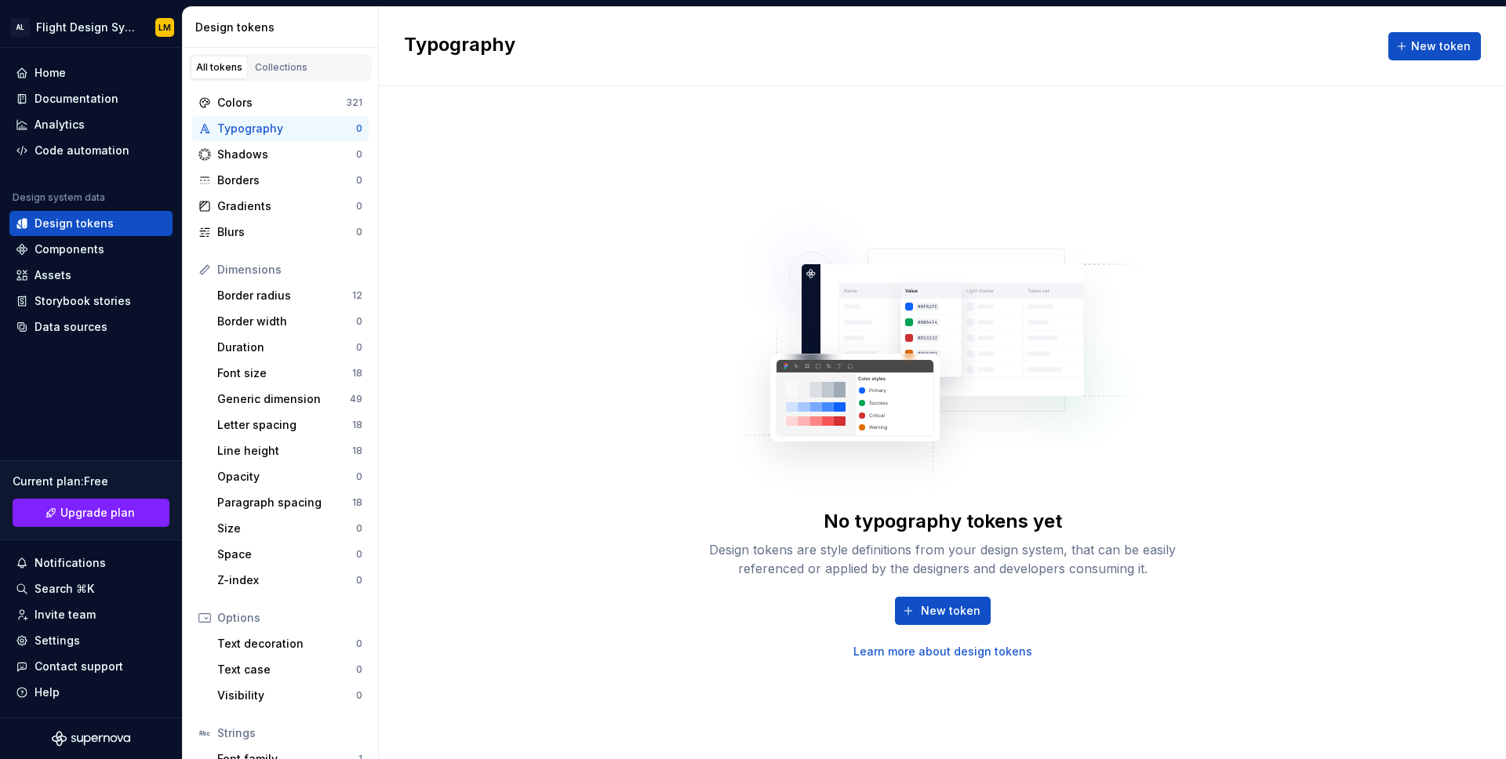
click at [976, 556] on div "Design tokens are style definitions from your design system, that can be easily…" at bounding box center [943, 560] width 502 height 38
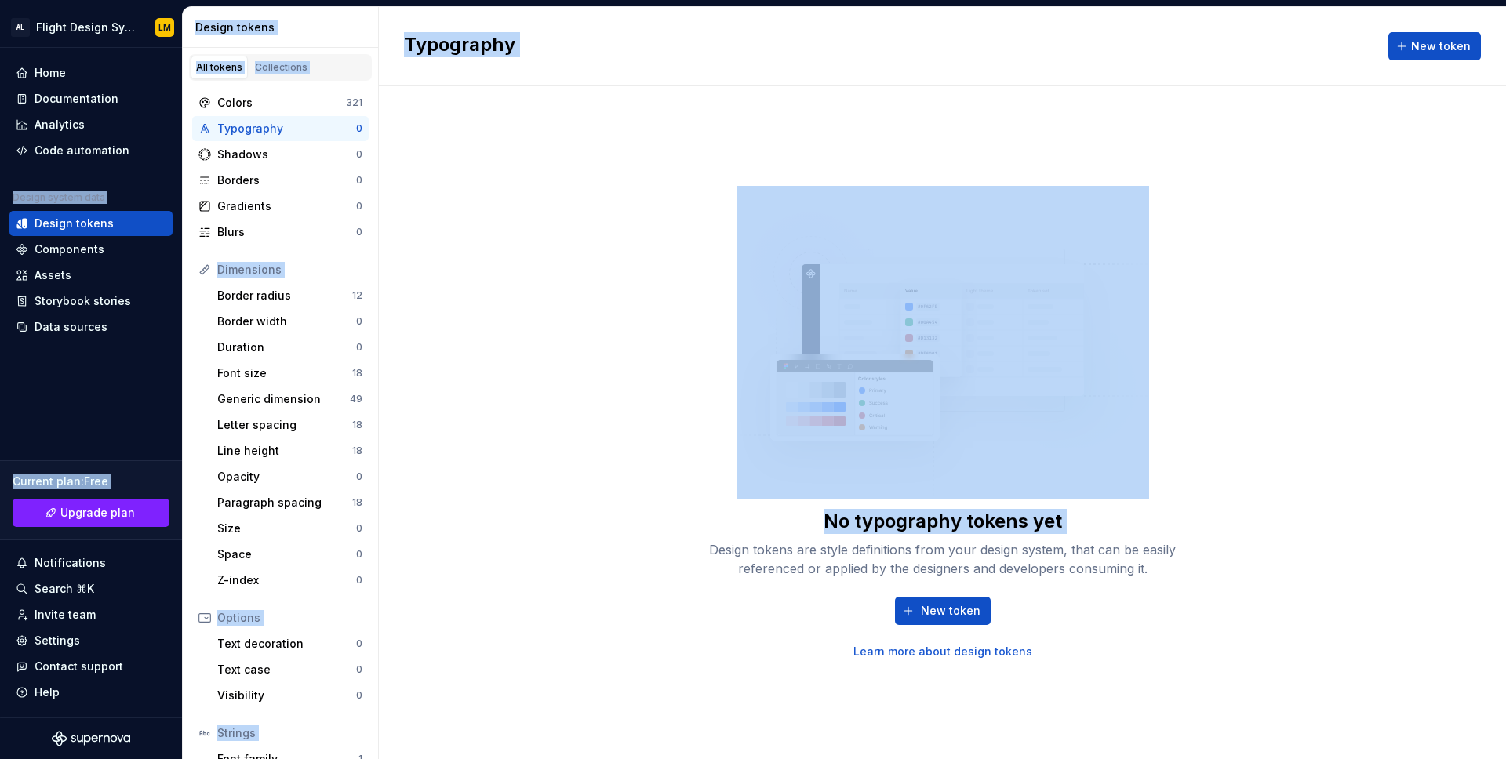
click at [976, 556] on div "Design tokens are style definitions from your design system, that can be easily…" at bounding box center [943, 560] width 502 height 38
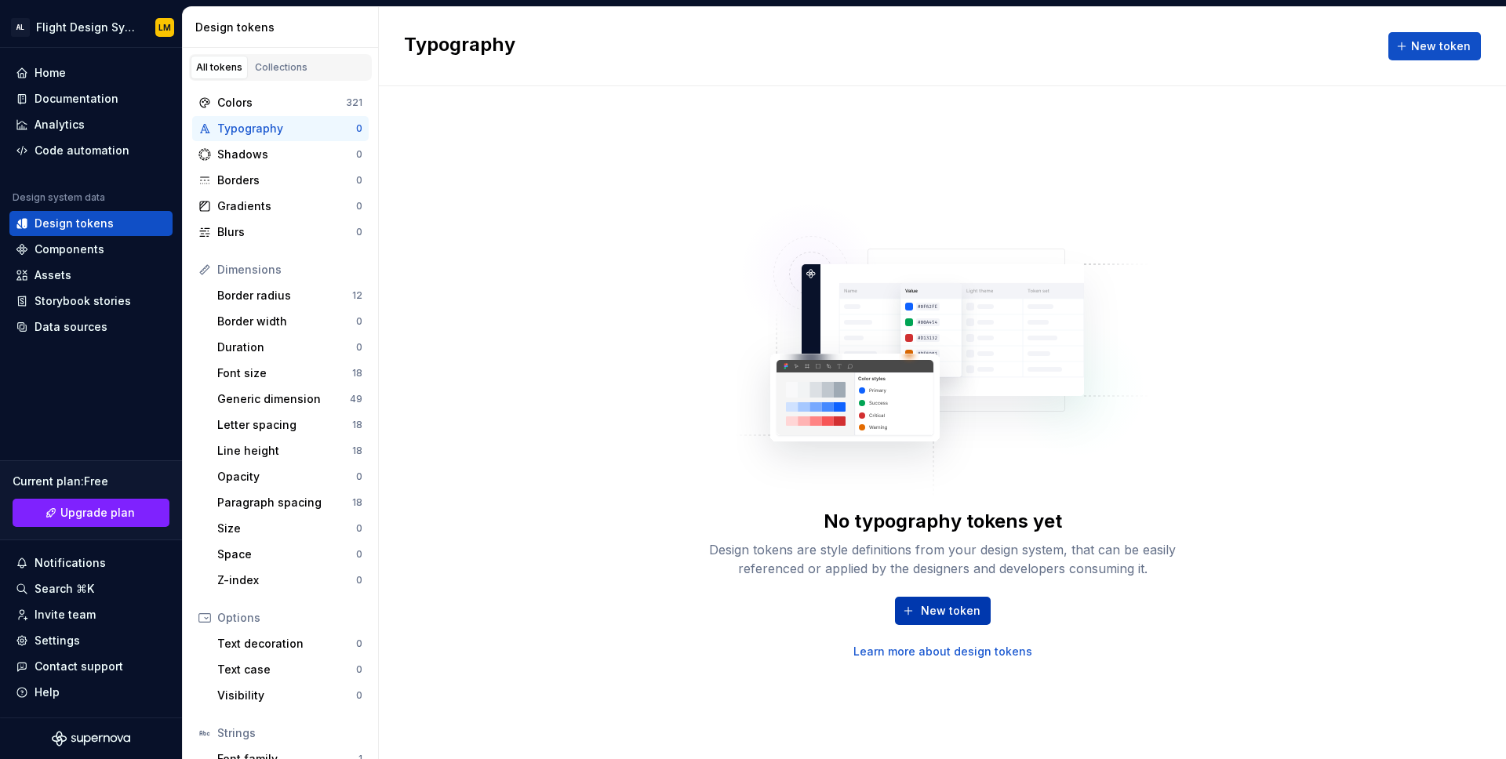
click at [976, 605] on span "New token" at bounding box center [951, 611] width 60 height 16
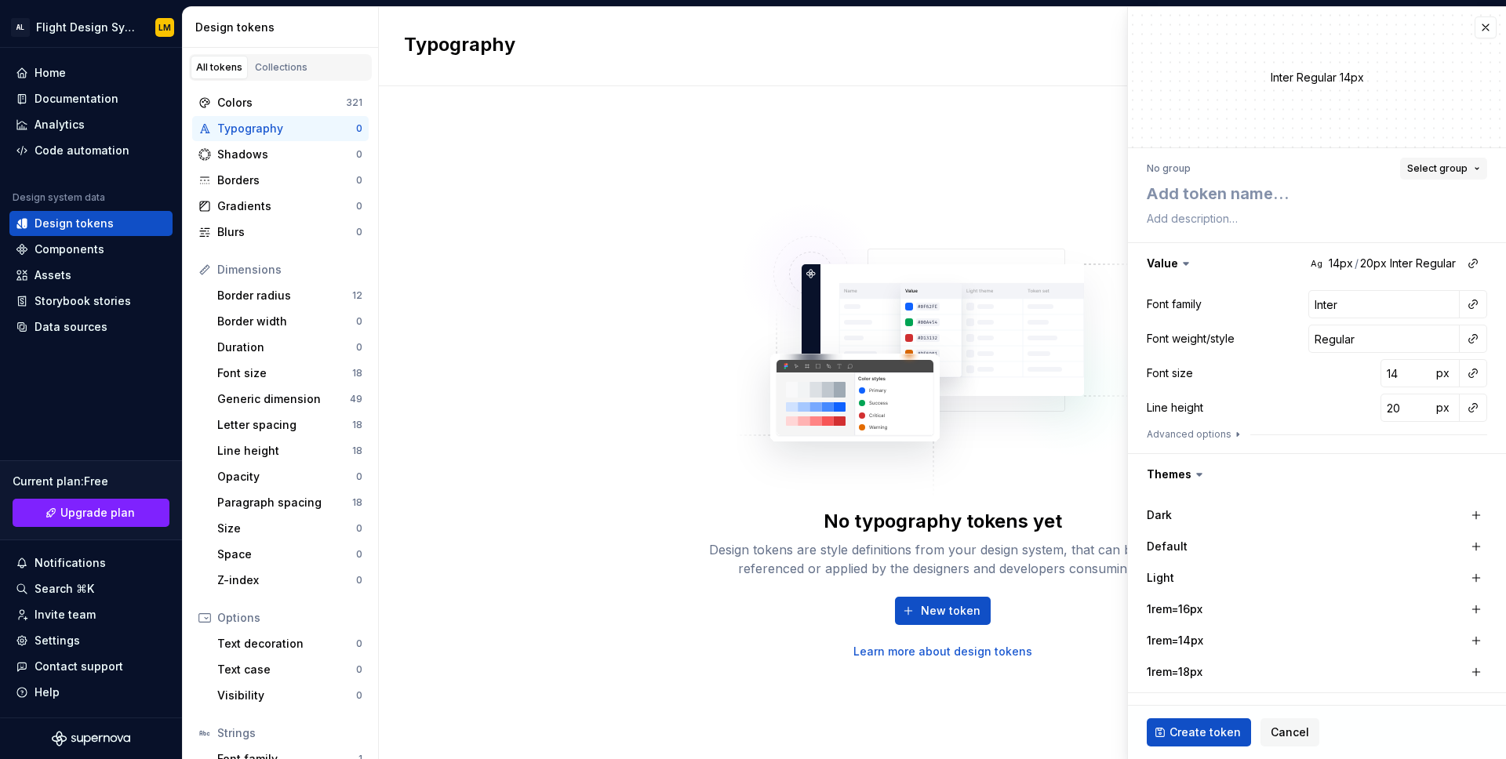
click at [1452, 160] on button "Select group" at bounding box center [1443, 169] width 87 height 22
click at [1474, 372] on button "button" at bounding box center [1473, 373] width 22 height 22
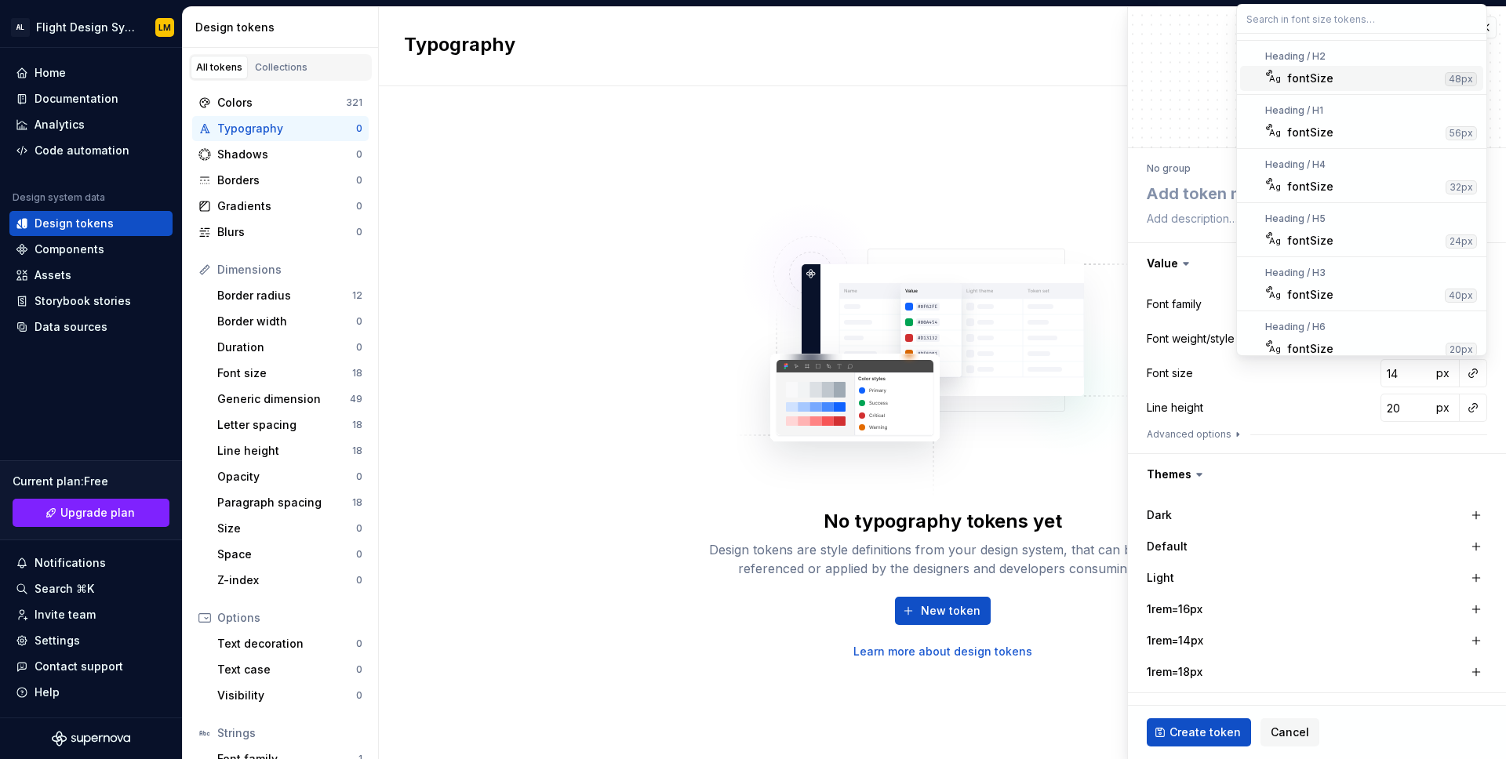
click at [1311, 392] on html "AL Flight Design System LM Home Documentation Analytics Code automation Design …" at bounding box center [753, 379] width 1506 height 759
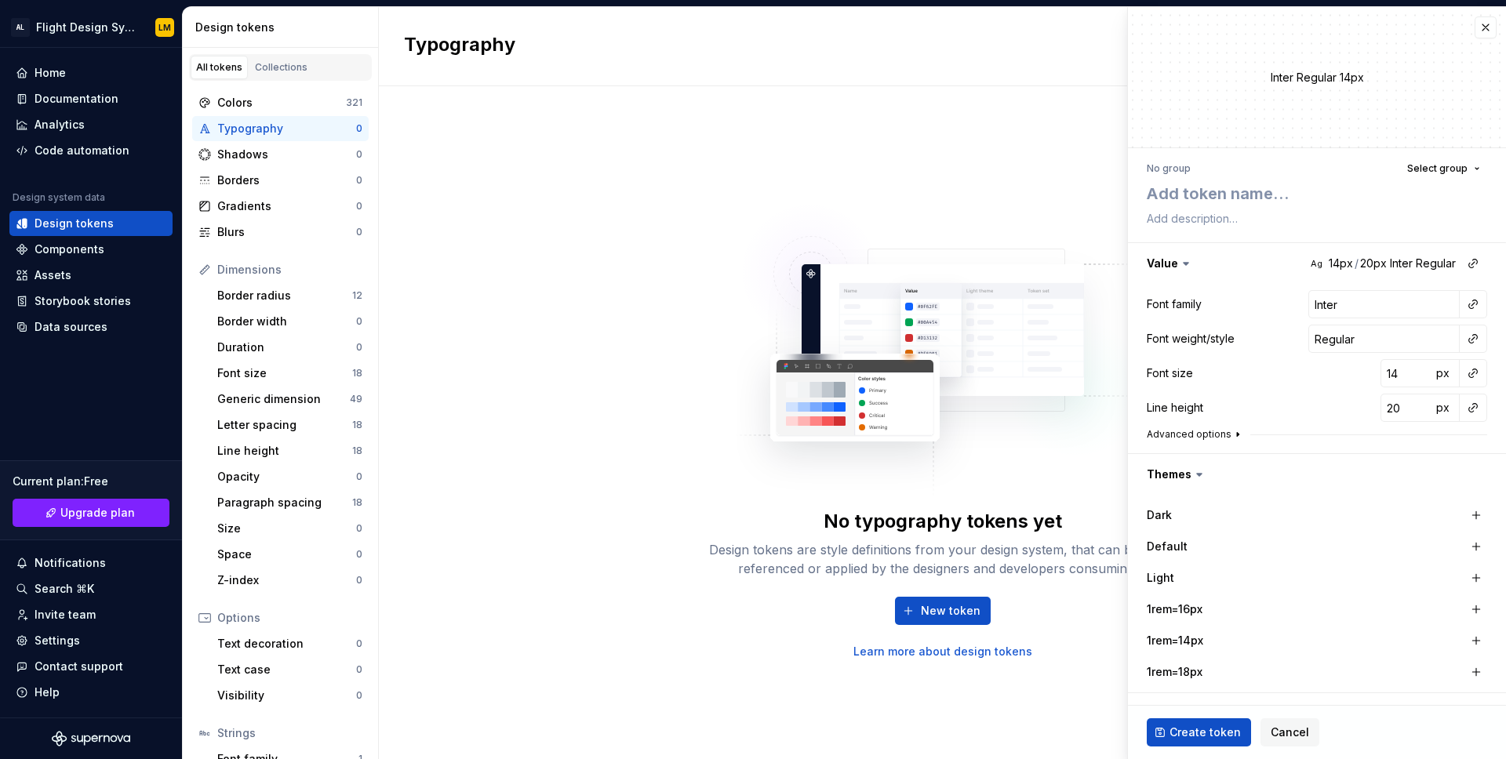
click at [1225, 439] on button "Advanced options" at bounding box center [1195, 434] width 97 height 13
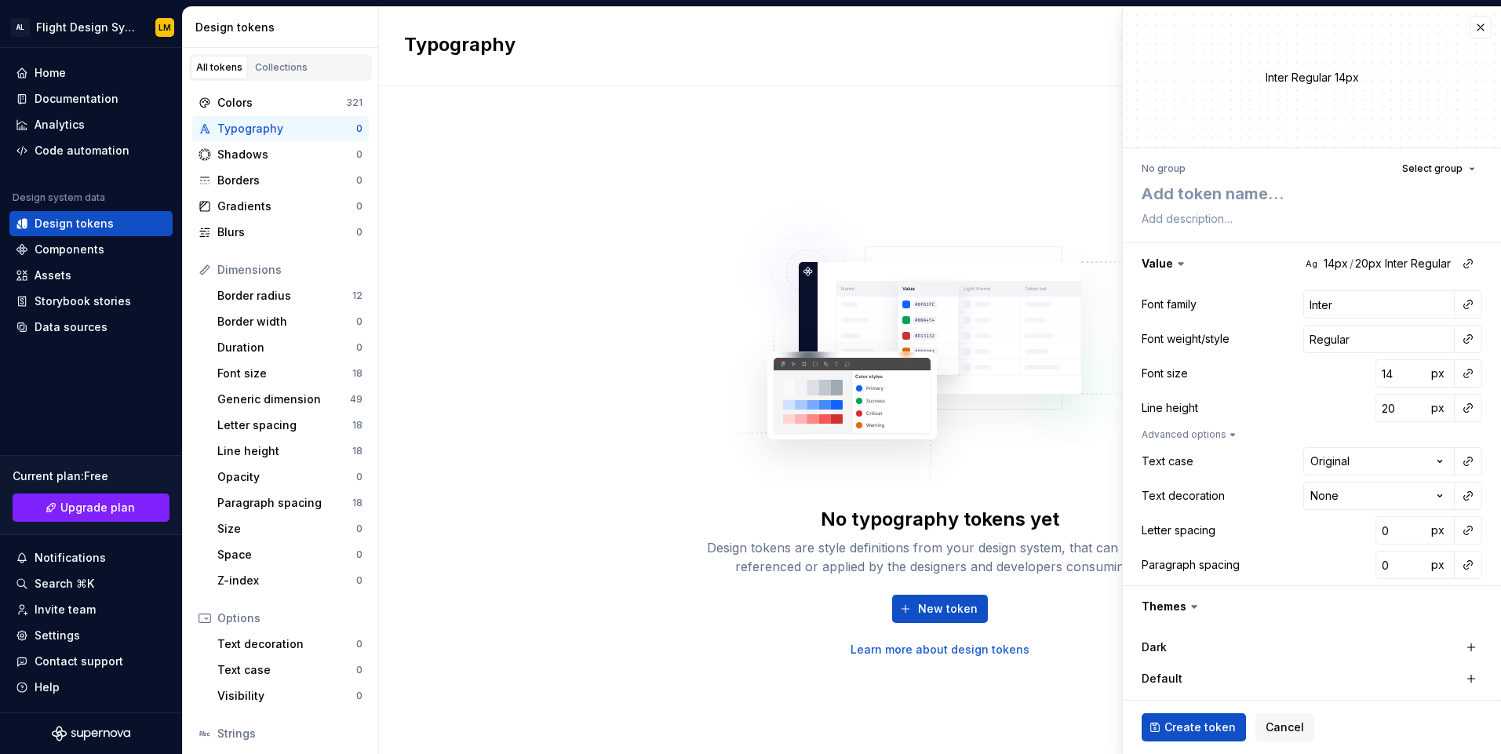
type textarea "*"
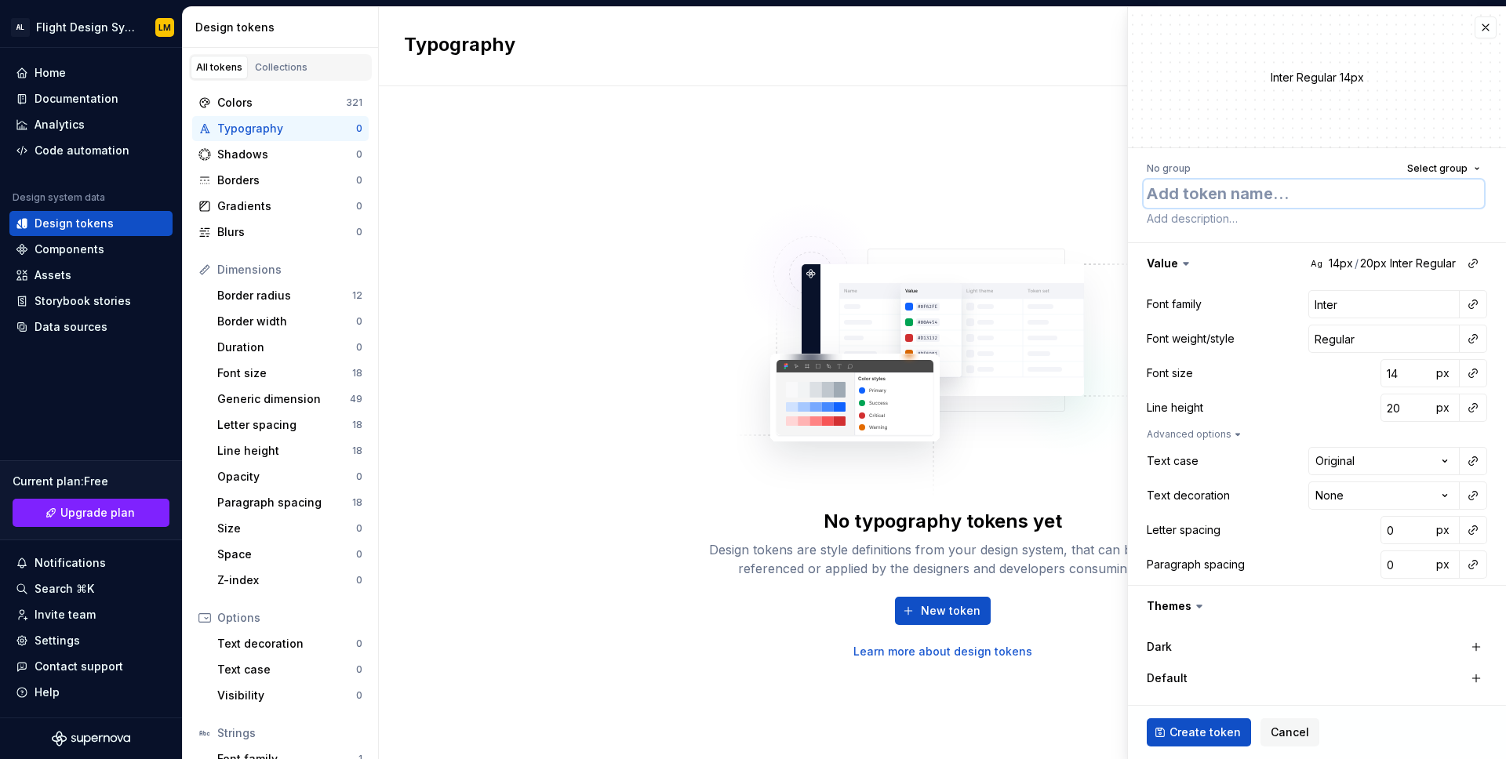
click at [1285, 191] on textarea at bounding box center [1314, 194] width 340 height 28
type textarea "T"
type textarea "*"
type textarea "Ti"
type textarea "*"
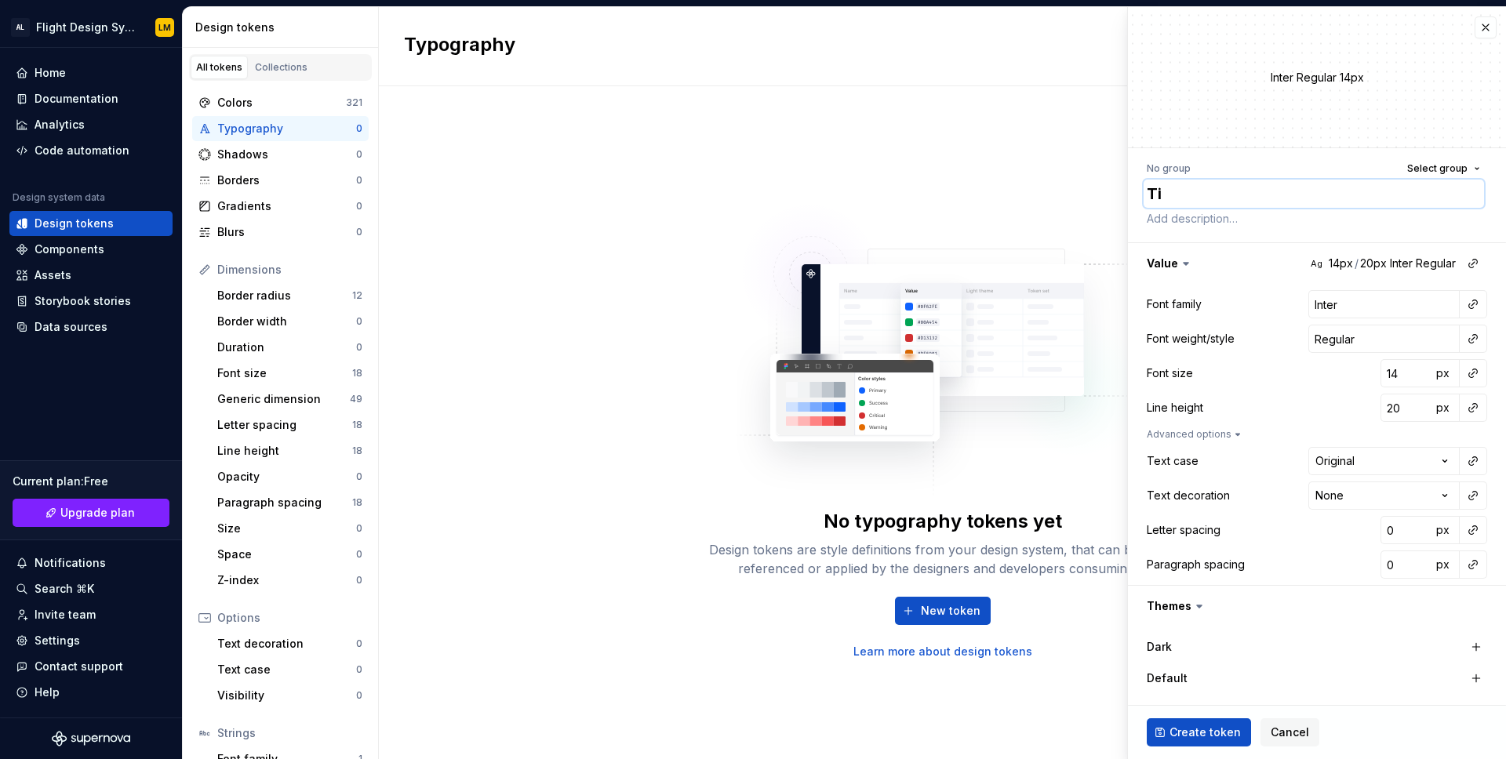
type textarea "Tit"
type textarea "*"
type textarea "Titl"
type textarea "*"
type textarea "Title"
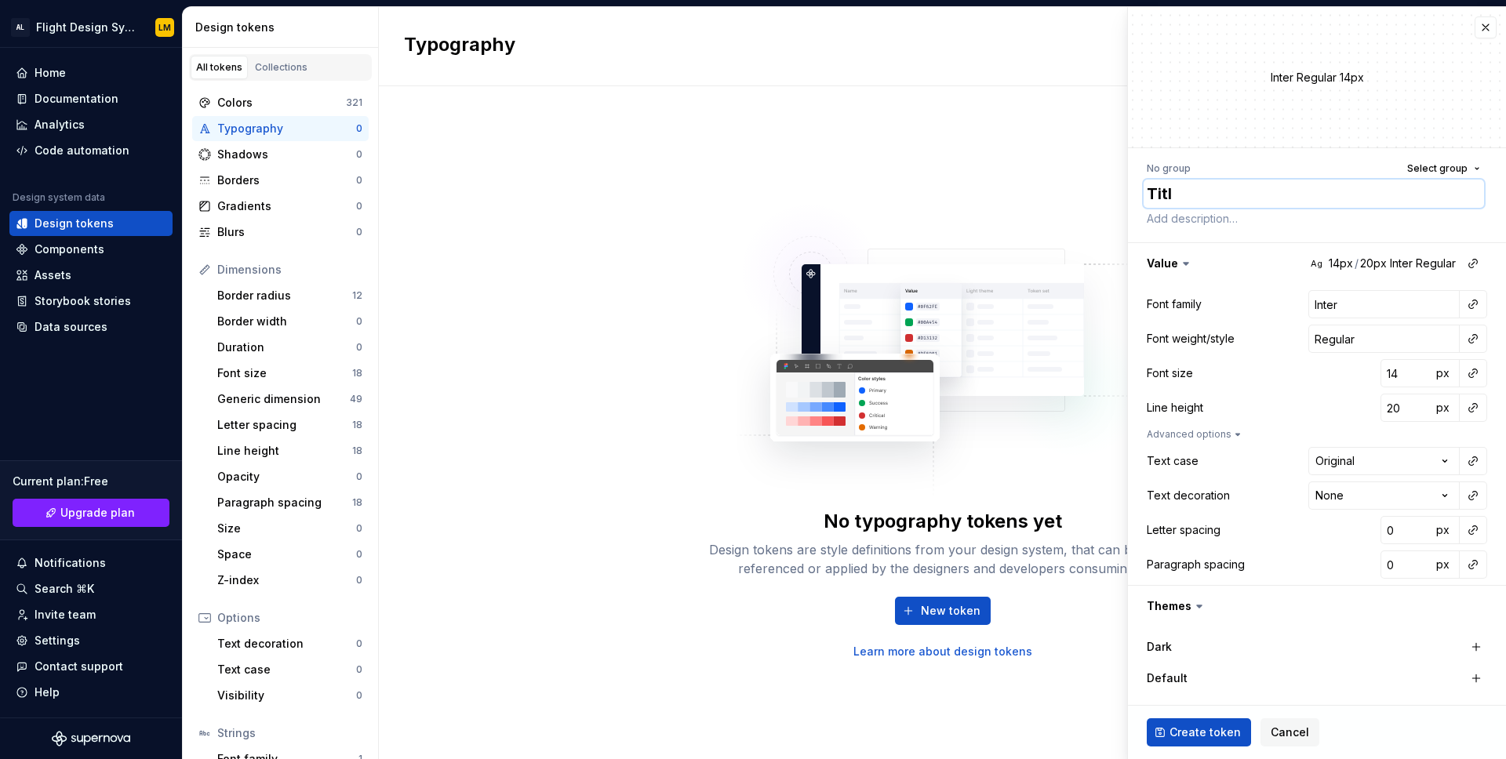
type textarea "*"
type textarea "Title"
type textarea "*"
type textarea "Title /"
type textarea "*"
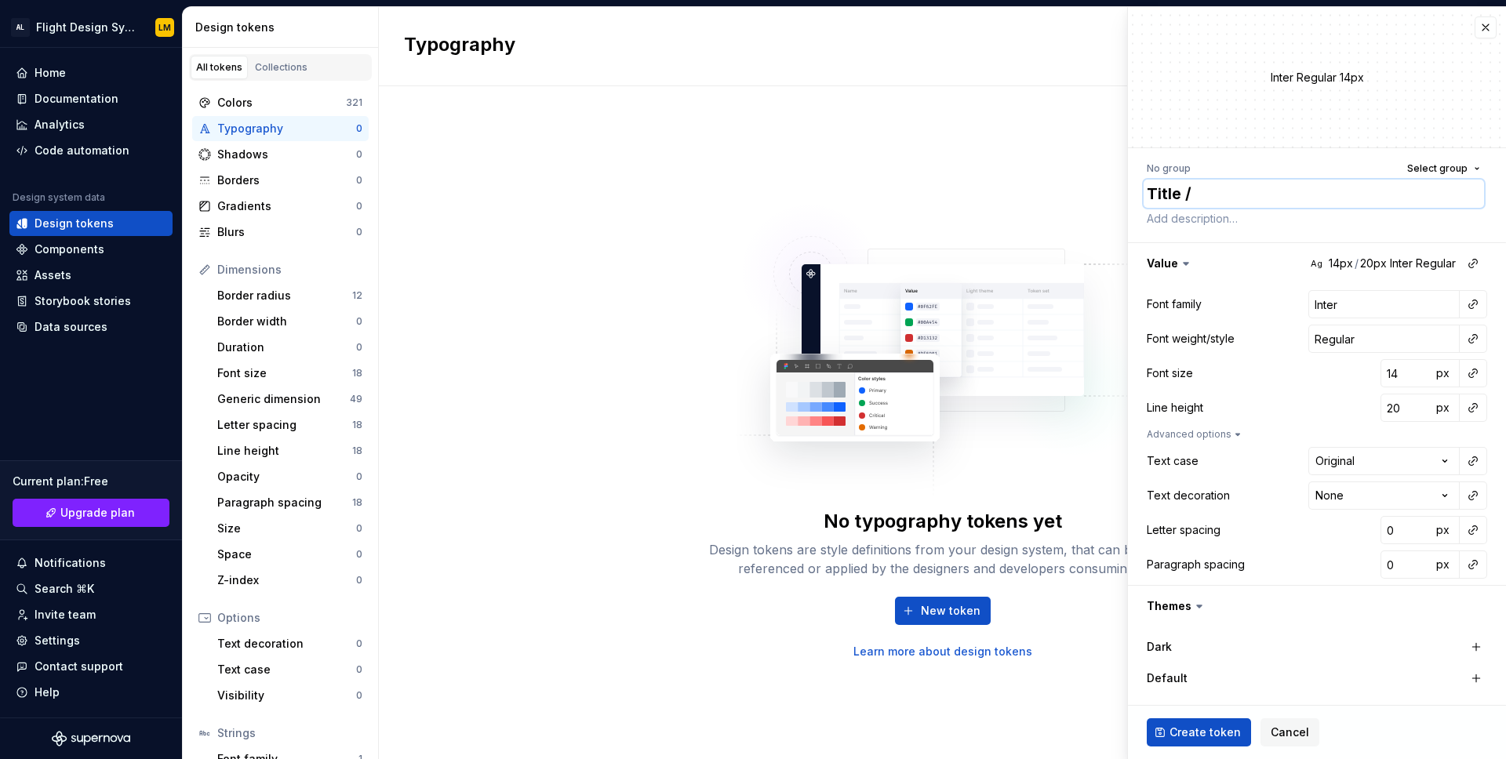
type textarea "Title /"
type textarea "*"
type textarea "Title / T"
type textarea "*"
type textarea "Title / Ti"
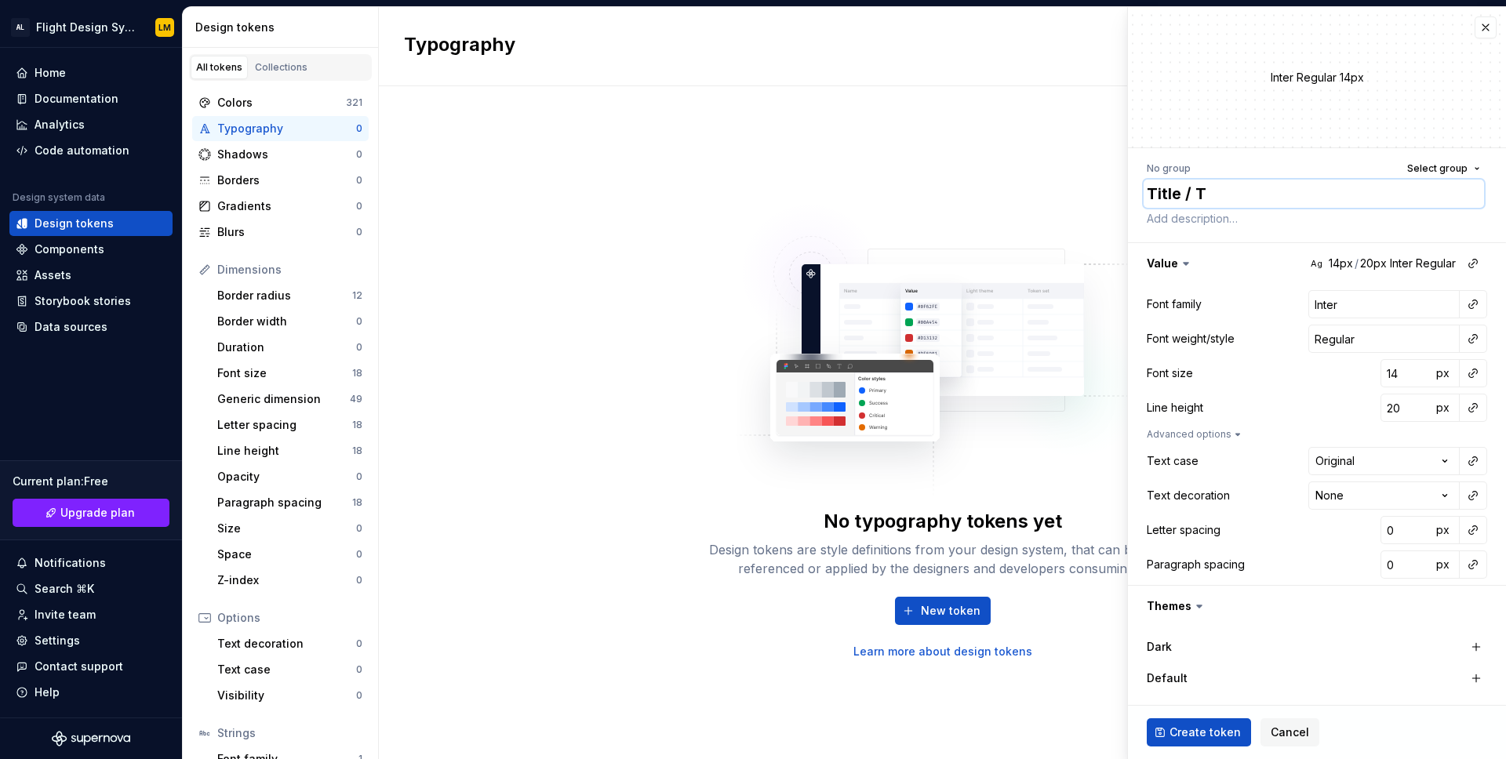
type textarea "*"
type textarea "Title / Tit"
type textarea "*"
type textarea "Title / Titl"
type textarea "*"
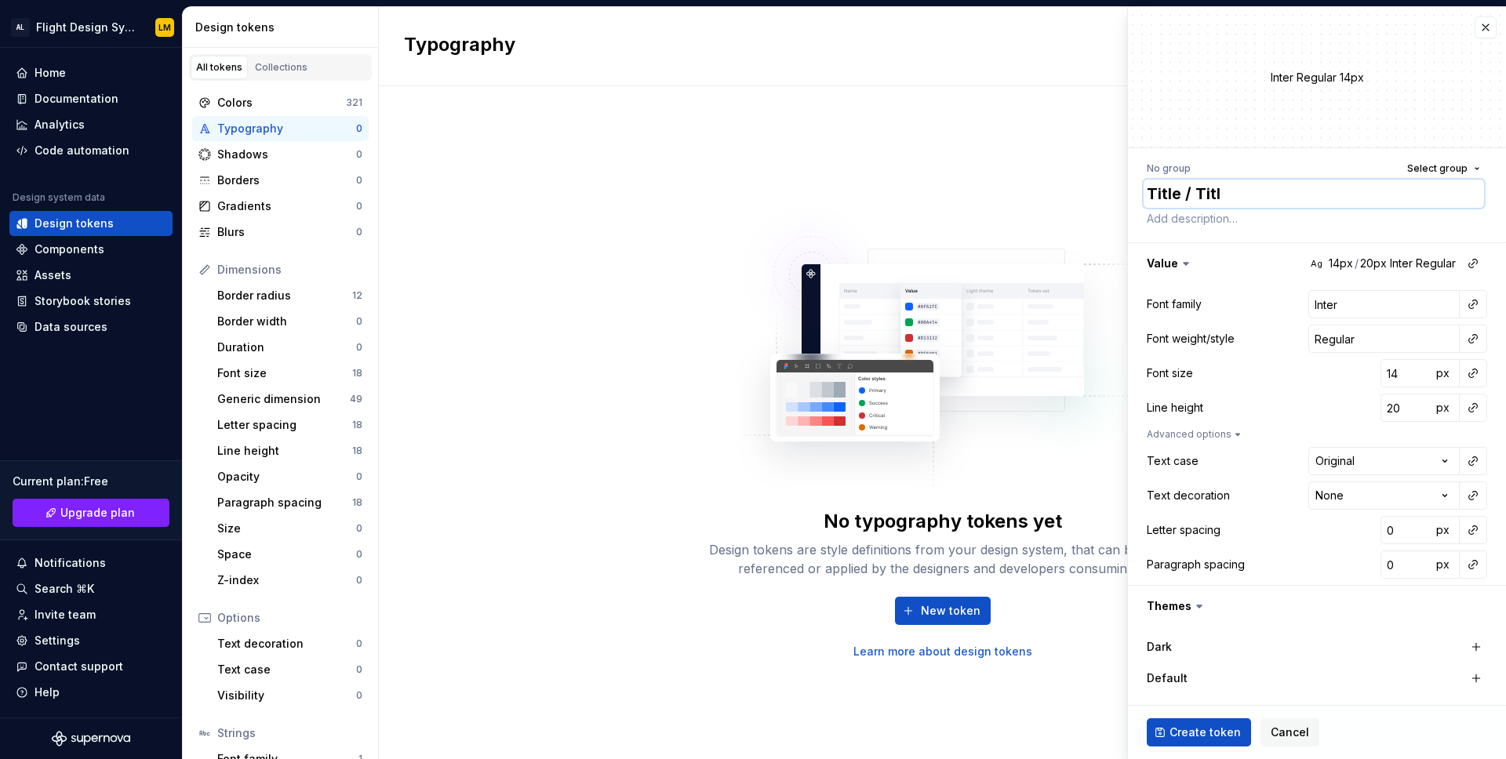
type textarea "Title / Title"
type textarea "*"
type textarea "Title / Title-"
type textarea "*"
type textarea "Title / Title-1"
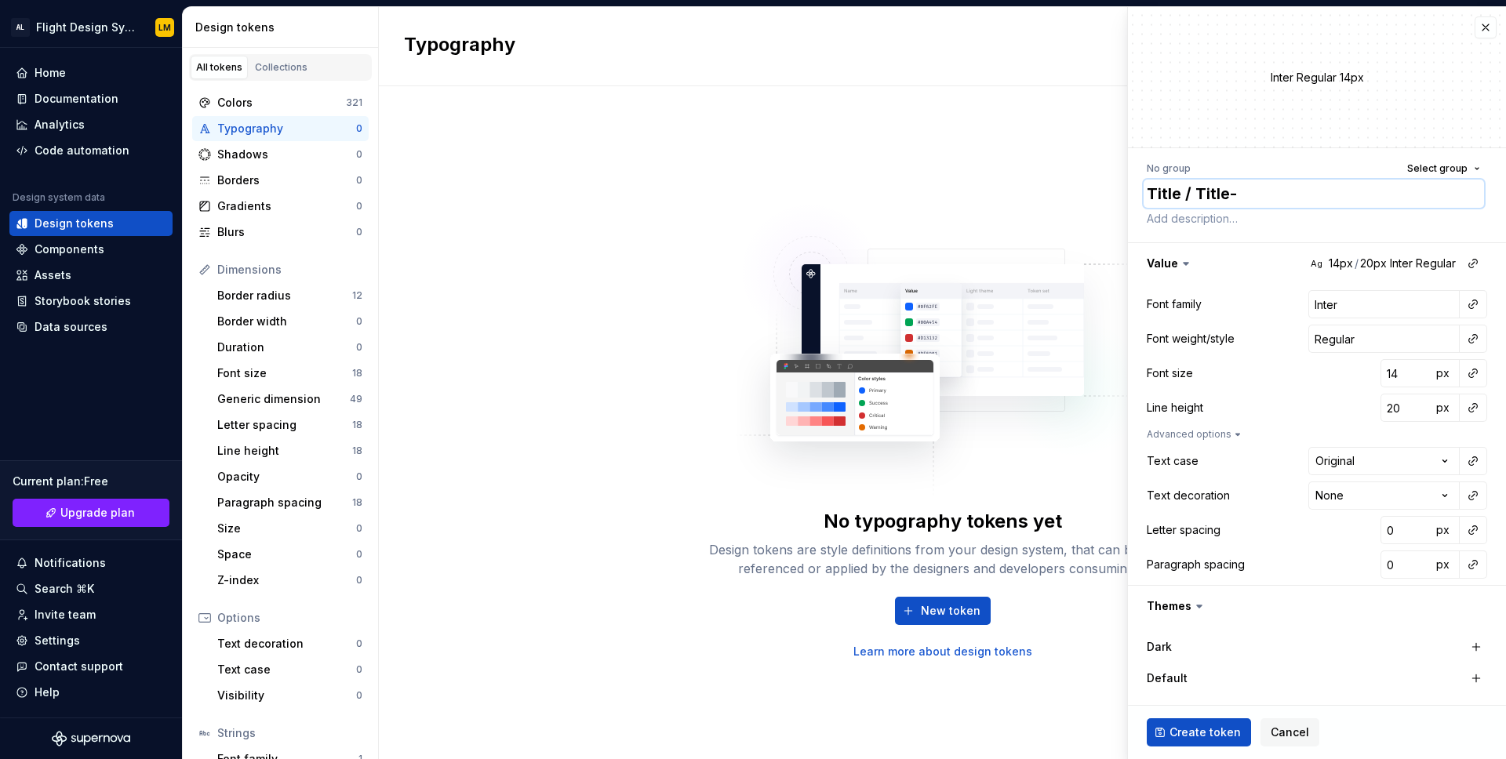
type textarea "*"
type textarea "Title / Title-1"
type textarea "*"
type textarea "Title / Title-1 /"
type textarea "*"
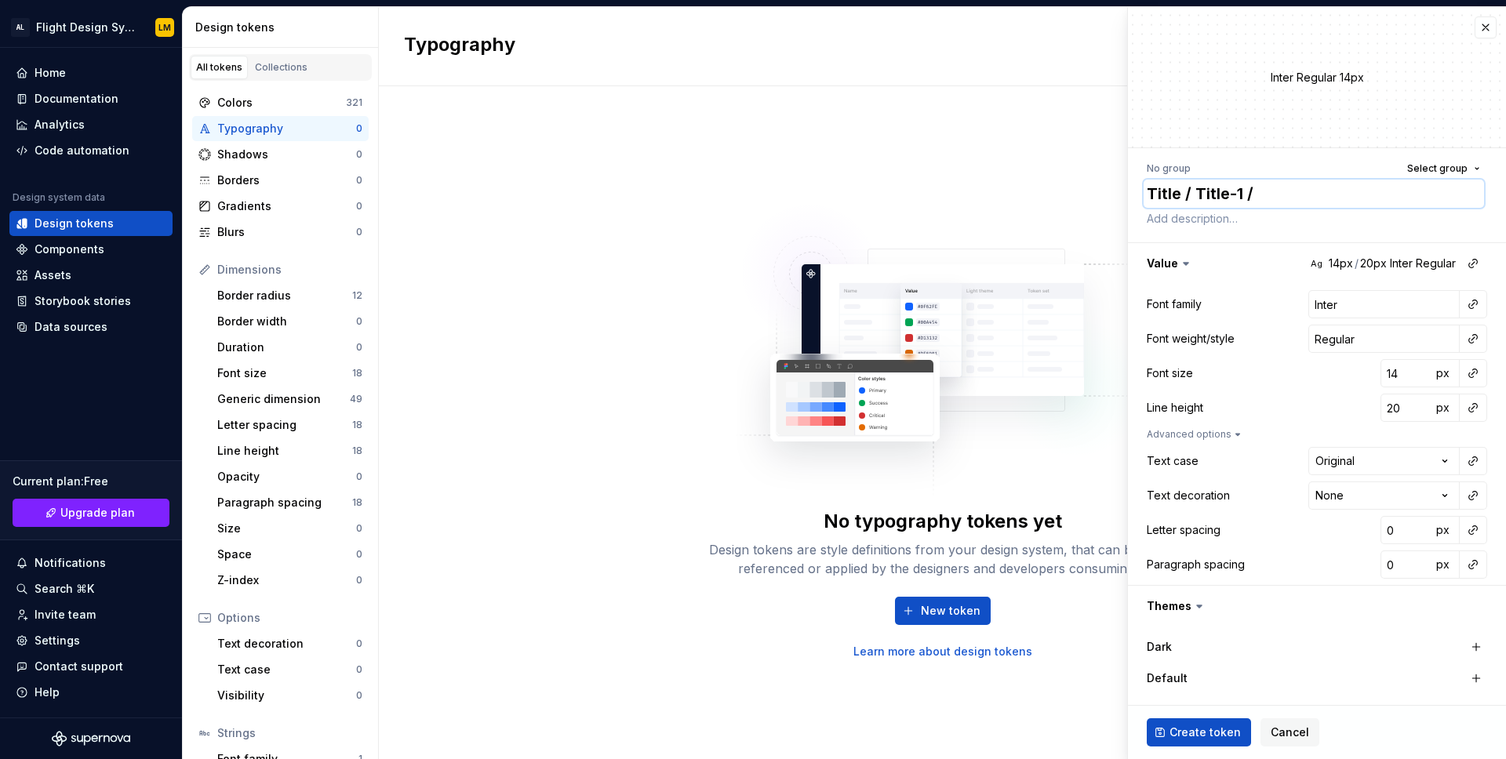
type textarea "Title / Title-1 /"
type textarea "*"
type textarea "Title / Title-1 / R"
type textarea "*"
type textarea "Title / Title-1 / Re"
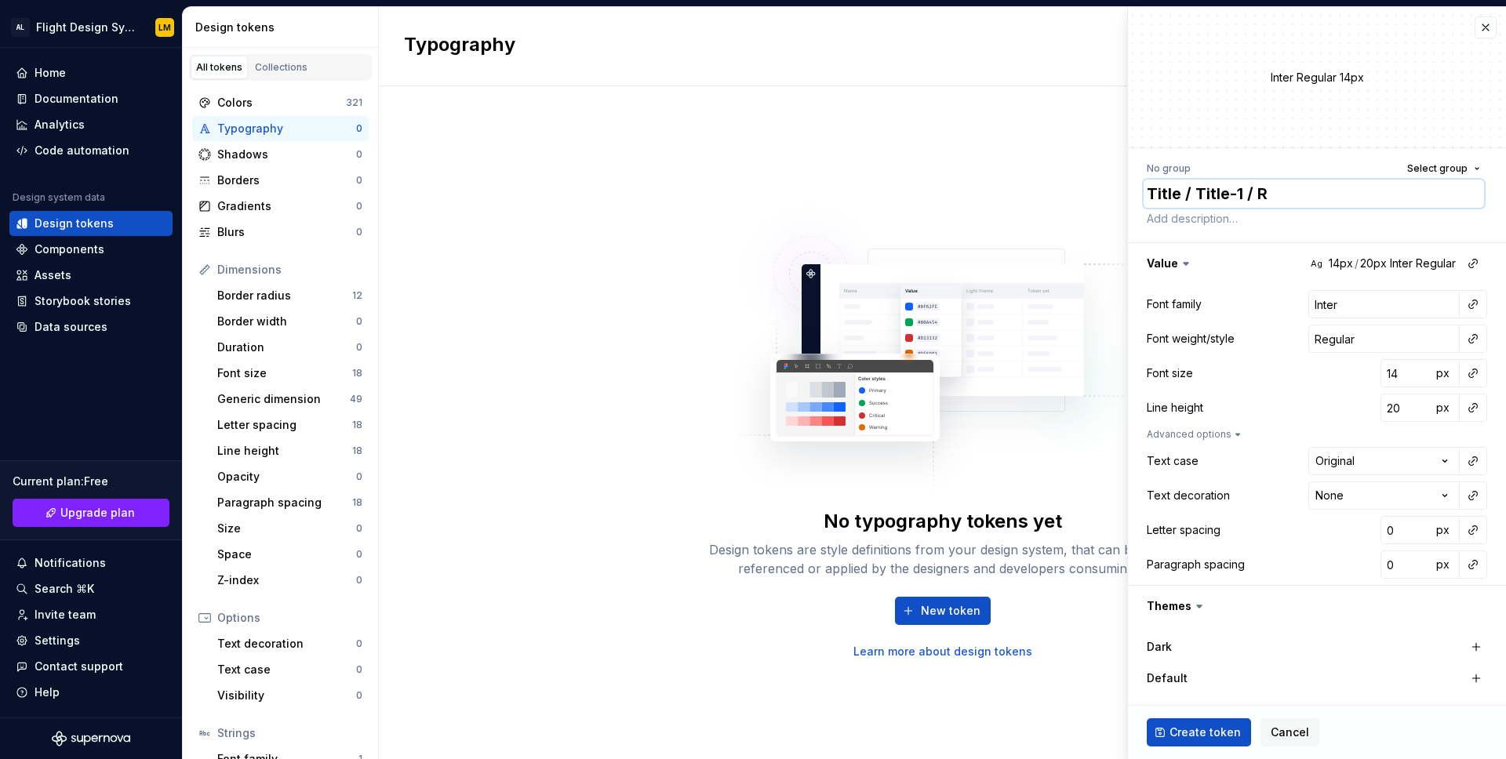
type textarea "*"
type textarea "Title / Title-1 / Reg"
type textarea "*"
type textarea "Title / Title-1 / Regu"
type textarea "*"
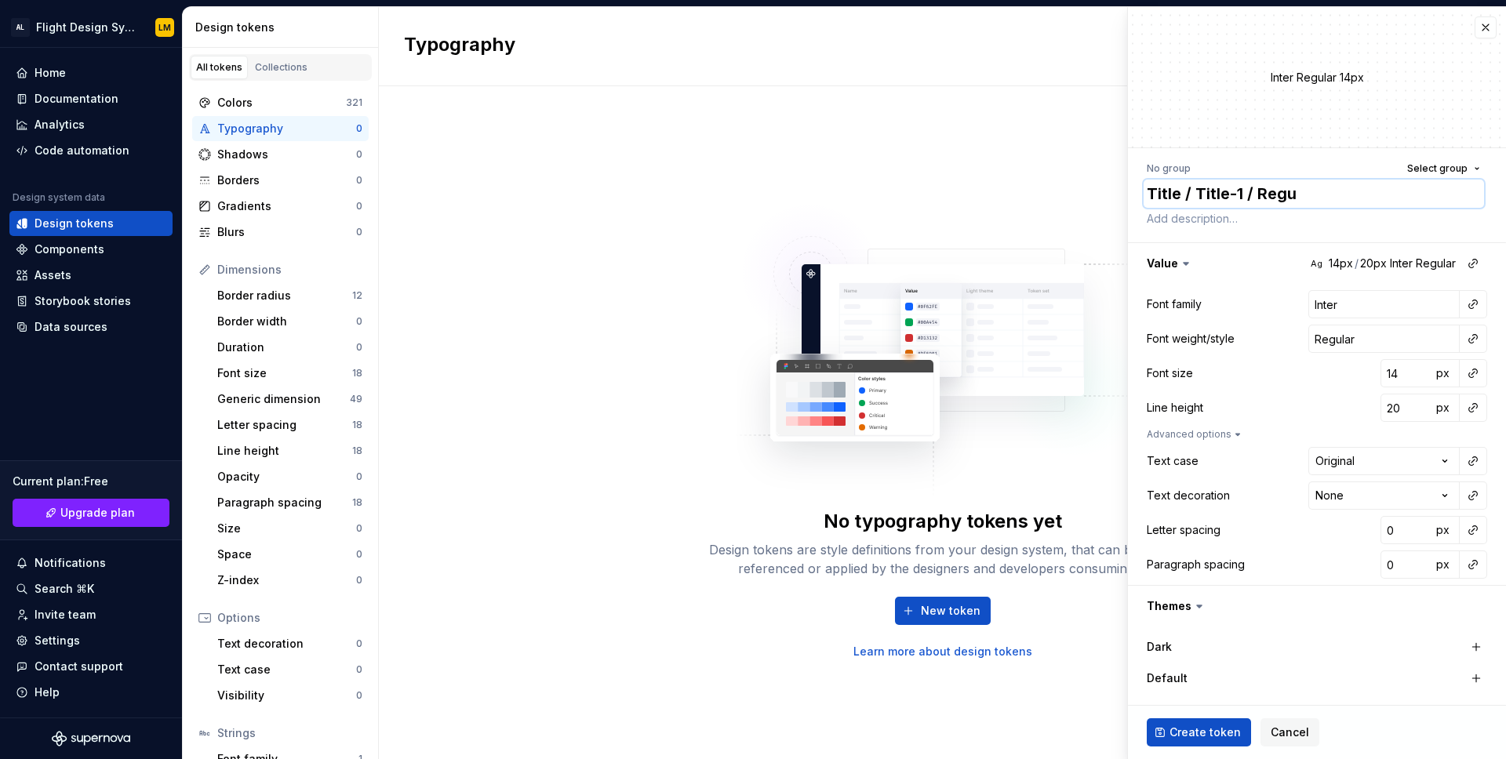
type textarea "Title / Title-1 / Regul"
type textarea "*"
type textarea "Title / Title-1 / Regula"
type textarea "*"
type textarea "Title / Title-1 / Regular"
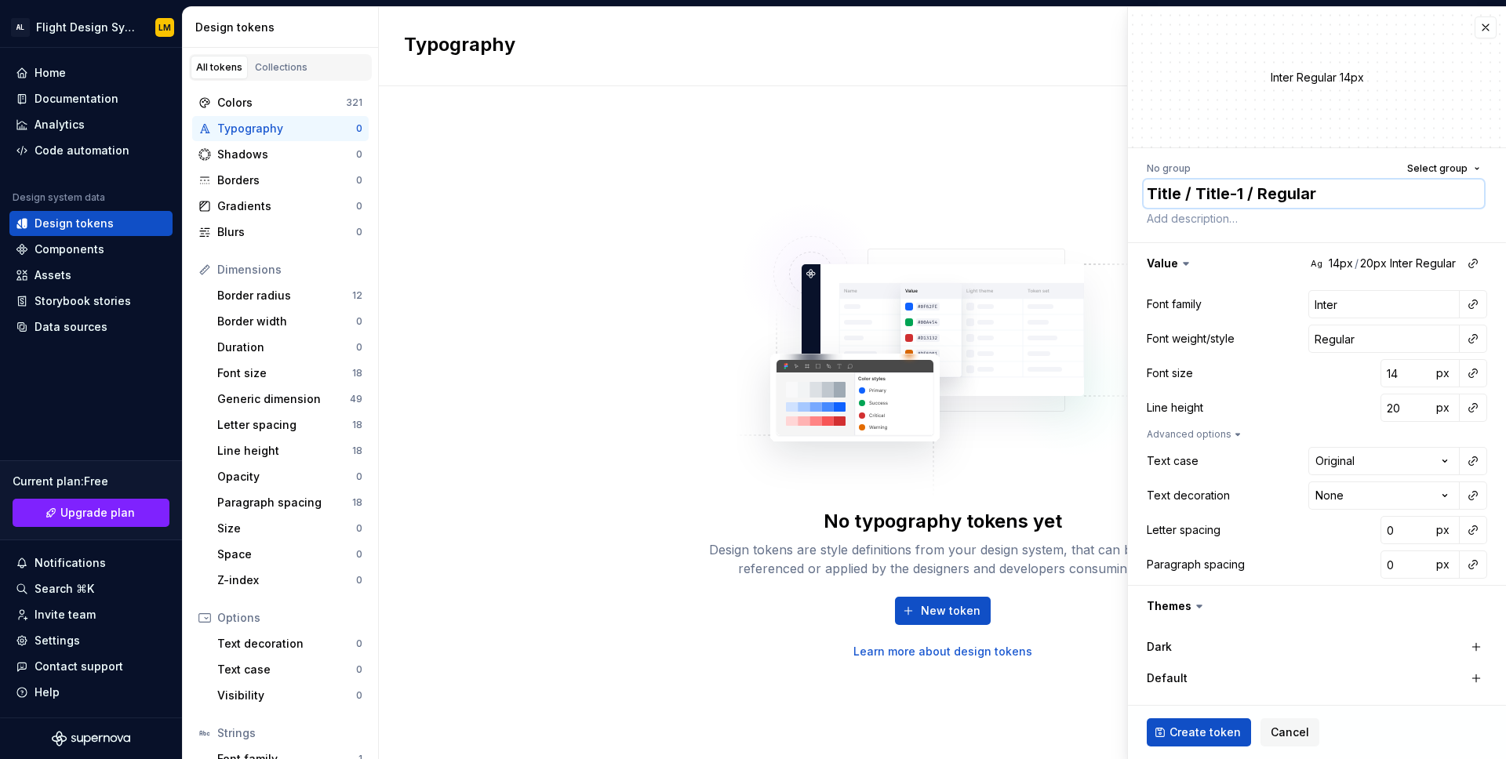
type textarea "*"
type textarea "Title / Title-1 / Regular"
click at [1471, 301] on button "button" at bounding box center [1473, 304] width 22 height 22
click at [1412, 361] on div "primary" at bounding box center [1359, 367] width 145 height 16
click at [1478, 342] on button "button" at bounding box center [1473, 339] width 22 height 22
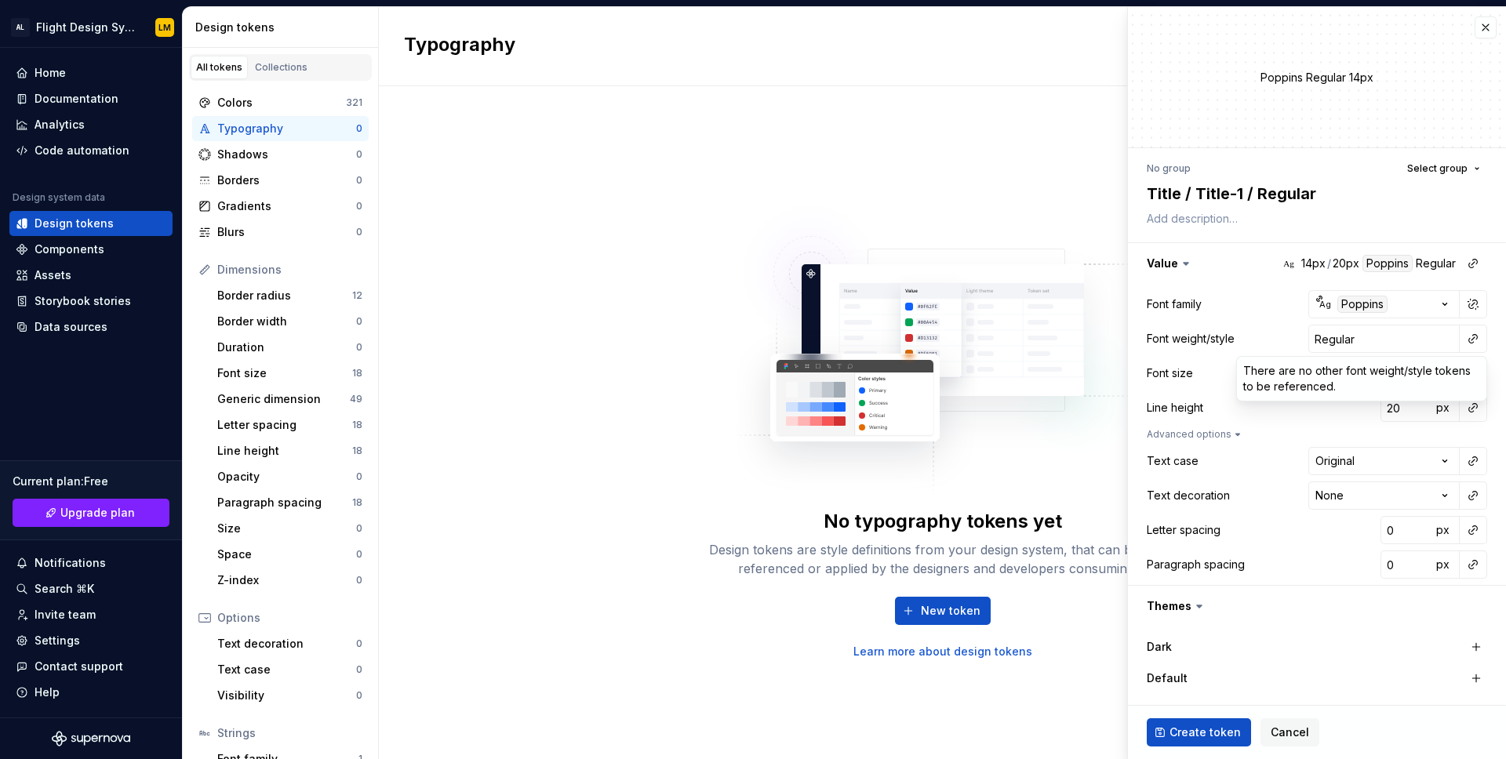
click at [1471, 340] on html "AL Flight Design System LM Home Documentation Analytics Code automation Design …" at bounding box center [753, 379] width 1506 height 759
click at [1471, 340] on button "button" at bounding box center [1473, 339] width 22 height 22
click at [1439, 339] on html "AL Flight Design System LM Home Documentation Analytics Code automation Design …" at bounding box center [753, 379] width 1506 height 759
click at [1221, 733] on span "Create token" at bounding box center [1205, 733] width 71 height 16
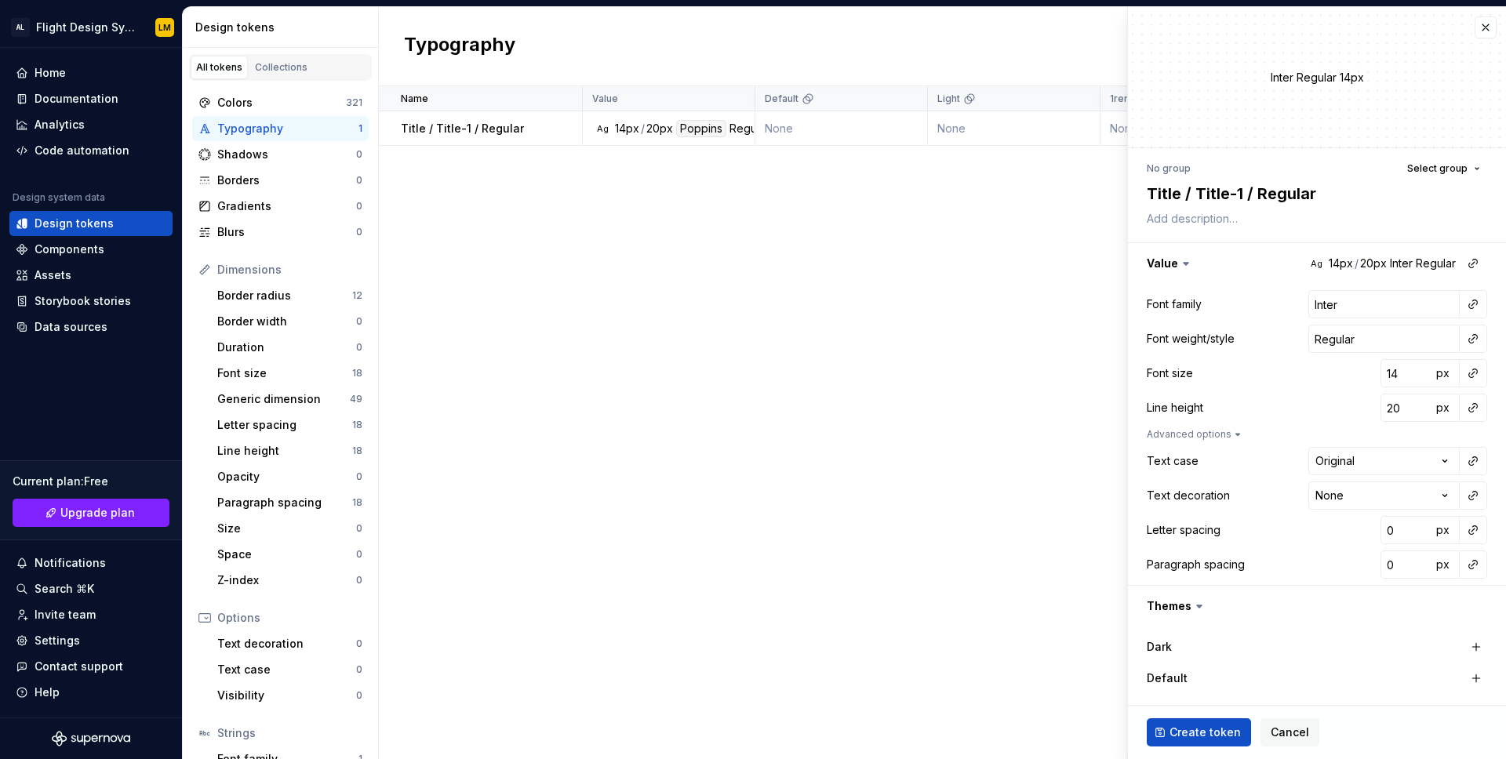
type textarea "*"
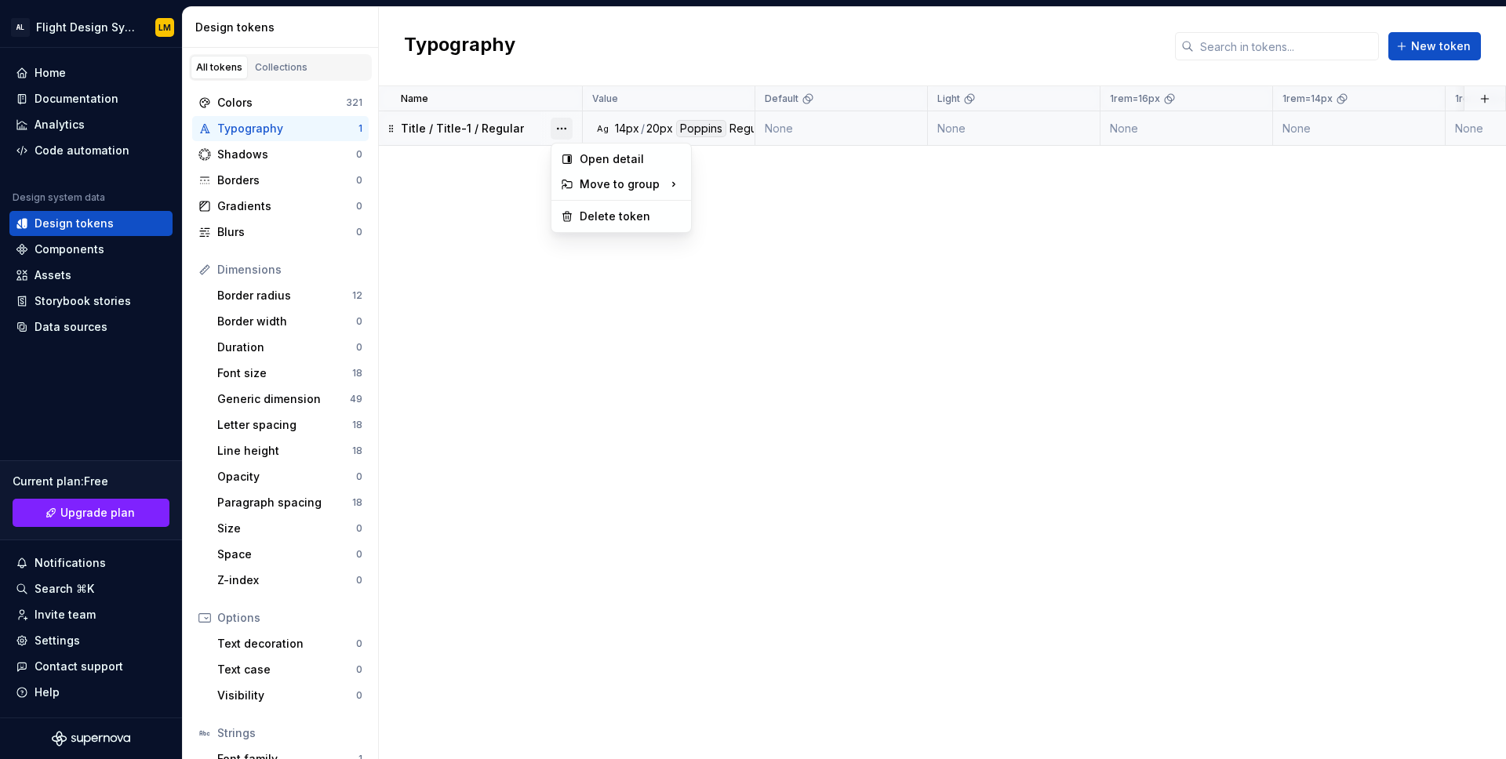
click at [555, 125] on button "button" at bounding box center [562, 129] width 22 height 22
click at [570, 158] on icon at bounding box center [567, 159] width 13 height 13
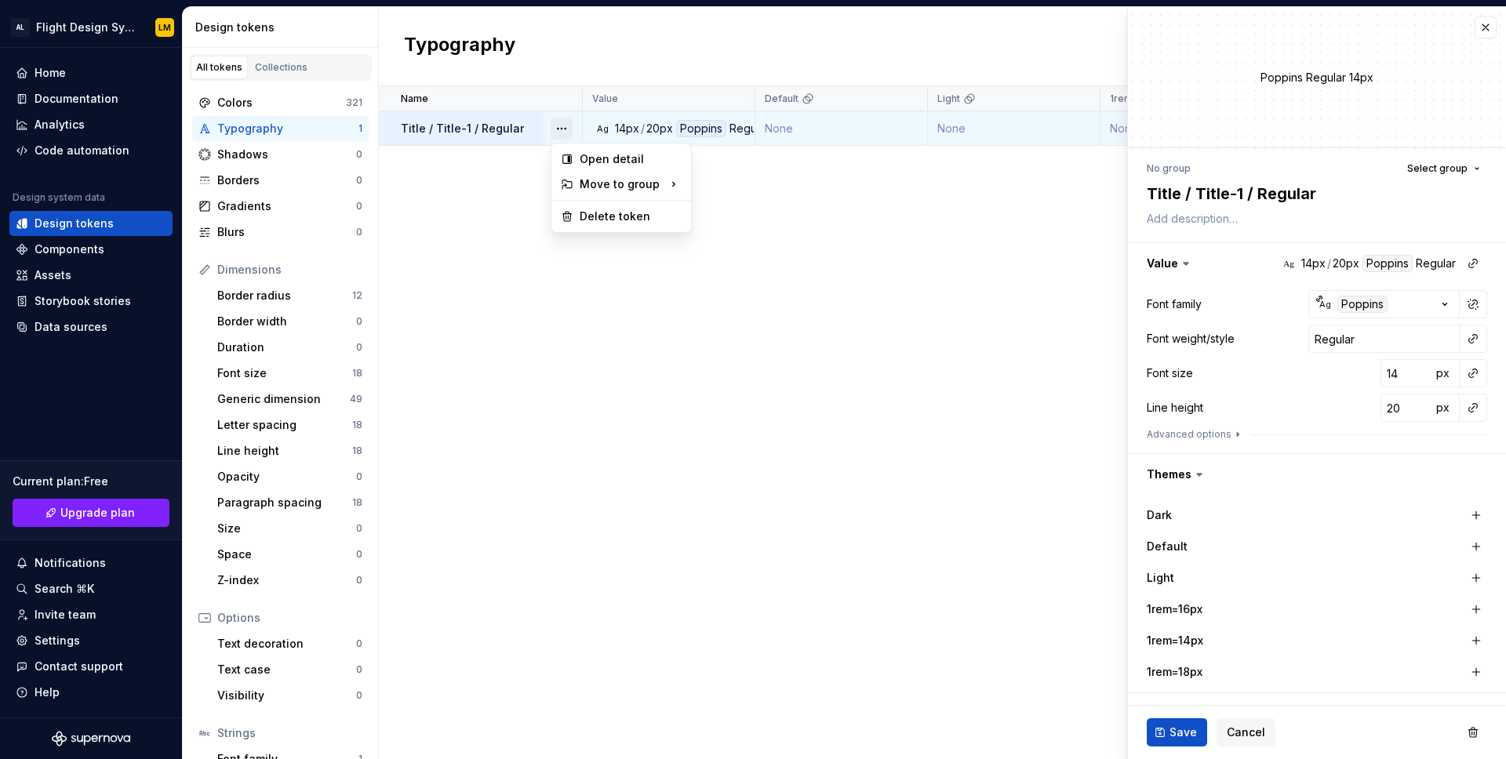
click at [564, 136] on button "button" at bounding box center [562, 129] width 22 height 22
click at [1447, 155] on html "AL Flight Design System LM Home Documentation Analytics Code automation Design …" at bounding box center [753, 379] width 1506 height 759
click at [1440, 175] on button "Select group" at bounding box center [1443, 169] width 87 height 22
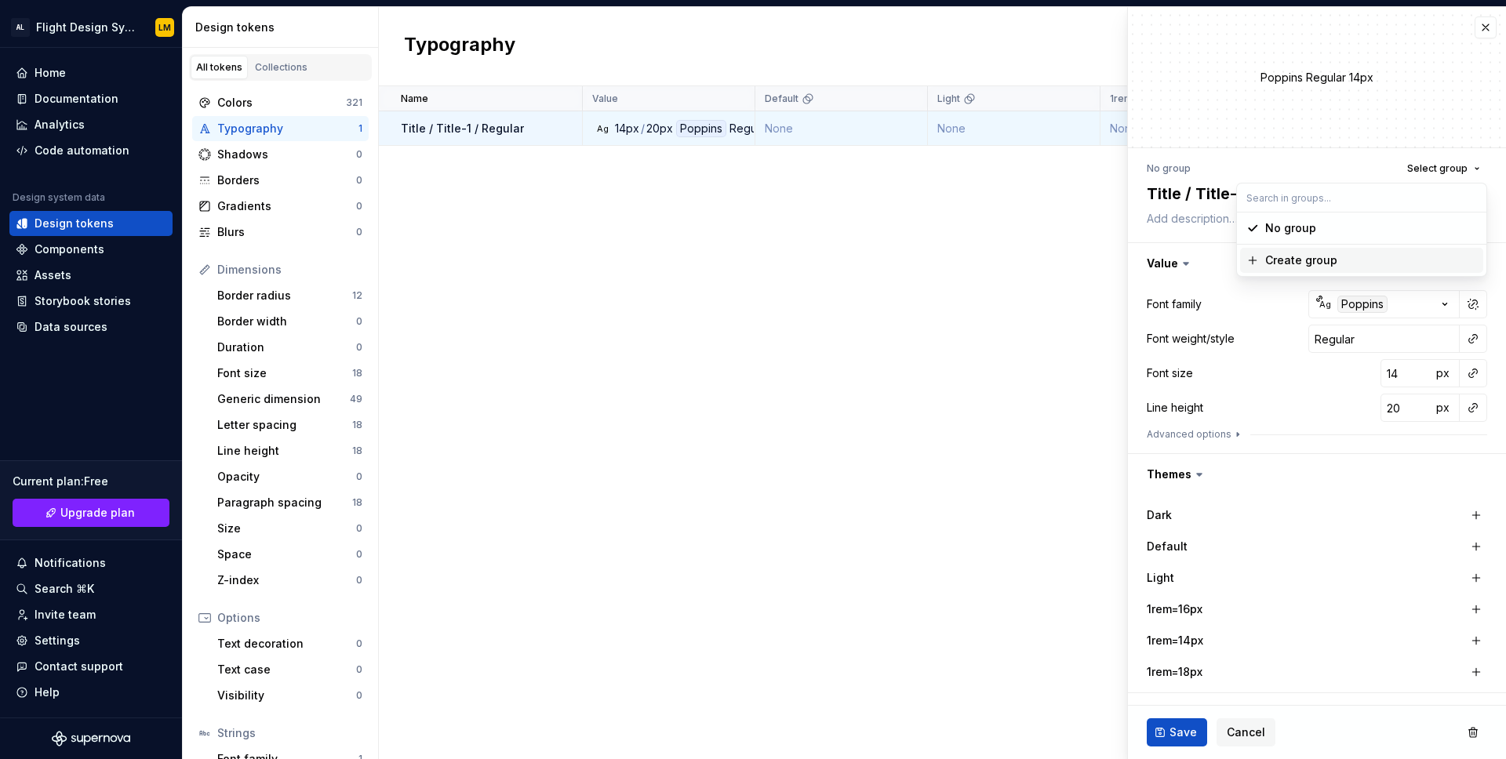
click at [1287, 261] on div "Create group" at bounding box center [1301, 261] width 72 height 16
type textarea "*"
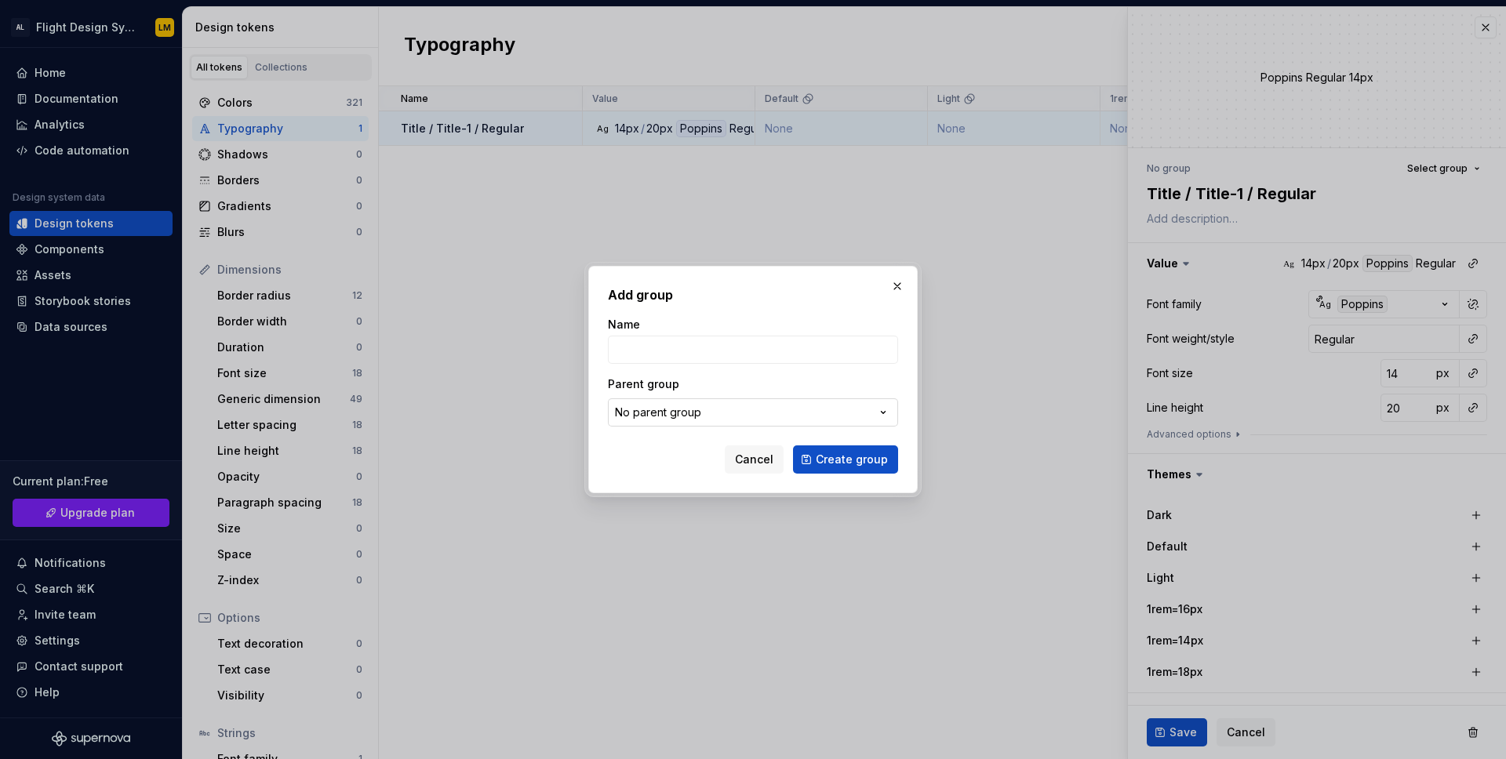
click at [842, 420] on button "No parent group" at bounding box center [753, 413] width 290 height 28
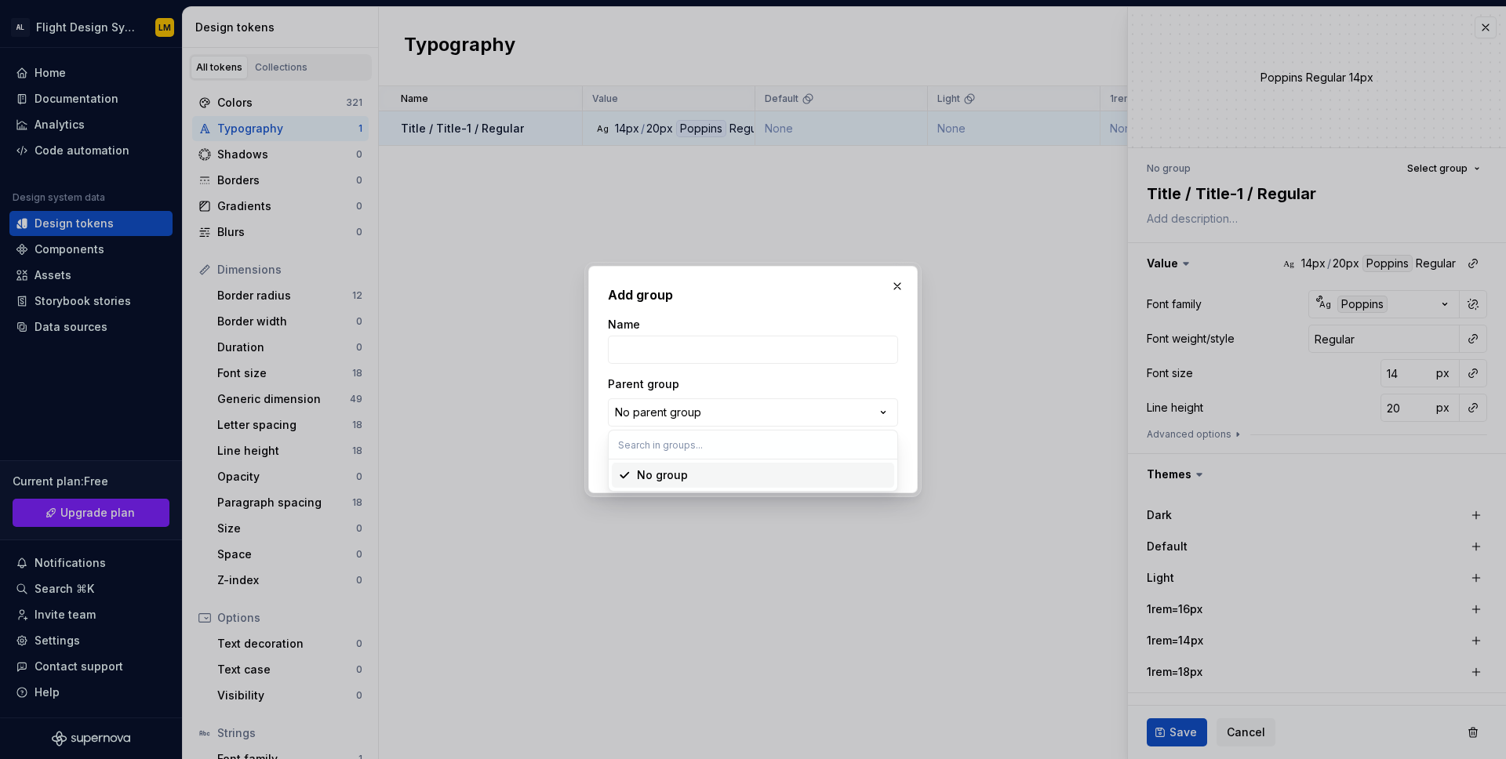
click at [757, 353] on div "Add group Name Parent group No parent group Cancel Create group" at bounding box center [753, 379] width 1506 height 759
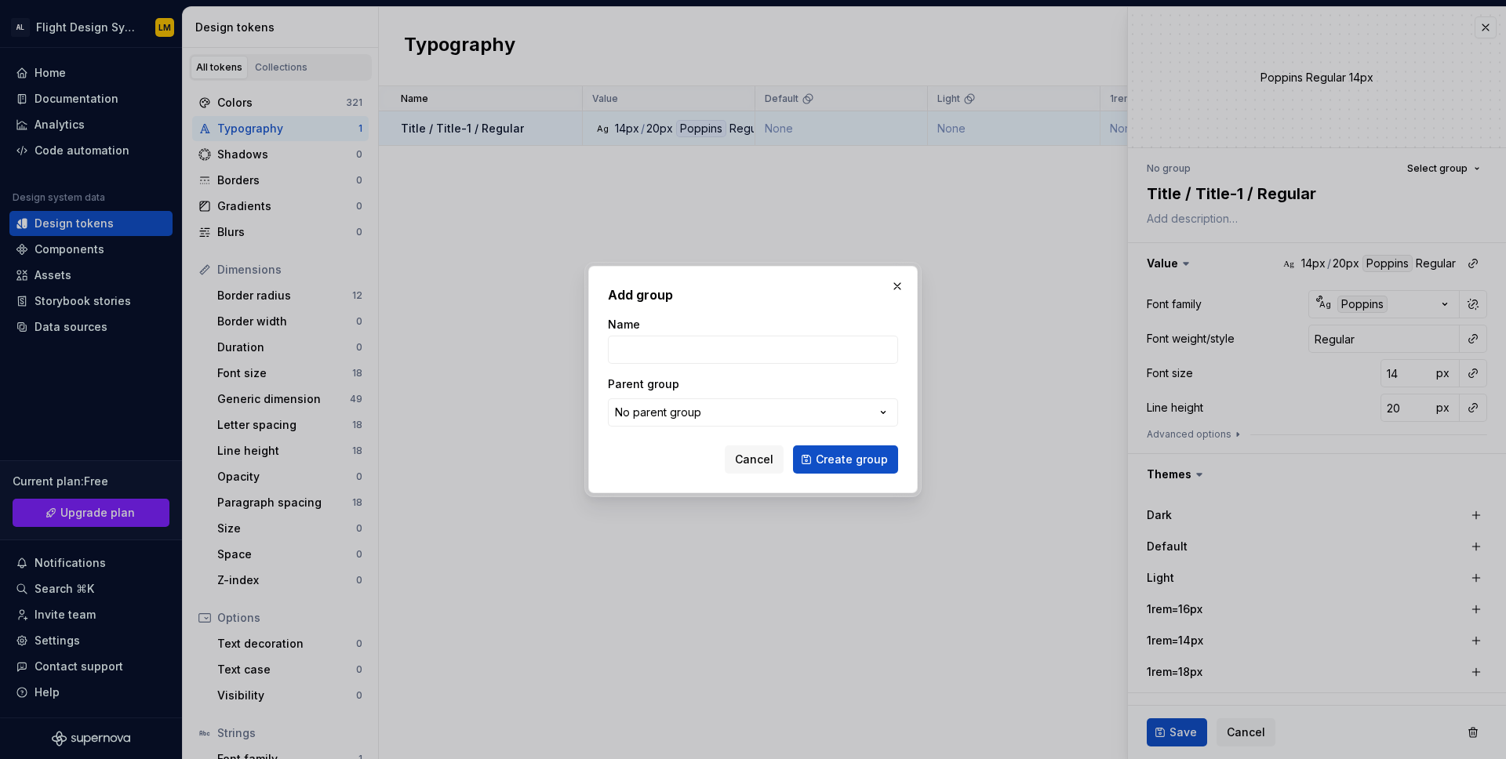
click at [757, 353] on input "Name" at bounding box center [753, 350] width 290 height 28
type input "Title"
click at [872, 469] on button "Create group" at bounding box center [845, 460] width 105 height 28
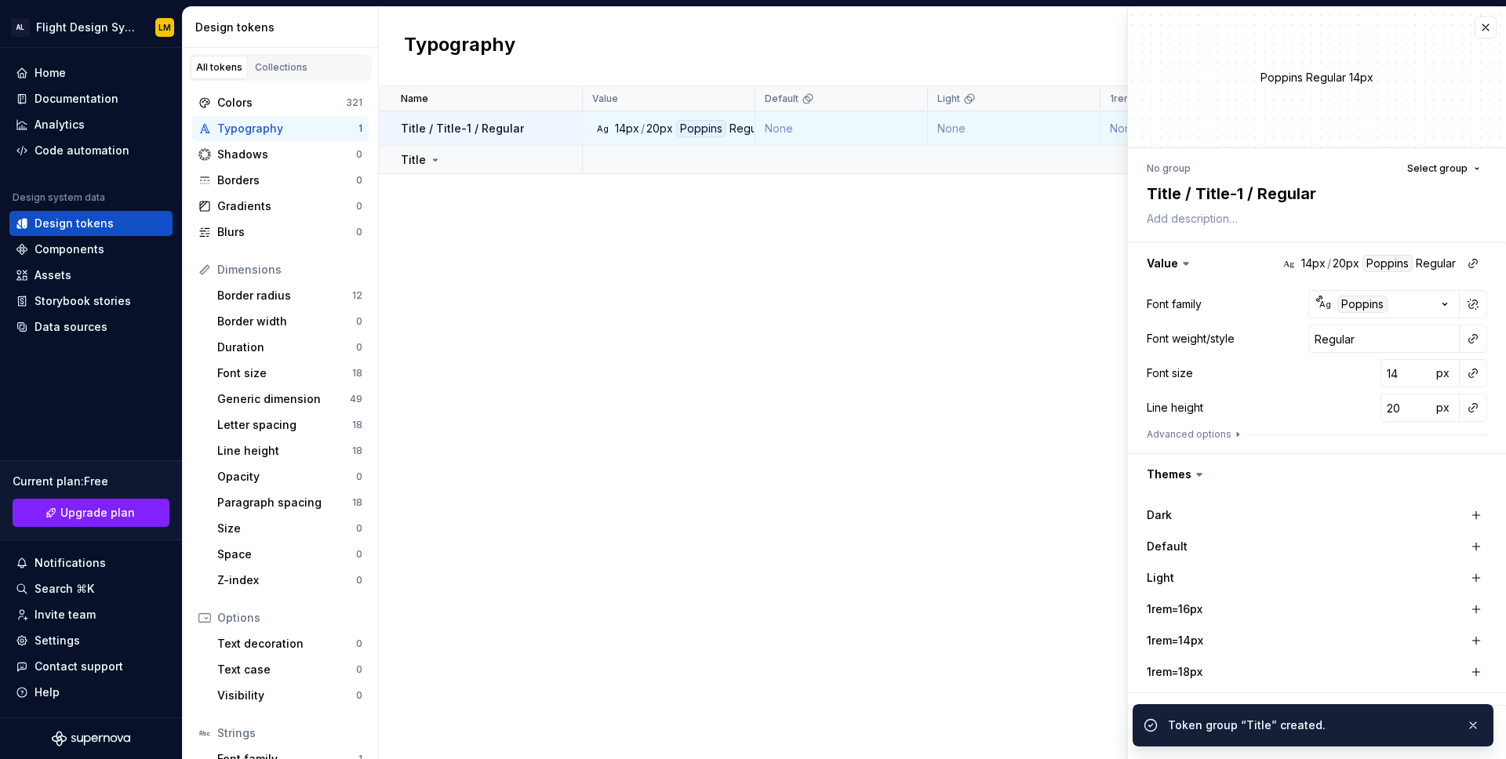
click at [933, 358] on div "Name Value Default Light 1rem=16px 1rem=14px 1rem=18px Collection Dark Token se…" at bounding box center [942, 422] width 1127 height 673
click at [246, 140] on div "Typography 1" at bounding box center [280, 128] width 177 height 25
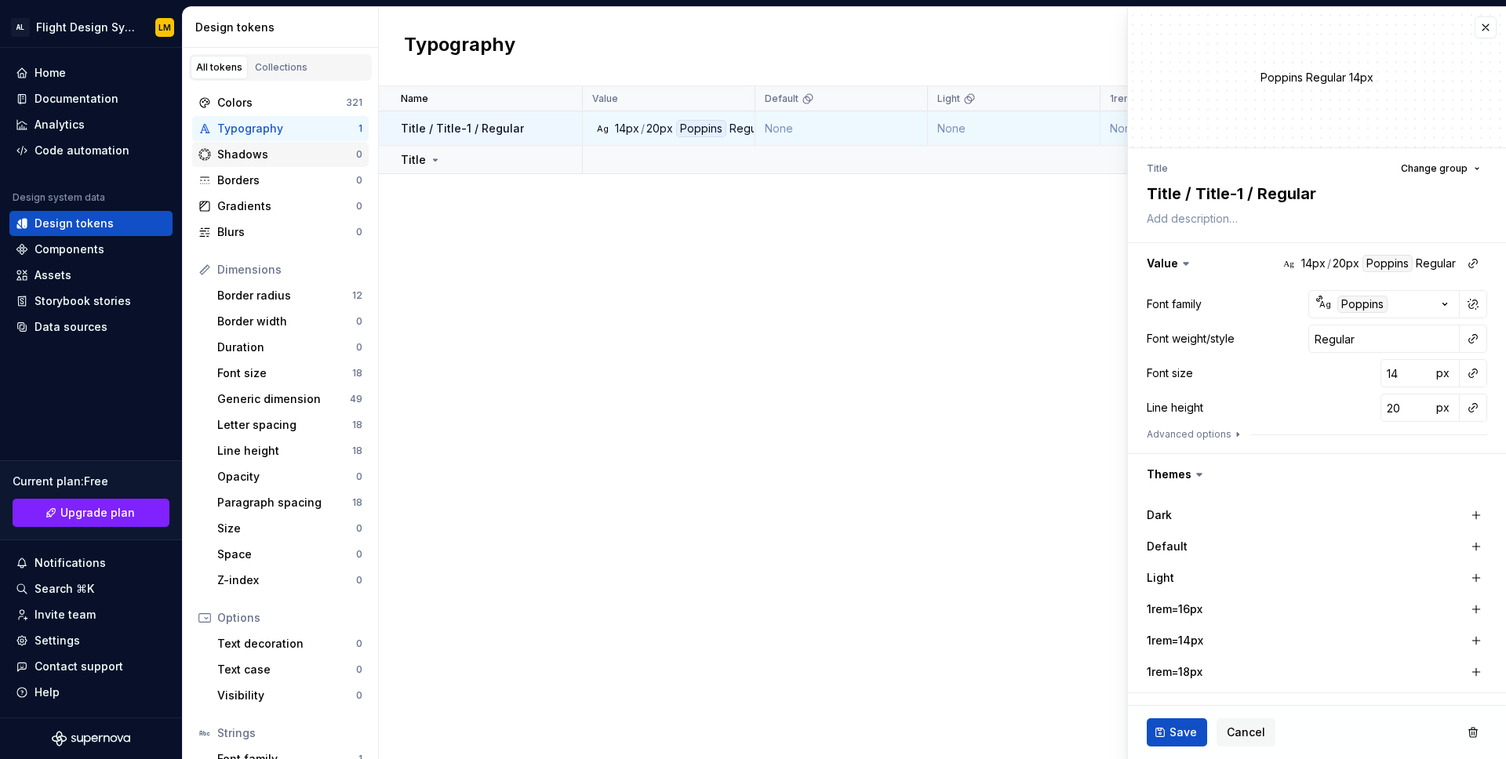
click at [246, 159] on div "Shadows" at bounding box center [286, 155] width 139 height 16
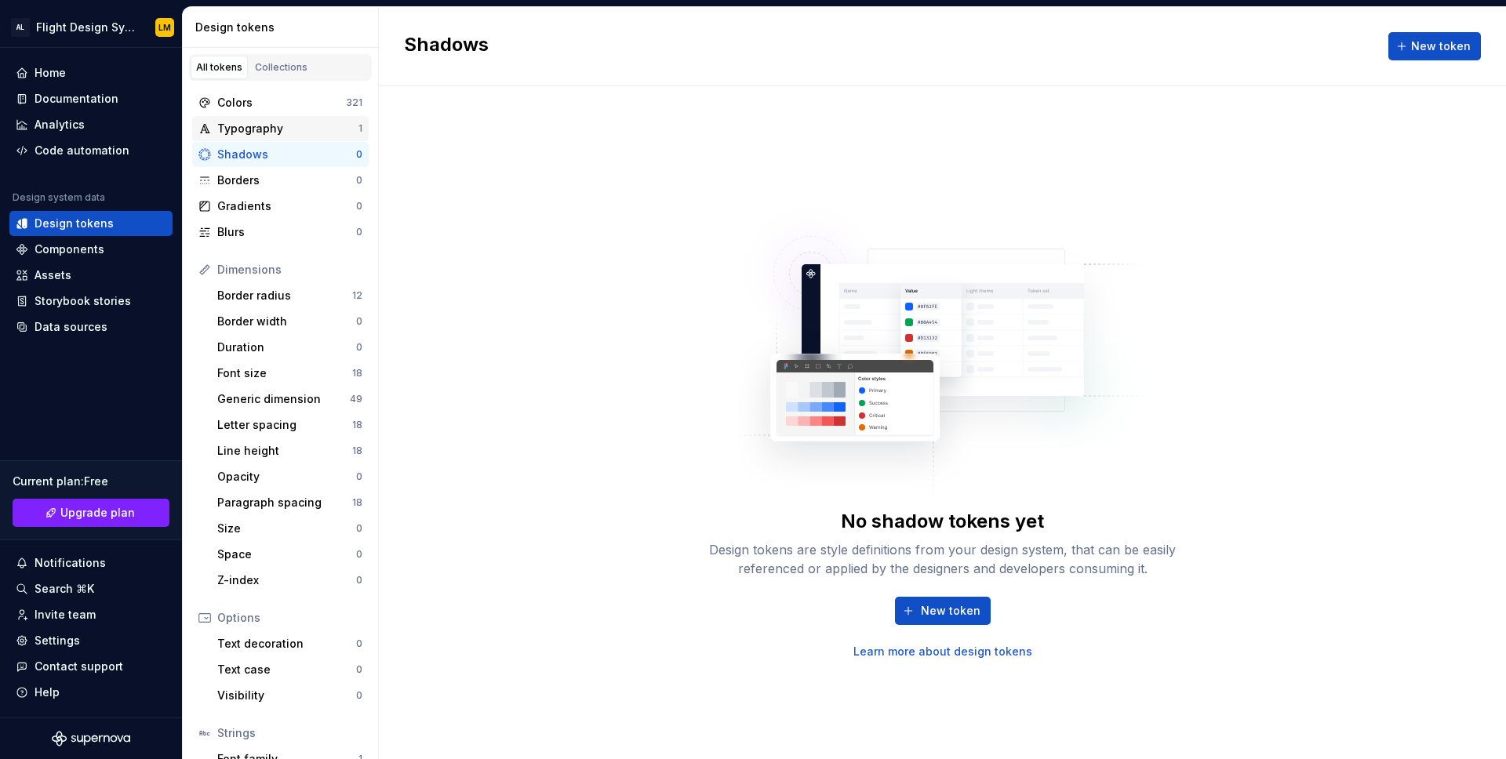
click at [249, 135] on div "Typography" at bounding box center [287, 129] width 141 height 16
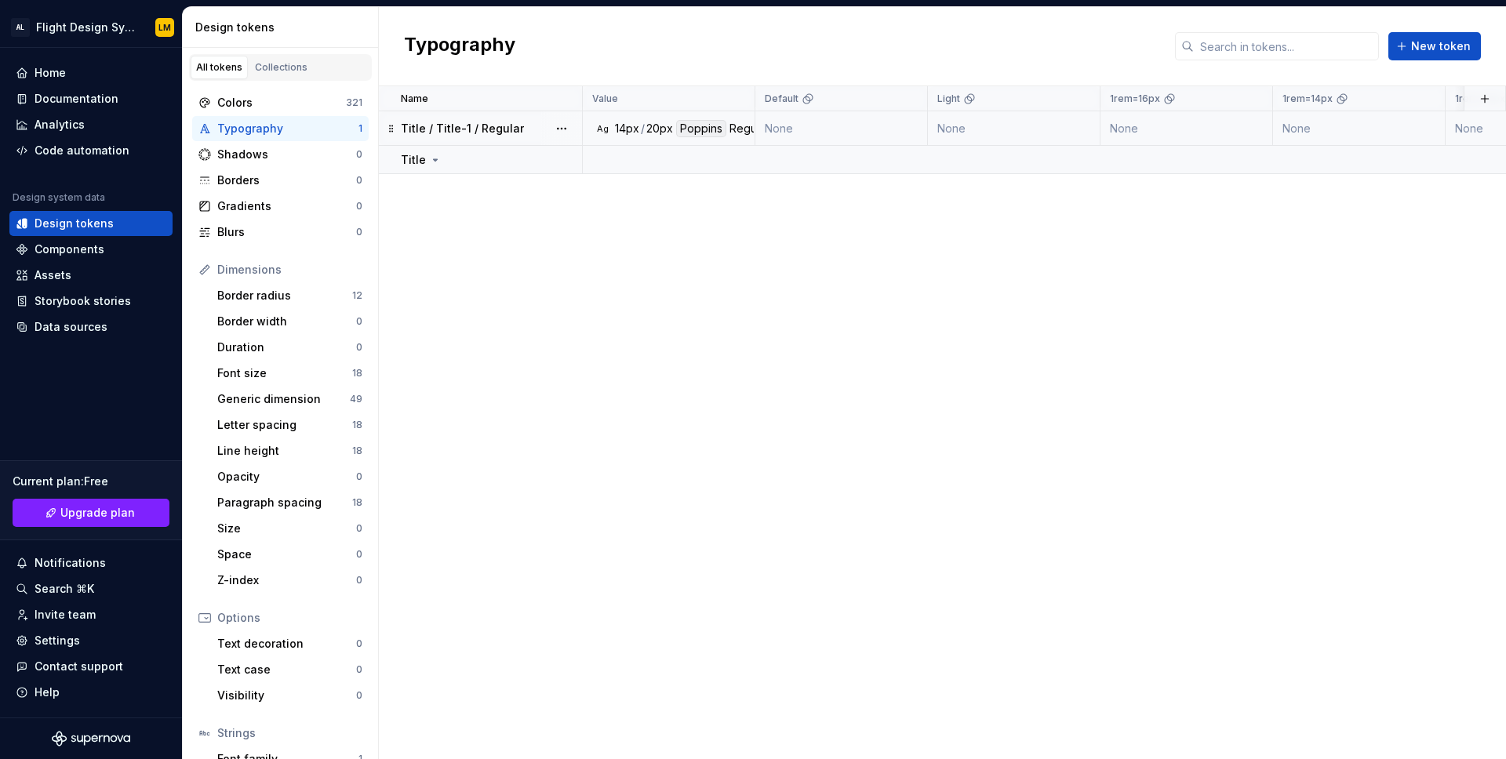
click at [483, 133] on p "Title / Title-1 / Regular" at bounding box center [462, 129] width 123 height 16
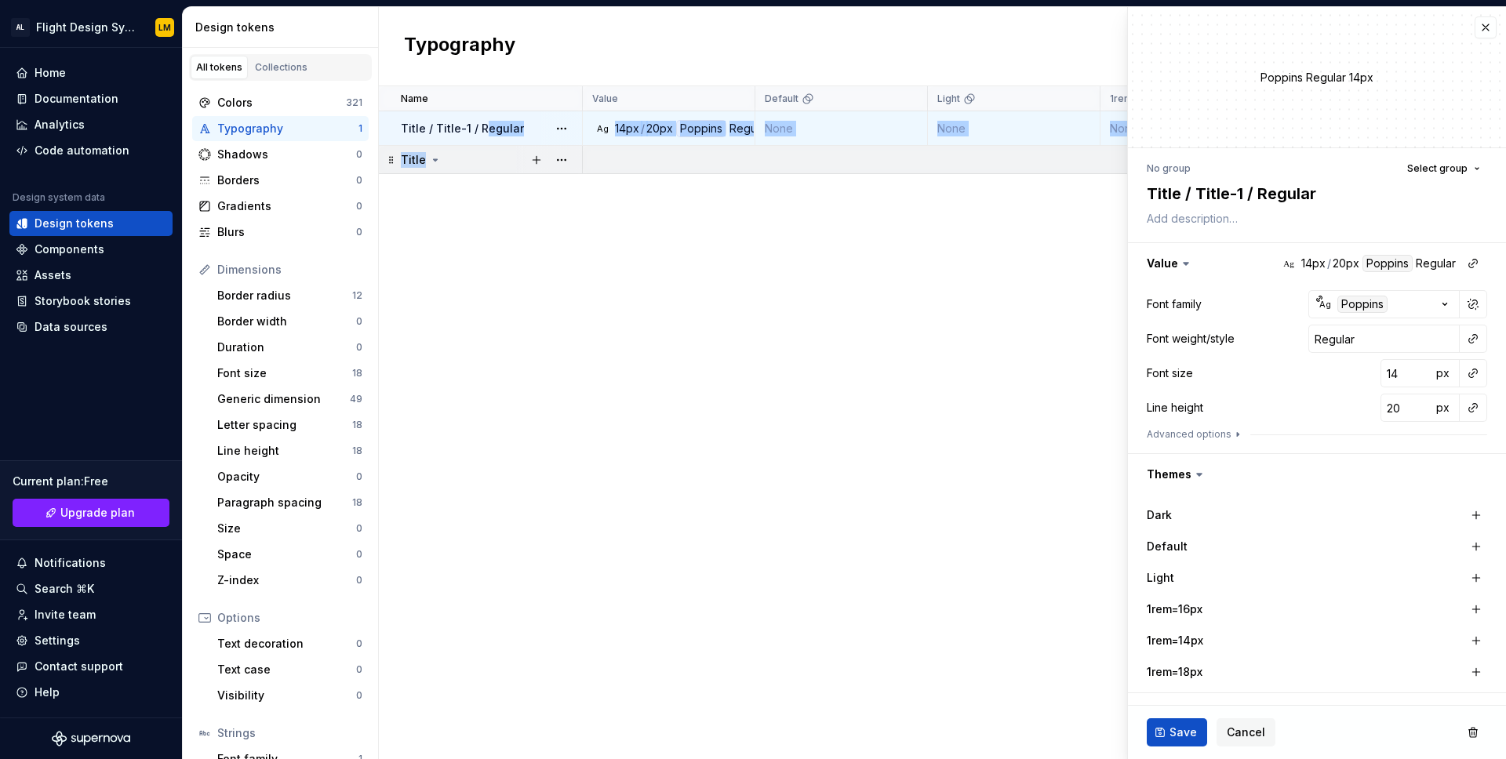
drag, startPoint x: 484, startPoint y: 129, endPoint x: 484, endPoint y: 157, distance: 28.2
click at [484, 157] on tbody "Title / Title-1 / Regular Ag 14px / 20px Poppins Regular None None None None No…" at bounding box center [1324, 142] width 1891 height 63
click at [514, 263] on div "Name Value Default Light 1rem=16px 1rem=14px 1rem=18px Collection Dark Token se…" at bounding box center [942, 422] width 1127 height 673
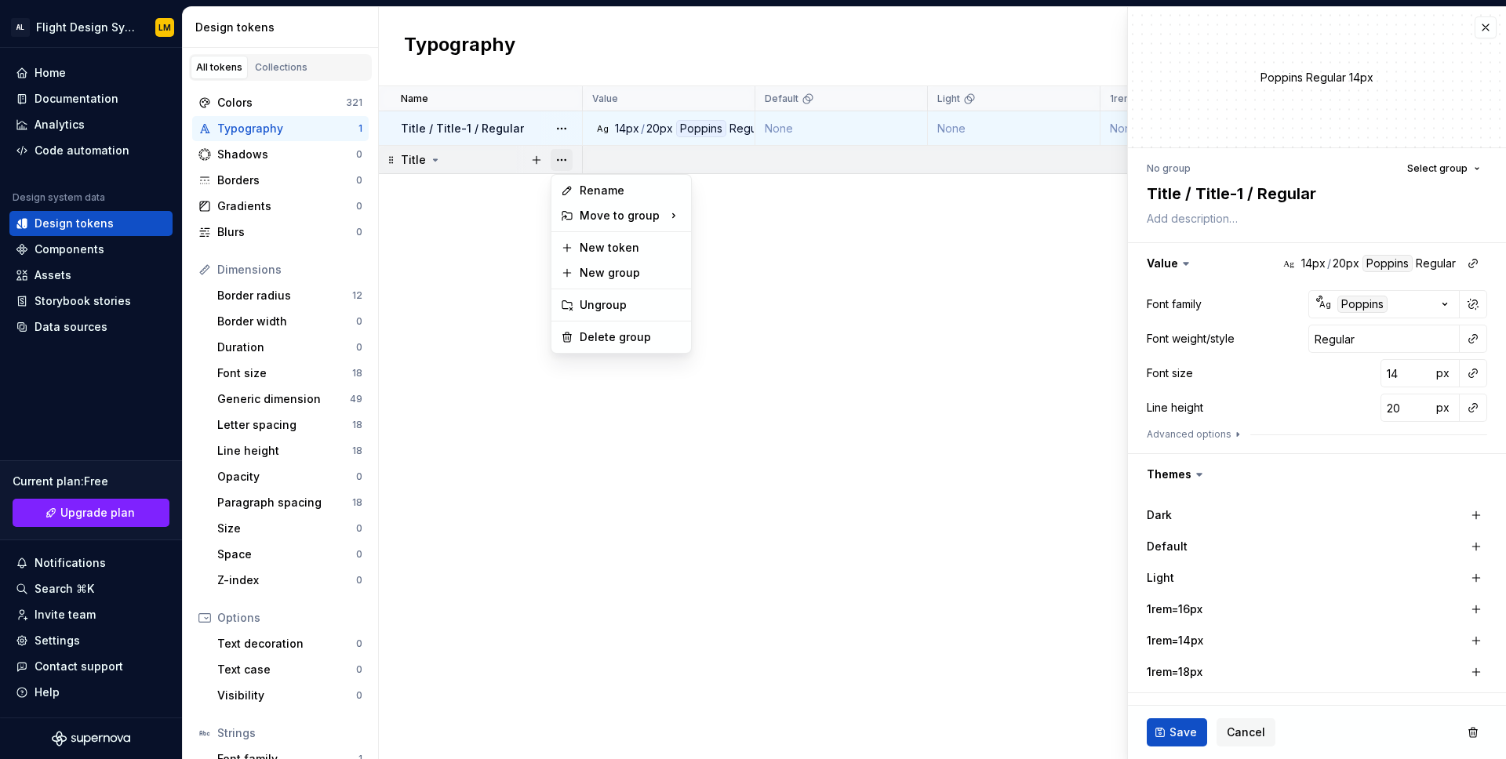
click at [565, 163] on button "button" at bounding box center [562, 160] width 22 height 22
click at [551, 160] on button "button" at bounding box center [562, 160] width 22 height 22
click at [538, 161] on button "button" at bounding box center [537, 160] width 22 height 22
type textarea "*"
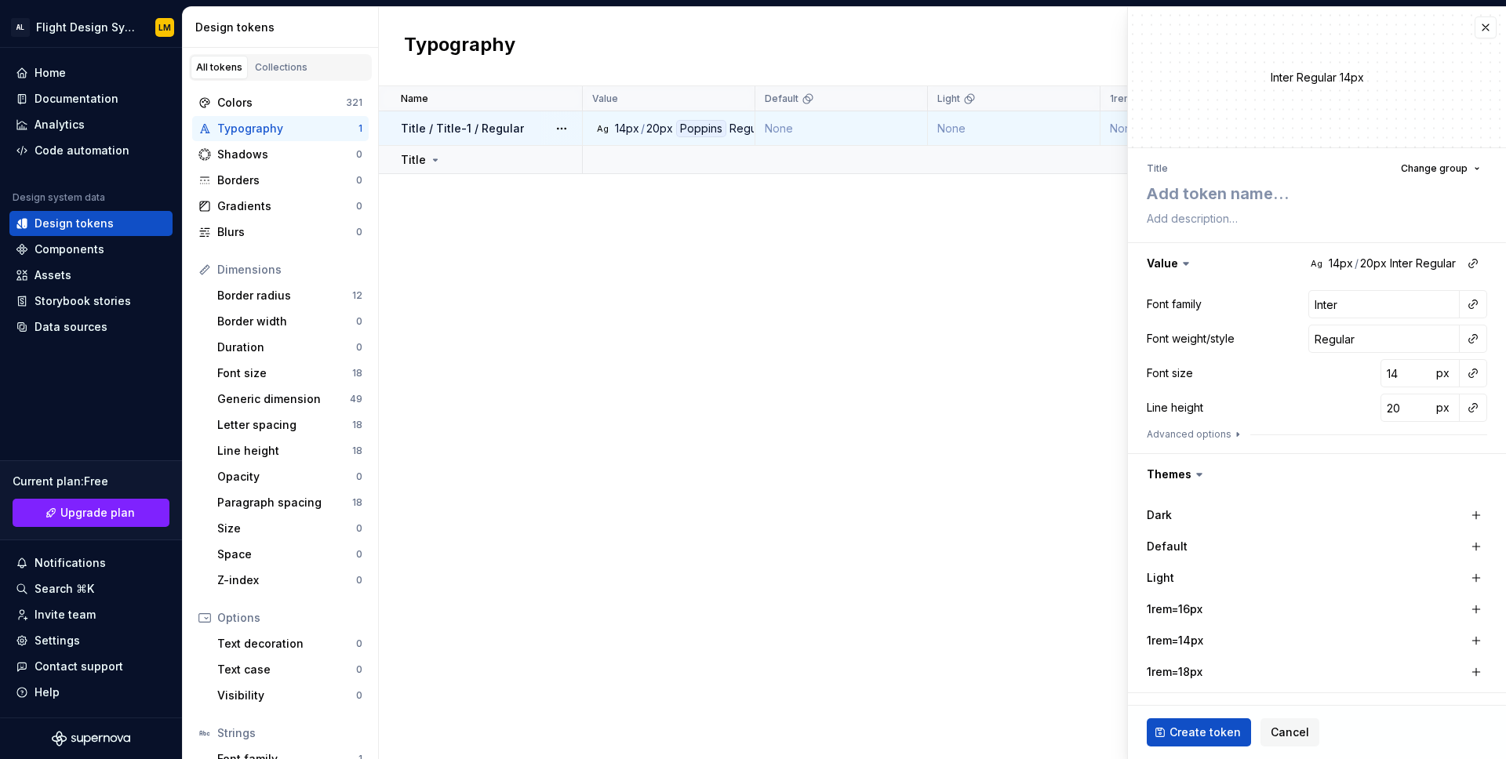
click at [777, 322] on div "Name Value Default Light 1rem=16px 1rem=14px 1rem=18px Collection Dark Token se…" at bounding box center [942, 422] width 1127 height 673
click at [570, 153] on button "button" at bounding box center [562, 160] width 22 height 22
click at [599, 273] on div "New group" at bounding box center [631, 273] width 102 height 16
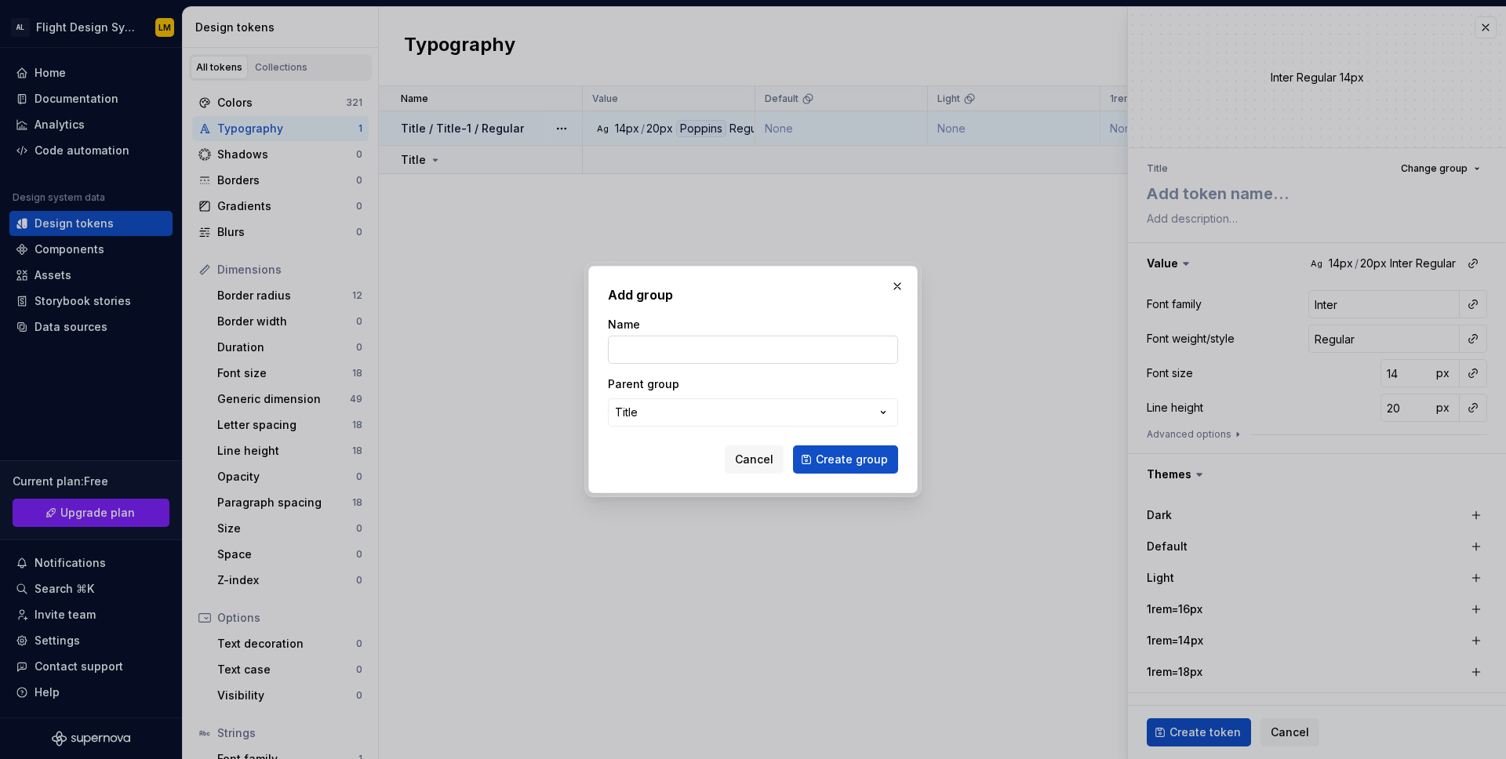
click at [661, 345] on input "Name" at bounding box center [753, 350] width 290 height 28
type input "Title-1"
click at [863, 463] on span "Create group" at bounding box center [852, 460] width 72 height 16
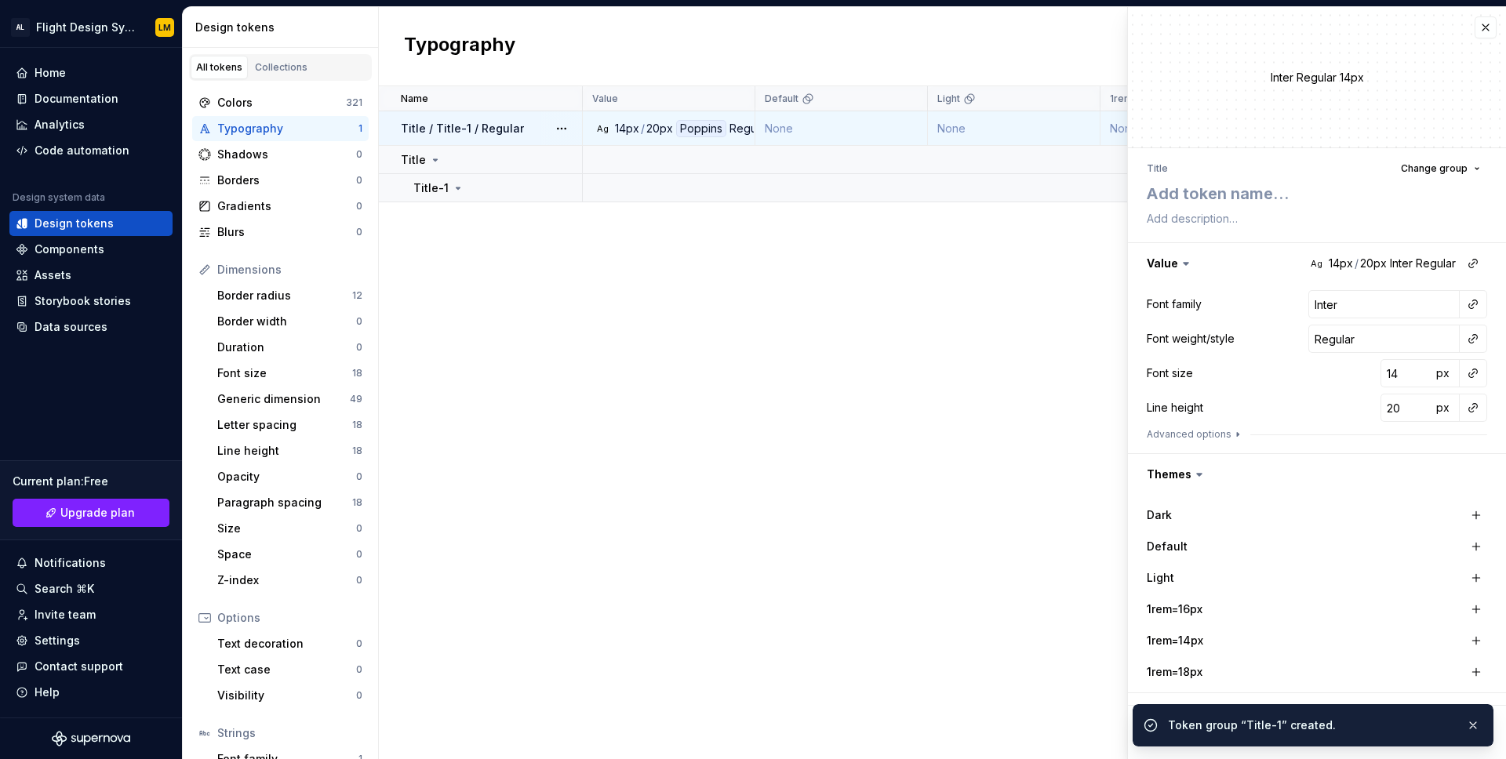
click at [792, 352] on div "Name Value Default Light 1rem=16px 1rem=14px 1rem=18px Collection Dark Token se…" at bounding box center [942, 422] width 1127 height 673
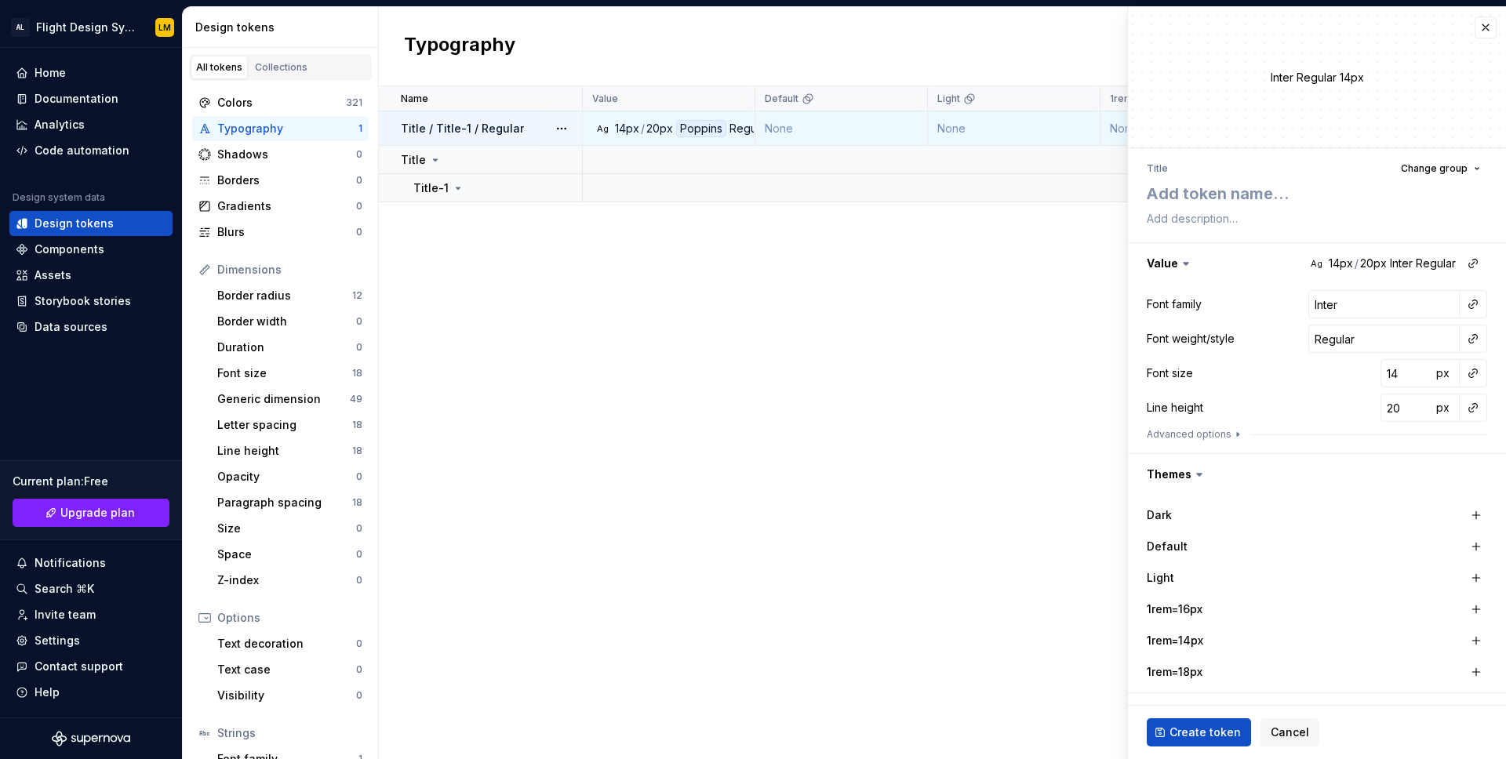
click at [499, 126] on p "Title / Title-1 / Regular" at bounding box center [462, 129] width 123 height 16
type textarea "*"
click at [1478, 337] on button "button" at bounding box center [1473, 339] width 22 height 22
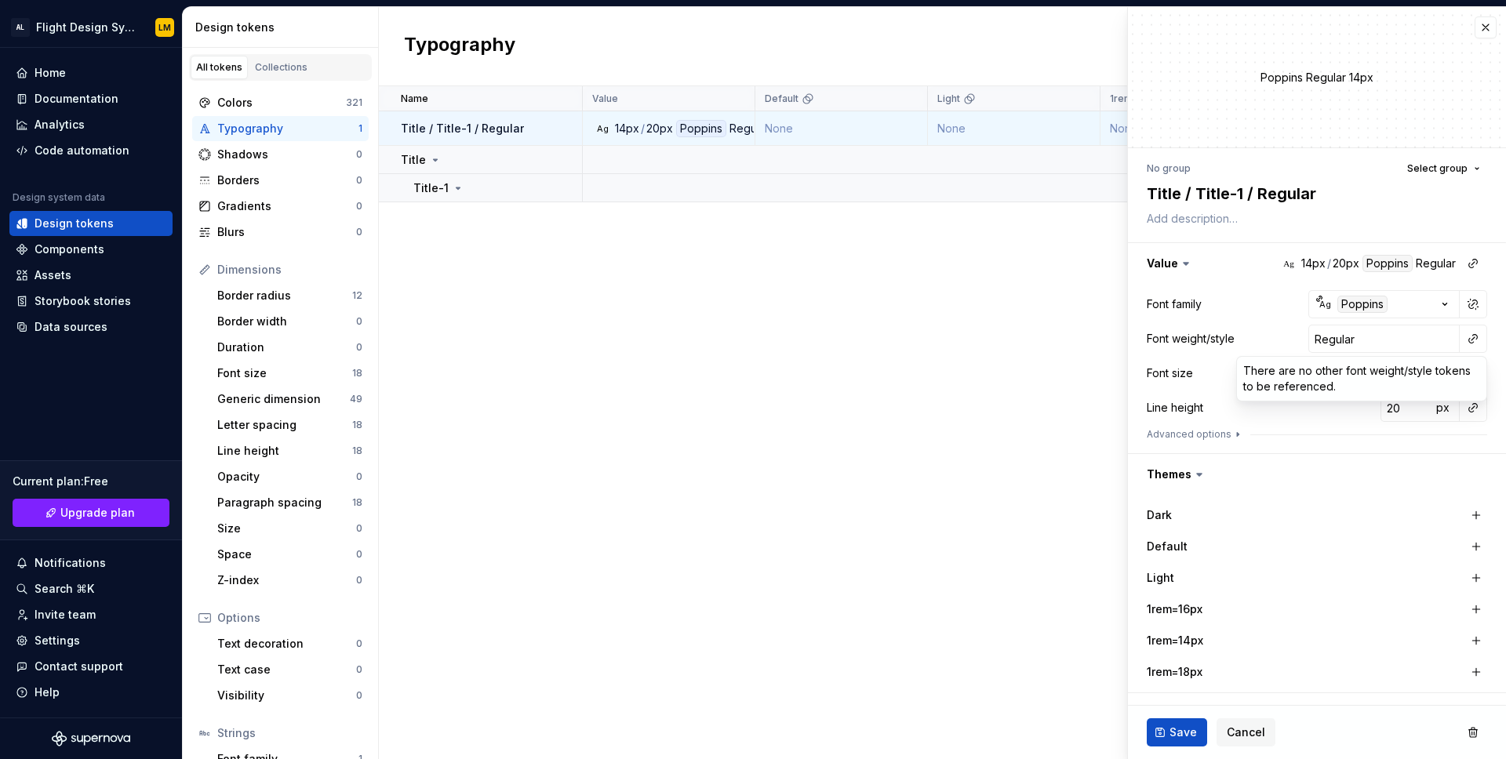
click at [1392, 349] on html "AL Flight Design System LM Home Documentation Analytics Code automation Design …" at bounding box center [753, 379] width 1506 height 759
click at [1479, 341] on button "button" at bounding box center [1473, 339] width 22 height 22
click at [1247, 420] on html "AL Flight Design System LM Home Documentation Analytics Code automation Design …" at bounding box center [753, 379] width 1506 height 759
click at [1469, 373] on button "button" at bounding box center [1473, 373] width 22 height 22
type input "title-"
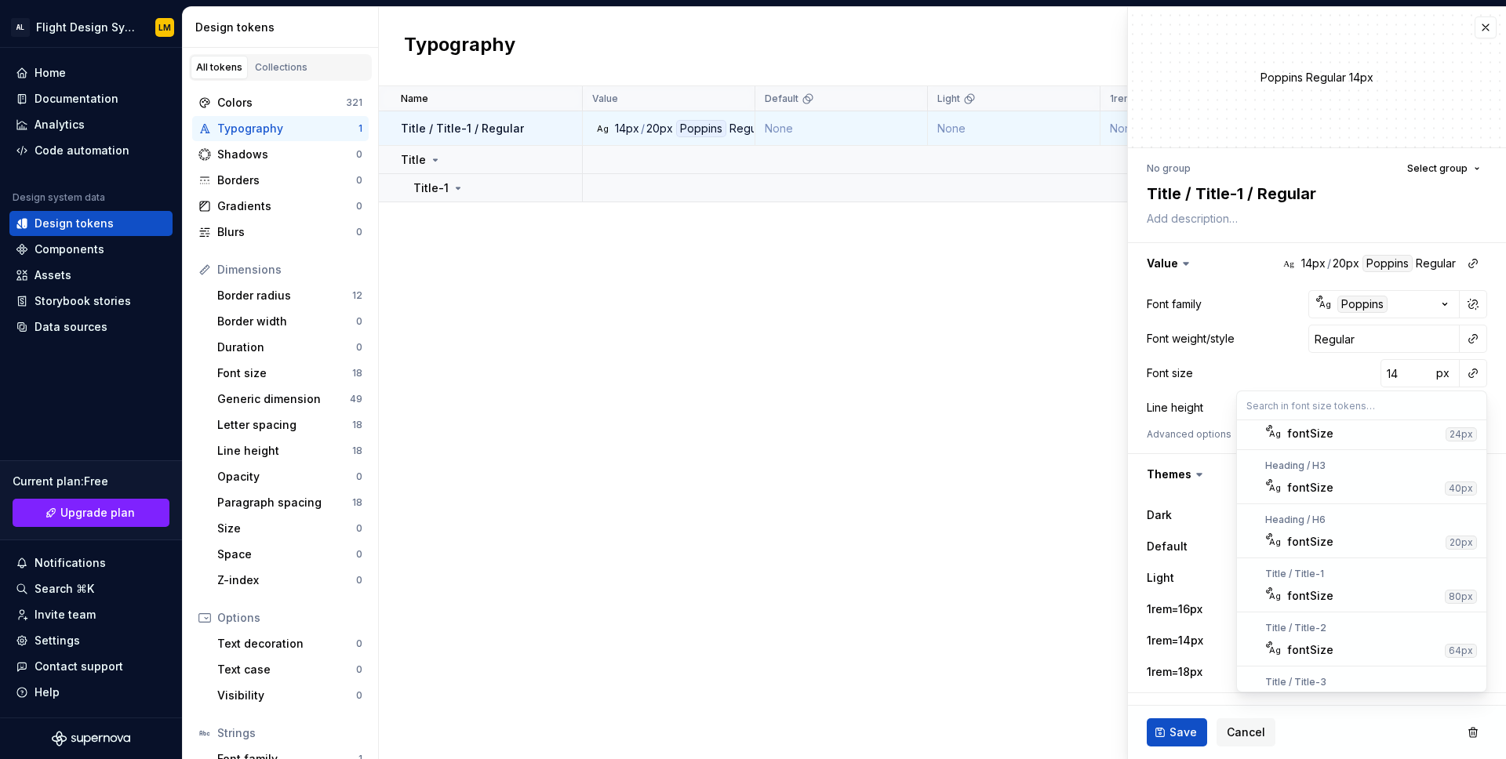
scroll to position [190, 0]
click at [1368, 603] on div "fontSize" at bounding box center [1362, 600] width 151 height 16
type textarea "*"
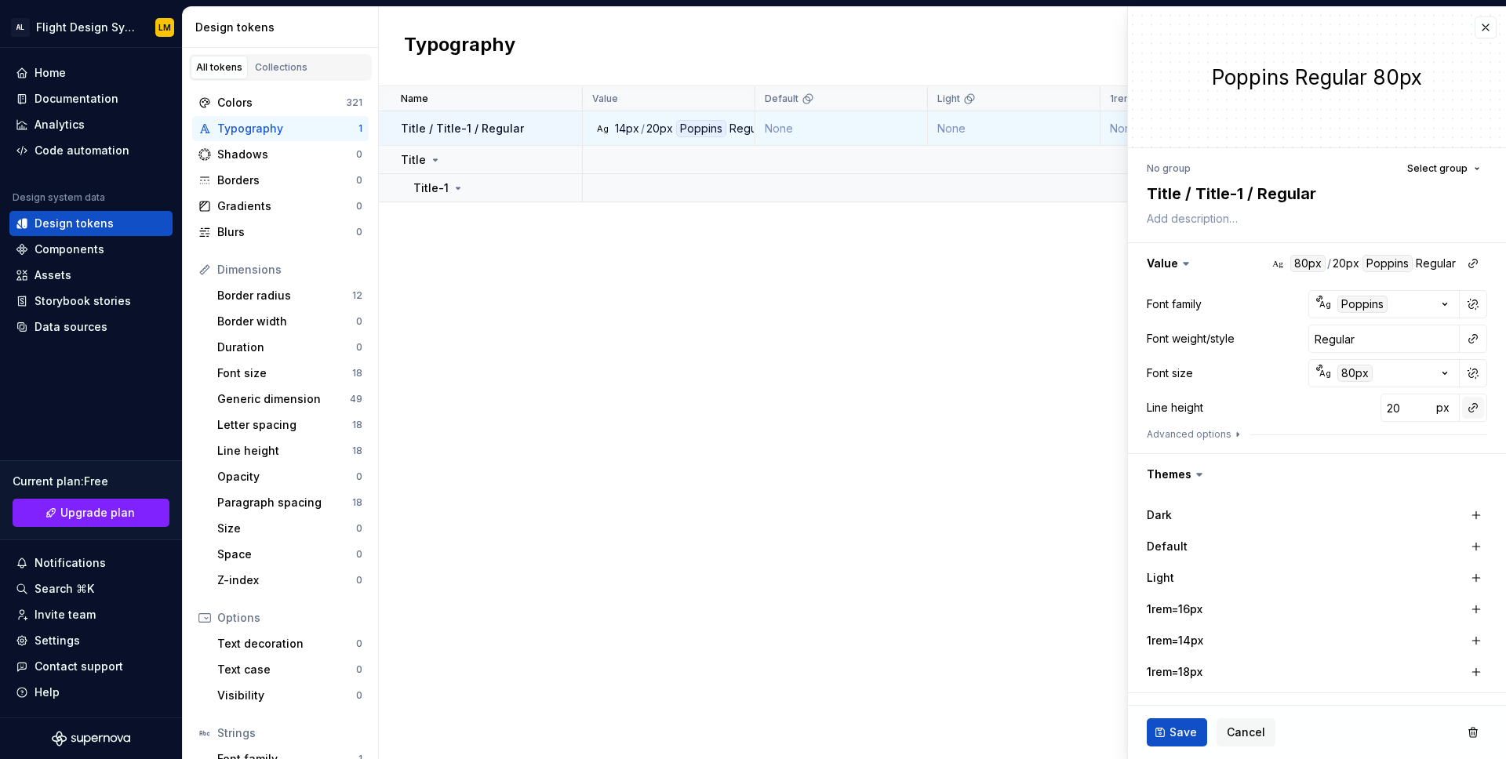
click at [1475, 410] on button "button" at bounding box center [1473, 408] width 22 height 22
type input "t"
type input "title"
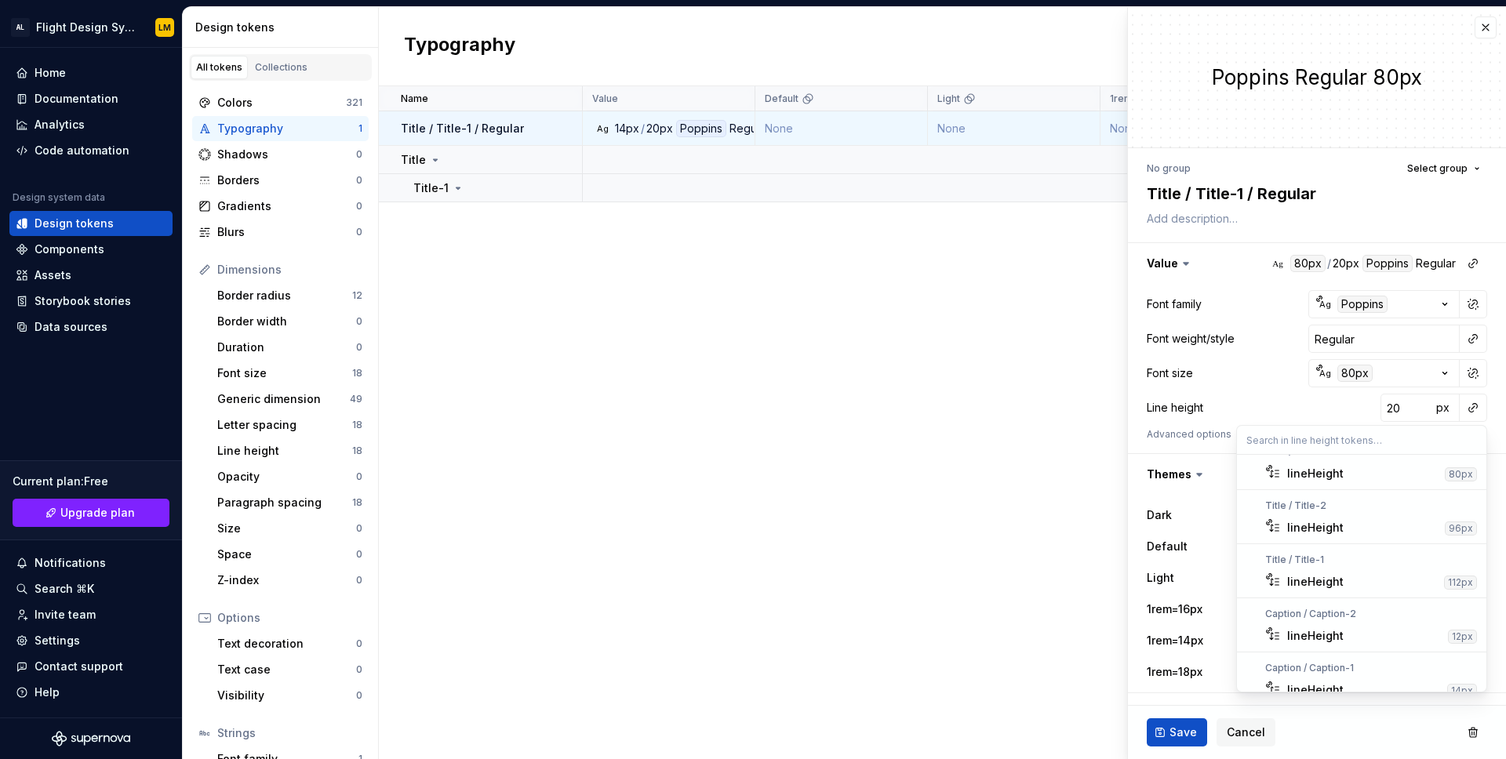
scroll to position [512, 0]
click at [1349, 581] on div "lineHeight" at bounding box center [1362, 583] width 151 height 16
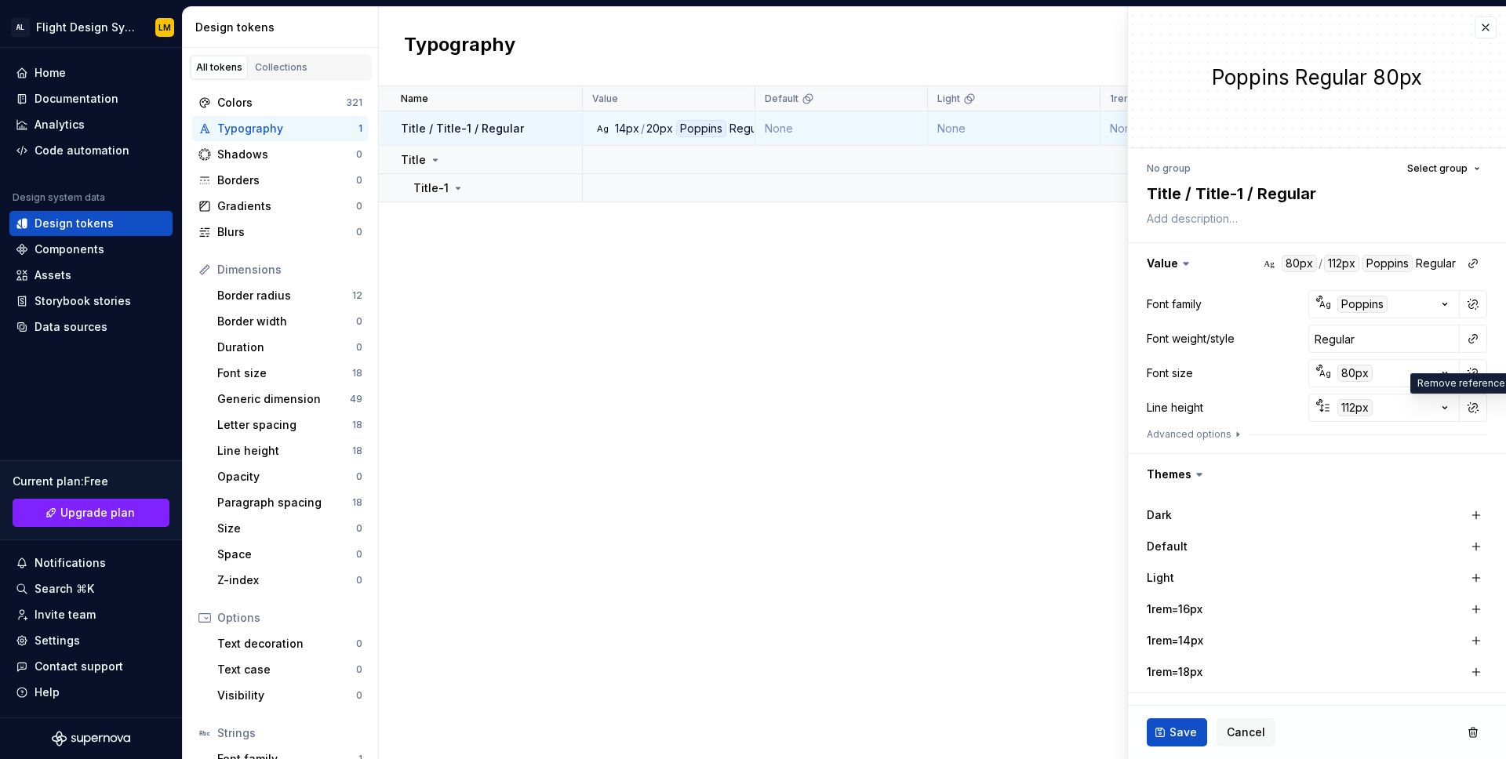
click at [1197, 477] on icon at bounding box center [1200, 475] width 16 height 16
click at [1205, 473] on icon at bounding box center [1200, 475] width 16 height 16
click at [1476, 610] on button "button" at bounding box center [1476, 610] width 22 height 22
click at [1475, 644] on button "button" at bounding box center [1476, 641] width 22 height 22
click at [1474, 682] on button "button" at bounding box center [1476, 672] width 22 height 22
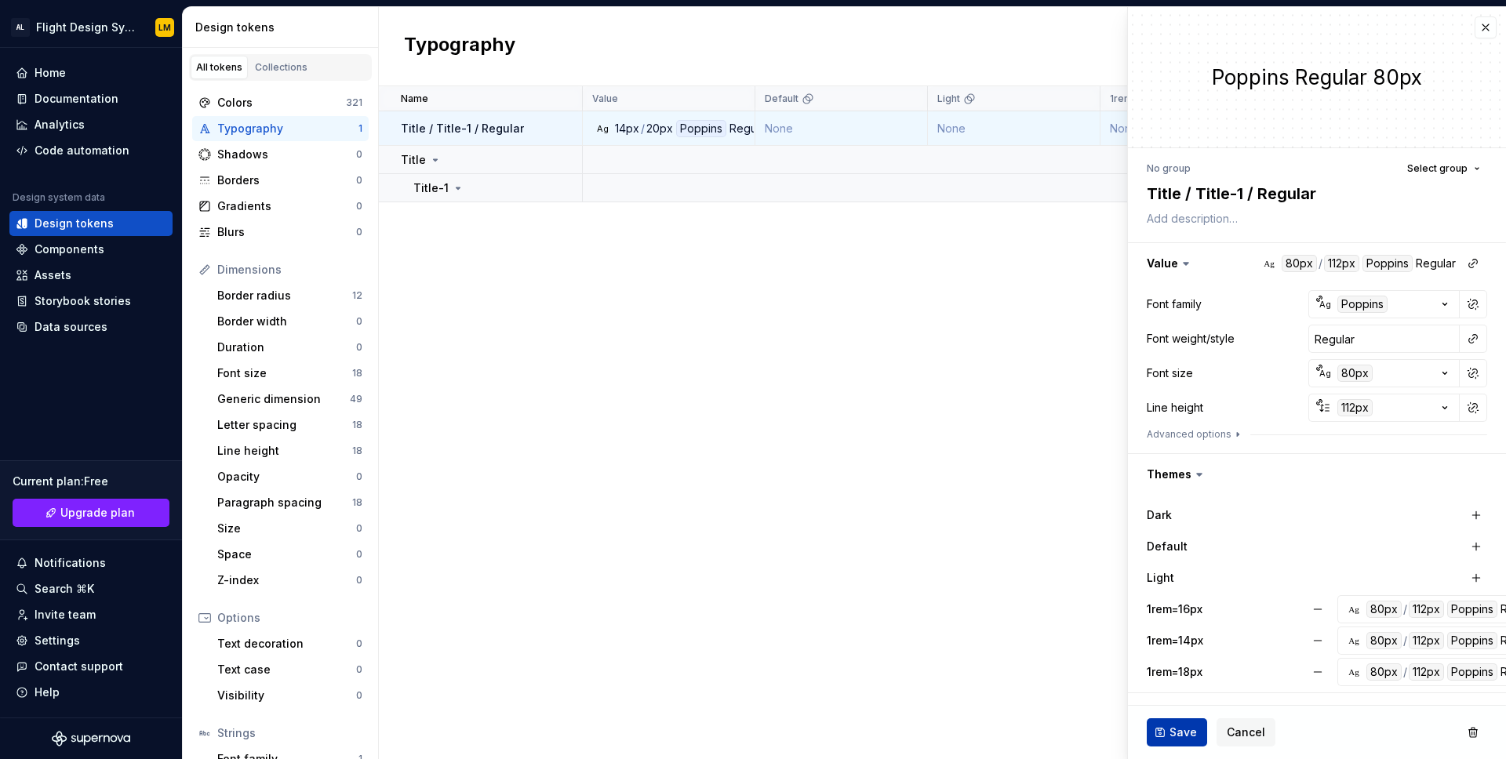
click at [1181, 741] on button "Save" at bounding box center [1177, 733] width 60 height 28
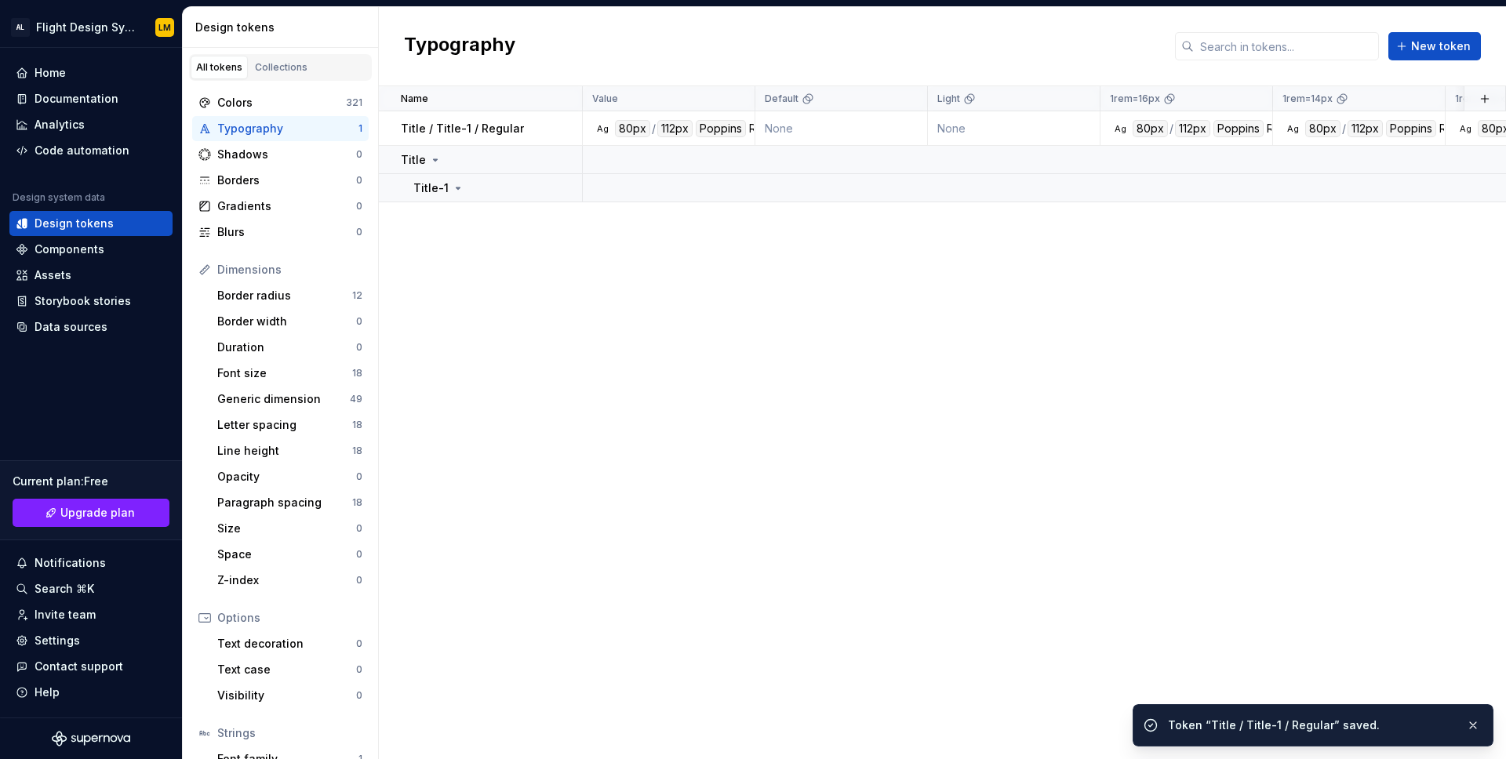
click at [1030, 328] on div "Name Value Default Light 1rem=16px 1rem=14px 1rem=18px Collection Dark Token se…" at bounding box center [942, 422] width 1127 height 673
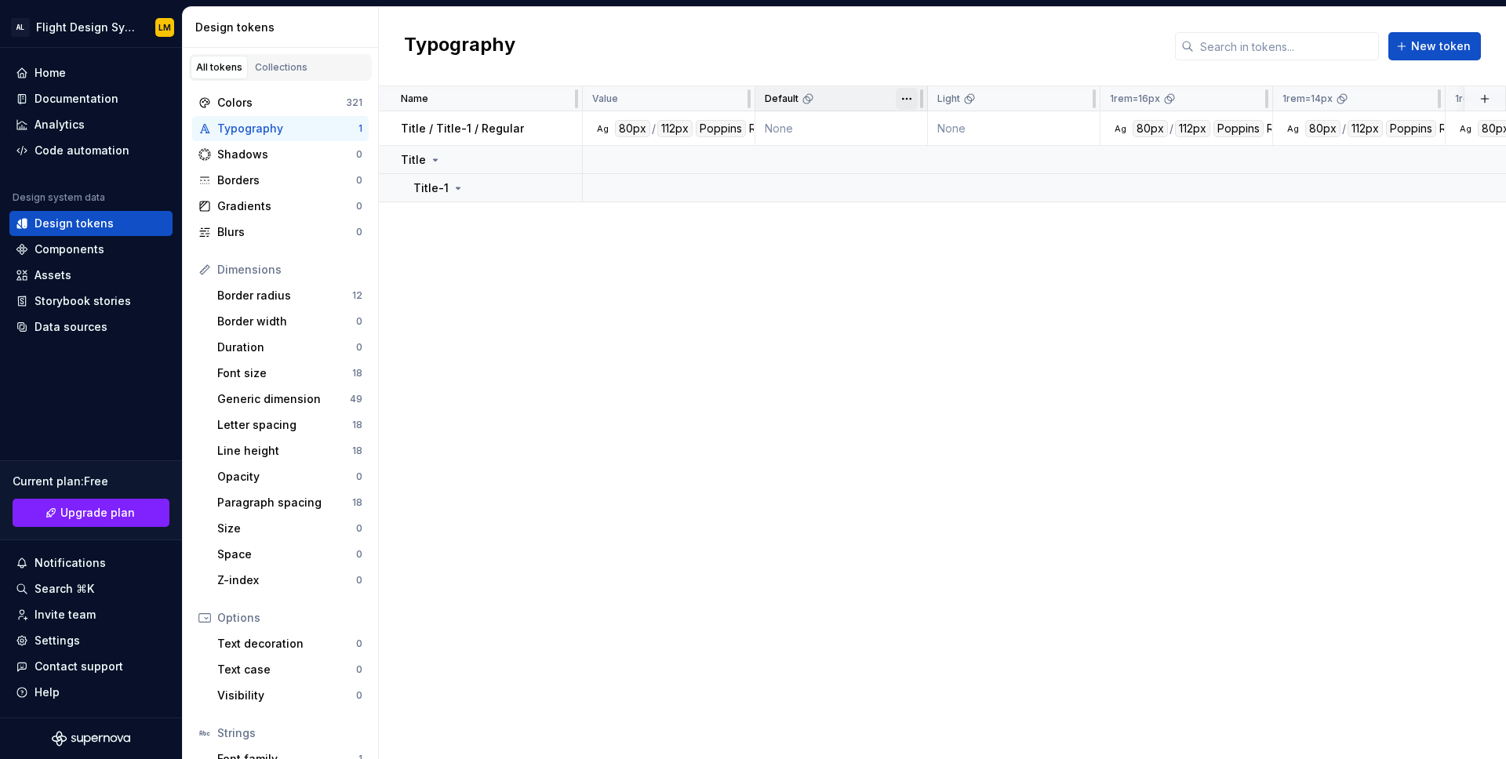
click at [907, 95] on html "AL Flight Design System LM Home Documentation Analytics Code automation Design …" at bounding box center [753, 379] width 1506 height 759
click at [941, 219] on span "Delete theme" at bounding box center [976, 219] width 102 height 16
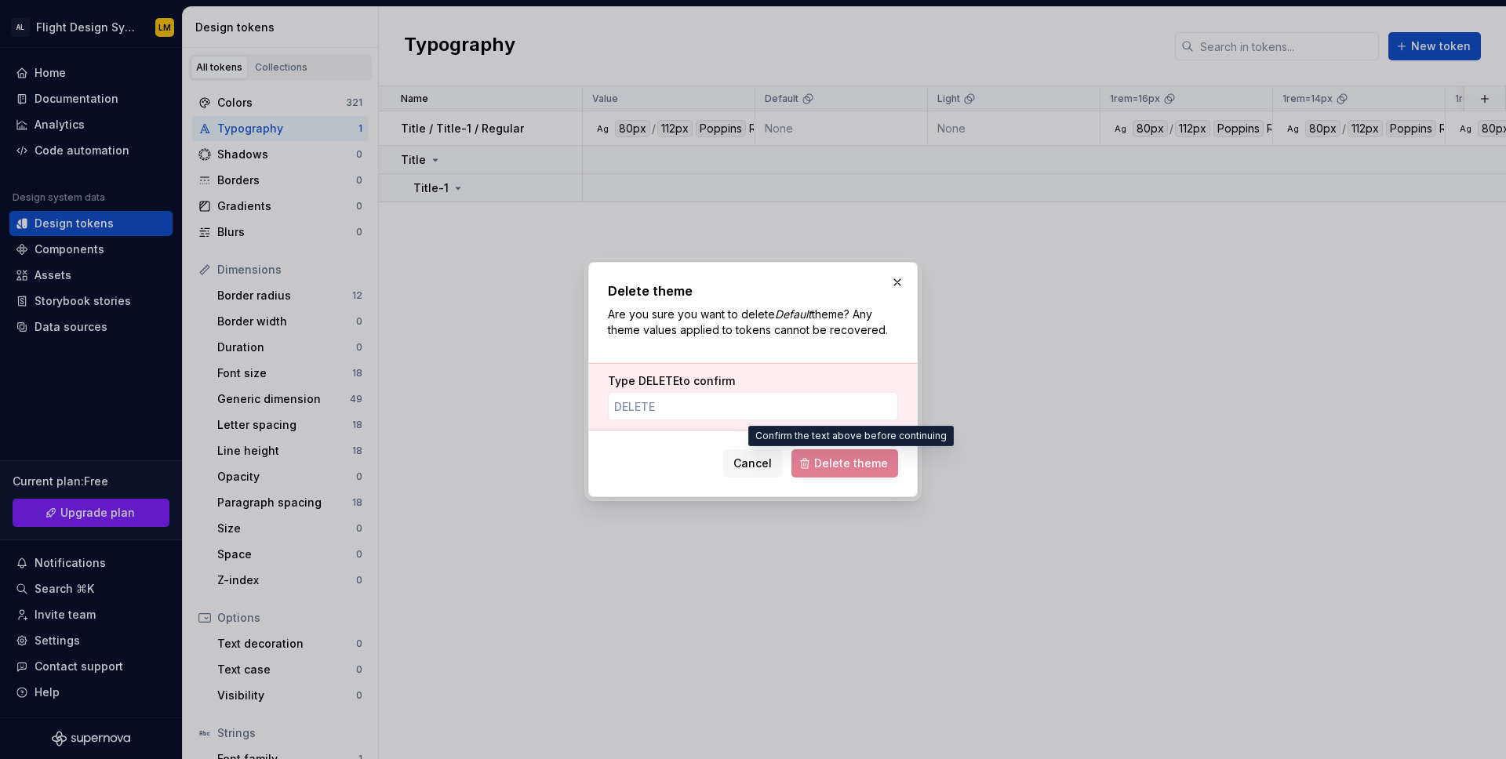
click at [856, 465] on span "Delete theme" at bounding box center [845, 464] width 107 height 28
click at [891, 282] on button "button" at bounding box center [897, 282] width 22 height 22
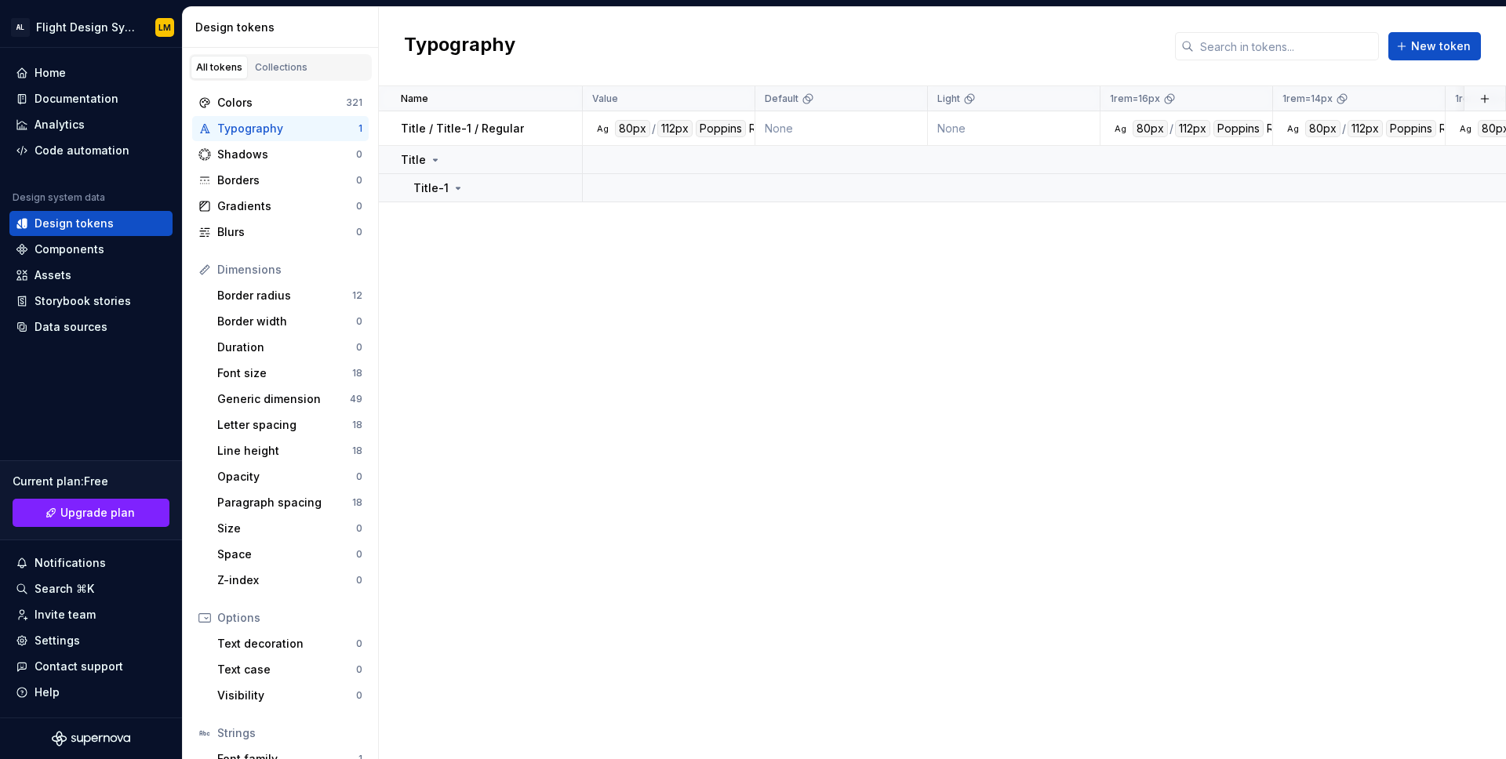
click at [705, 352] on div "Name Value Default Light 1rem=16px 1rem=14px 1rem=18px Collection Dark Token se…" at bounding box center [942, 422] width 1127 height 673
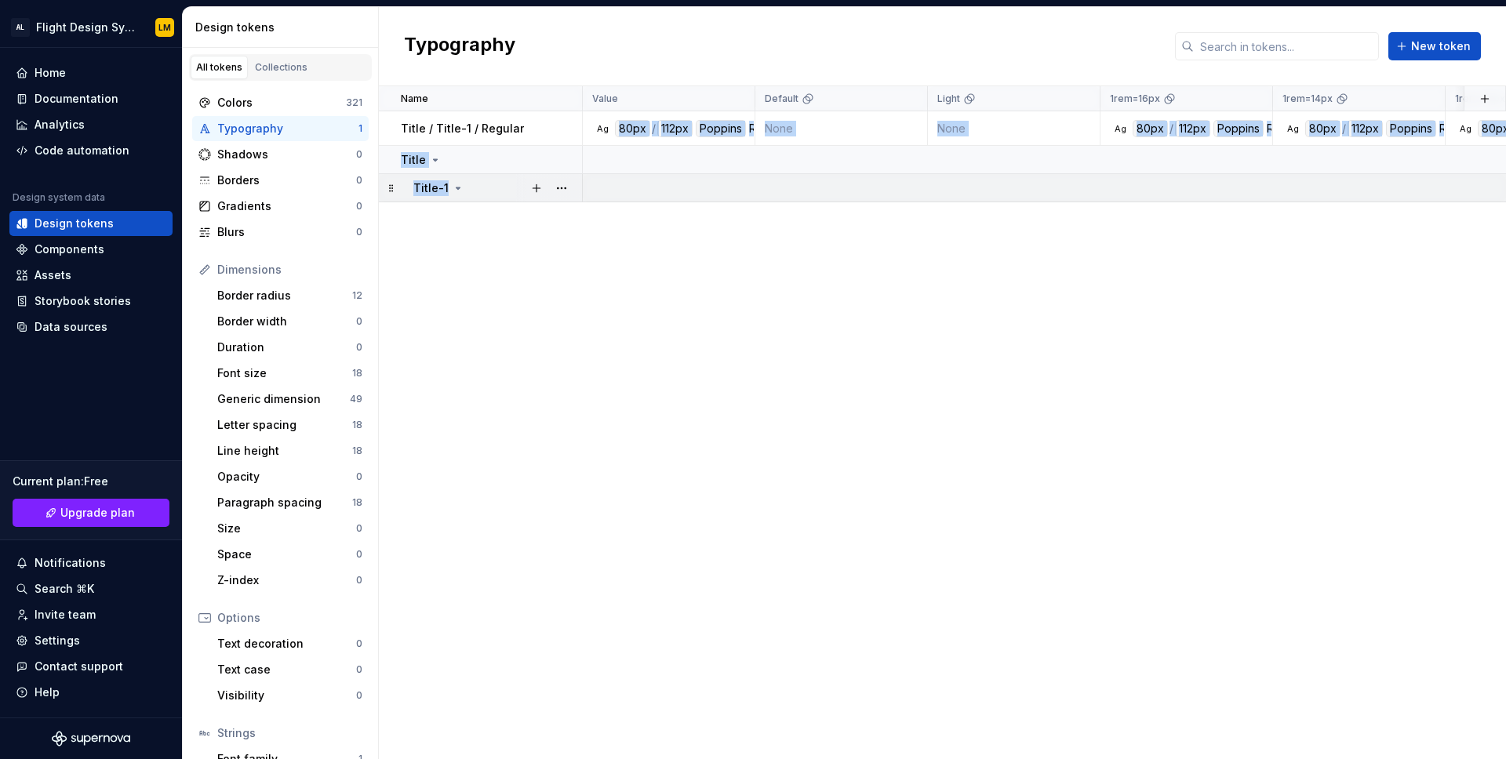
drag, startPoint x: 523, startPoint y: 128, endPoint x: 518, endPoint y: 198, distance: 70.0
click at [518, 198] on tbody "Title / Title-1 / Regular Ag 80px / 112px Poppins Regular None None Ag 80px / 1…" at bounding box center [1324, 156] width 1891 height 91
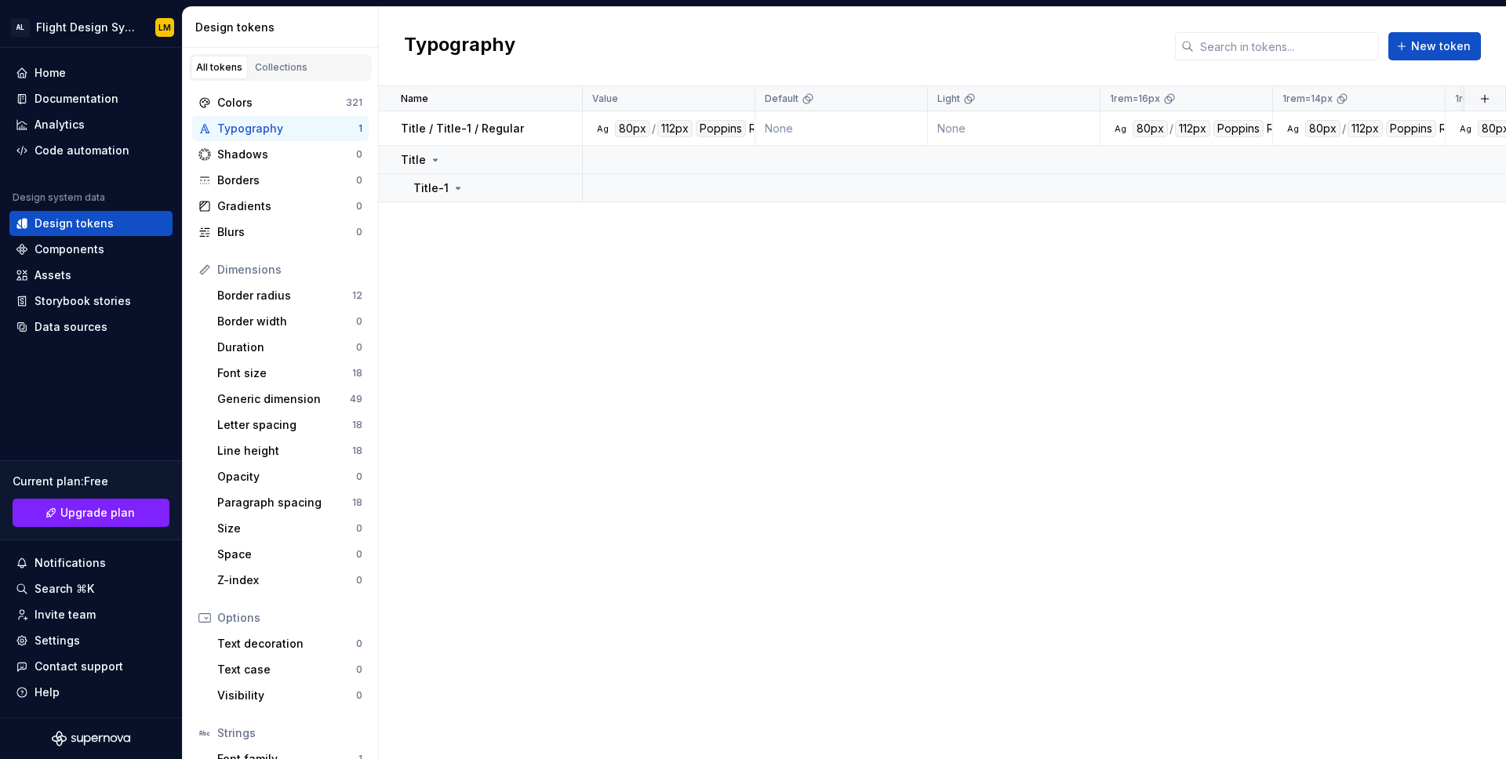
click at [549, 344] on div "Name Value Default Light 1rem=16px 1rem=14px 1rem=18px Collection Dark Token se…" at bounding box center [942, 422] width 1127 height 673
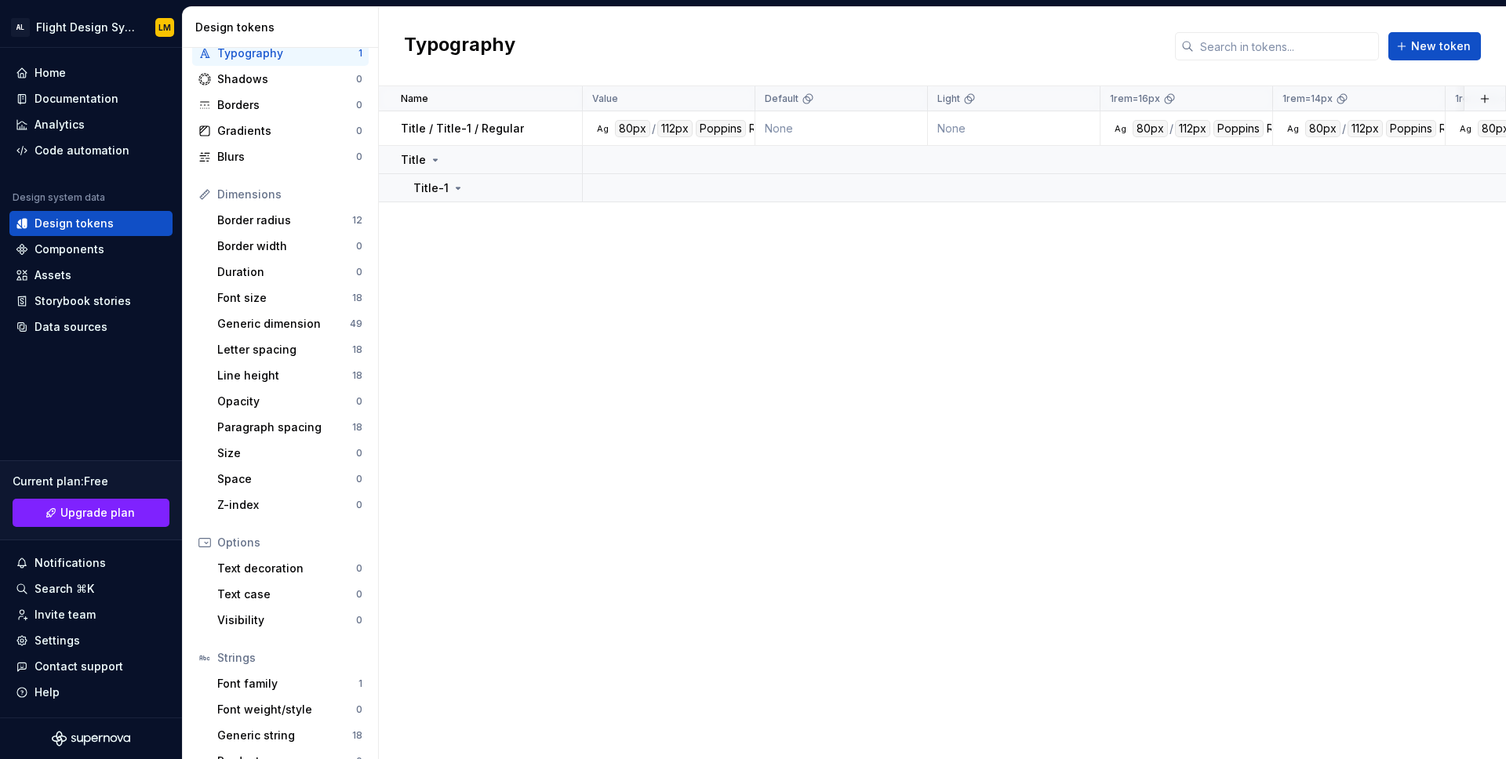
scroll to position [100, 0]
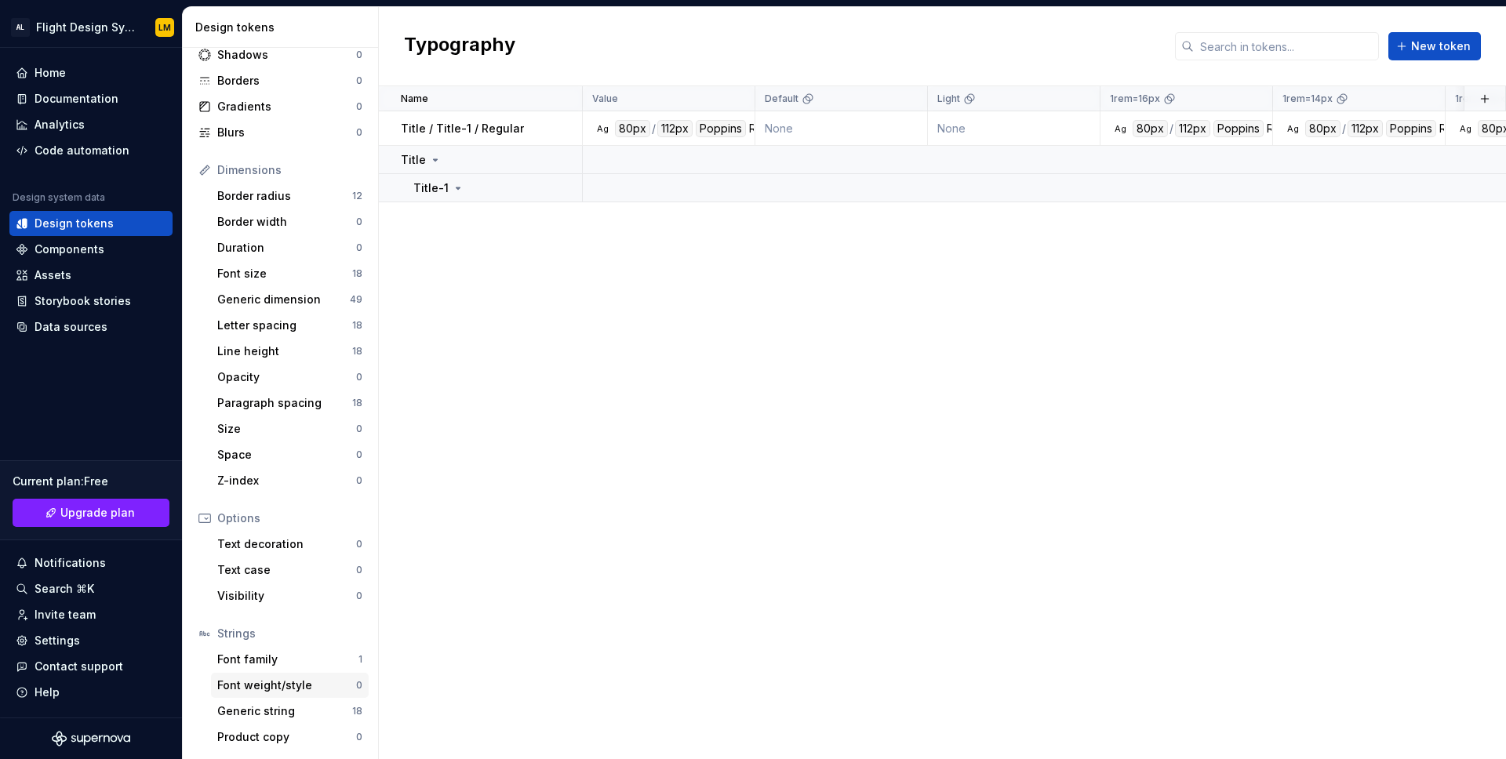
click at [298, 688] on div "Font weight/style" at bounding box center [286, 686] width 139 height 16
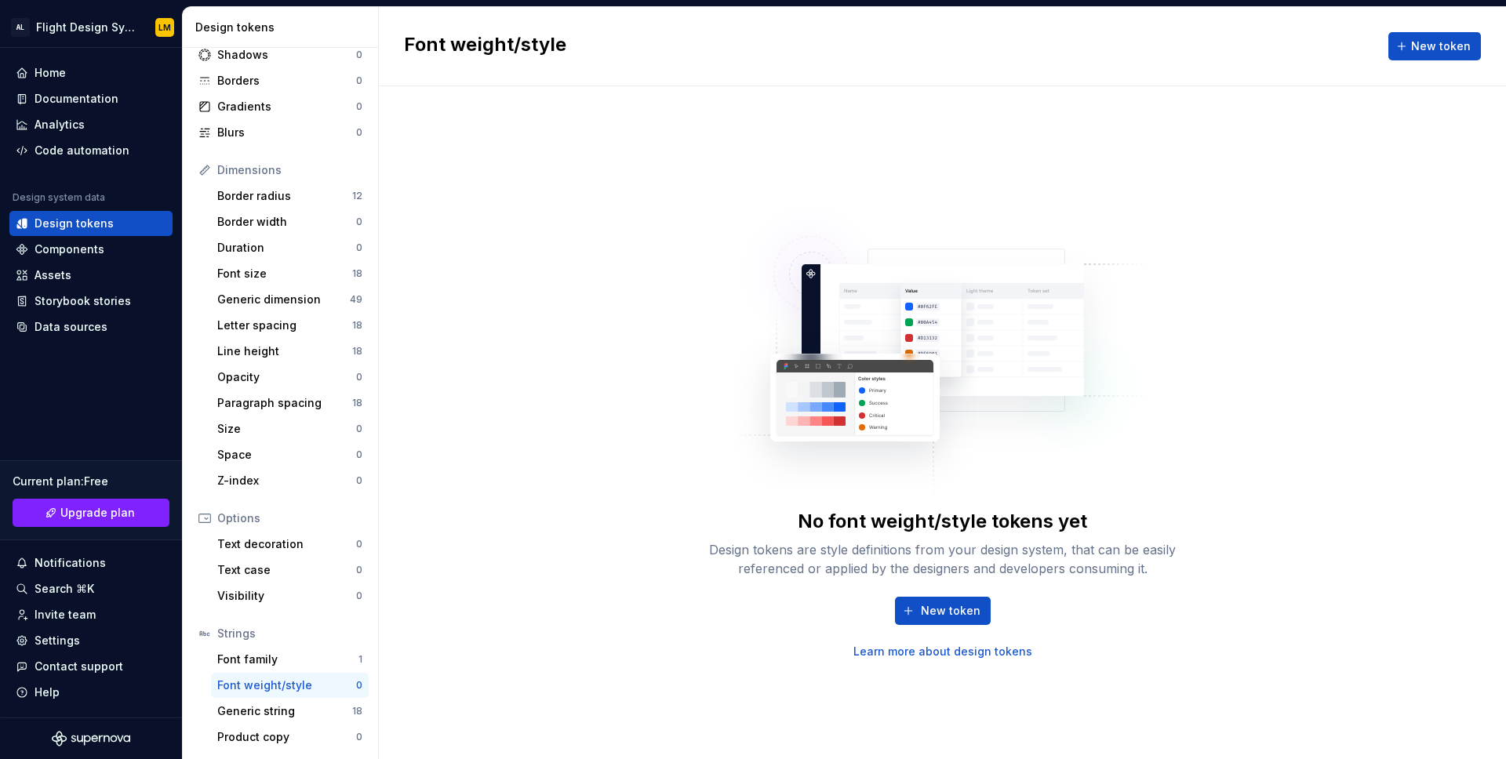
click at [792, 708] on div "No font weight/style tokens yet Design tokens are style definitions from your d…" at bounding box center [942, 422] width 1127 height 673
click at [318, 704] on div "Generic string" at bounding box center [284, 712] width 135 height 16
click at [271, 687] on div "Font weight/style" at bounding box center [286, 686] width 139 height 16
click at [276, 711] on div "Generic string" at bounding box center [286, 712] width 139 height 16
click at [265, 297] on div "Generic dimension" at bounding box center [283, 300] width 133 height 16
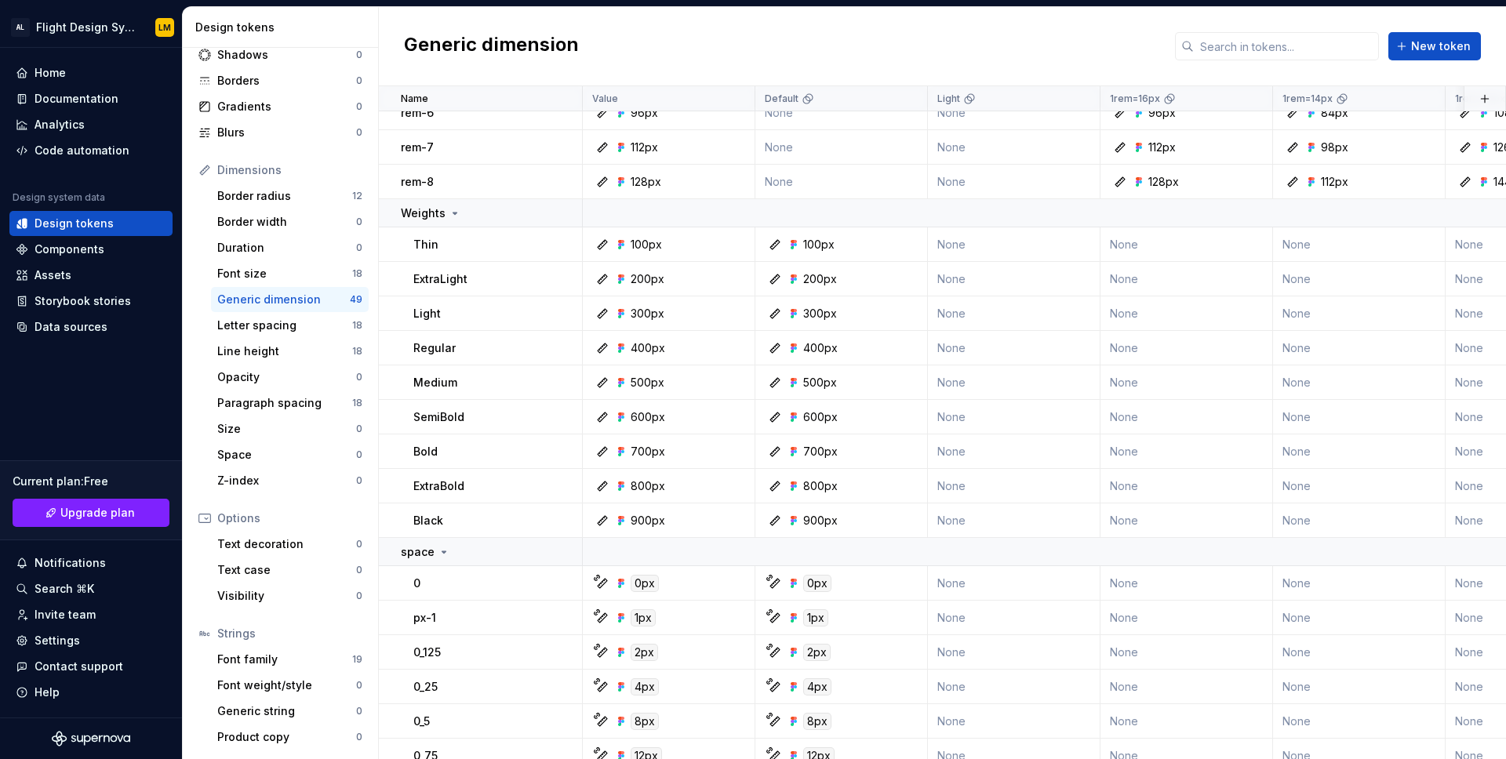
scroll to position [770, 0]
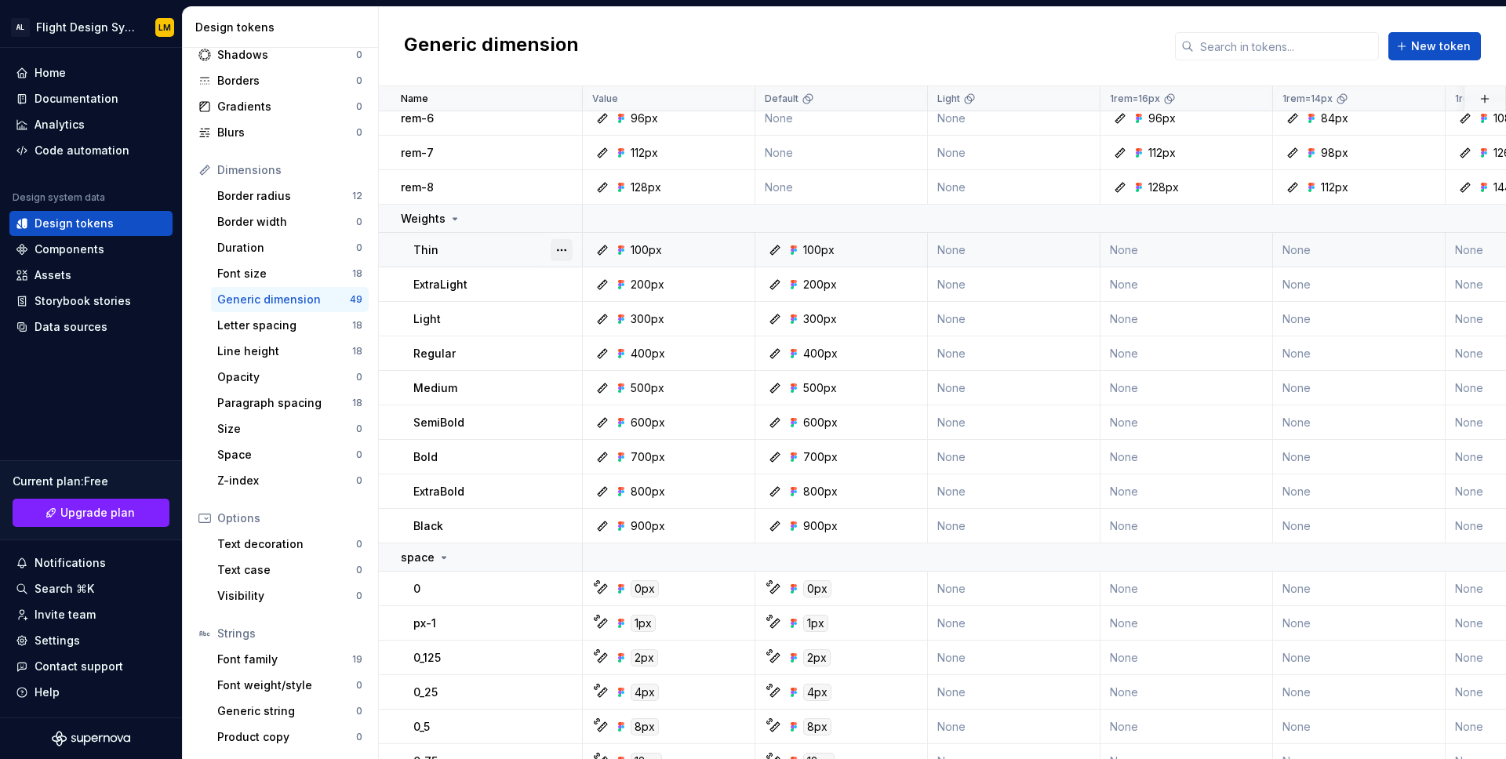
click at [558, 251] on button "button" at bounding box center [562, 250] width 22 height 22
click at [574, 276] on div "Open detail" at bounding box center [621, 280] width 133 height 25
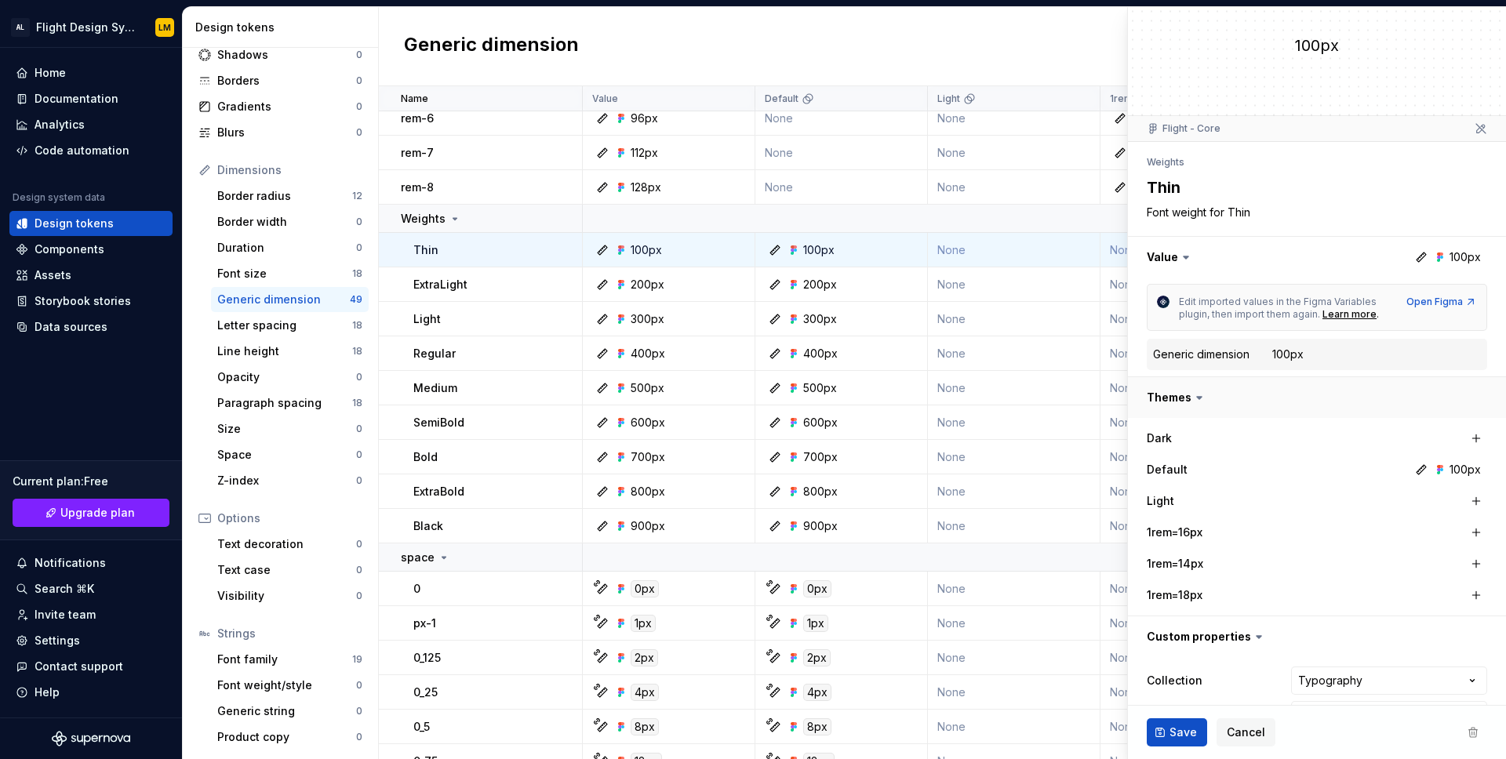
scroll to position [76, 0]
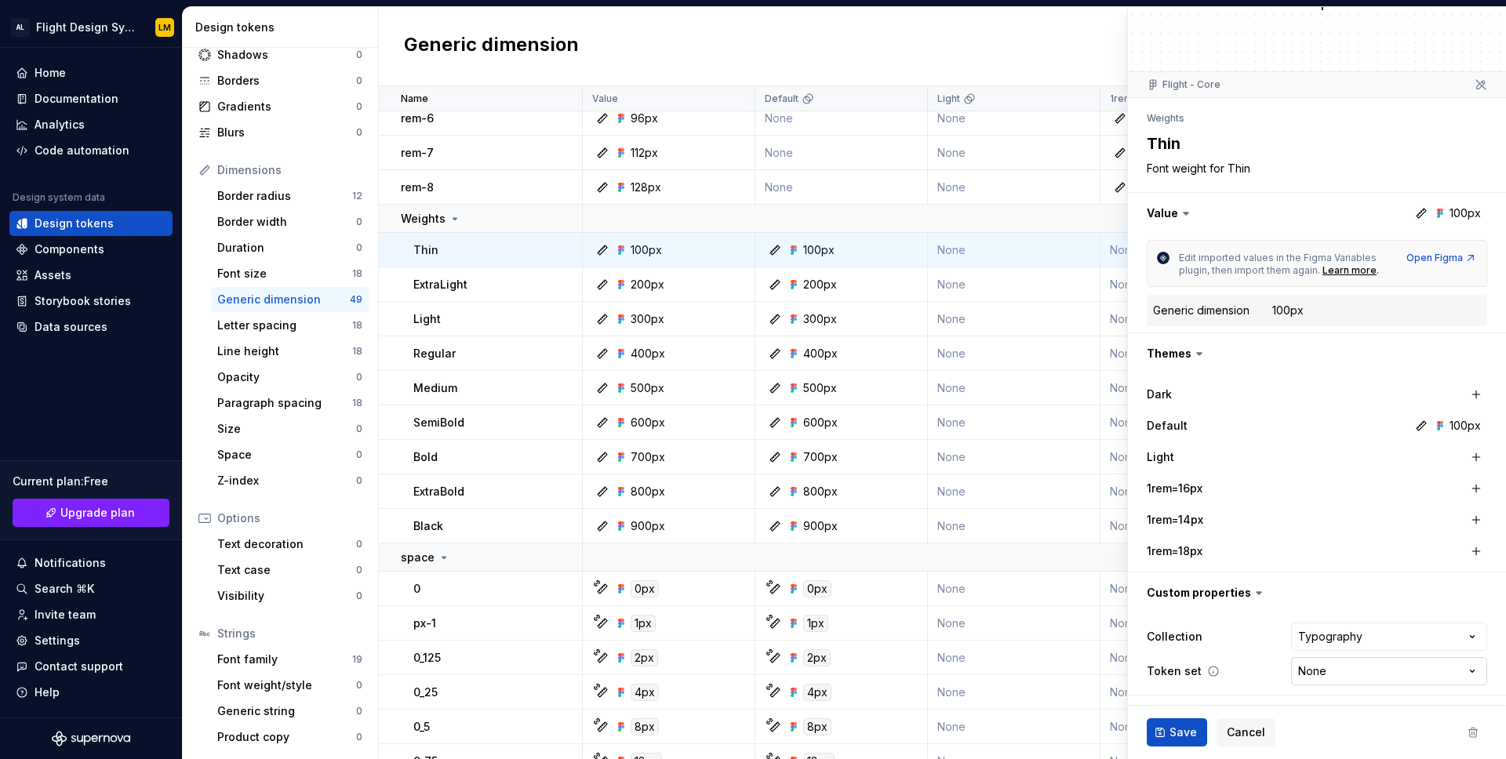
click at [1319, 664] on html "AL Flight Design System LM Home Documentation Analytics Code automation Design …" at bounding box center [753, 379] width 1506 height 759
click at [1246, 661] on html "AL Flight Design System LM Home Documentation Analytics Code automation Design …" at bounding box center [753, 379] width 1506 height 759
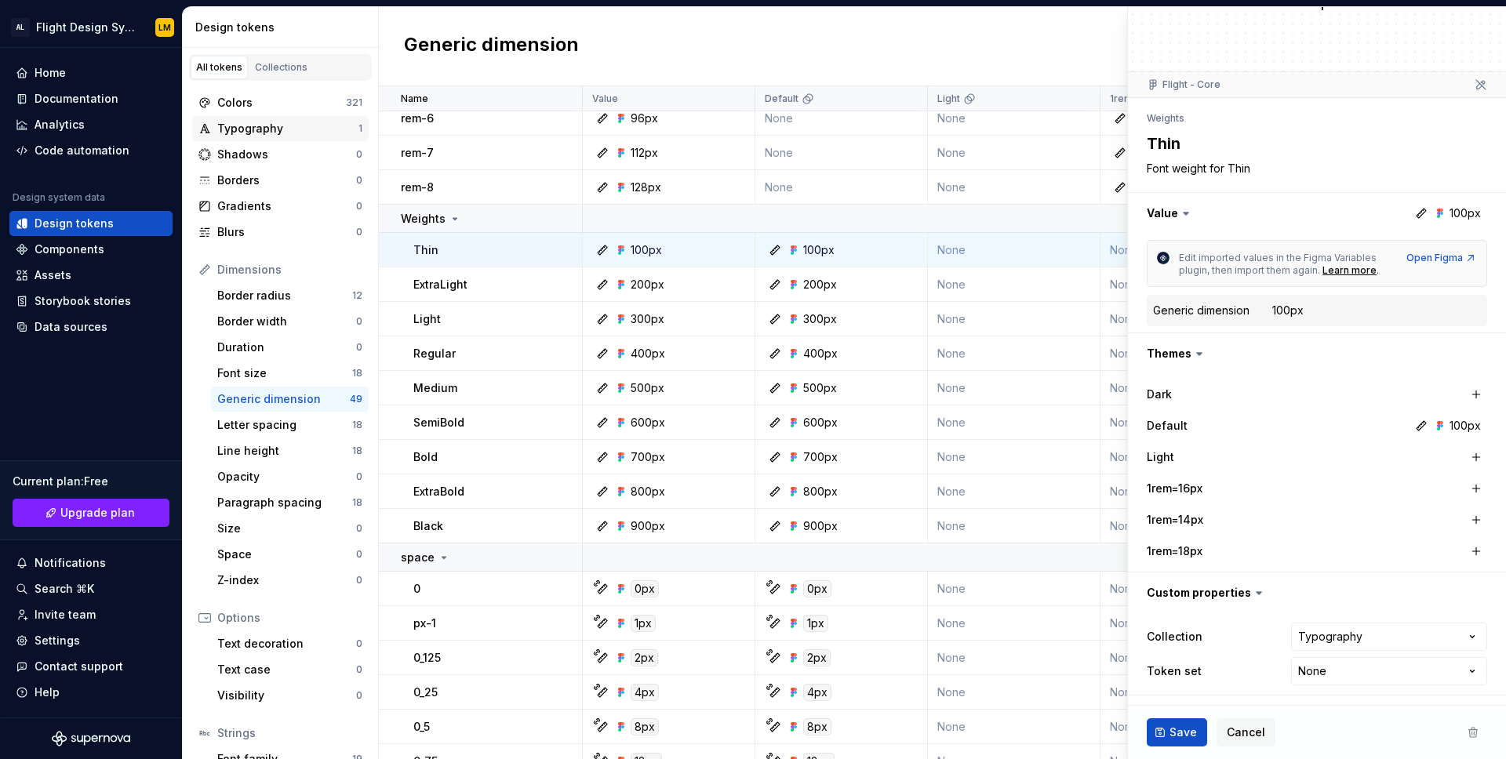
click at [257, 128] on div "Typography" at bounding box center [287, 129] width 141 height 16
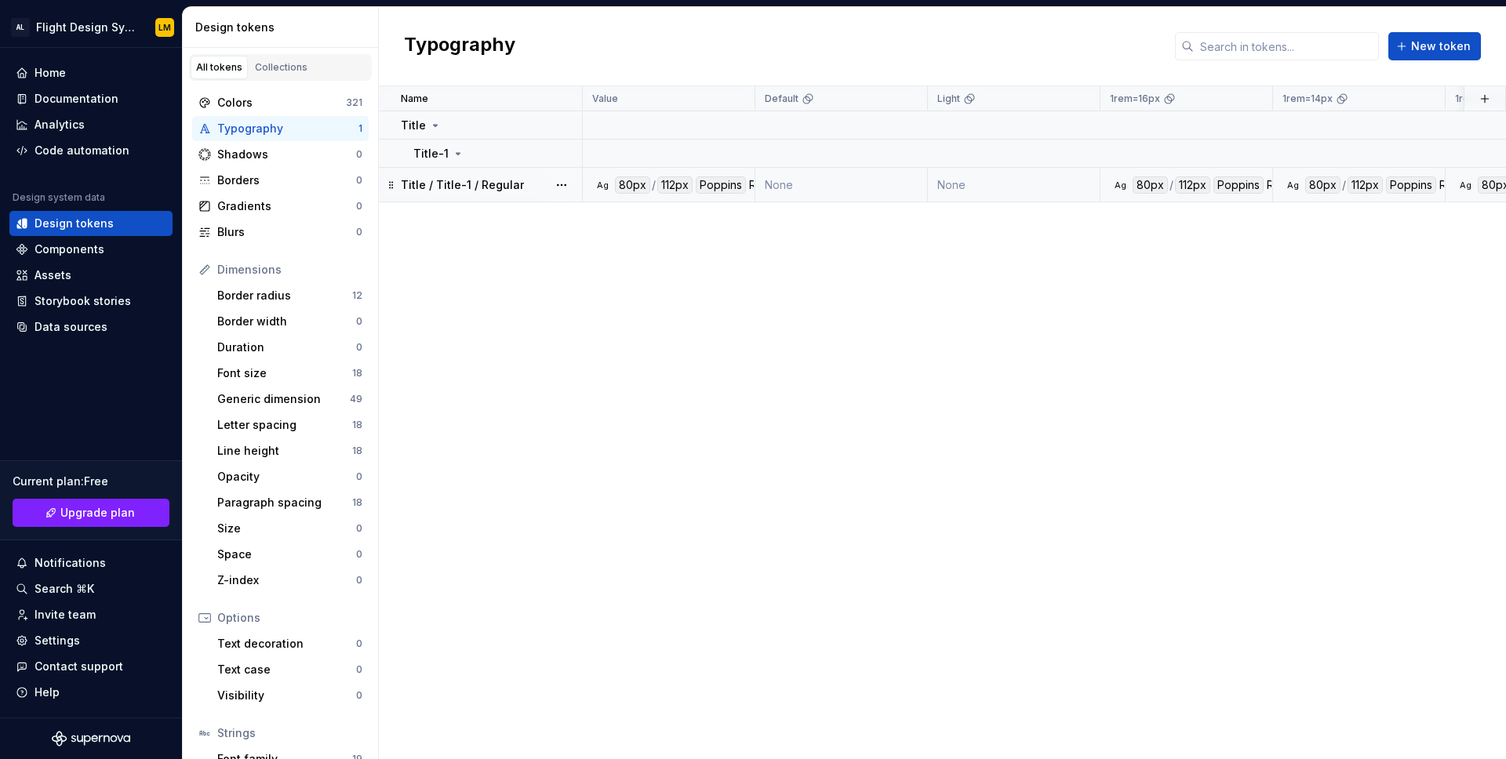
click at [494, 187] on p "Title / Title-1 / Regular" at bounding box center [462, 185] width 123 height 16
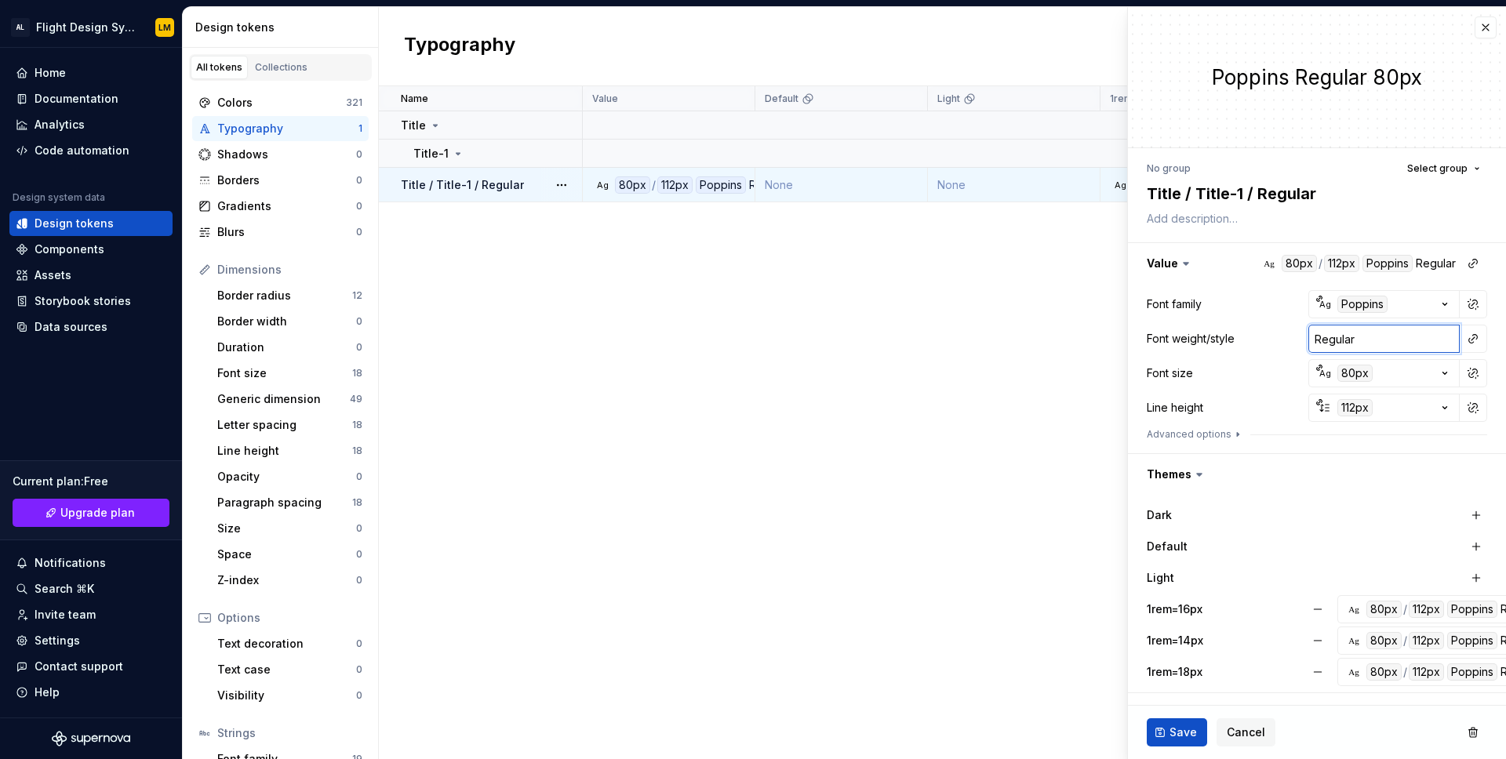
click at [1414, 342] on input "Regular" at bounding box center [1384, 339] width 151 height 28
click at [1468, 342] on button "button" at bounding box center [1473, 339] width 22 height 22
click at [1390, 351] on html "AL Flight Design System LM Home Documentation Analytics Code automation Design …" at bounding box center [753, 379] width 1506 height 759
click at [1383, 337] on input "Regular" at bounding box center [1384, 339] width 151 height 28
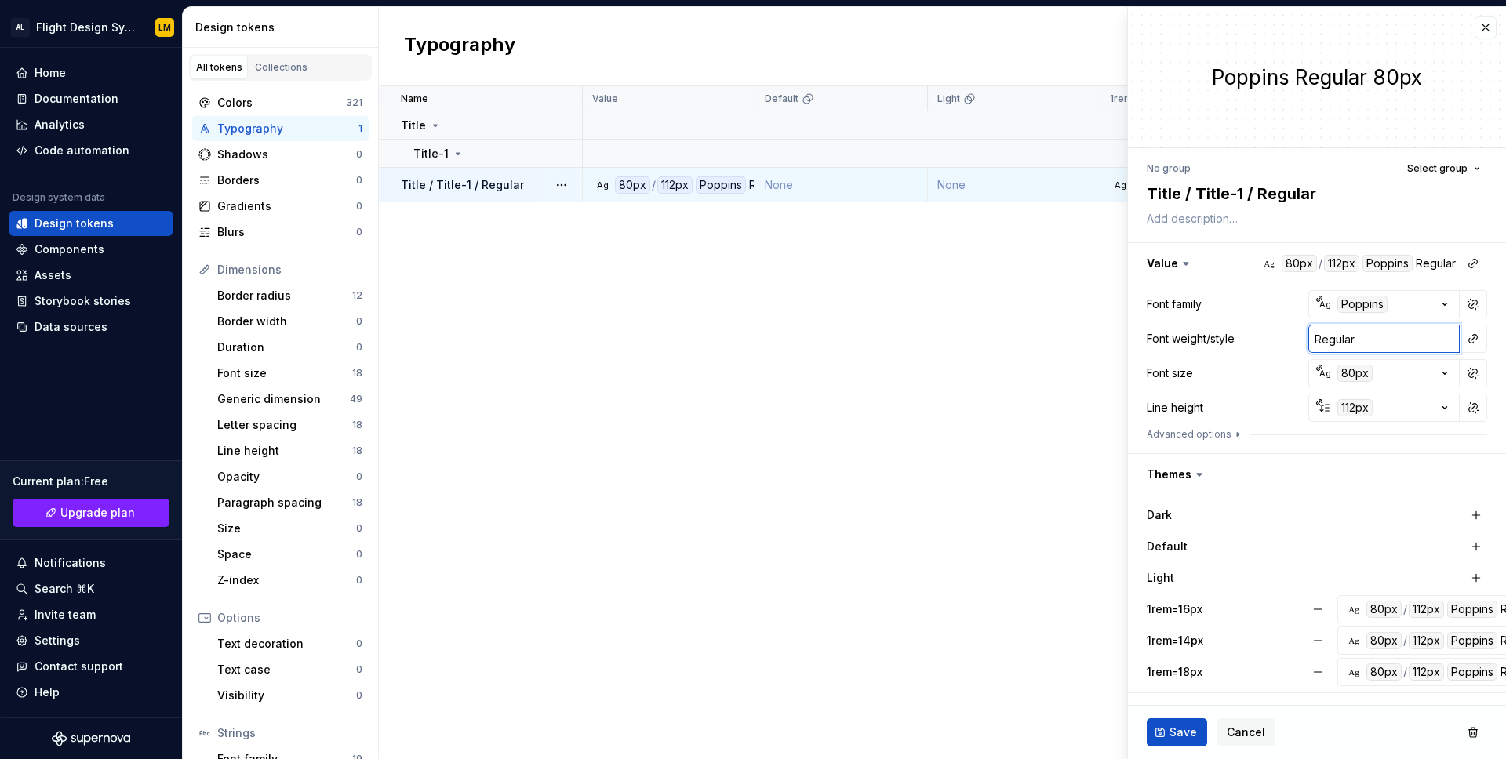
click at [1383, 337] on input "Regular" at bounding box center [1384, 339] width 151 height 28
type textarea "*"
type input "1"
type textarea "*"
type input "10"
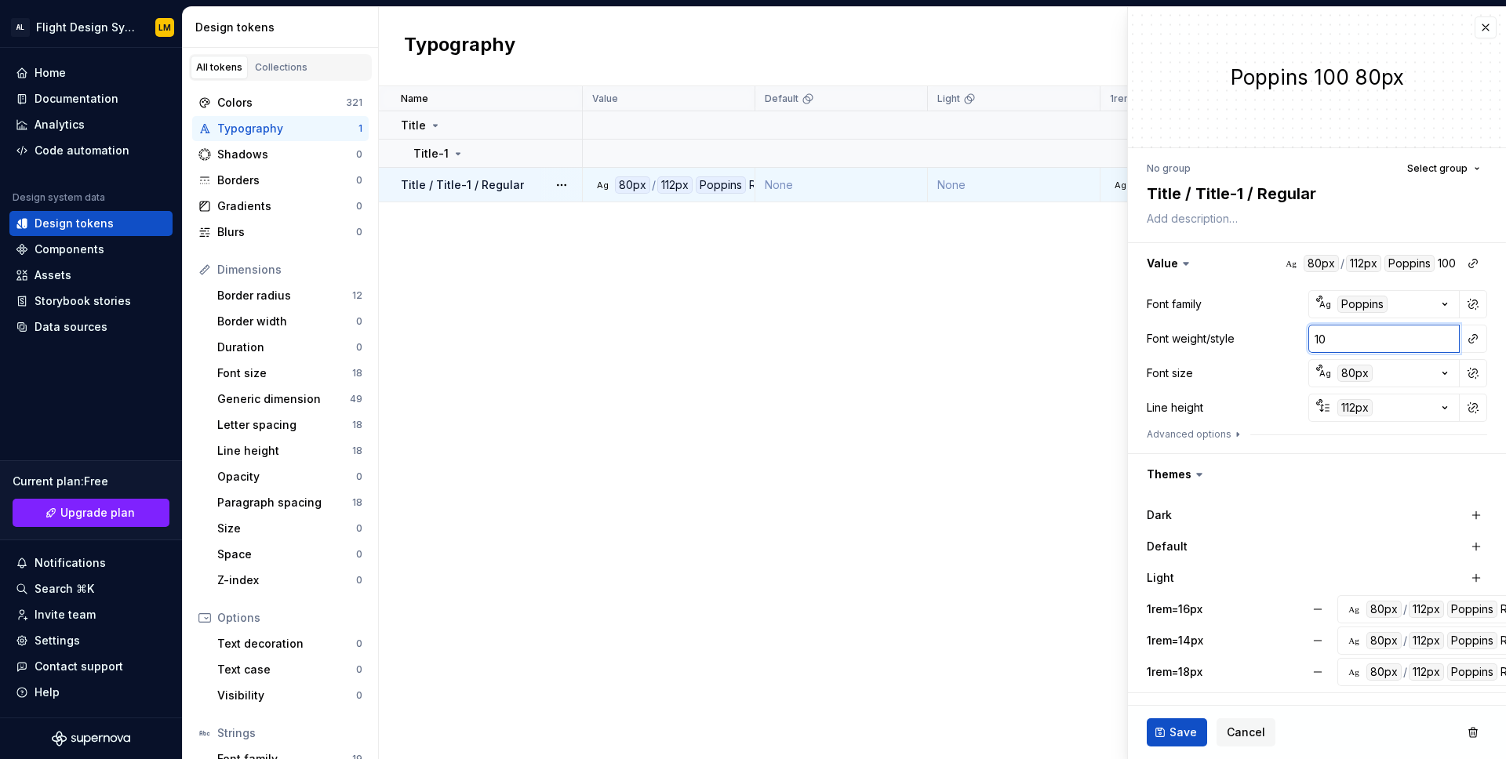
type textarea "*"
type input "100"
type textarea "*"
type input "10"
type textarea "*"
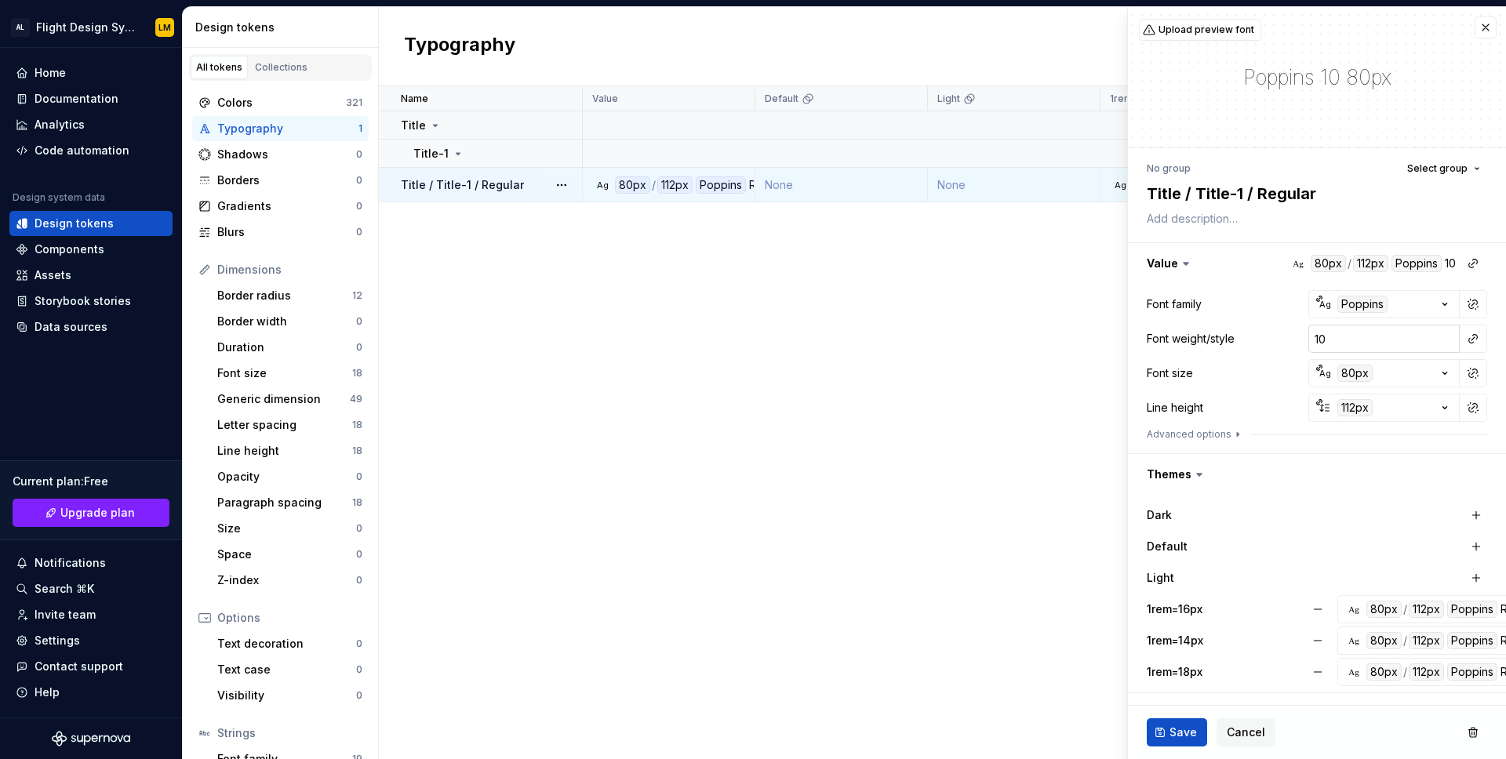
type input "1"
type textarea "*"
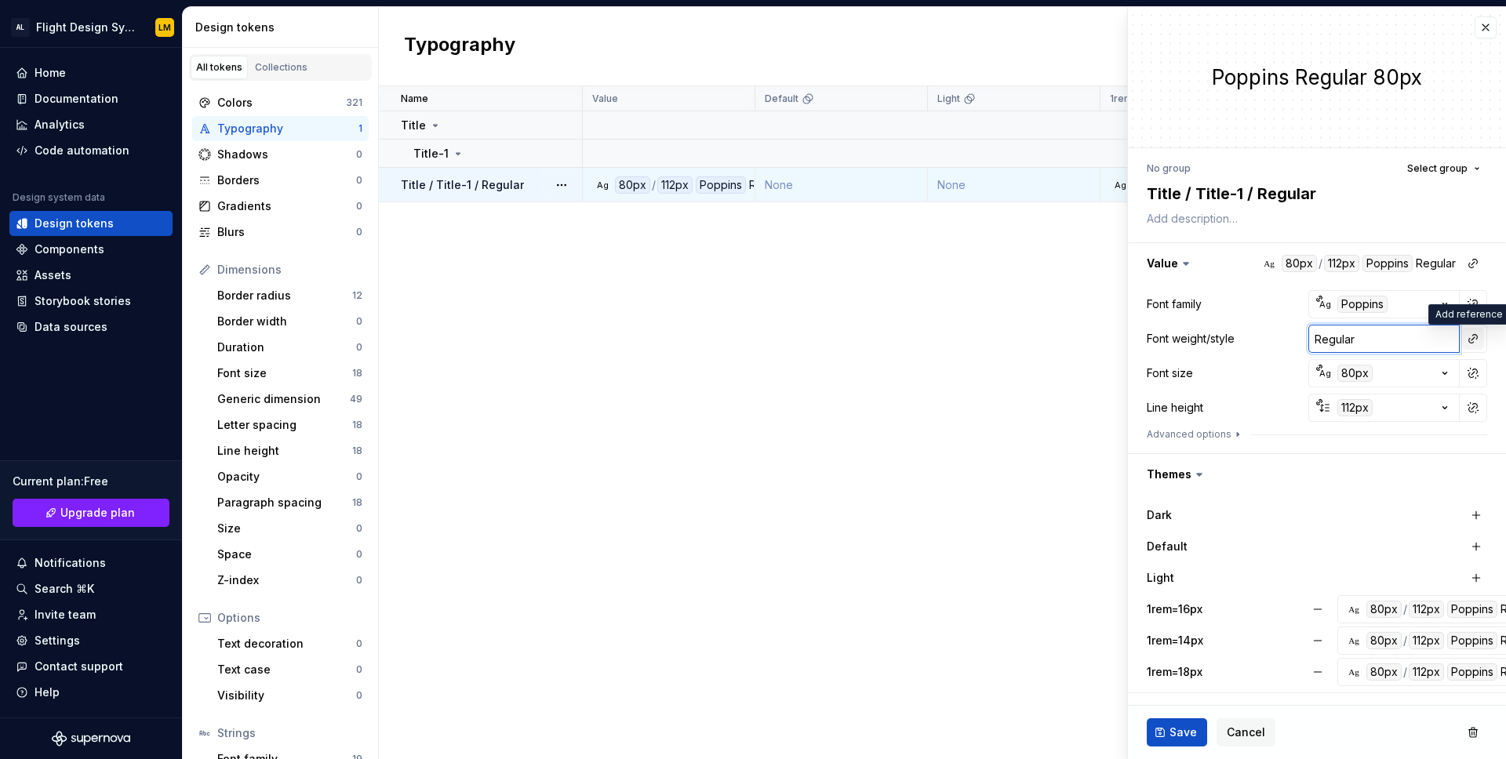
type input "Regular"
click at [1466, 340] on button "button" at bounding box center [1473, 339] width 22 height 22
click at [1390, 377] on div "There are no other font weight/style tokens to be referenced." at bounding box center [1361, 379] width 249 height 44
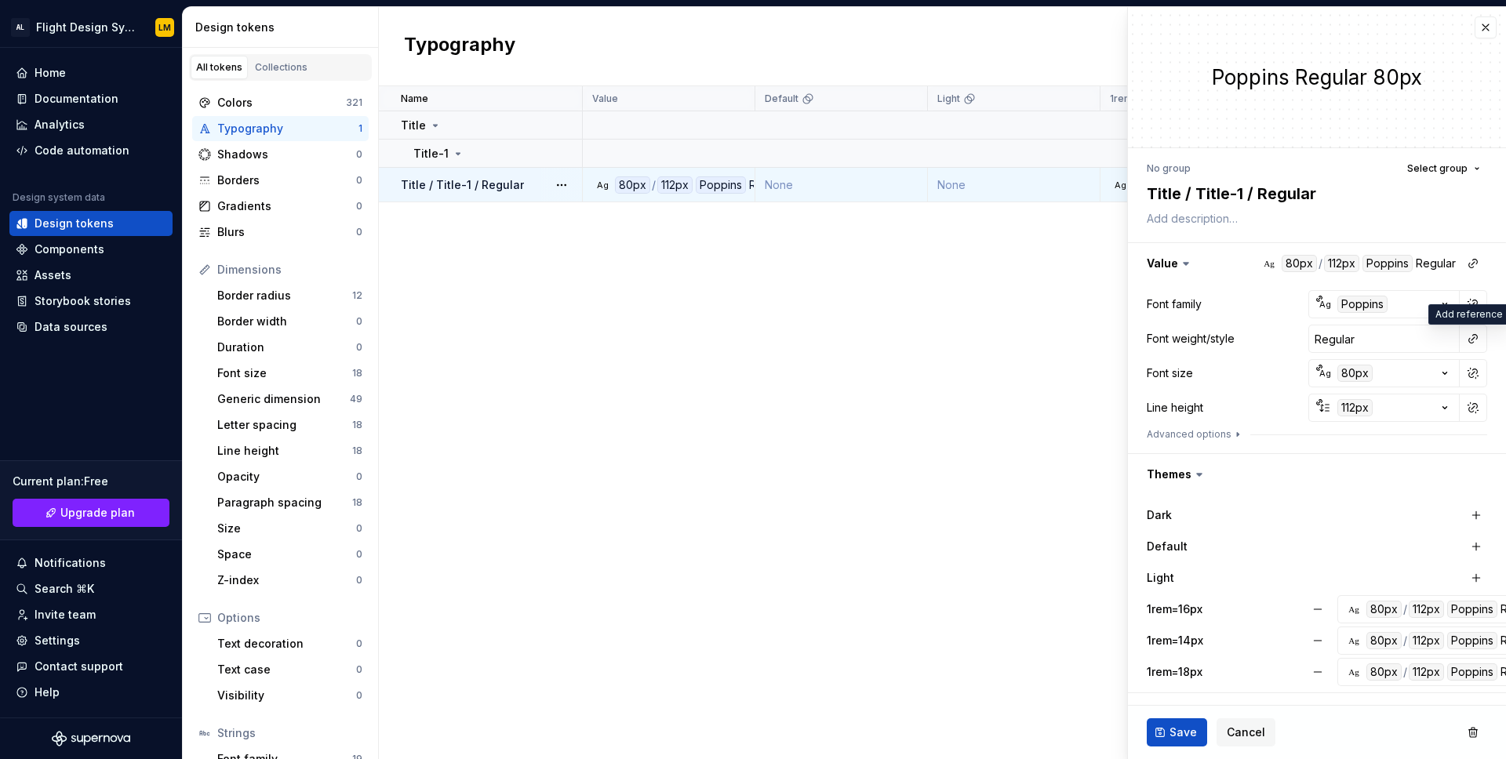
click at [1224, 429] on html "AL Flight Design System LM Home Documentation Analytics Code automation Design …" at bounding box center [753, 379] width 1506 height 759
click at [1224, 429] on button "Advanced options" at bounding box center [1195, 434] width 97 height 13
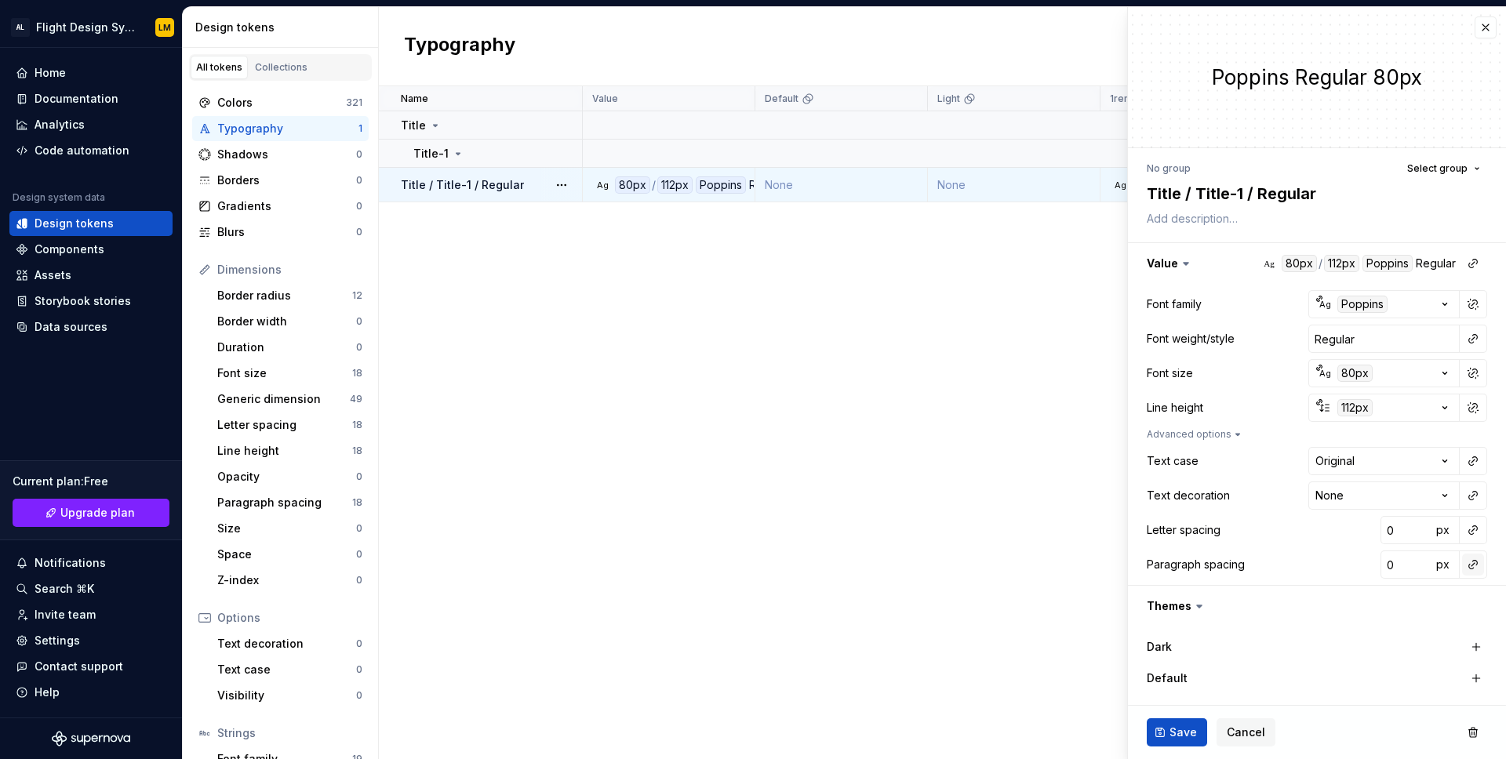
click at [1473, 572] on button "button" at bounding box center [1473, 565] width 22 height 22
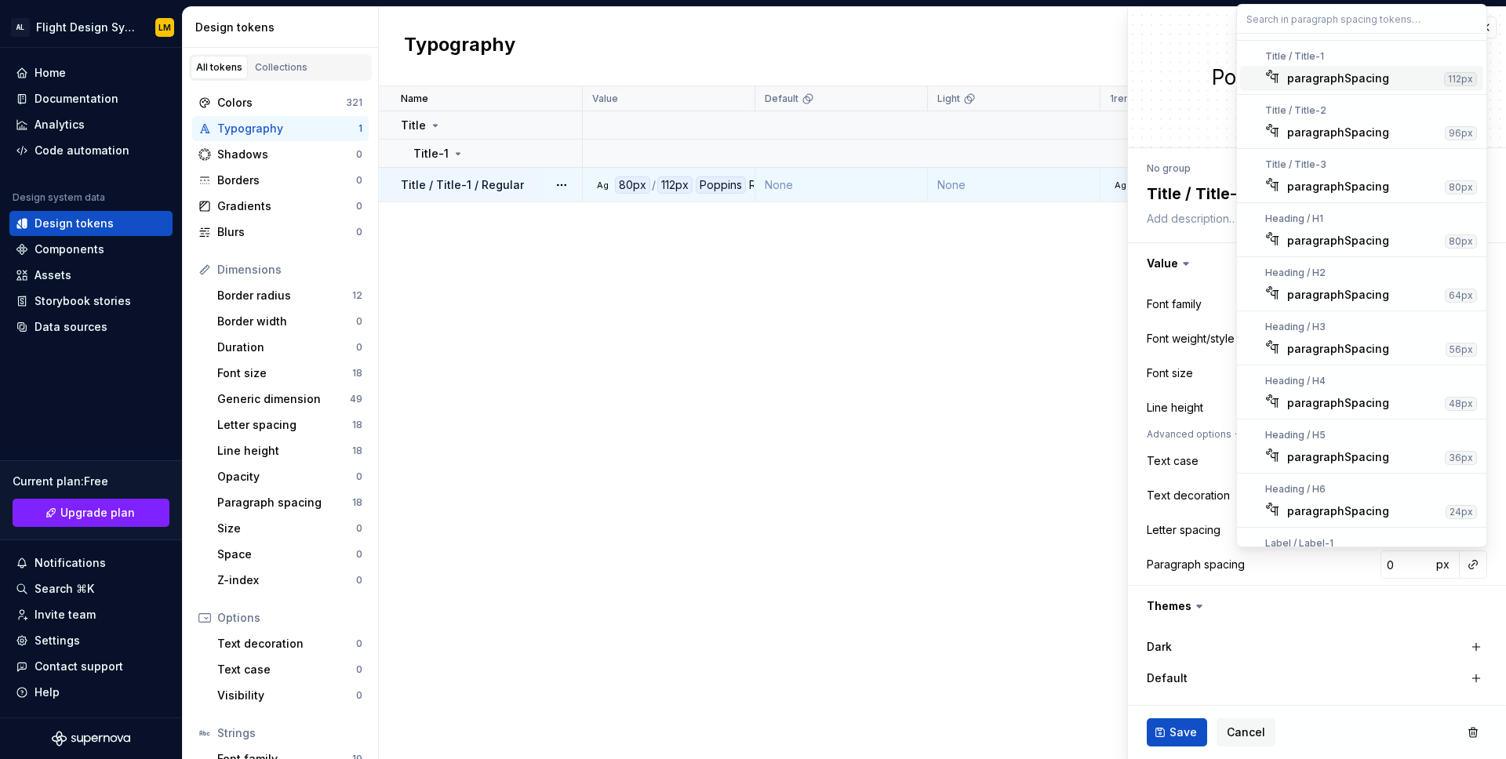
click at [1321, 82] on div "paragraphSpacing" at bounding box center [1338, 79] width 102 height 16
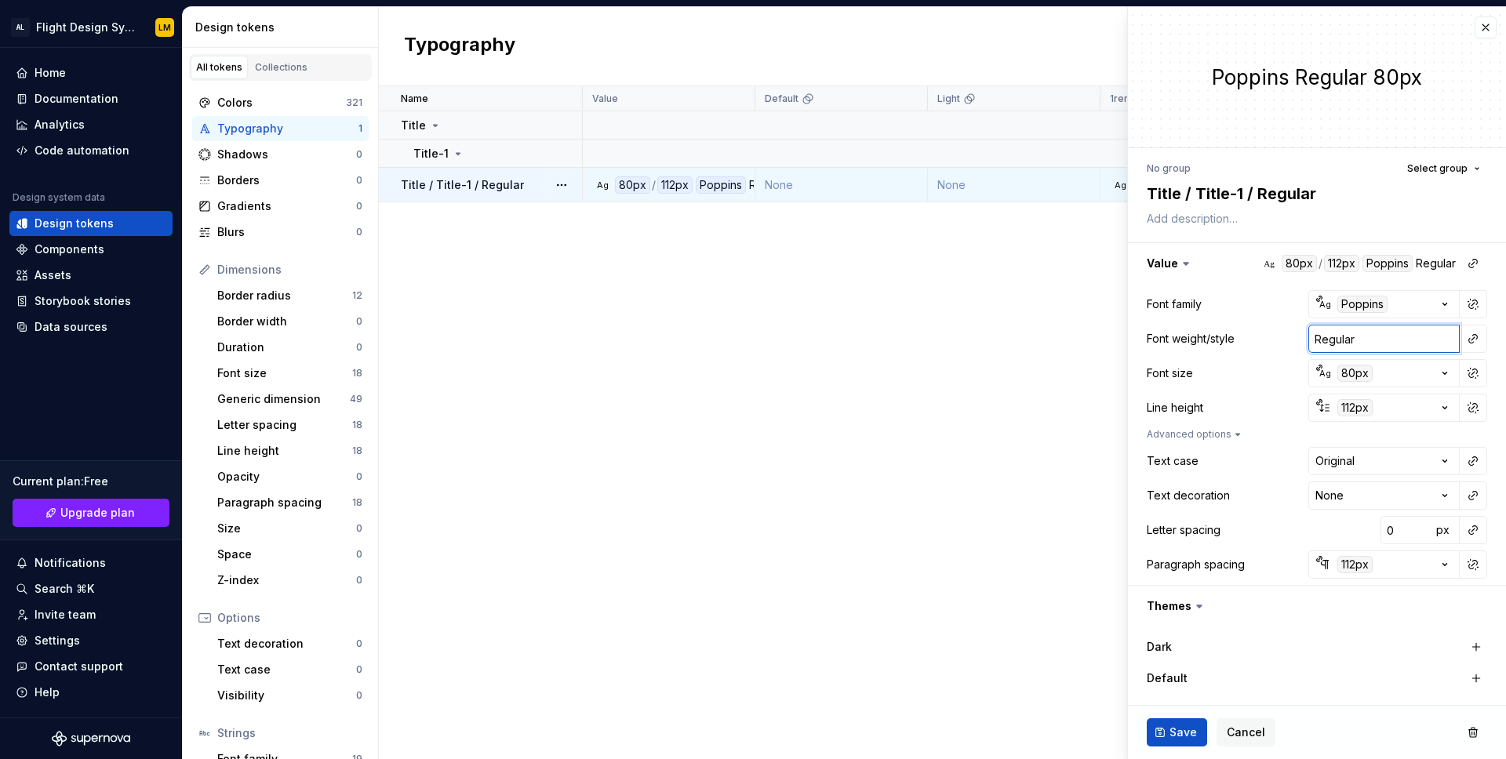
click at [1442, 340] on input "Regular" at bounding box center [1384, 339] width 151 height 28
click at [1474, 340] on button "button" at bounding box center [1473, 339] width 22 height 22
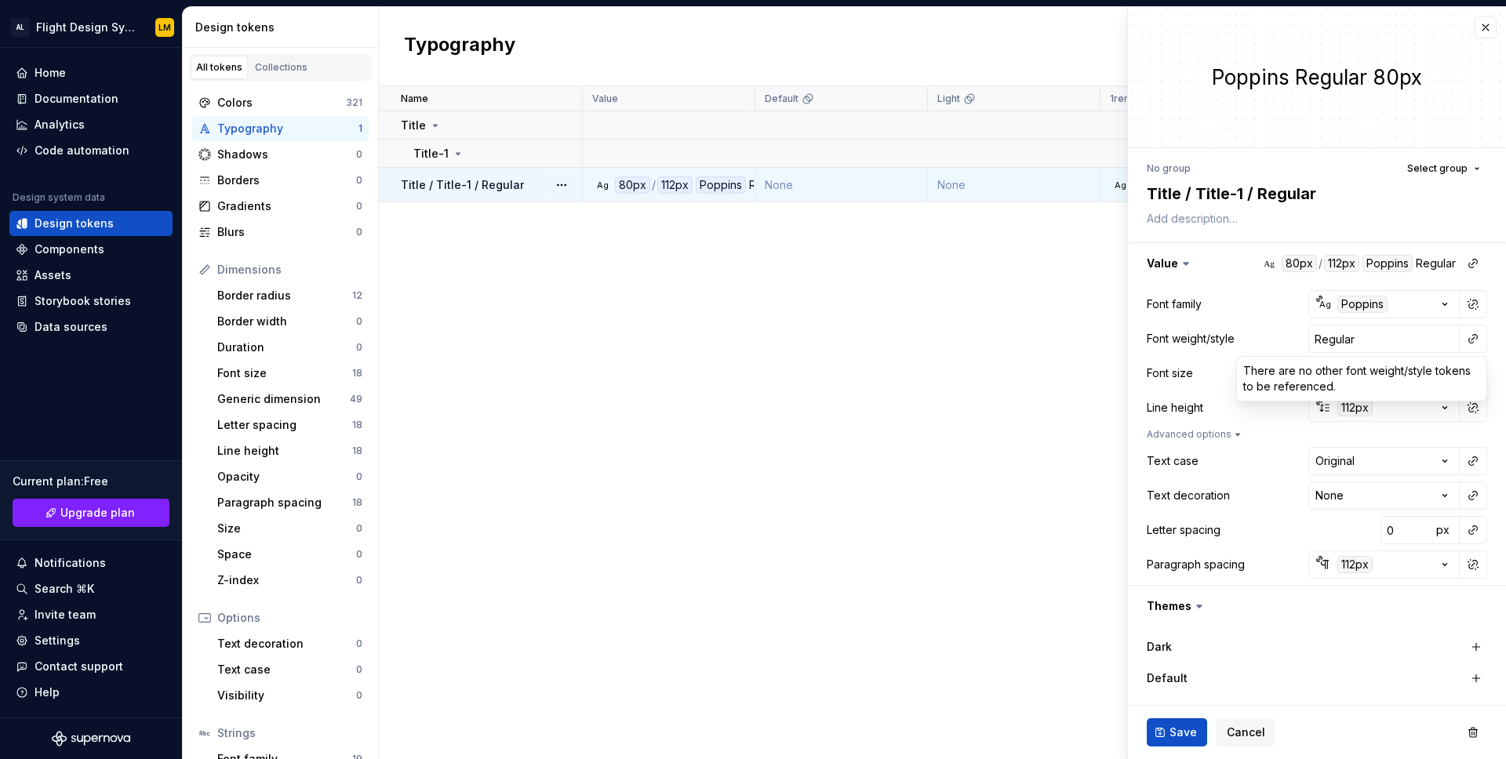
click at [1188, 362] on html "AL Flight Design System LM Home Documentation Analytics Code automation Design …" at bounding box center [753, 379] width 1506 height 759
click at [1368, 341] on input "Regular" at bounding box center [1384, 339] width 151 height 28
type textarea "*"
type input "S"
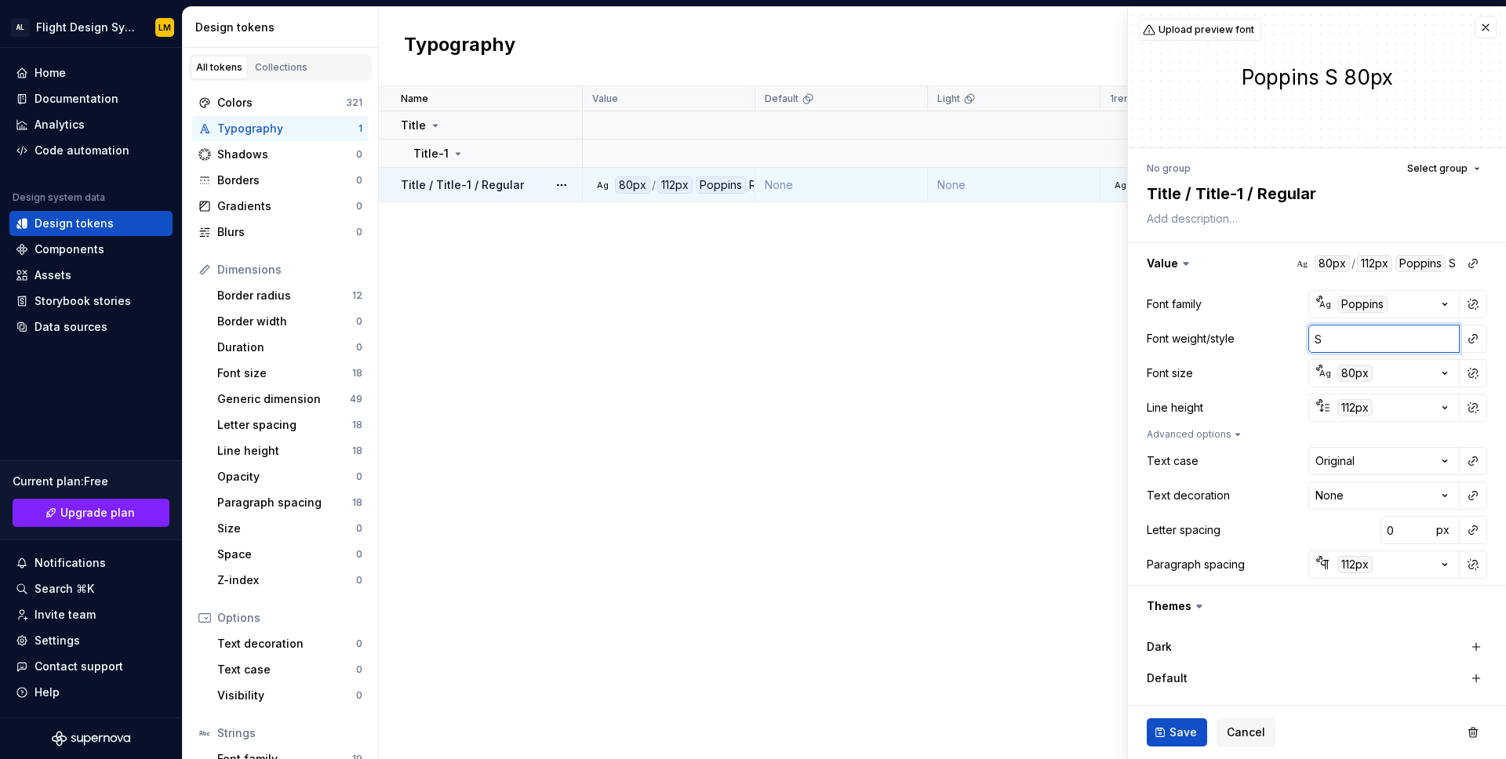
type textarea "*"
type input "Se"
type textarea "*"
type input "Sem"
type textarea "*"
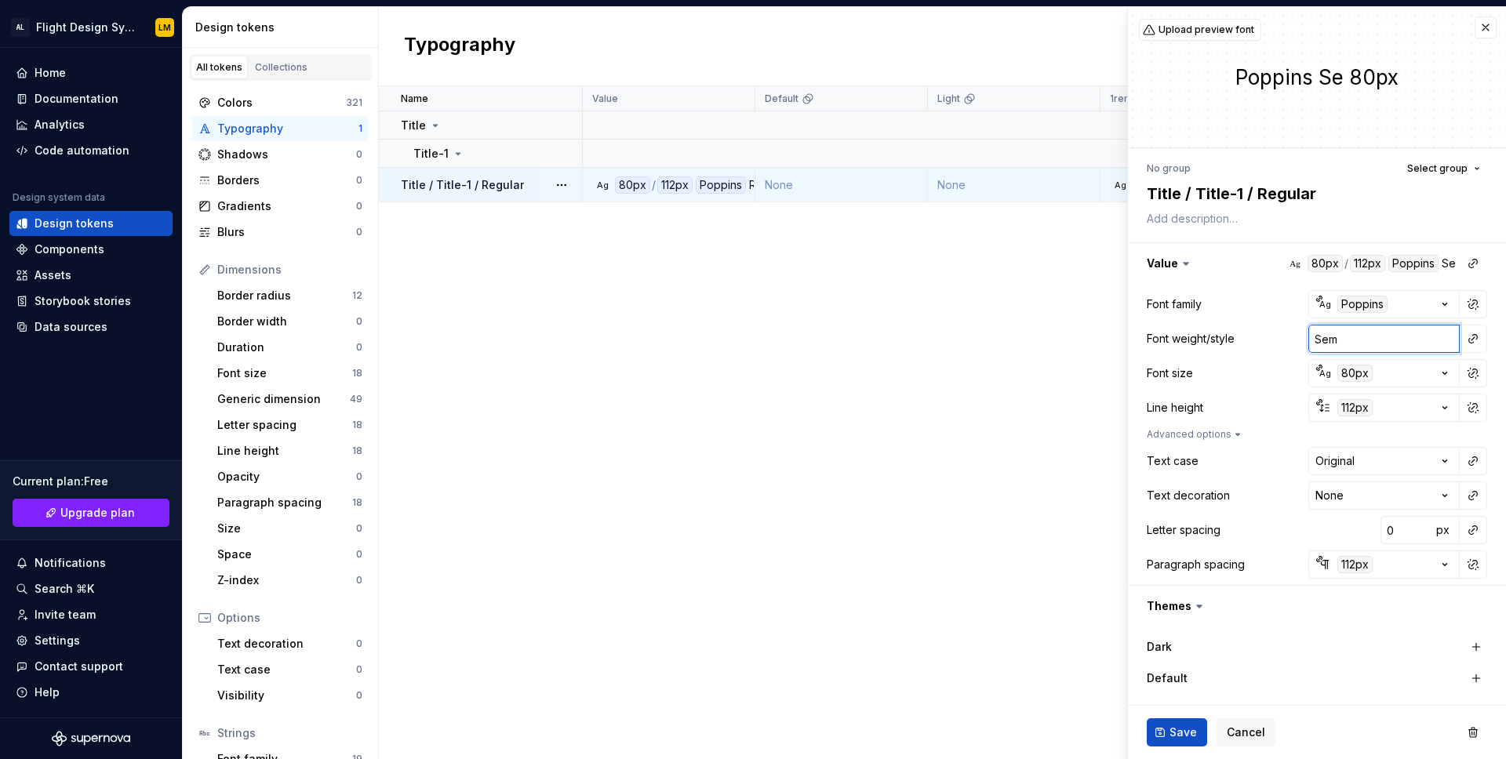
type input "Semi"
type textarea "*"
type input "SemiB"
type textarea "*"
type input "SemiBo"
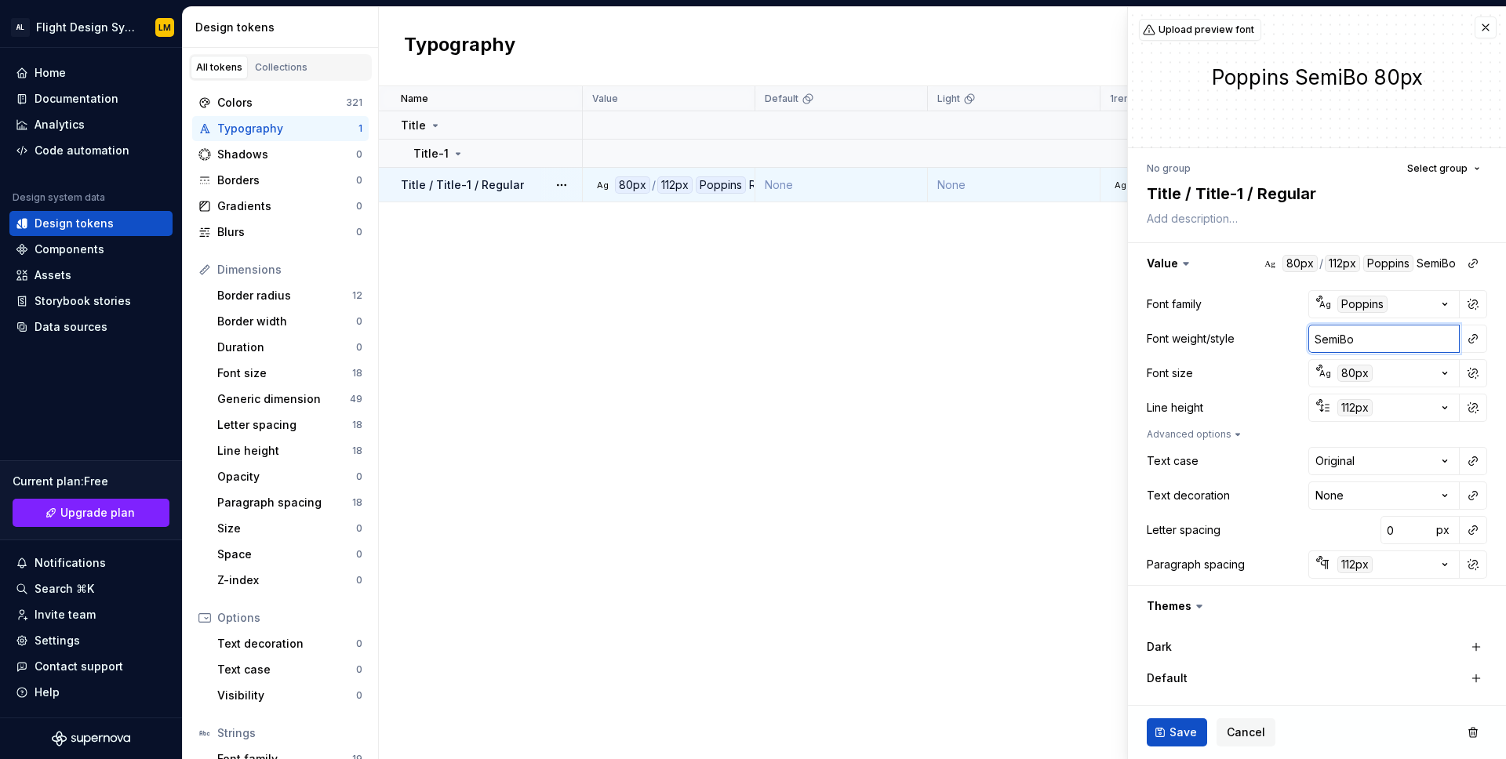
type textarea "*"
type input "SemiBol"
type textarea "*"
type input "SemiBold"
type textarea "*"
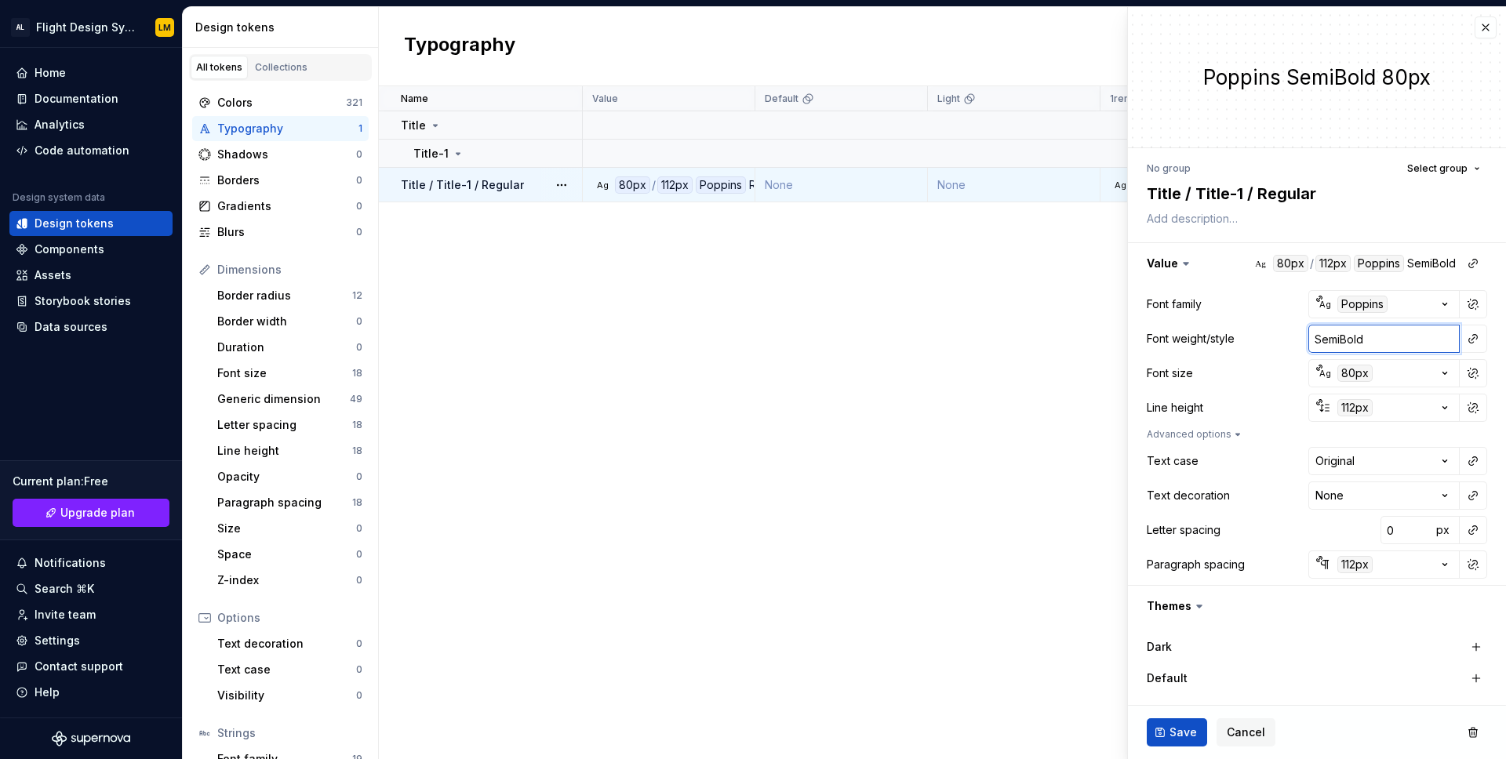
type input "R"
type textarea "*"
type input "Re"
type textarea "*"
type input "Regu"
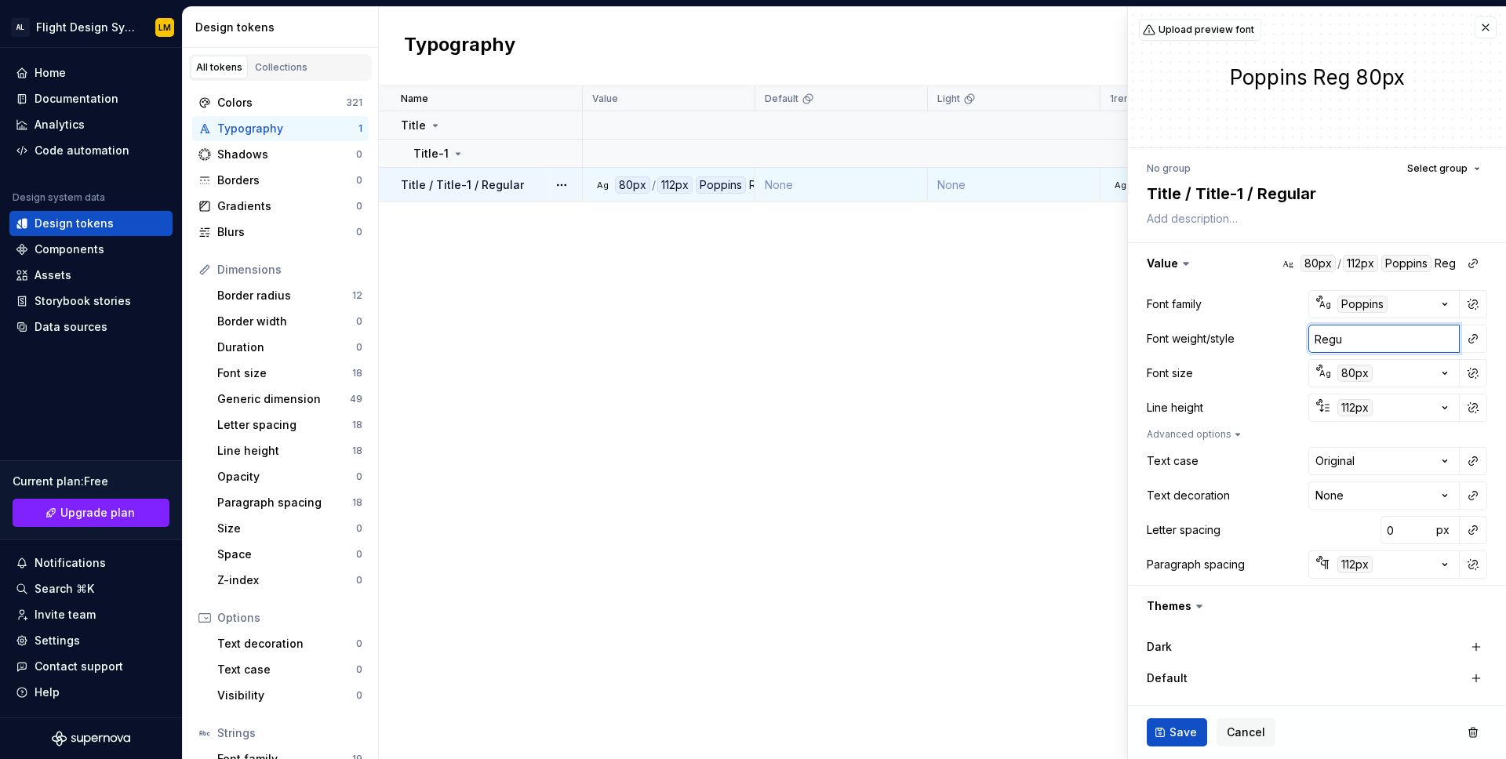
type textarea "*"
type input "Regula"
type textarea "*"
type input "Regular"
click at [1228, 344] on div "Font weight/style" at bounding box center [1191, 339] width 88 height 16
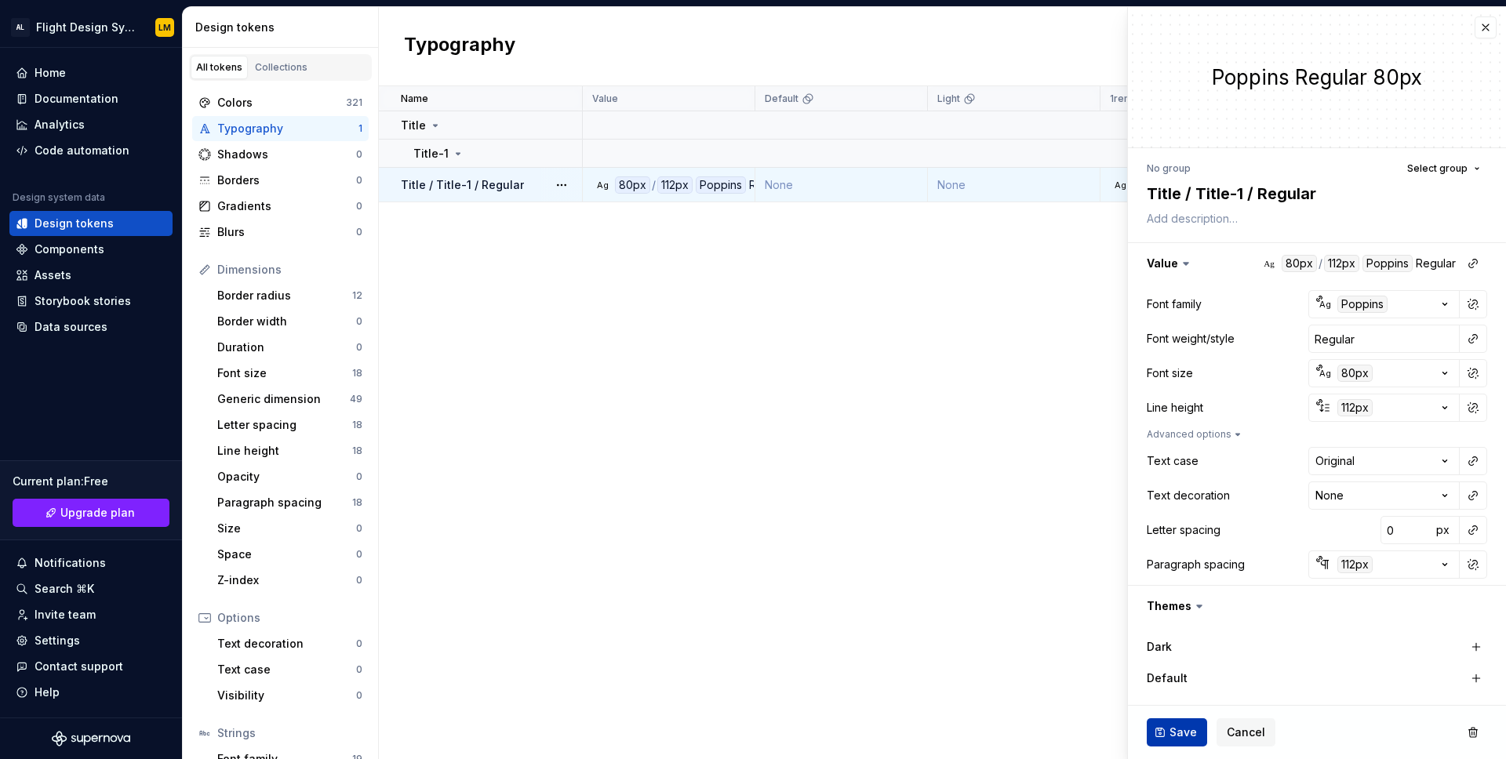
click at [1171, 740] on span "Save" at bounding box center [1183, 733] width 27 height 16
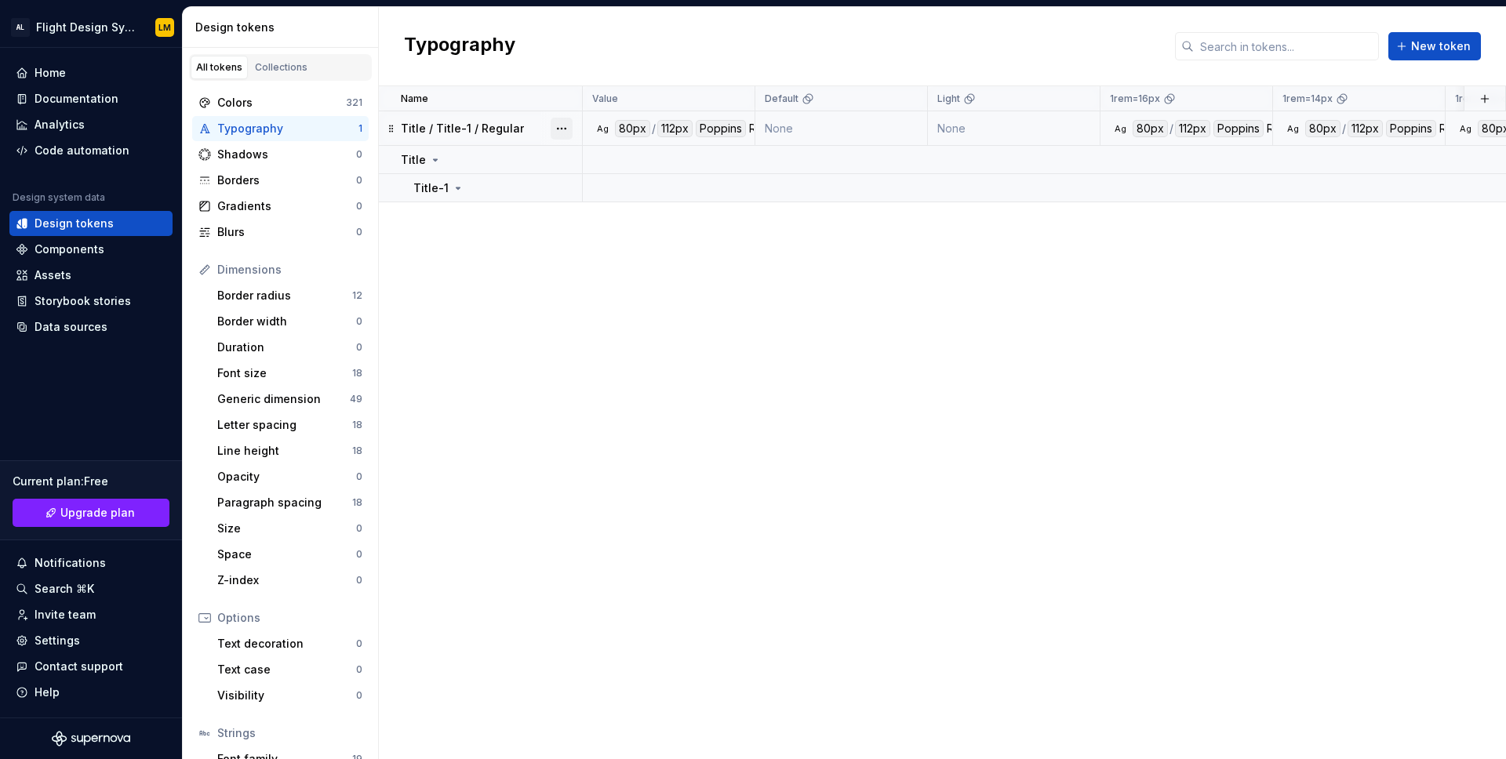
click at [556, 122] on button "button" at bounding box center [562, 129] width 22 height 22
click at [621, 152] on div "Open detail" at bounding box center [631, 159] width 102 height 16
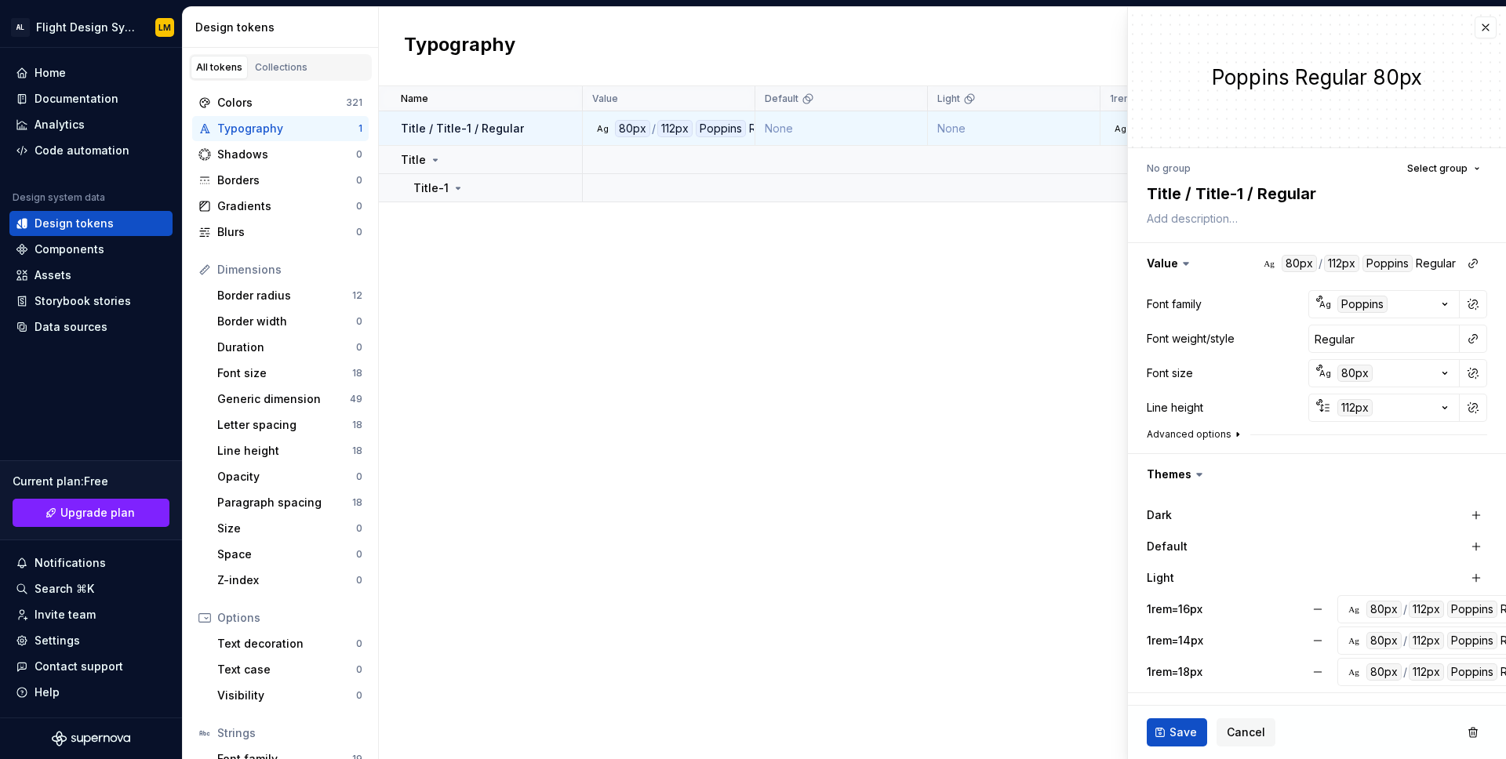
type textarea "*"
click at [1491, 34] on button "button" at bounding box center [1486, 27] width 22 height 22
